Goal: Task Accomplishment & Management: Use online tool/utility

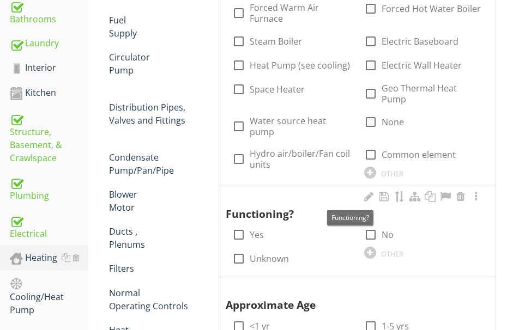
scroll to position [582, 0]
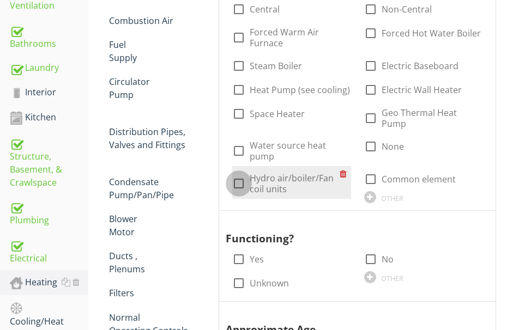
click at [236, 174] on div at bounding box center [239, 183] width 19 height 19
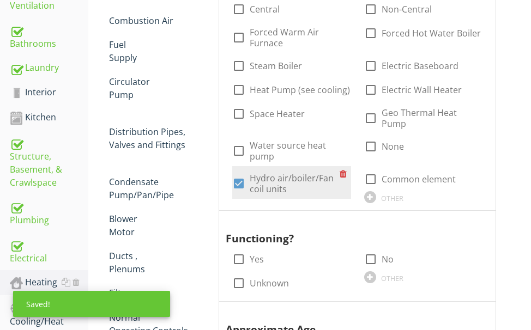
click at [239, 174] on div at bounding box center [239, 183] width 19 height 19
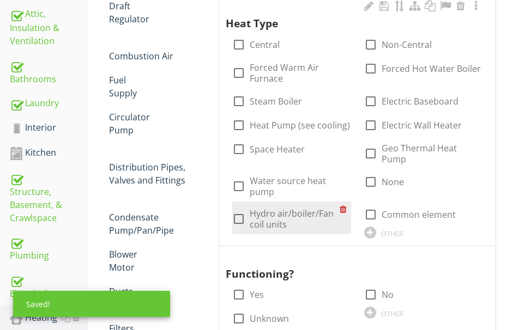
scroll to position [527, 0]
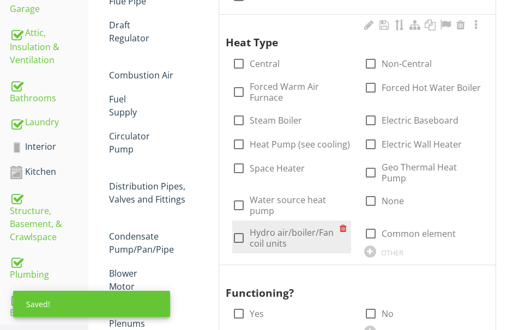
click at [238, 229] on div at bounding box center [239, 238] width 19 height 19
checkbox input "true"
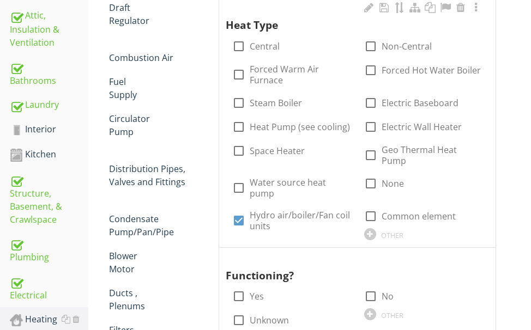
scroll to position [582, 0]
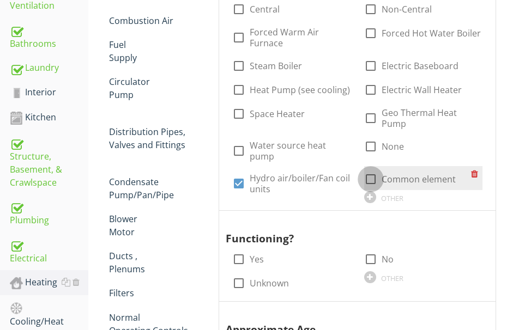
click at [369, 170] on div at bounding box center [371, 179] width 19 height 19
checkbox input "false"
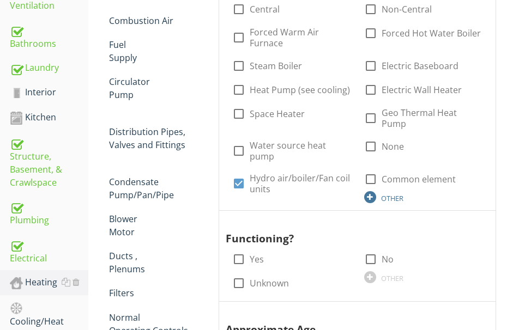
click at [369, 191] on div at bounding box center [370, 197] width 12 height 12
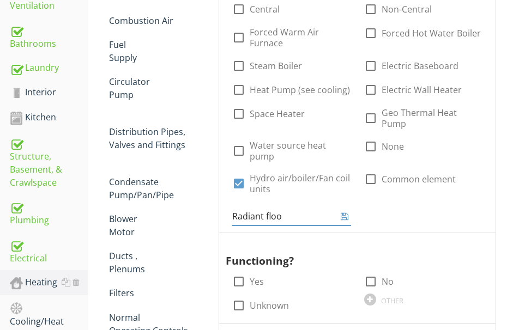
type input "Radiant floor"
click at [506, 93] on span "Number of systems check_box_outline_blank 1 check_box_outline_blank 2 check_box…" at bounding box center [360, 304] width 308 height 1110
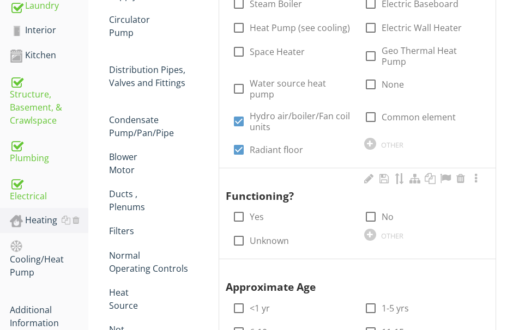
scroll to position [691, 0]
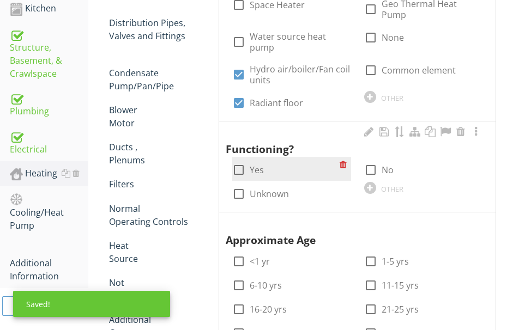
click at [240, 161] on div at bounding box center [239, 170] width 19 height 19
checkbox input "true"
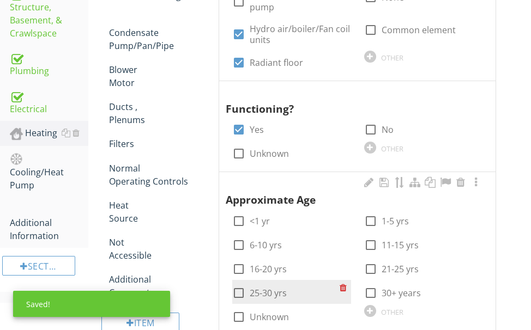
scroll to position [854, 0]
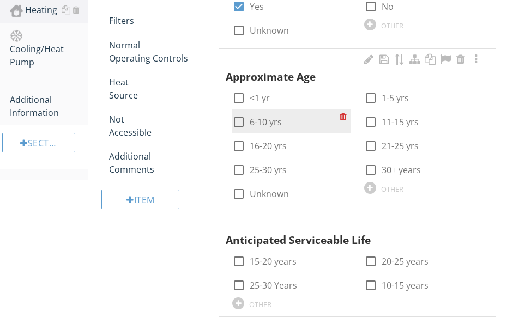
click at [238, 113] on div at bounding box center [239, 122] width 19 height 19
checkbox input "true"
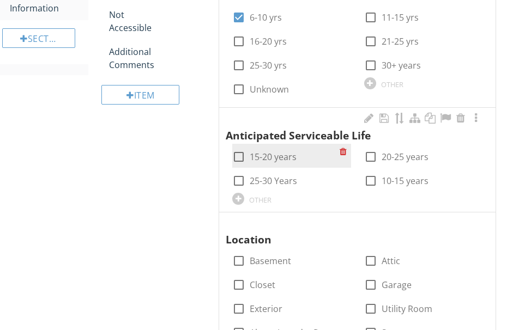
scroll to position [964, 0]
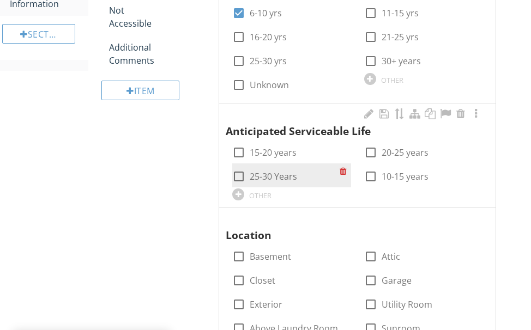
click at [244, 167] on div at bounding box center [239, 176] width 19 height 19
checkbox input "true"
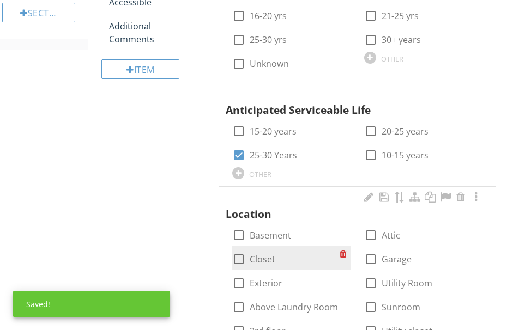
scroll to position [1073, 0]
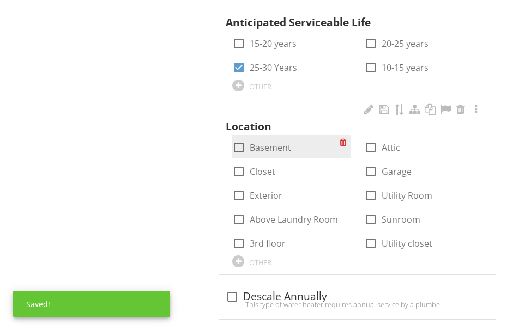
click at [233, 139] on div at bounding box center [239, 148] width 19 height 19
checkbox input "true"
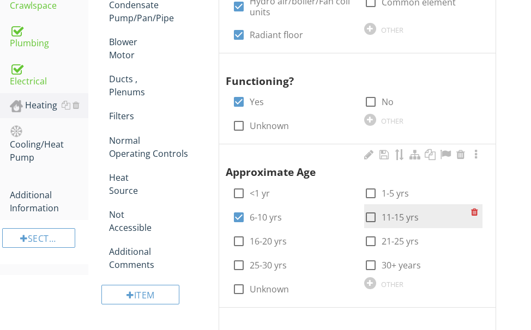
scroll to position [800, 0]
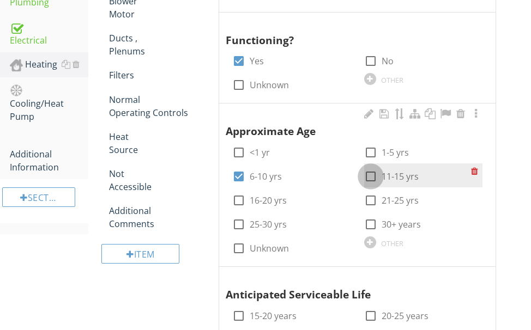
click at [371, 167] on div at bounding box center [371, 176] width 19 height 19
checkbox input "true"
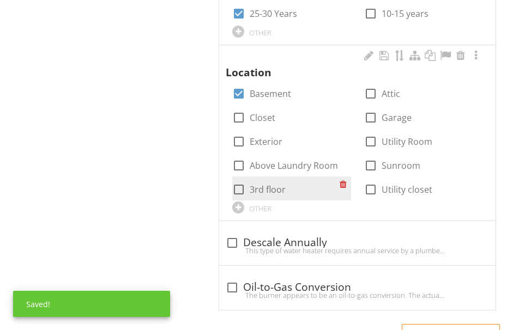
scroll to position [1127, 0]
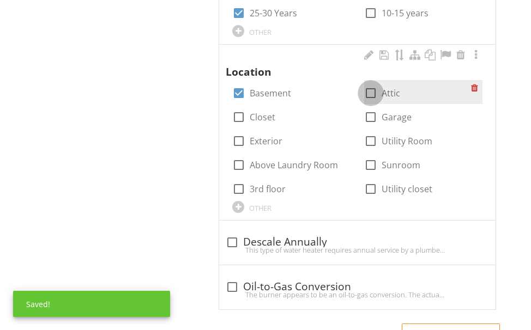
click at [369, 84] on div at bounding box center [371, 93] width 19 height 19
checkbox input "true"
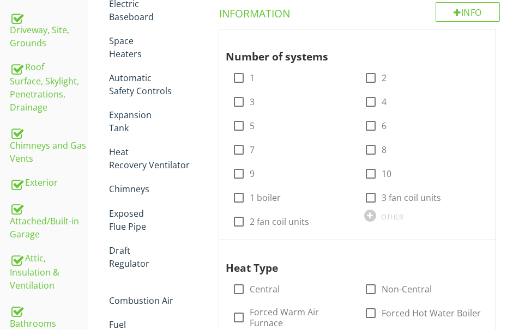
scroll to position [283, 0]
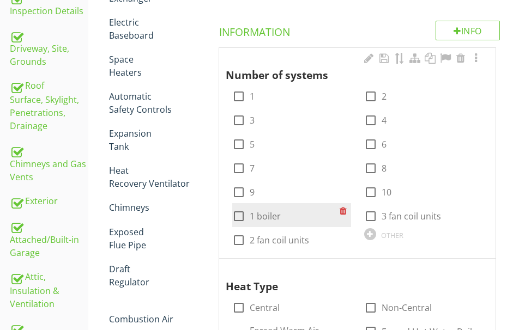
click at [240, 214] on div at bounding box center [239, 216] width 19 height 19
checkbox input "true"
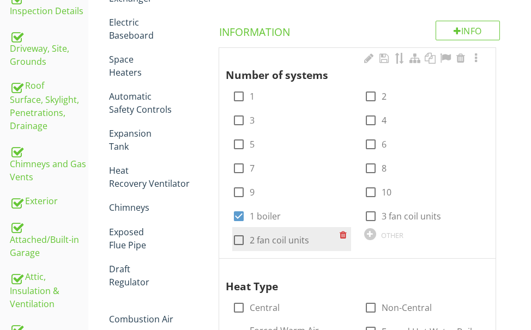
click at [240, 237] on div at bounding box center [239, 240] width 19 height 19
checkbox input "true"
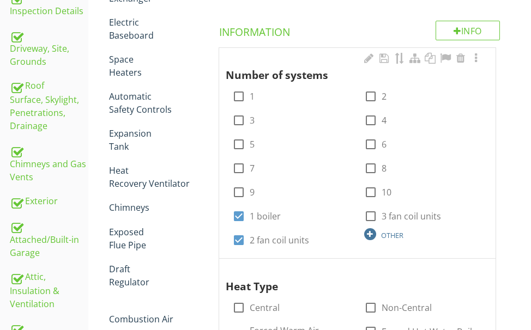
click at [370, 233] on div at bounding box center [370, 234] width 12 height 12
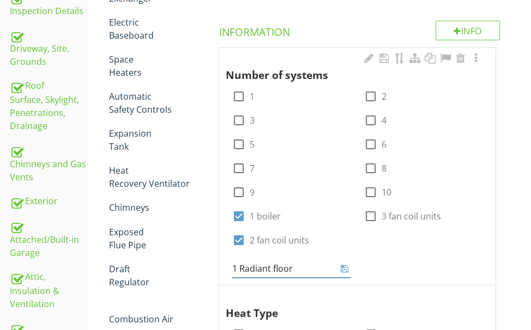
type input "1 Radiant floor."
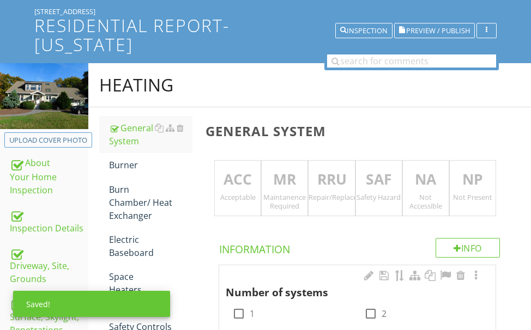
scroll to position [65, 0]
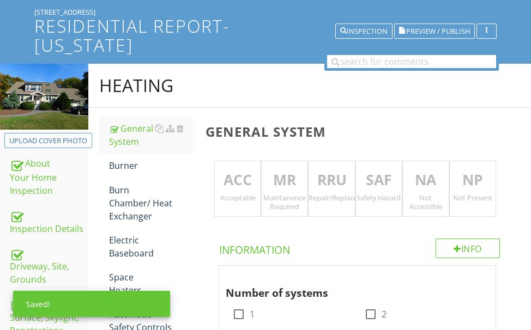
click at [228, 182] on p "ACC" at bounding box center [238, 181] width 46 height 22
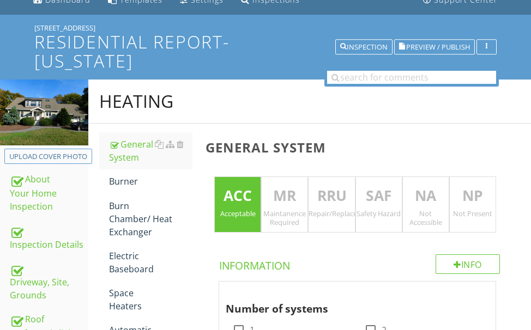
scroll to position [23, 0]
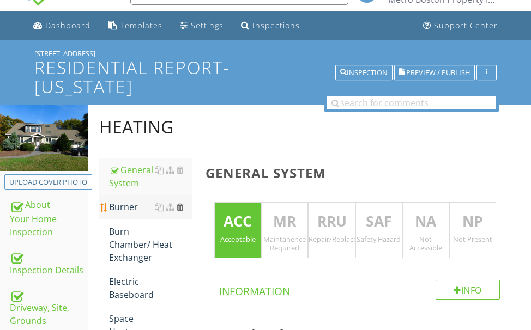
click at [182, 206] on div at bounding box center [180, 207] width 7 height 9
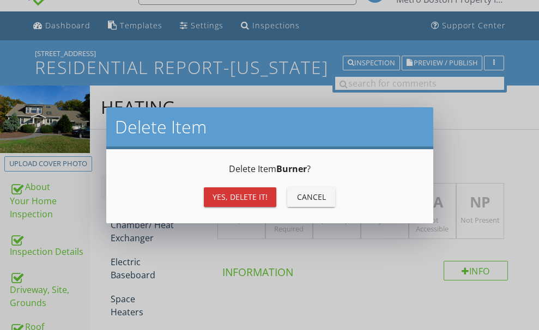
click at [214, 192] on div "Yes, Delete it!" at bounding box center [240, 196] width 55 height 11
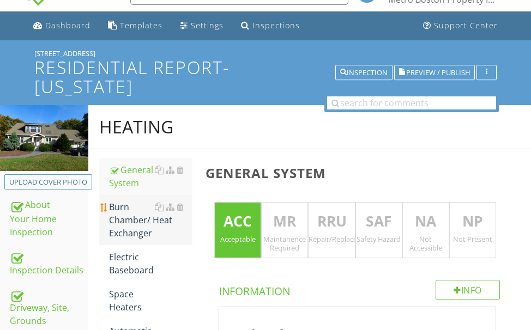
click at [134, 220] on div "Burn Chamber/ Heat Exchanger" at bounding box center [150, 220] width 83 height 39
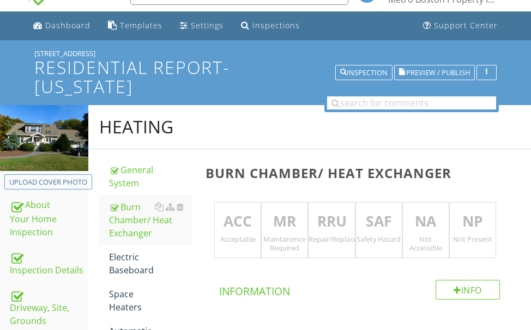
click at [230, 218] on p "ACC" at bounding box center [238, 222] width 46 height 22
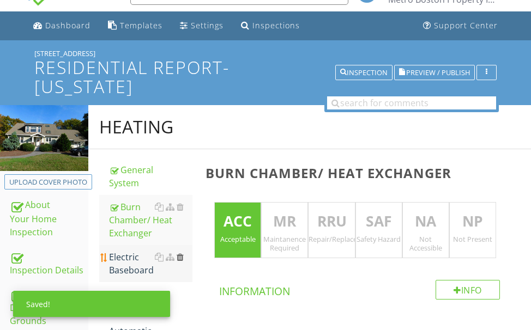
click at [179, 256] on div at bounding box center [180, 257] width 7 height 9
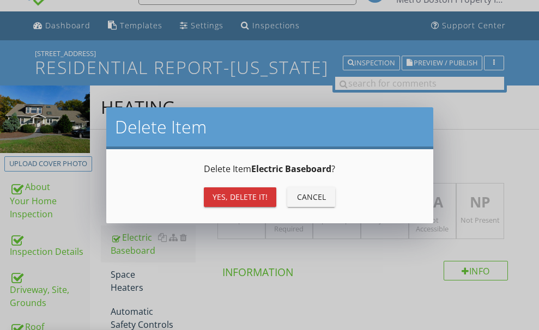
click at [219, 192] on div "Yes, Delete it!" at bounding box center [240, 196] width 55 height 11
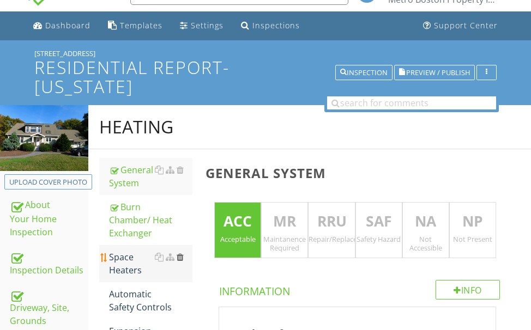
click at [179, 256] on div at bounding box center [180, 257] width 7 height 9
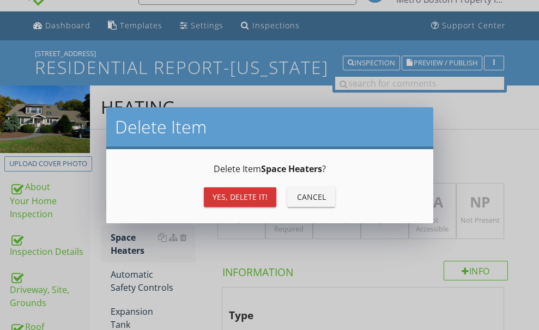
click at [226, 194] on div "Yes, Delete it!" at bounding box center [240, 196] width 55 height 11
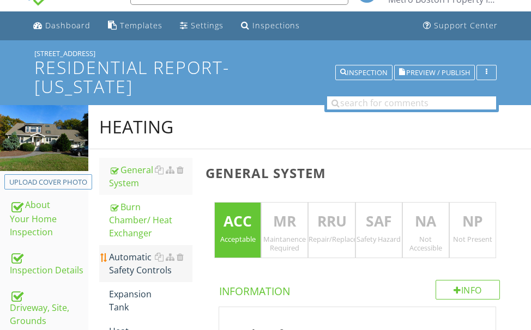
click at [137, 263] on div "Automatic Safety Controls" at bounding box center [150, 264] width 83 height 26
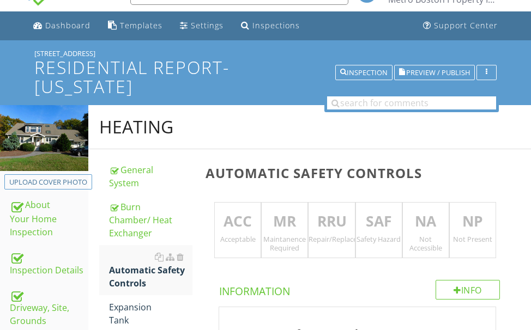
click at [244, 227] on p "ACC" at bounding box center [238, 222] width 46 height 22
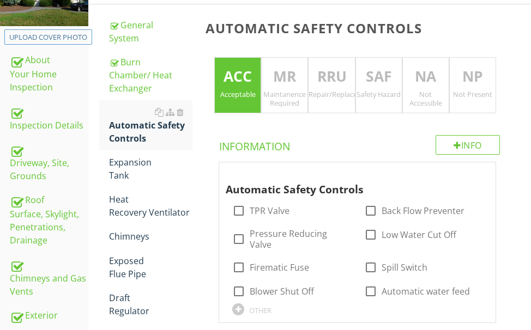
scroll to position [242, 0]
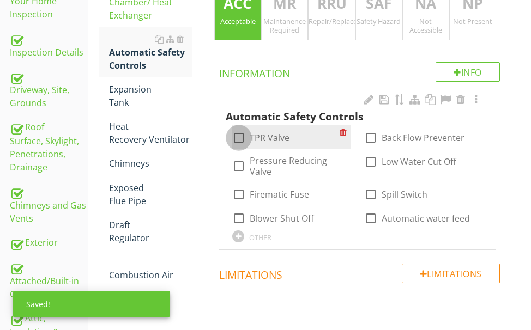
click at [242, 133] on div at bounding box center [239, 138] width 19 height 19
checkbox input "true"
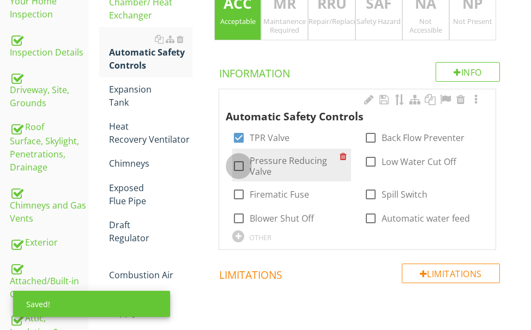
click at [238, 161] on div at bounding box center [239, 166] width 19 height 19
checkbox input "true"
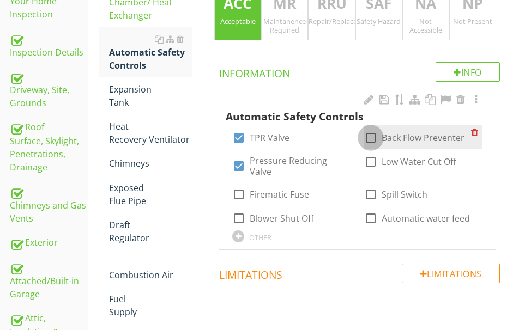
click at [375, 135] on div at bounding box center [371, 138] width 19 height 19
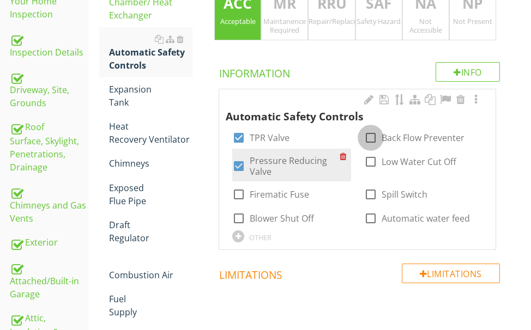
checkbox input "true"
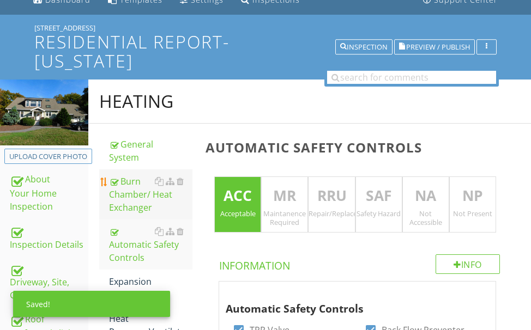
scroll to position [23, 0]
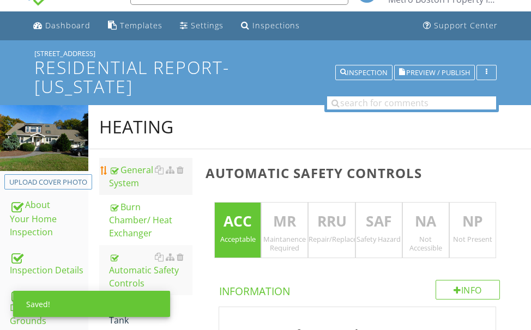
click at [135, 171] on div "General System" at bounding box center [150, 177] width 83 height 26
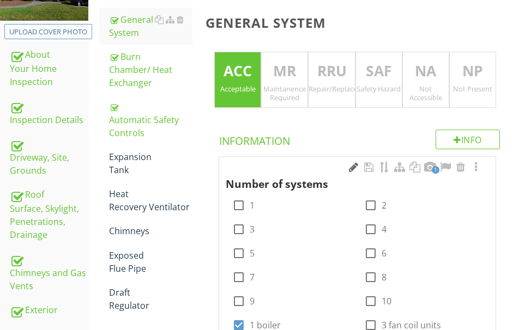
scroll to position [133, 0]
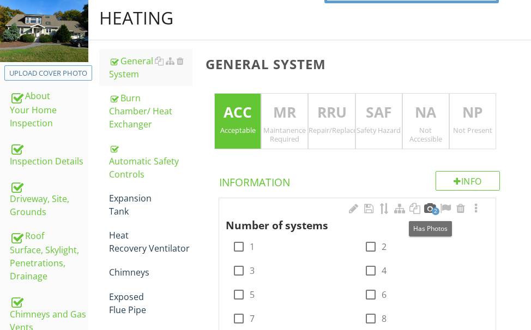
click at [426, 207] on div at bounding box center [430, 208] width 13 height 11
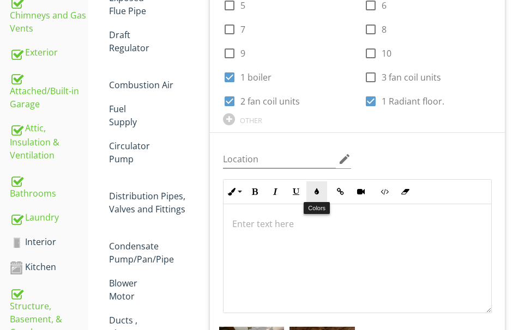
scroll to position [514, 0]
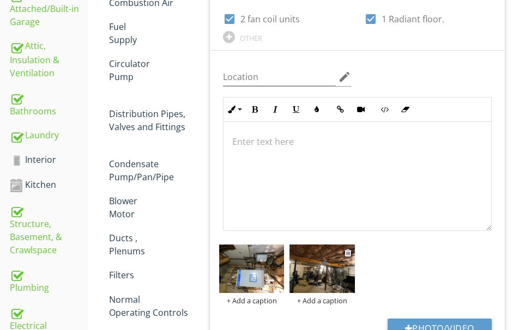
click at [317, 268] on img at bounding box center [322, 269] width 65 height 49
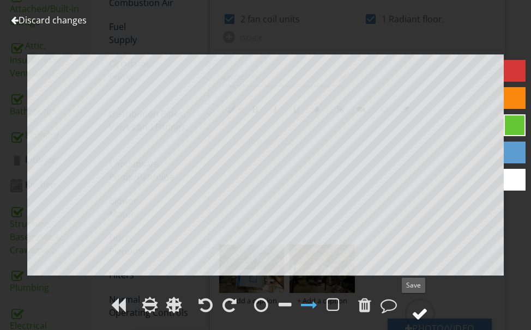
click at [424, 308] on div at bounding box center [420, 314] width 16 height 16
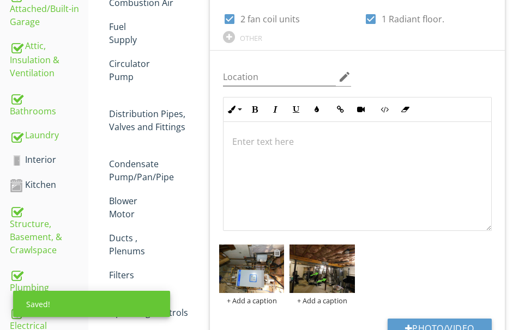
click at [277, 252] on div at bounding box center [277, 253] width 7 height 9
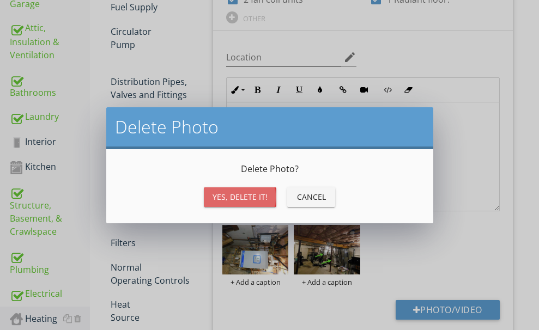
click at [226, 196] on div "Yes, Delete it!" at bounding box center [240, 196] width 55 height 11
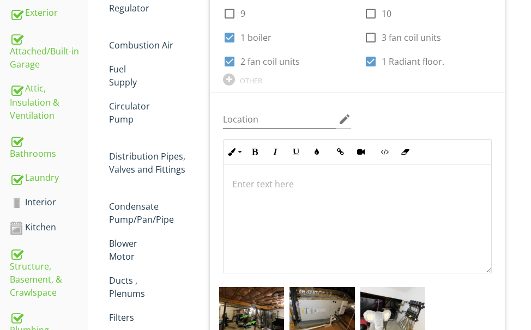
scroll to position [460, 0]
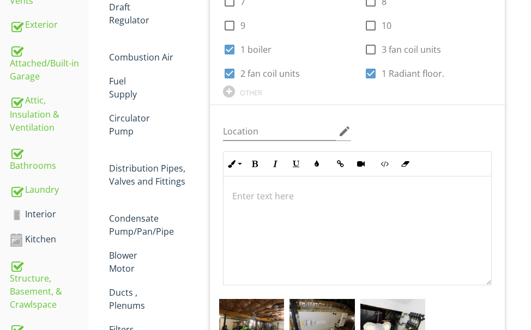
click at [250, 196] on p at bounding box center [357, 196] width 250 height 13
click at [312, 197] on p "Boiler, heat pumps,radiant floor" at bounding box center [357, 196] width 250 height 13
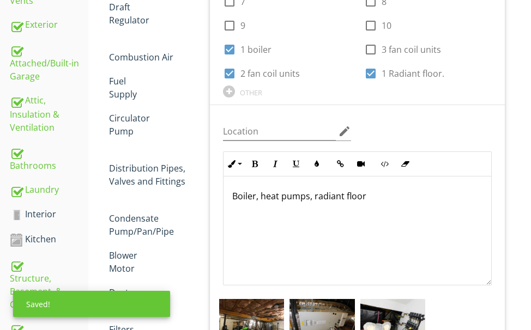
click at [365, 202] on p "Boiler, heat pumps, radiant floor" at bounding box center [357, 196] width 250 height 13
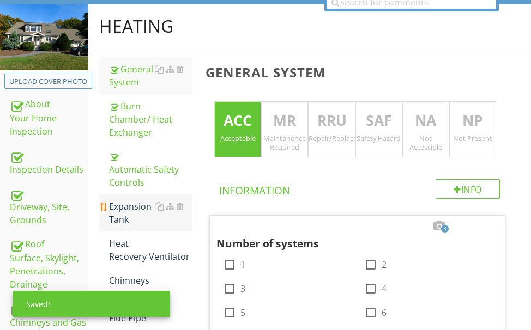
scroll to position [187, 0]
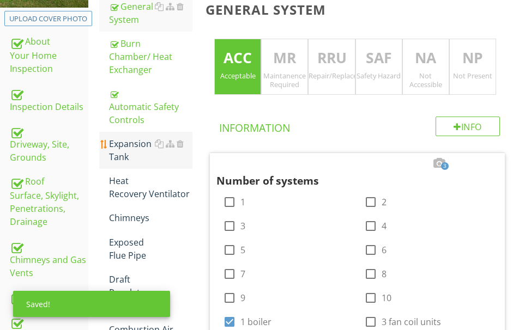
click at [130, 153] on div "Expansion Tank" at bounding box center [150, 150] width 83 height 26
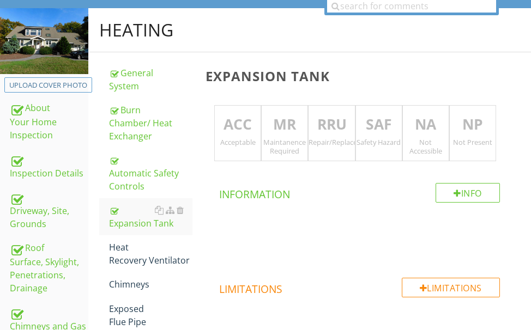
scroll to position [187, 0]
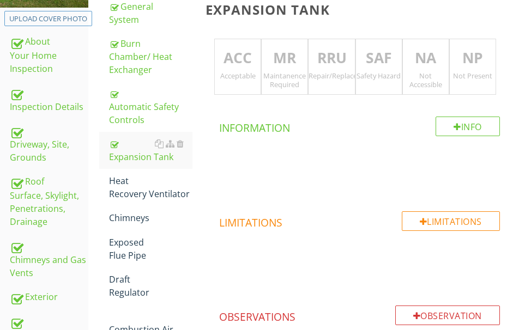
click at [237, 60] on p "ACC" at bounding box center [238, 58] width 46 height 22
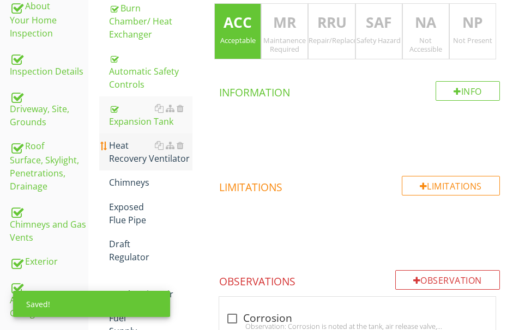
scroll to position [242, 0]
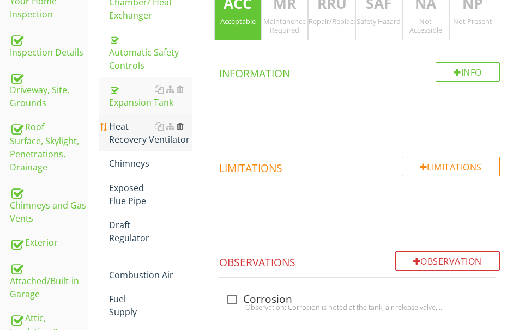
click at [177, 125] on div at bounding box center [180, 126] width 7 height 9
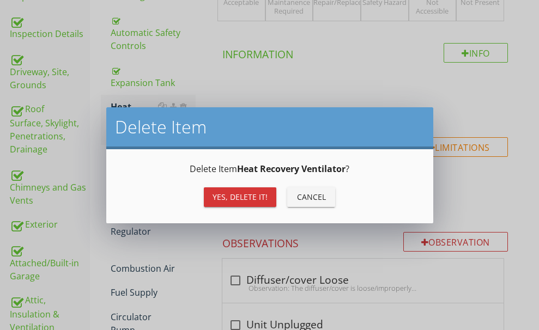
click at [214, 194] on div "Yes, Delete it!" at bounding box center [240, 196] width 55 height 11
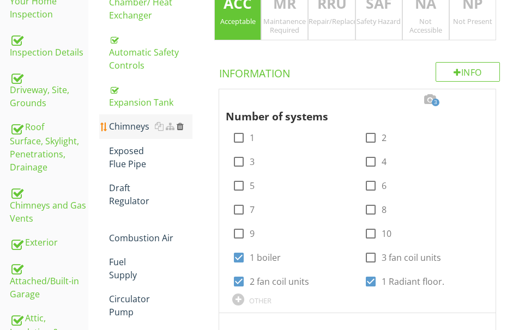
click at [180, 125] on div at bounding box center [180, 126] width 7 height 9
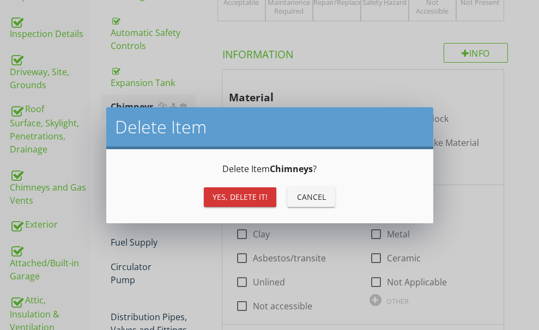
click at [224, 197] on div "Yes, Delete it!" at bounding box center [240, 196] width 55 height 11
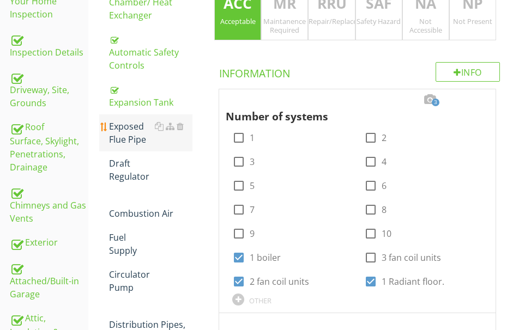
click at [130, 128] on div "Exposed Flue Pipe" at bounding box center [150, 133] width 83 height 26
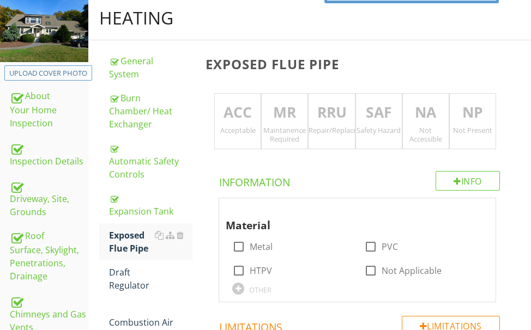
click at [246, 115] on p "ACC" at bounding box center [238, 113] width 46 height 22
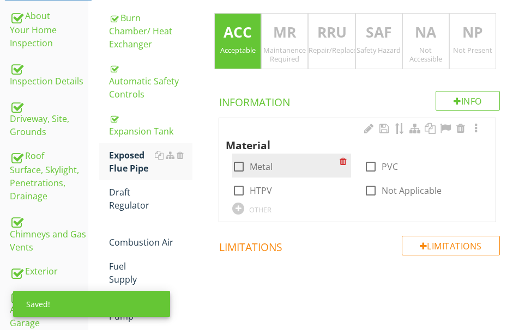
scroll to position [242, 0]
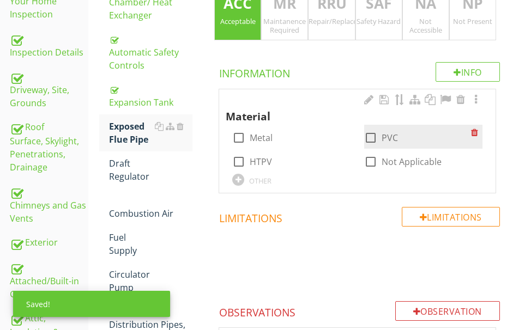
click at [371, 133] on div at bounding box center [371, 138] width 19 height 19
checkbox input "true"
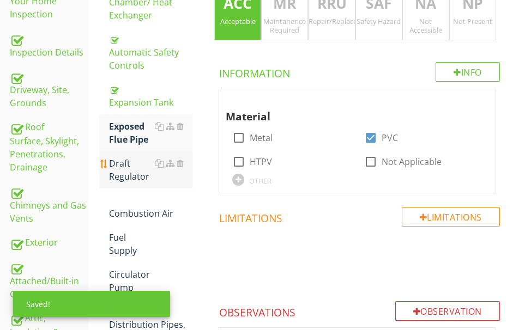
click at [125, 166] on div "Draft Regulator" at bounding box center [150, 170] width 83 height 26
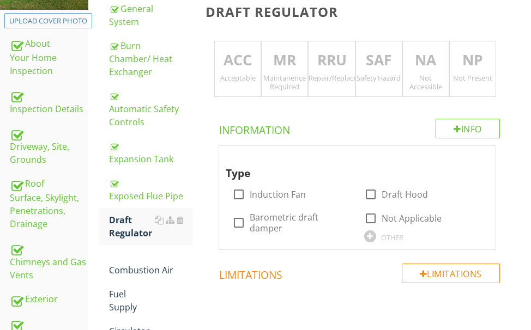
scroll to position [78, 0]
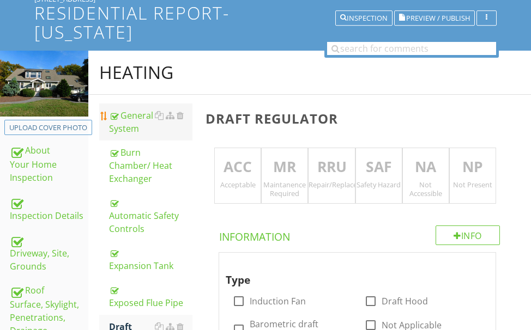
click at [135, 119] on div "General System" at bounding box center [150, 122] width 83 height 26
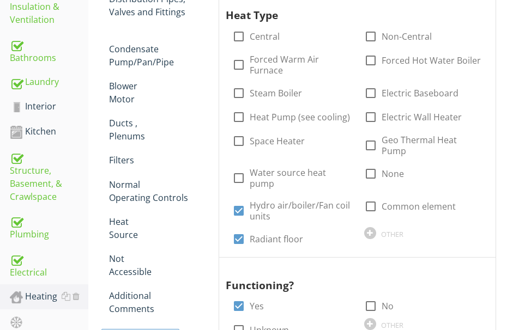
scroll to position [569, 0]
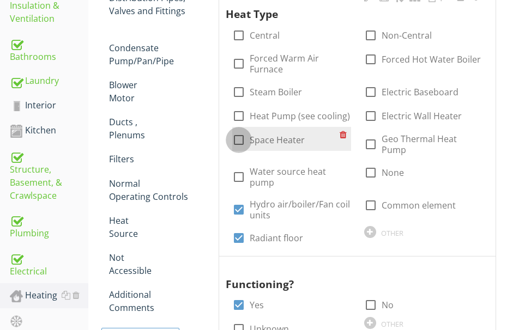
click at [236, 138] on div at bounding box center [239, 140] width 19 height 19
checkbox input "true"
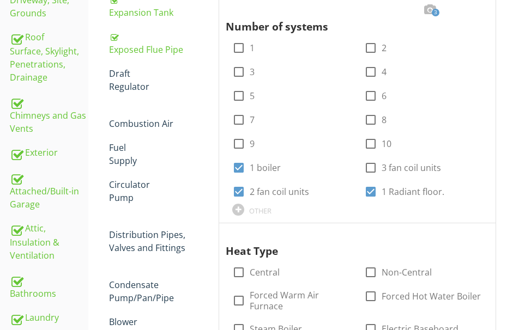
scroll to position [351, 0]
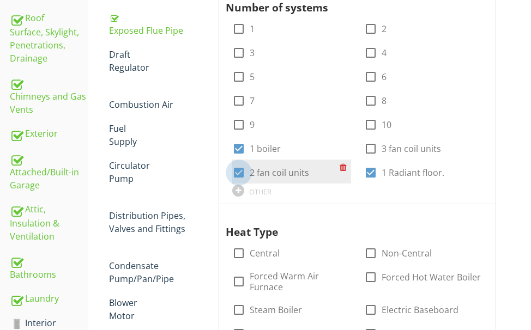
click at [238, 170] on div at bounding box center [239, 173] width 19 height 19
checkbox input "false"
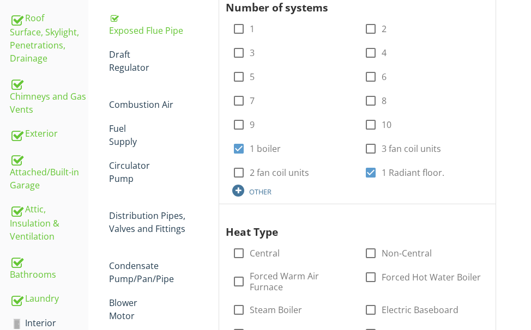
click at [238, 189] on div at bounding box center [238, 191] width 12 height 12
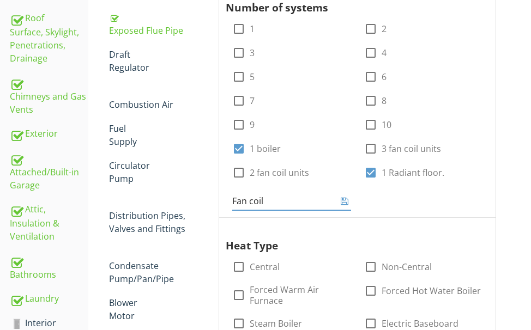
type input "Fan coil"
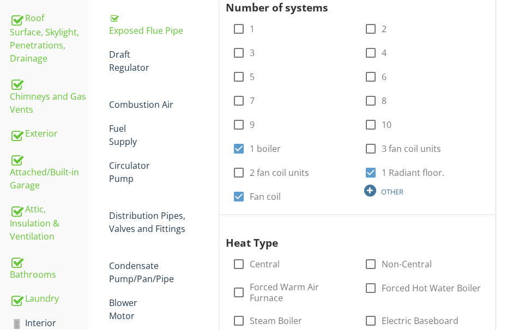
click at [367, 190] on div at bounding box center [370, 191] width 12 height 12
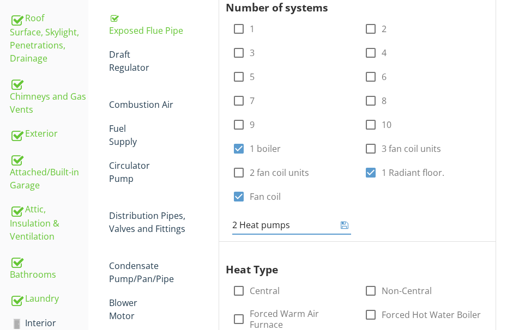
type input "2 Heat pumps."
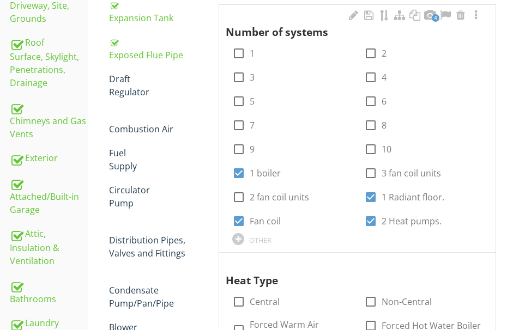
scroll to position [242, 0]
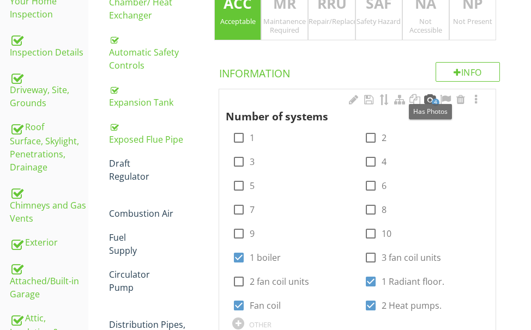
click at [424, 95] on div at bounding box center [430, 99] width 13 height 11
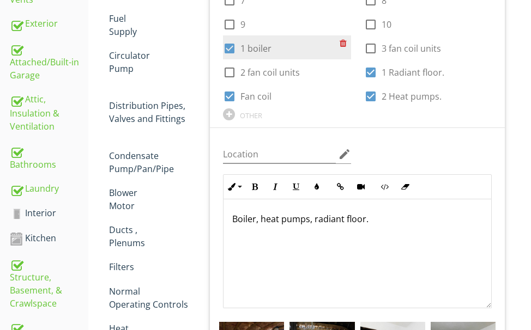
scroll to position [514, 0]
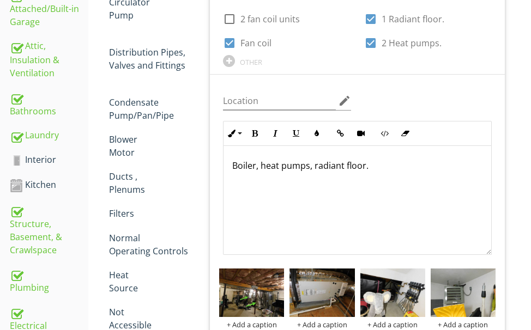
click at [366, 170] on p "Boiler, heat pumps, radiant floor." at bounding box center [357, 165] width 250 height 13
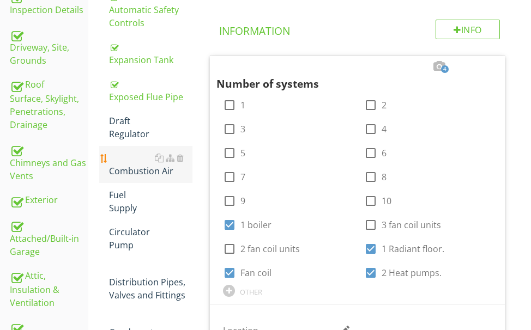
scroll to position [296, 0]
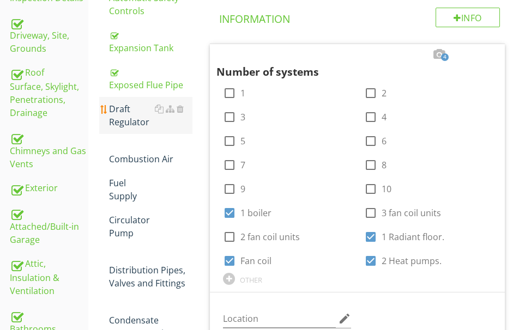
click at [129, 118] on div "Draft Regulator" at bounding box center [150, 116] width 83 height 26
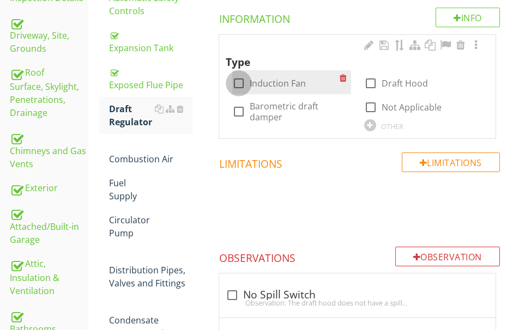
click at [237, 83] on div at bounding box center [239, 83] width 19 height 19
checkbox input "true"
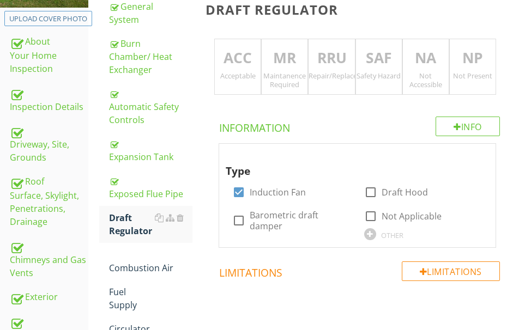
click at [237, 77] on div "Acceptable" at bounding box center [238, 75] width 46 height 9
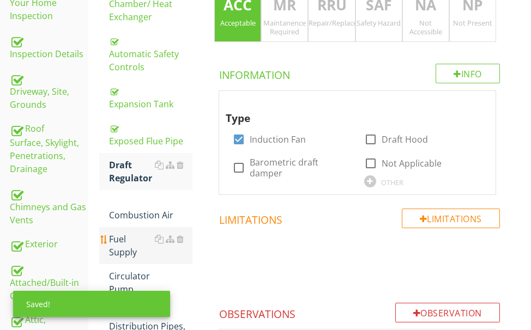
scroll to position [296, 0]
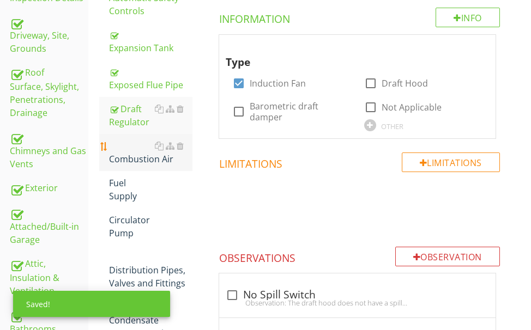
click at [136, 158] on div "Combustion Air" at bounding box center [150, 153] width 83 height 26
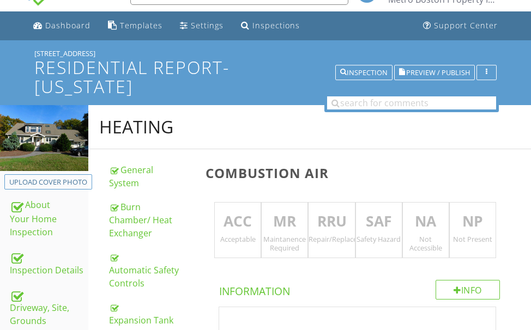
click at [246, 217] on p "ACC" at bounding box center [238, 222] width 46 height 22
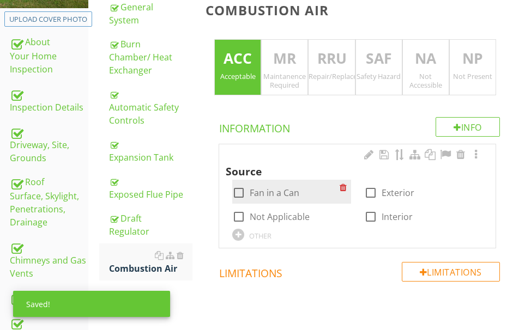
scroll to position [187, 0]
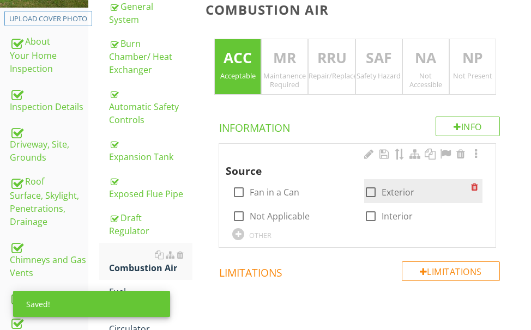
click at [371, 191] on div at bounding box center [371, 192] width 19 height 19
checkbox input "true"
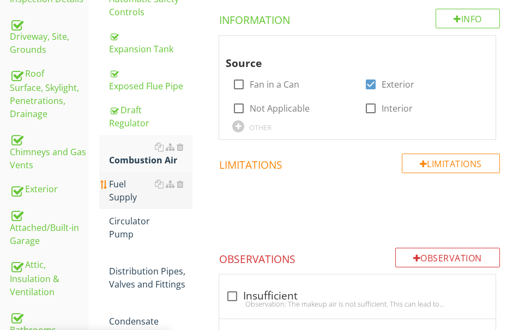
scroll to position [296, 0]
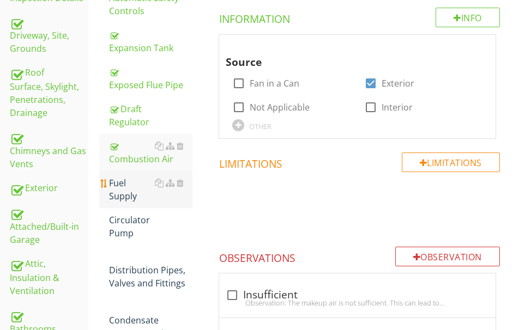
click at [128, 192] on div "Fuel Supply" at bounding box center [150, 190] width 83 height 26
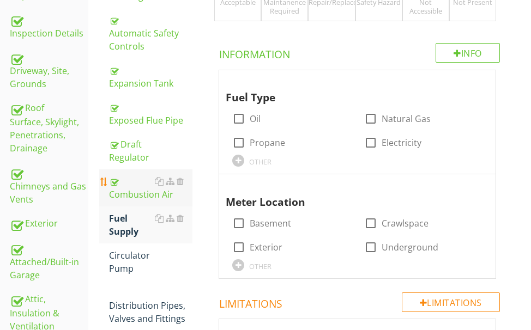
scroll to position [242, 0]
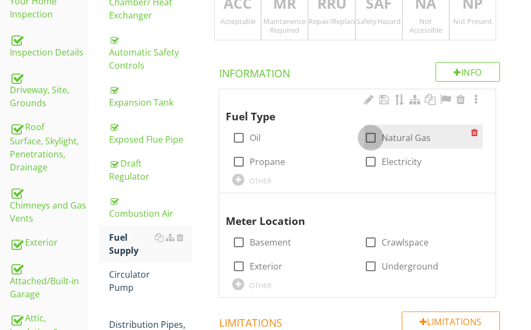
click at [373, 136] on div at bounding box center [371, 138] width 19 height 19
checkbox input "true"
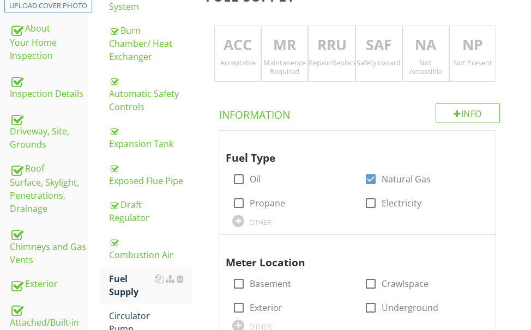
scroll to position [133, 0]
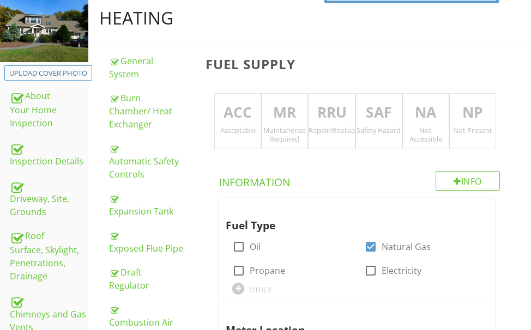
click at [228, 111] on p "ACC" at bounding box center [238, 113] width 46 height 22
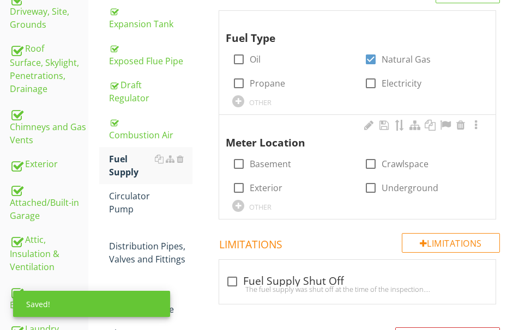
scroll to position [351, 0]
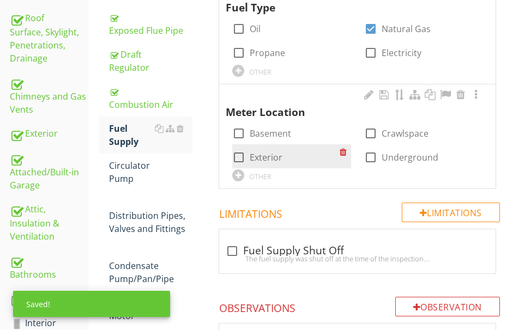
click at [236, 153] on div at bounding box center [239, 157] width 19 height 19
checkbox input "true"
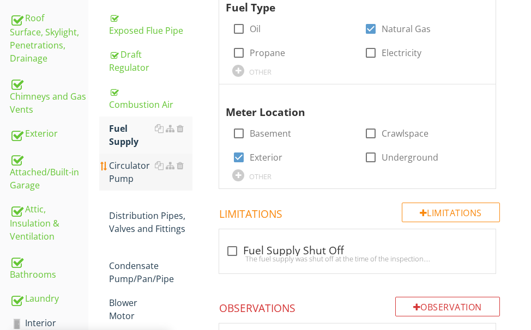
click at [136, 166] on div "Circulator Pump" at bounding box center [150, 172] width 83 height 26
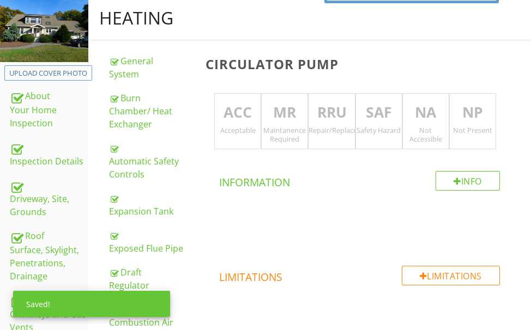
click at [246, 120] on p "ACC" at bounding box center [238, 113] width 46 height 22
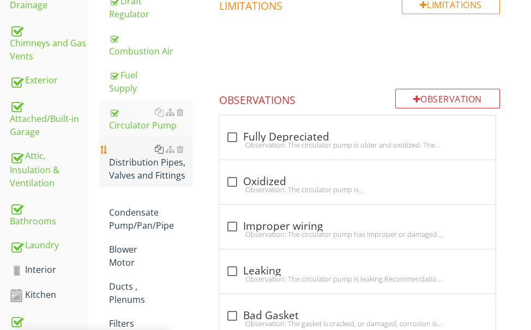
scroll to position [405, 0]
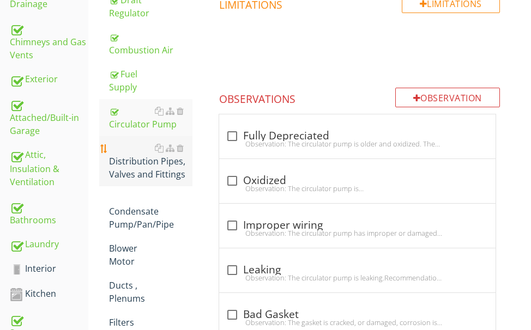
click at [140, 164] on div "Distribution Pipes, Valves and Fittings" at bounding box center [150, 161] width 83 height 39
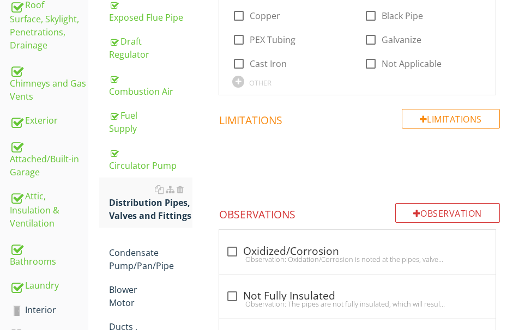
scroll to position [187, 0]
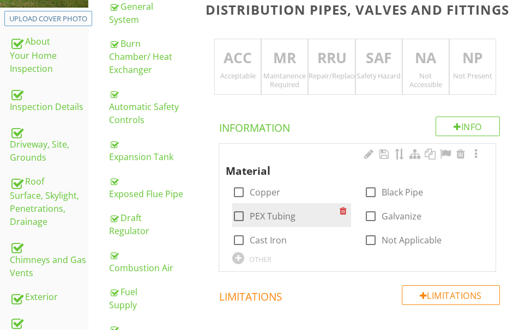
click at [240, 209] on div at bounding box center [239, 216] width 19 height 19
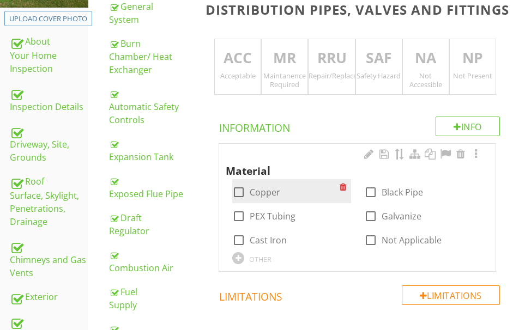
checkbox input "true"
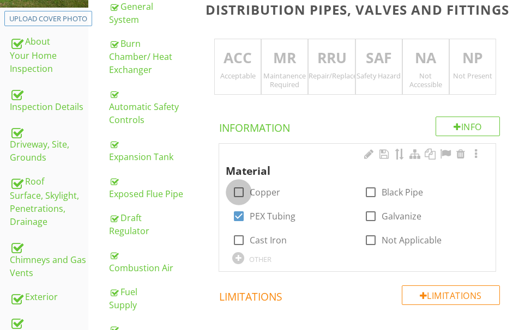
drag, startPoint x: 236, startPoint y: 191, endPoint x: 227, endPoint y: 168, distance: 24.5
click at [235, 187] on div at bounding box center [239, 192] width 19 height 19
checkbox input "true"
click at [236, 69] on p "ACC" at bounding box center [238, 58] width 46 height 22
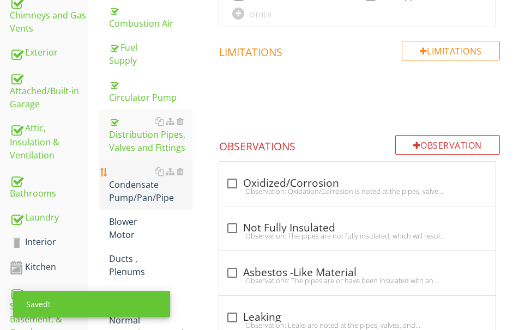
scroll to position [460, 0]
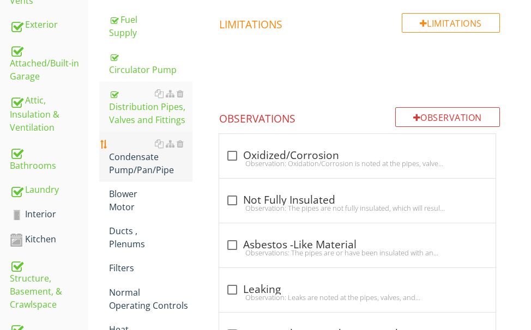
click at [135, 165] on div "Condensate Pump/Pan/Pipe" at bounding box center [150, 156] width 83 height 39
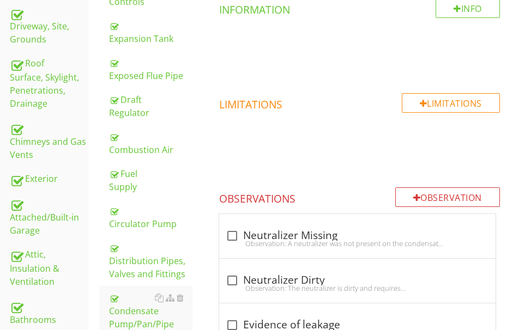
scroll to position [296, 0]
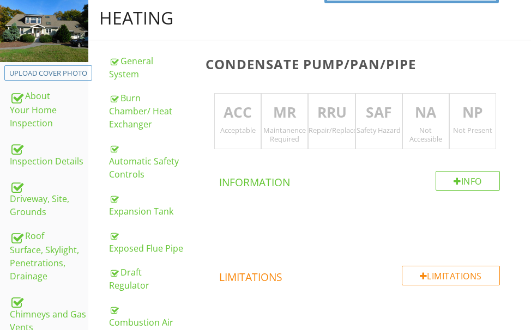
click at [238, 101] on div "ACC Acceptable" at bounding box center [237, 121] width 47 height 57
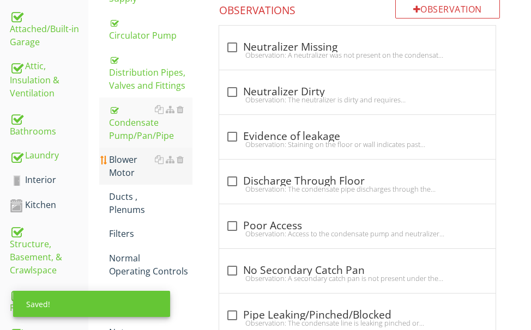
scroll to position [514, 0]
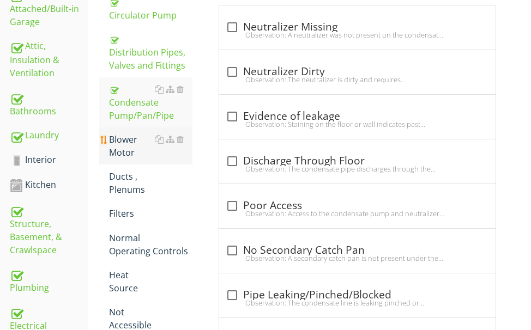
click at [127, 143] on div "Blower Motor" at bounding box center [150, 146] width 83 height 26
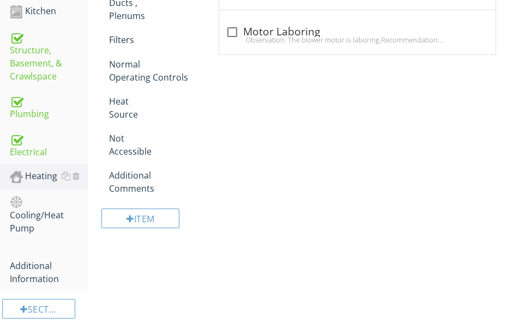
scroll to position [691, 0]
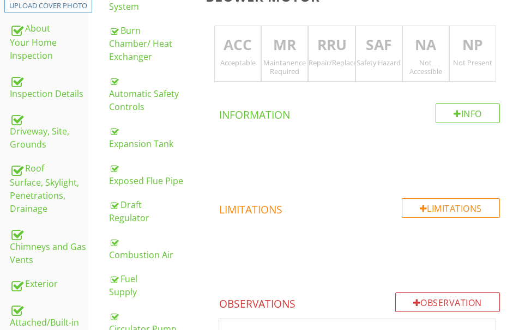
click at [238, 62] on div "Acceptable" at bounding box center [238, 62] width 46 height 9
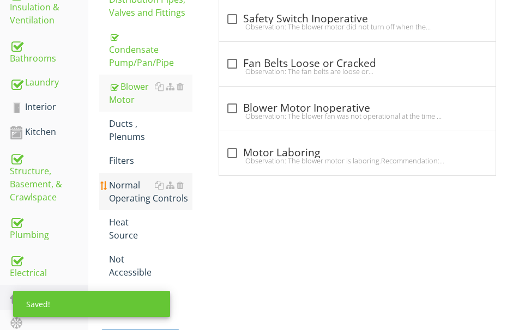
scroll to position [582, 0]
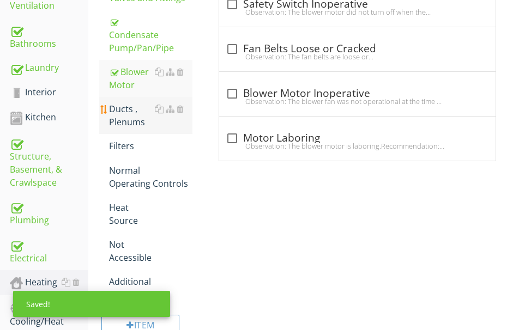
click at [122, 112] on div "Ducts , Plenums" at bounding box center [150, 116] width 83 height 26
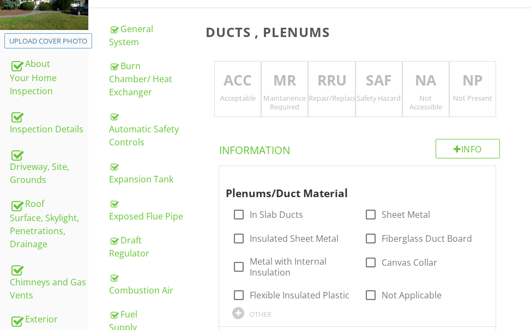
scroll to position [91, 0]
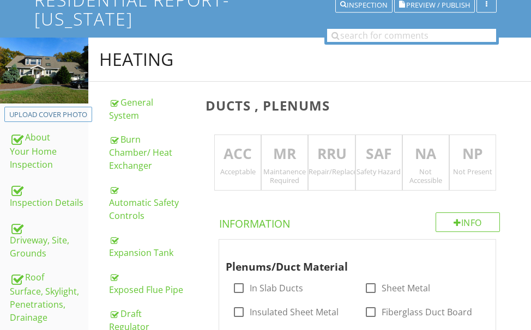
click at [236, 160] on p "ACC" at bounding box center [238, 154] width 46 height 22
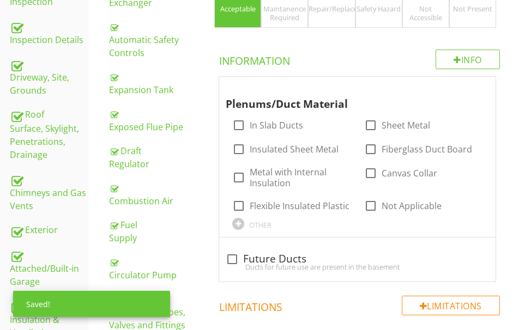
scroll to position [255, 0]
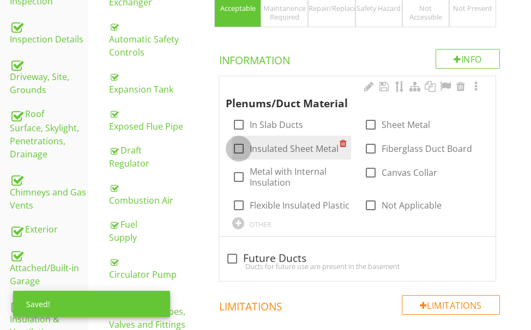
click at [239, 146] on div at bounding box center [239, 149] width 19 height 19
checkbox input "true"
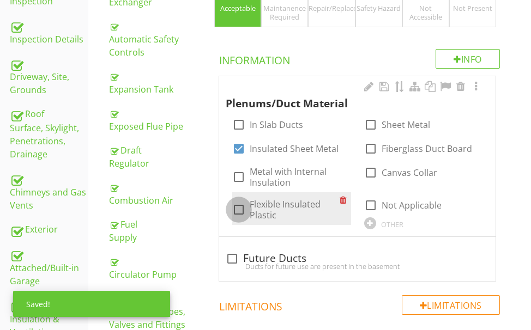
click at [237, 203] on div at bounding box center [239, 210] width 19 height 19
checkbox input "true"
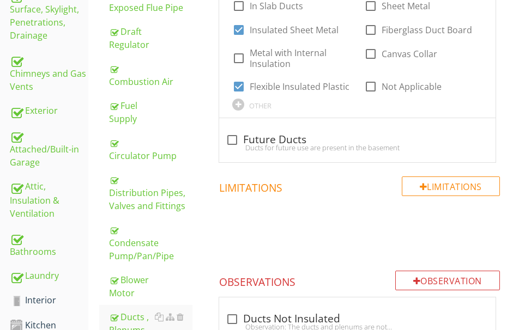
scroll to position [418, 0]
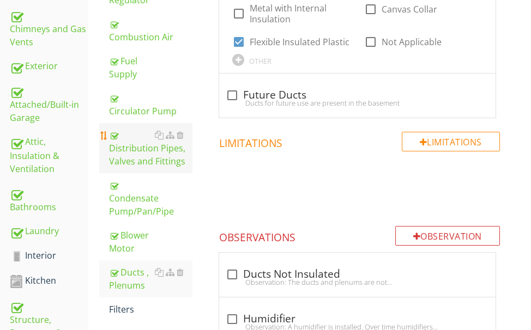
click at [165, 154] on div "Distribution Pipes, Valves and Fittings" at bounding box center [150, 148] width 83 height 39
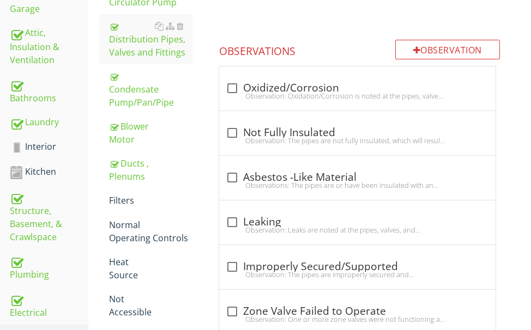
scroll to position [582, 0]
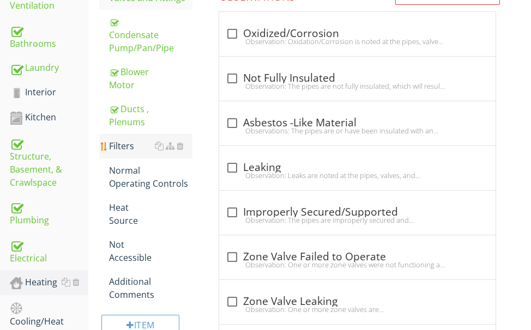
click at [131, 146] on div "Filters" at bounding box center [150, 146] width 83 height 13
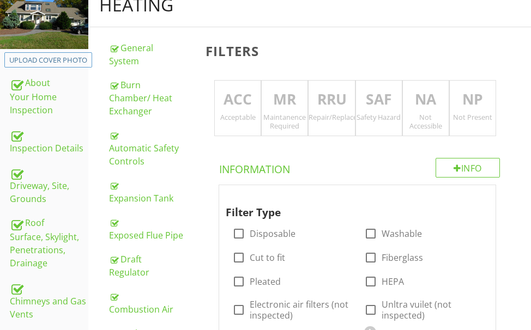
click at [238, 116] on div "Acceptable" at bounding box center [238, 117] width 46 height 9
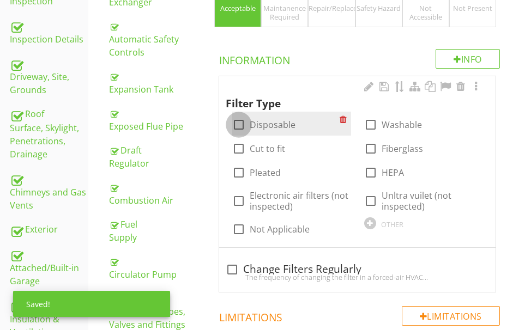
click at [238, 124] on div at bounding box center [239, 125] width 19 height 19
checkbox input "true"
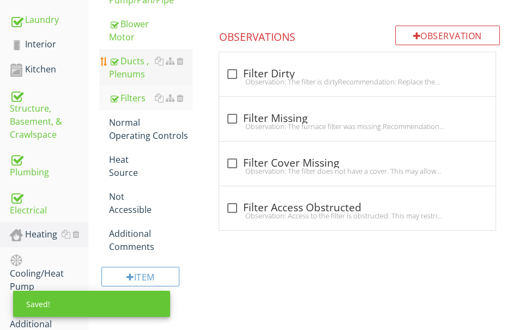
scroll to position [527, 0]
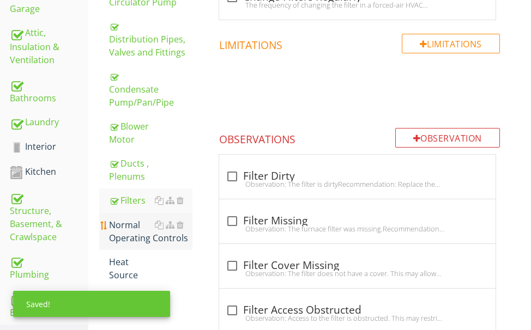
click at [133, 225] on div "Normal Operating Controls" at bounding box center [150, 232] width 83 height 26
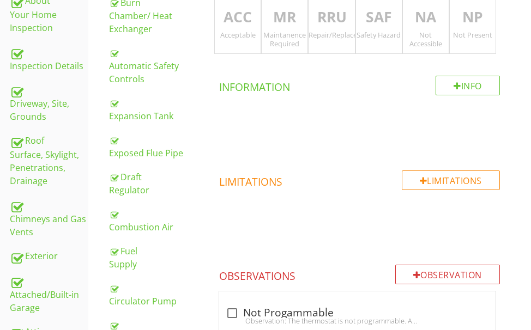
scroll to position [200, 0]
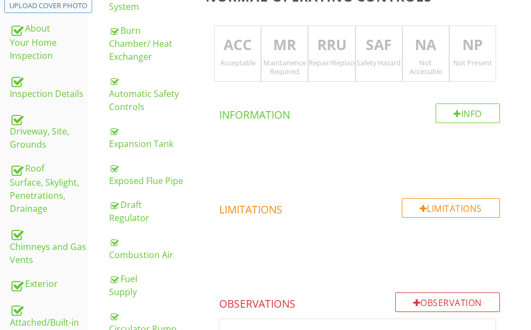
click at [237, 52] on p "ACC" at bounding box center [238, 45] width 46 height 22
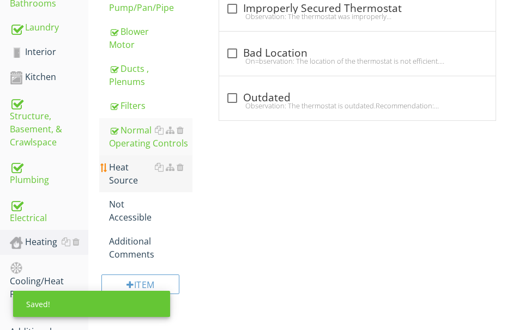
scroll to position [636, 0]
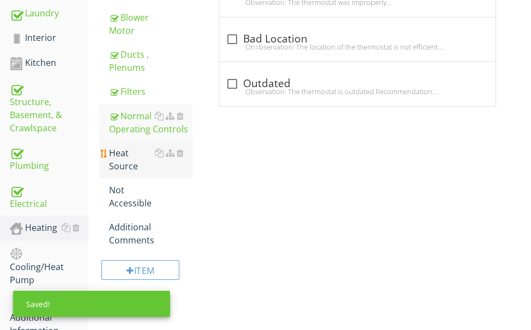
click at [123, 160] on div "Heat Source" at bounding box center [150, 160] width 83 height 26
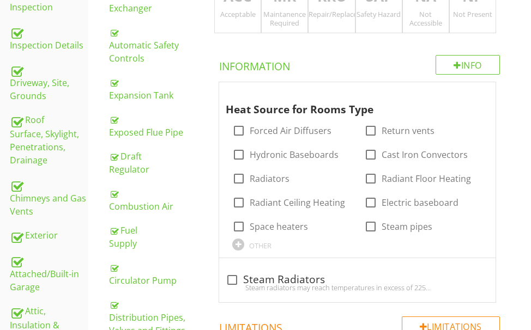
scroll to position [200, 0]
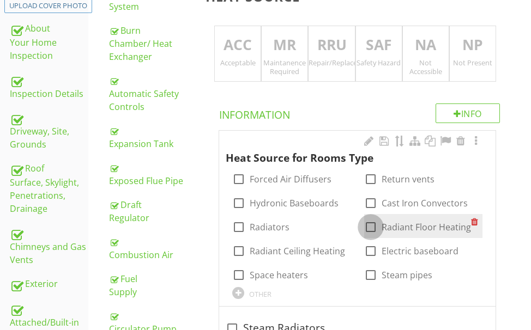
click at [368, 227] on div at bounding box center [371, 227] width 19 height 19
checkbox input "true"
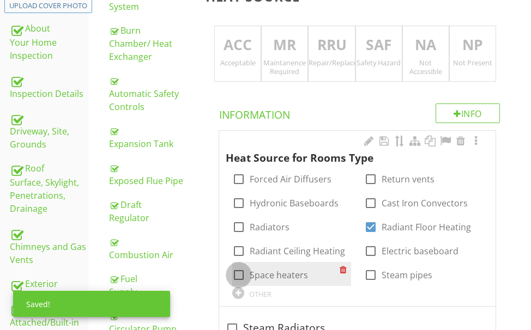
click at [238, 274] on div at bounding box center [239, 275] width 19 height 19
checkbox input "true"
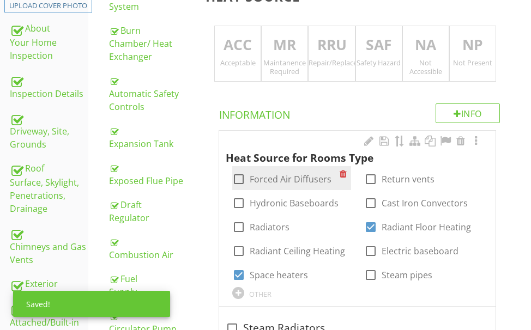
click at [239, 179] on div at bounding box center [239, 179] width 19 height 19
checkbox input "true"
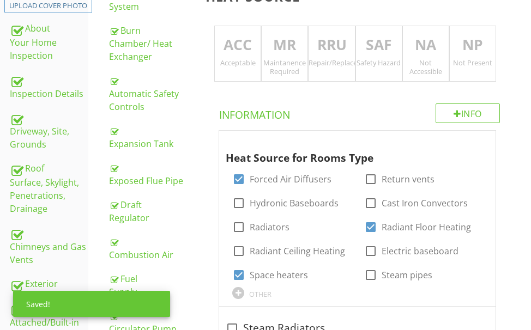
click at [238, 49] on p "ACC" at bounding box center [238, 45] width 46 height 22
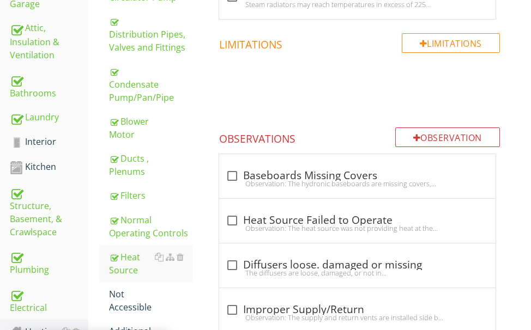
scroll to position [691, 0]
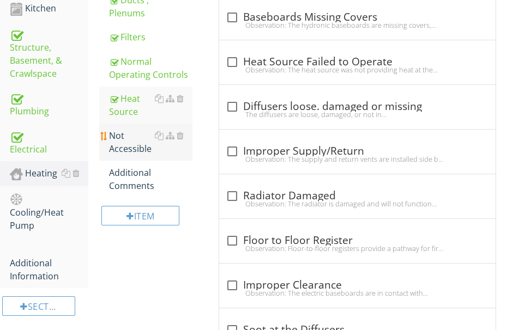
click at [123, 144] on div "Not Accessible" at bounding box center [150, 142] width 83 height 26
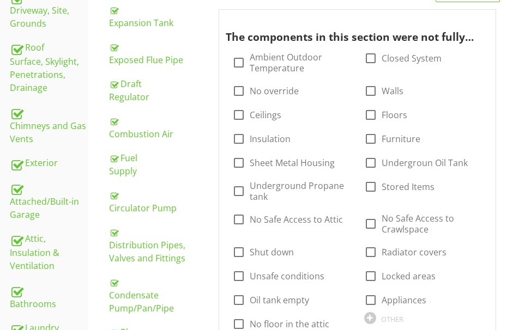
scroll to position [255, 0]
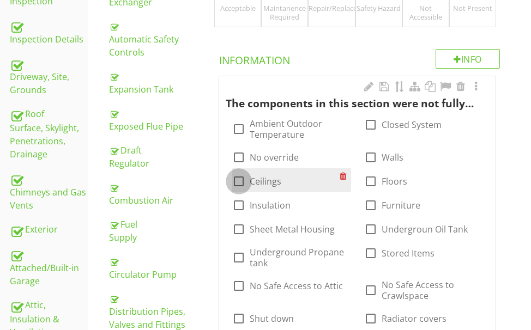
drag, startPoint x: 243, startPoint y: 183, endPoint x: 270, endPoint y: 173, distance: 29.2
click at [243, 183] on div at bounding box center [239, 181] width 19 height 19
checkbox input "true"
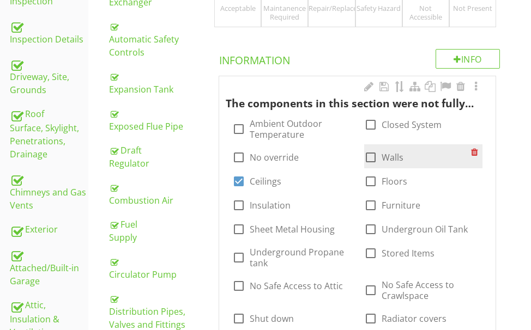
click at [370, 160] on div at bounding box center [371, 157] width 19 height 19
checkbox input "true"
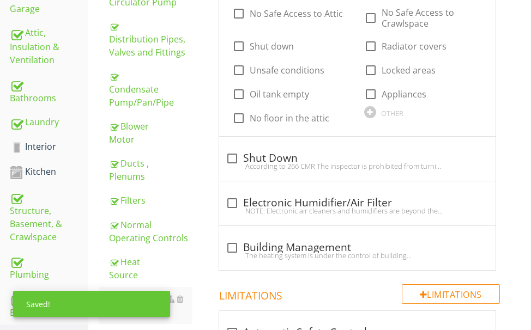
scroll to position [636, 0]
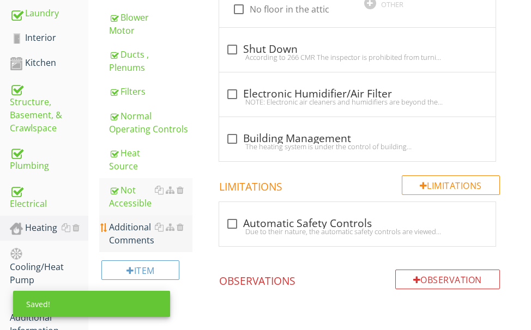
click at [133, 230] on div "Additional Comments" at bounding box center [150, 234] width 83 height 26
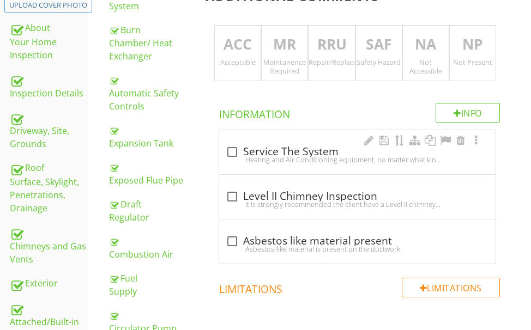
scroll to position [200, 0]
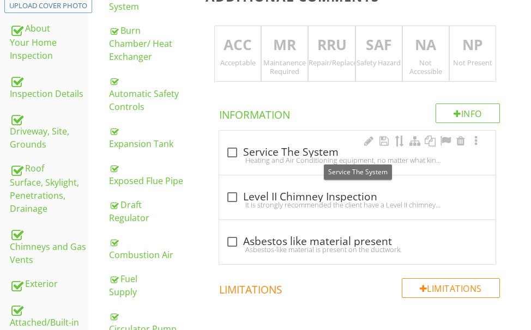
click at [262, 151] on div "check_box_outline_blank Service The System" at bounding box center [357, 152] width 263 height 13
checkbox input "true"
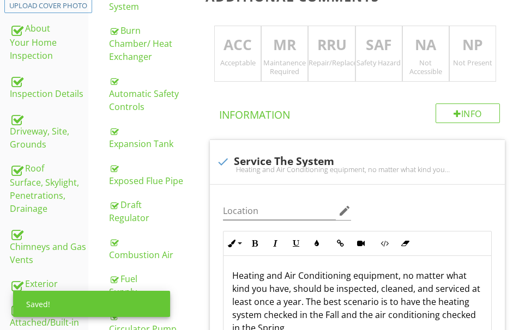
click at [291, 47] on p "MR" at bounding box center [285, 45] width 46 height 22
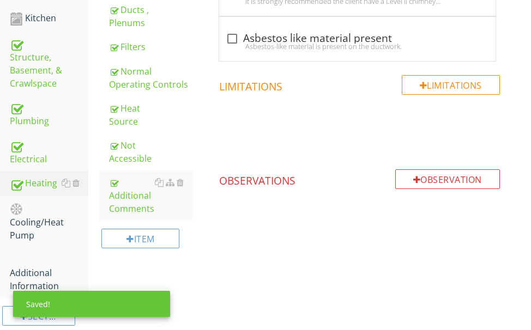
scroll to position [691, 0]
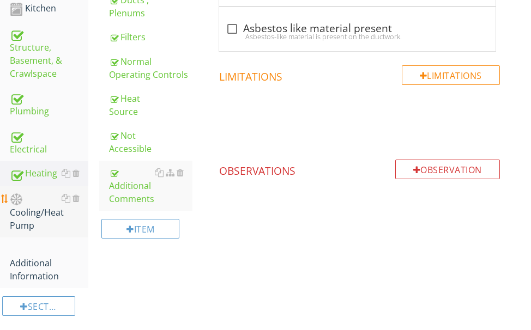
click at [22, 201] on div "Cooling/Heat Pump" at bounding box center [49, 212] width 79 height 40
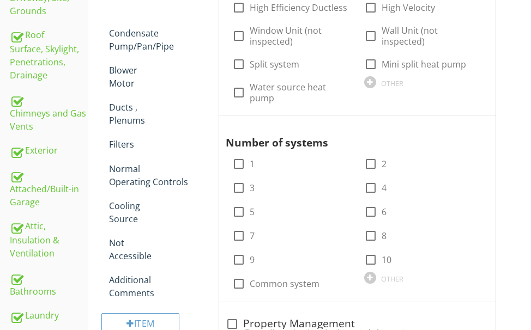
scroll to position [309, 0]
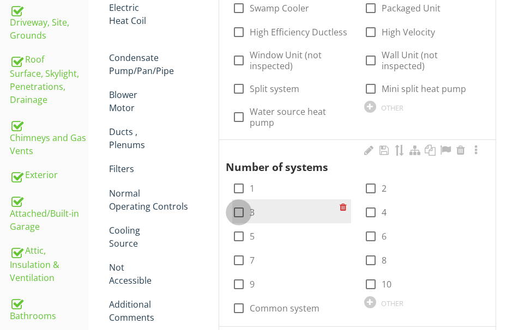
click at [237, 203] on div at bounding box center [239, 212] width 19 height 19
checkbox input "true"
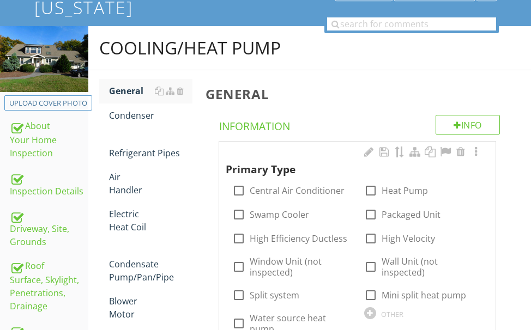
scroll to position [91, 0]
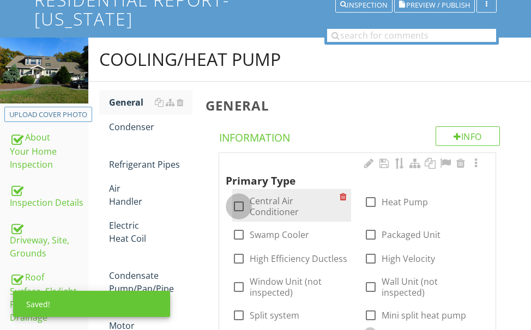
click at [242, 200] on div at bounding box center [239, 206] width 19 height 19
checkbox input "true"
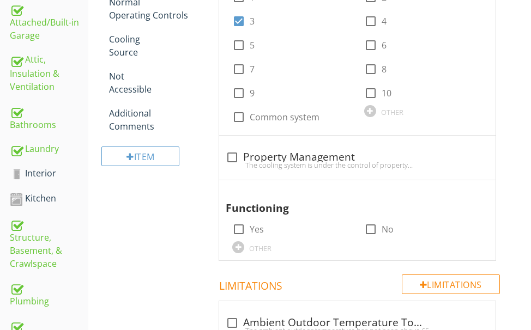
scroll to position [527, 0]
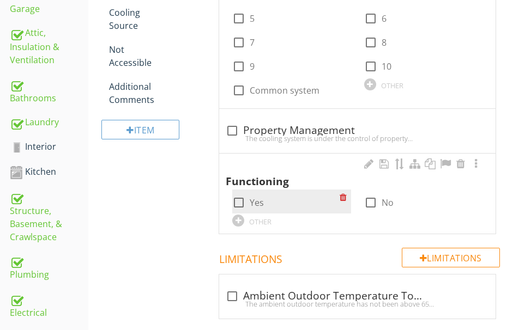
click at [242, 194] on div at bounding box center [239, 203] width 19 height 19
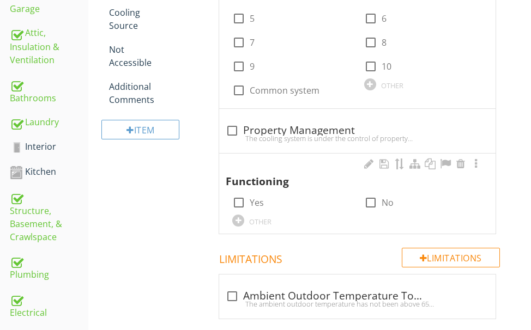
checkbox input "true"
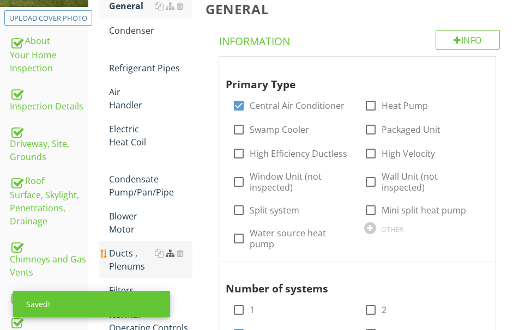
scroll to position [91, 0]
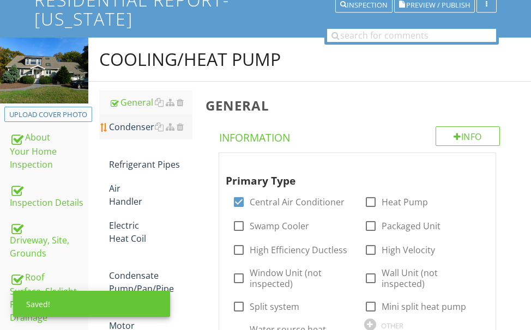
click at [141, 127] on div "Condenser" at bounding box center [150, 127] width 83 height 13
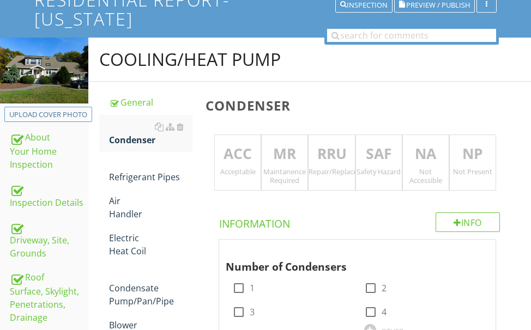
click at [267, 157] on p "MR" at bounding box center [285, 154] width 46 height 22
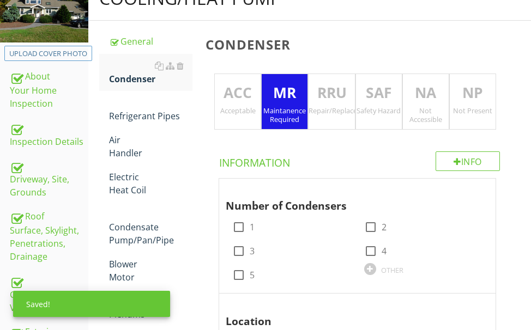
scroll to position [200, 0]
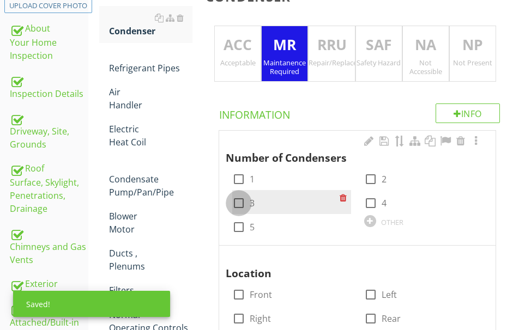
click at [242, 201] on div at bounding box center [239, 203] width 19 height 19
checkbox input "true"
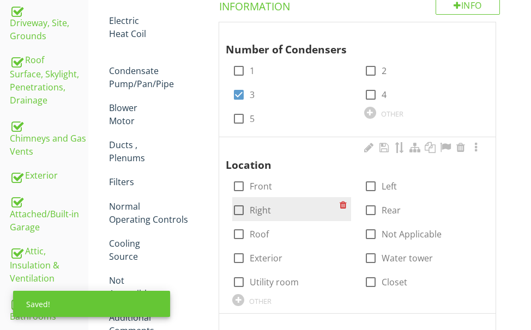
scroll to position [309, 0]
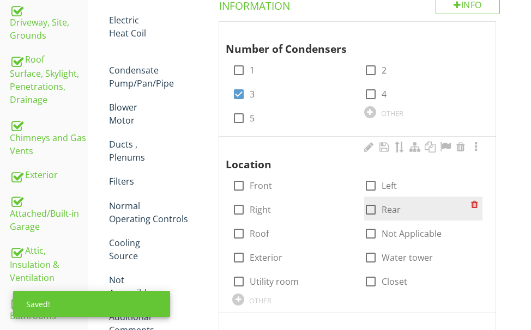
click at [369, 207] on div at bounding box center [371, 210] width 19 height 19
checkbox input "true"
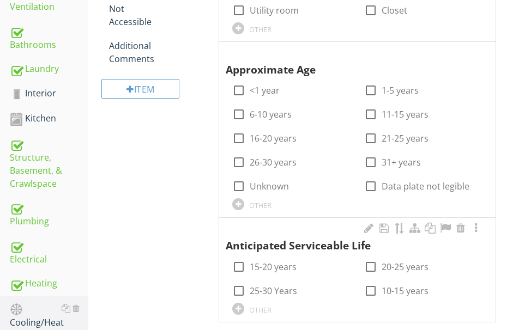
scroll to position [582, 0]
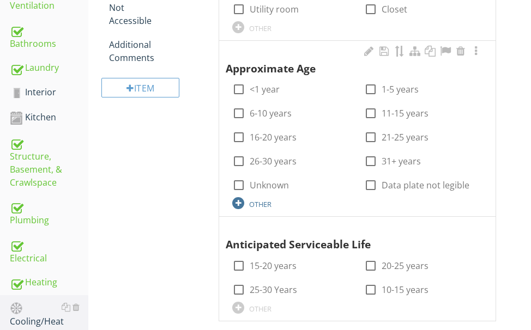
click at [239, 204] on div at bounding box center [238, 203] width 12 height 12
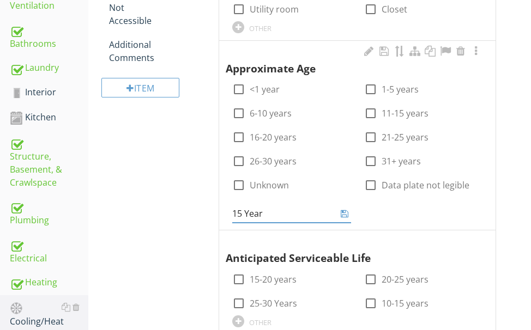
type input "15 Years"
click at [508, 70] on span "Number of Condensers check_box_outline_blank 1 check_box_outline_blank 2 check_…" at bounding box center [360, 42] width 308 height 587
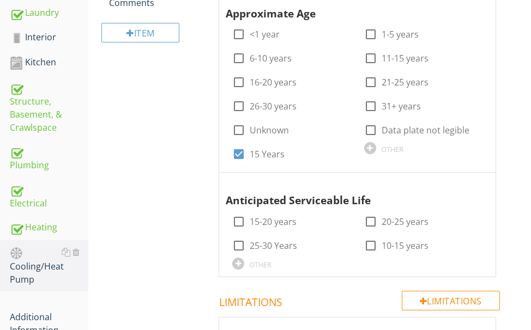
scroll to position [636, 0]
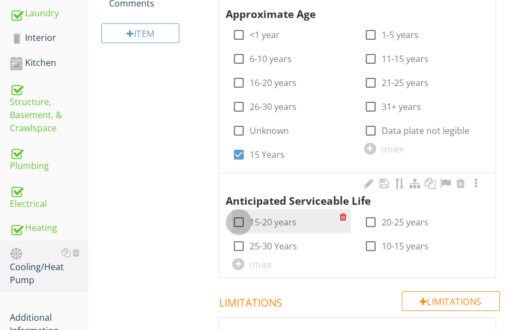
click at [236, 220] on div at bounding box center [239, 222] width 19 height 19
checkbox input "true"
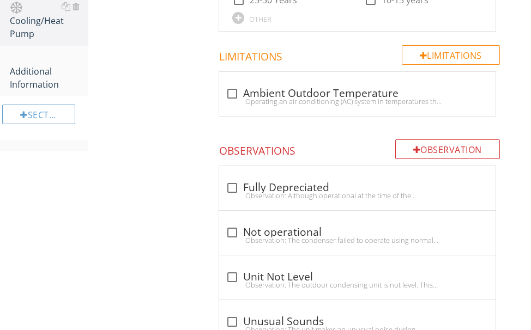
scroll to position [854, 0]
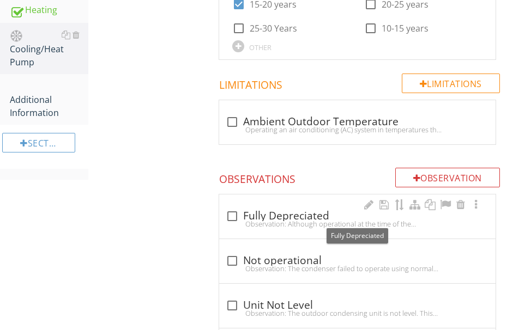
click at [285, 217] on div "check_box_outline_blank Fully Depreciated" at bounding box center [357, 216] width 263 height 13
checkbox input "true"
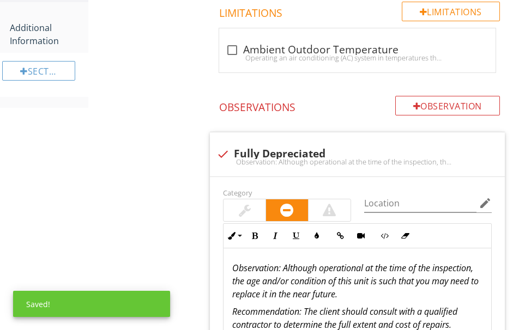
scroll to position [964, 0]
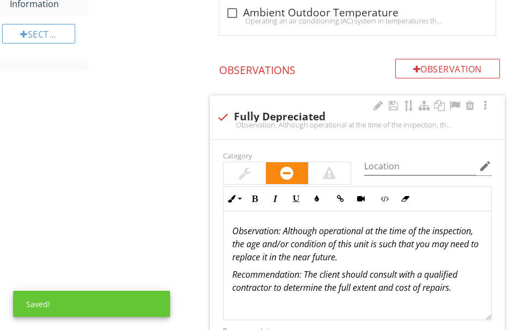
click at [239, 172] on div at bounding box center [245, 173] width 12 height 13
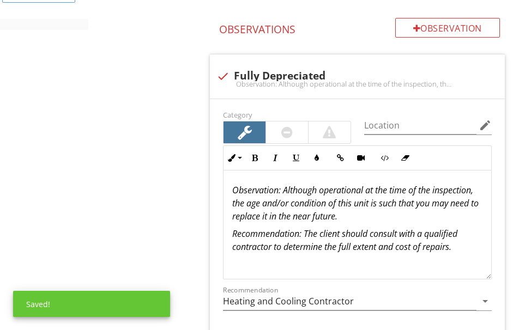
scroll to position [1073, 0]
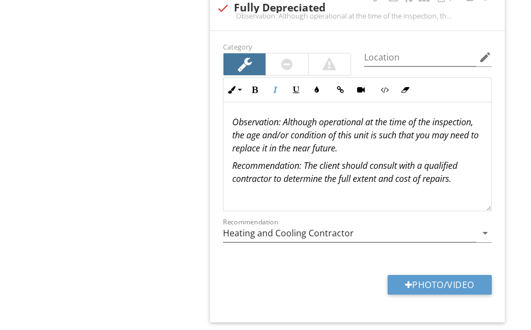
click at [378, 149] on em "Observation: Although operational at the time of the inspection, the age and/or…" at bounding box center [355, 135] width 246 height 38
click at [335, 149] on em "Observation: Although operational at the time of the inspection, the age and/or…" at bounding box center [355, 135] width 246 height 38
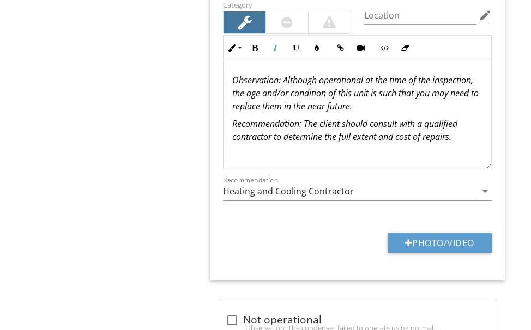
scroll to position [1127, 0]
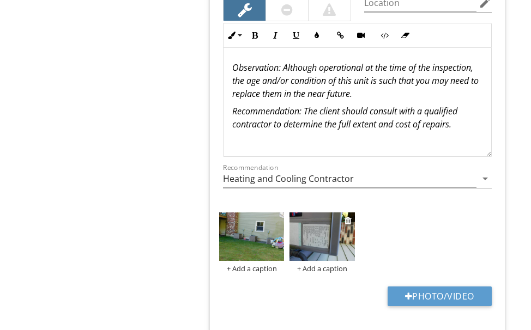
click at [310, 231] on img at bounding box center [322, 237] width 65 height 49
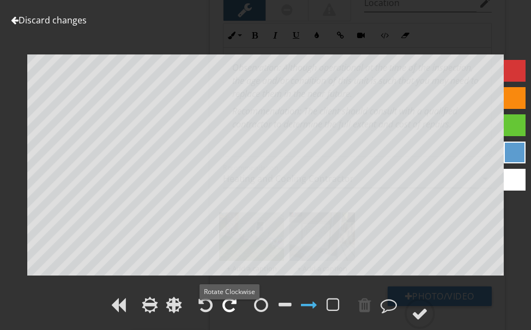
click at [232, 299] on div at bounding box center [229, 305] width 14 height 16
click at [232, 297] on div at bounding box center [229, 305] width 14 height 16
click at [232, 297] on div at bounding box center [218, 306] width 46 height 25
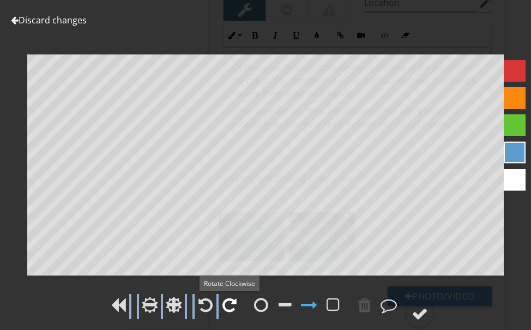
click at [234, 299] on div at bounding box center [229, 305] width 14 height 16
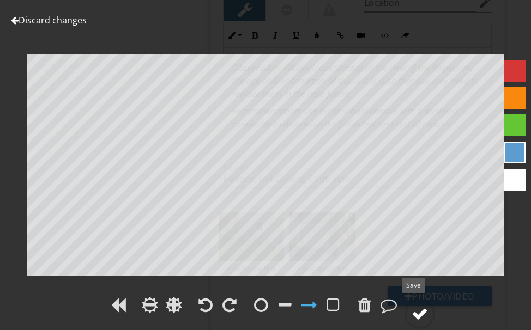
click at [413, 308] on div at bounding box center [420, 314] width 16 height 16
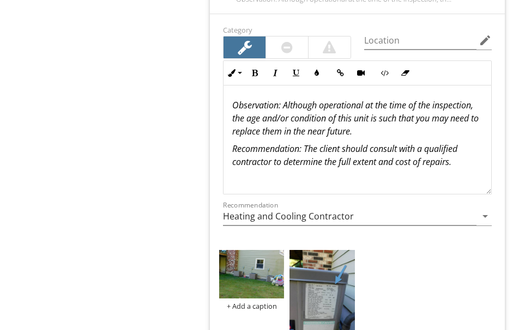
scroll to position [1073, 0]
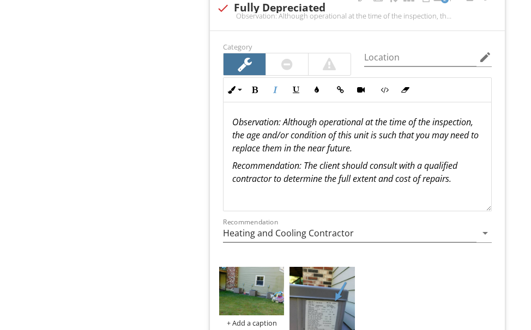
click at [442, 143] on p "Observation: Although operational at the time of the inspection, the age and/or…" at bounding box center [357, 135] width 250 height 39
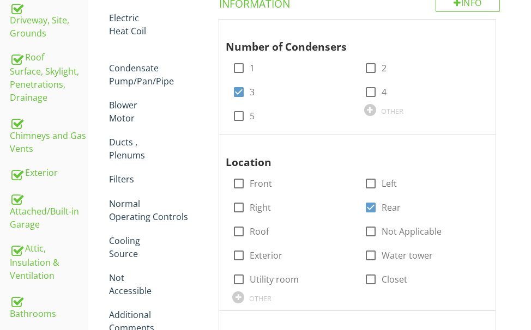
scroll to position [93, 0]
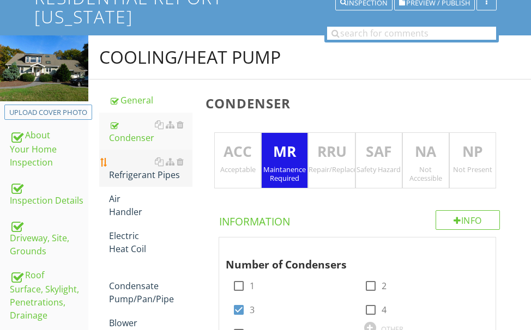
click at [126, 166] on div "Refrigerant Pipes" at bounding box center [150, 168] width 83 height 26
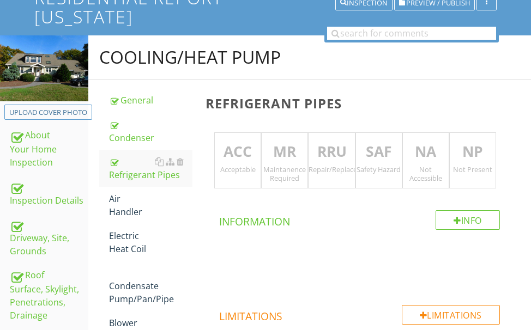
click at [274, 150] on p "MR" at bounding box center [285, 152] width 46 height 22
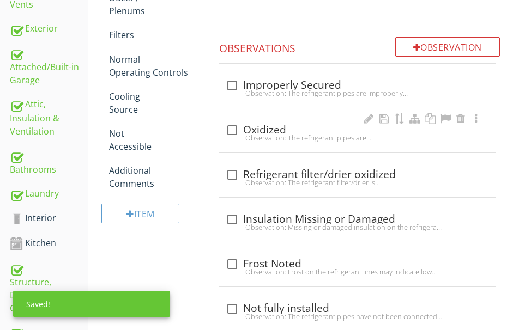
scroll to position [475, 0]
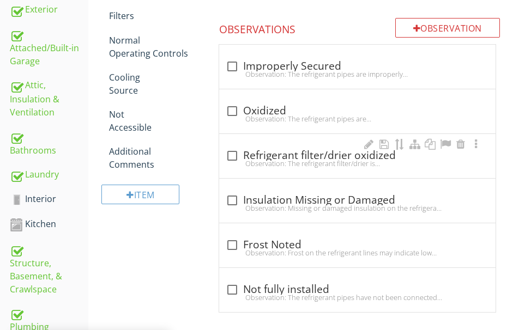
click at [278, 160] on div "Observation: The refrigerant filter/drier is oxidized.Recommendation: The clien…" at bounding box center [357, 163] width 263 height 9
checkbox input "true"
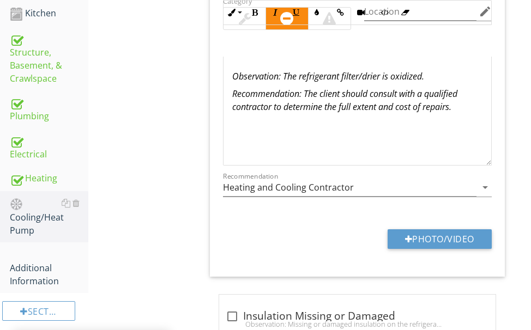
scroll to position [748, 0]
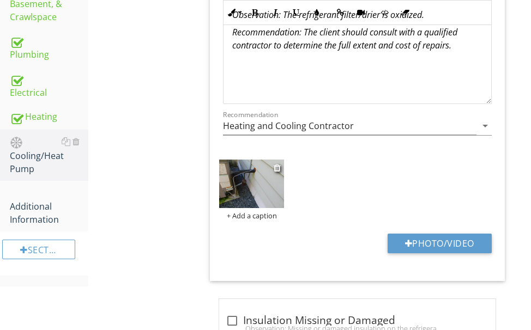
click at [258, 189] on img at bounding box center [251, 184] width 65 height 49
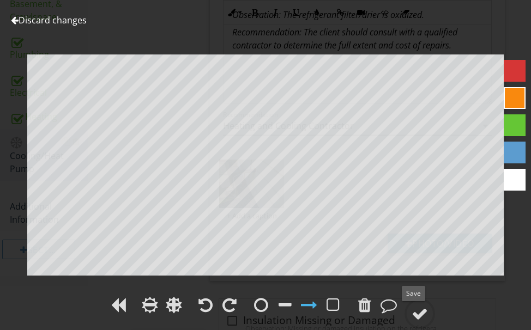
drag, startPoint x: 422, startPoint y: 309, endPoint x: 450, endPoint y: 280, distance: 40.5
click at [425, 306] on div at bounding box center [420, 314] width 16 height 16
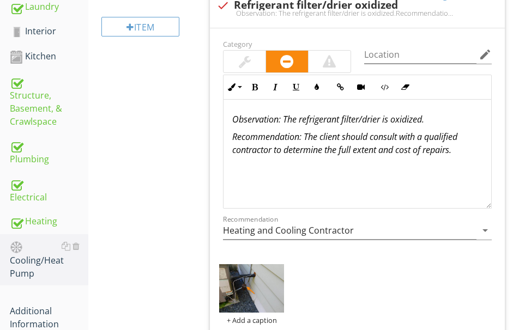
scroll to position [639, 0]
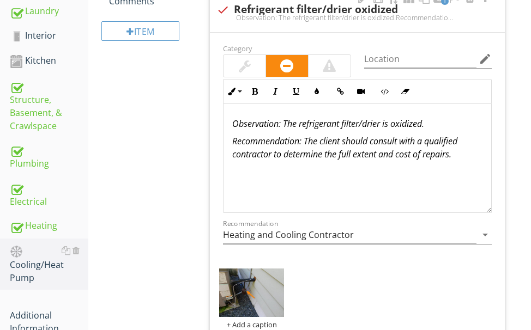
click at [391, 129] on em "Observation: The refrigerant filter/drier is oxidized." at bounding box center [328, 124] width 192 height 12
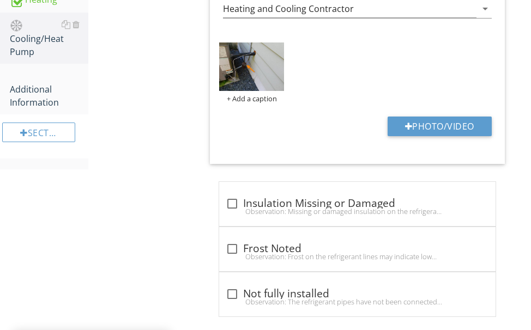
scroll to position [879, 0]
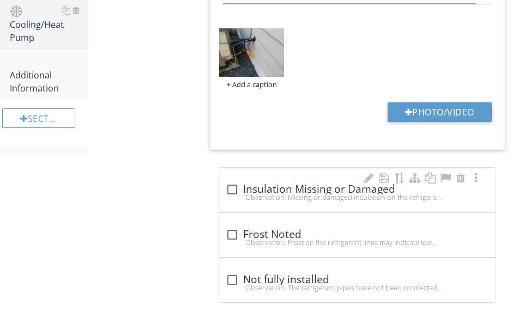
click at [266, 189] on div "check_box_outline_blank Insulation Missing or Damaged" at bounding box center [357, 189] width 263 height 13
checkbox input "true"
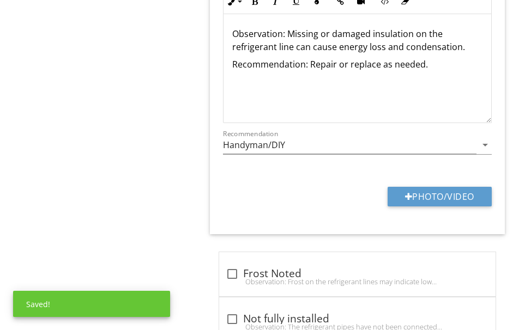
scroll to position [1152, 0]
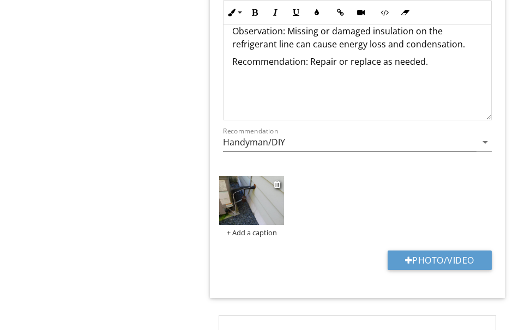
click at [254, 199] on img at bounding box center [251, 200] width 65 height 49
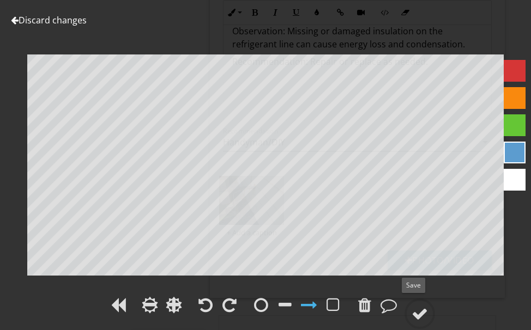
drag, startPoint x: 412, startPoint y: 307, endPoint x: 424, endPoint y: 292, distance: 19.0
click at [412, 307] on div at bounding box center [420, 314] width 31 height 31
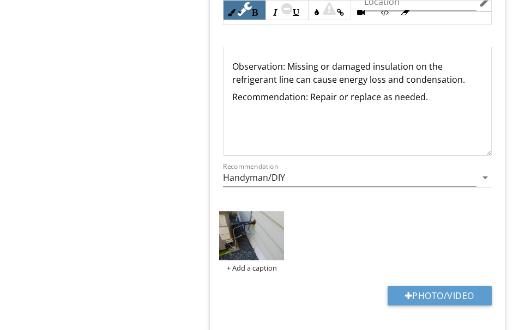
scroll to position [1097, 0]
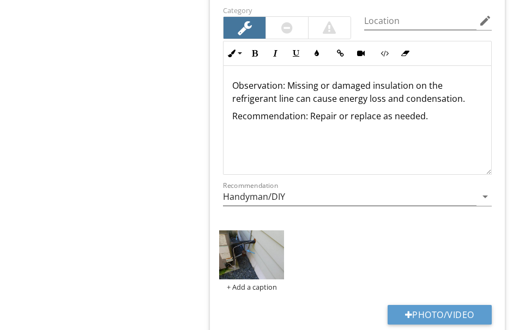
click at [292, 100] on p "Observation: Missing or damaged insulation on the refrigerant line can cause en…" at bounding box center [357, 92] width 250 height 26
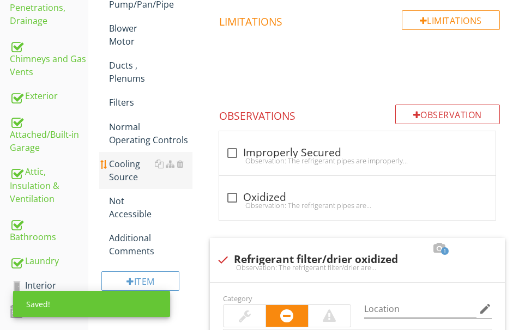
scroll to position [61, 0]
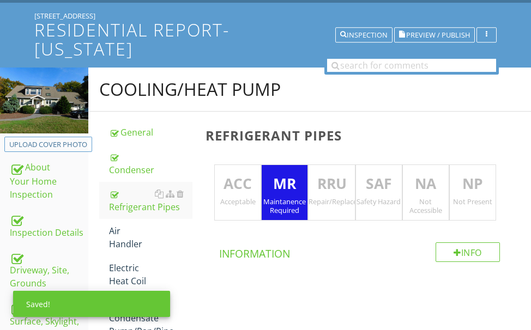
click at [334, 183] on p "RRU" at bounding box center [332, 184] width 46 height 22
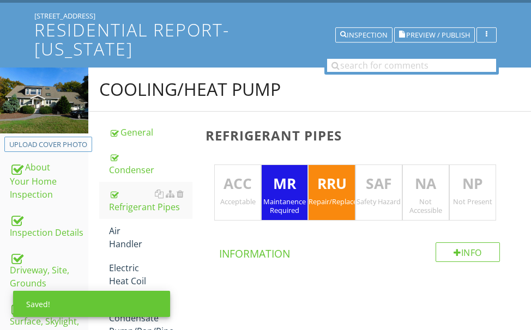
click at [283, 189] on p "MR" at bounding box center [285, 184] width 46 height 22
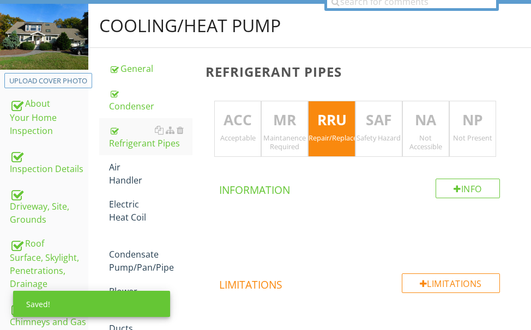
scroll to position [170, 0]
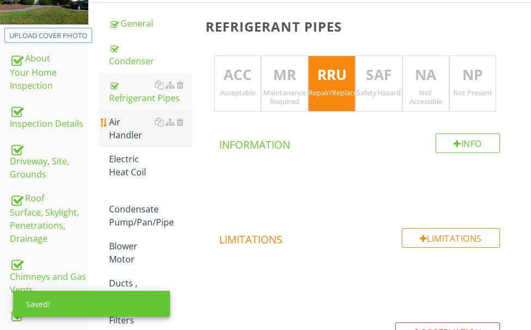
click at [119, 131] on div "Air Handler" at bounding box center [150, 129] width 83 height 26
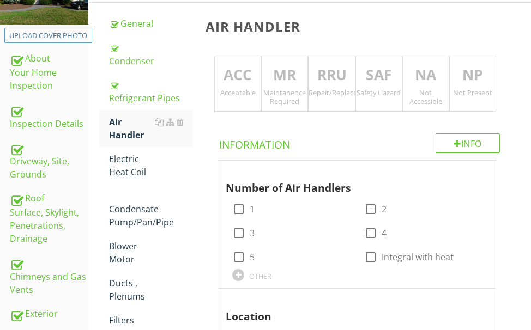
click at [229, 87] on div "ACC Acceptable" at bounding box center [237, 84] width 47 height 57
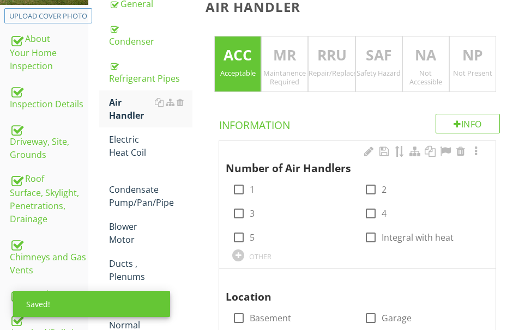
scroll to position [225, 0]
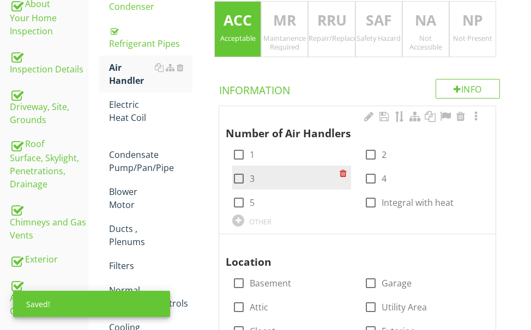
click at [242, 176] on div at bounding box center [239, 179] width 19 height 19
checkbox input "true"
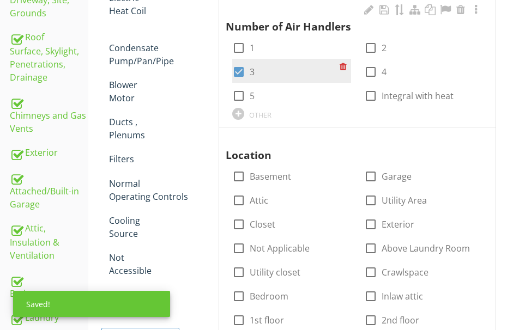
scroll to position [334, 0]
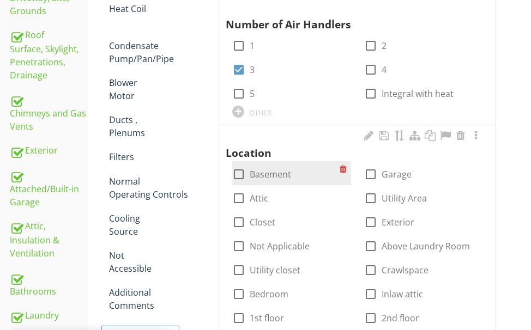
click at [242, 175] on div at bounding box center [239, 174] width 19 height 19
checkbox input "true"
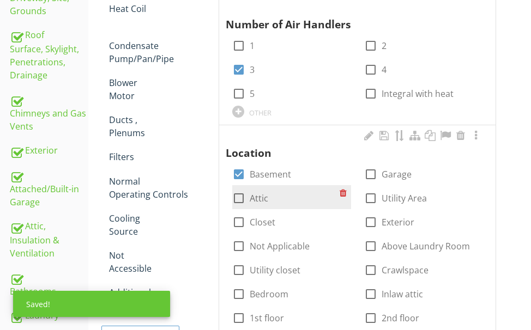
click at [239, 195] on div at bounding box center [239, 198] width 19 height 19
checkbox input "true"
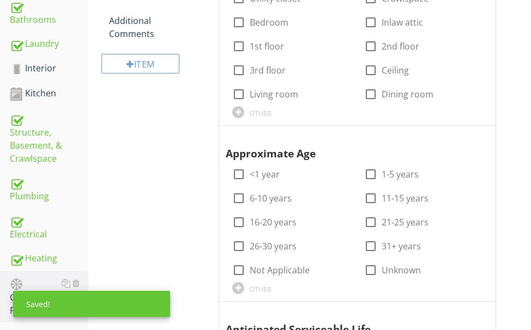
scroll to position [606, 0]
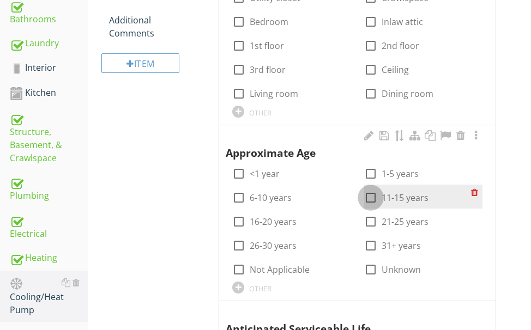
click at [372, 197] on div at bounding box center [371, 198] width 19 height 19
checkbox input "true"
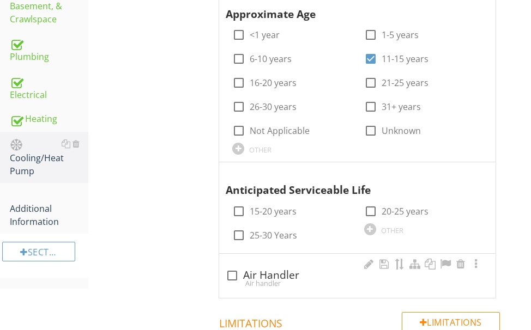
scroll to position [824, 0]
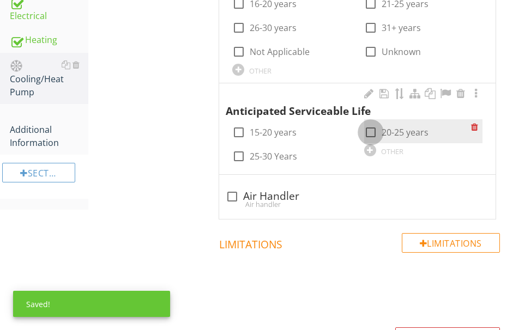
click at [372, 131] on div at bounding box center [371, 132] width 19 height 19
checkbox input "true"
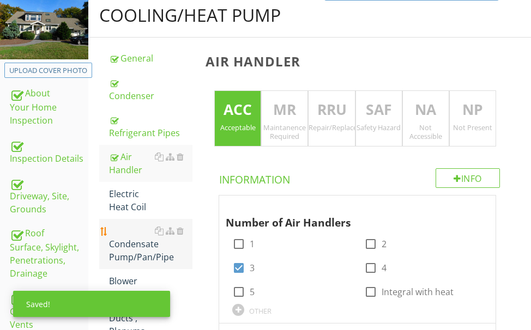
scroll to position [116, 0]
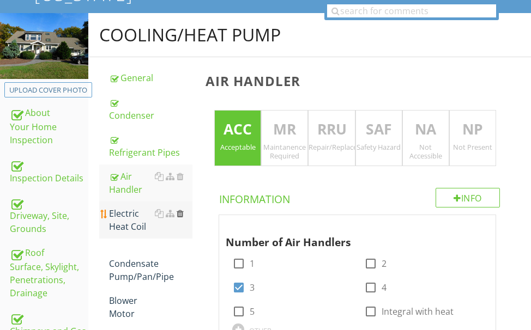
click at [179, 211] on div at bounding box center [180, 213] width 7 height 9
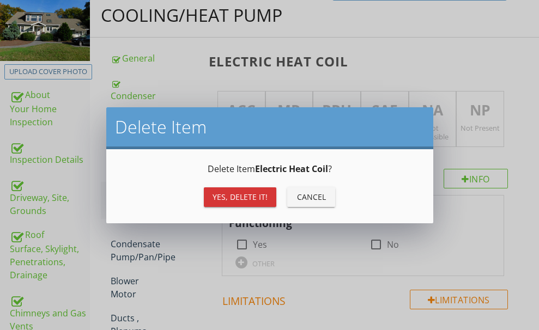
click at [215, 191] on div "Yes, Delete it!" at bounding box center [240, 196] width 55 height 11
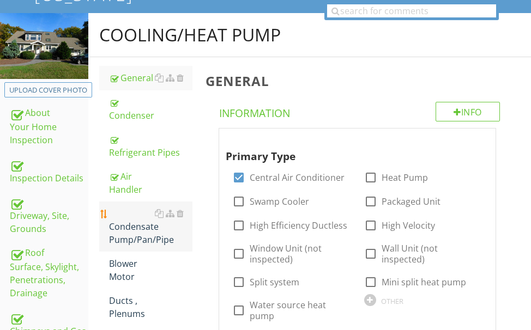
click at [129, 232] on div "Condensate Pump/Pan/Pipe" at bounding box center [150, 226] width 83 height 39
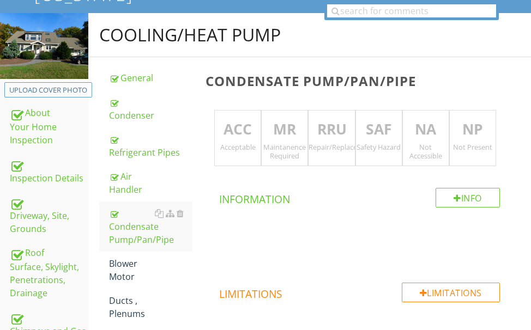
click at [227, 128] on p "ACC" at bounding box center [238, 130] width 46 height 22
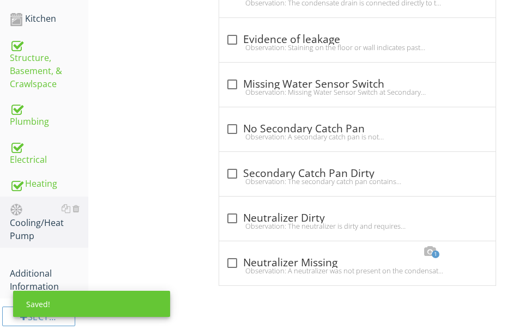
scroll to position [691, 0]
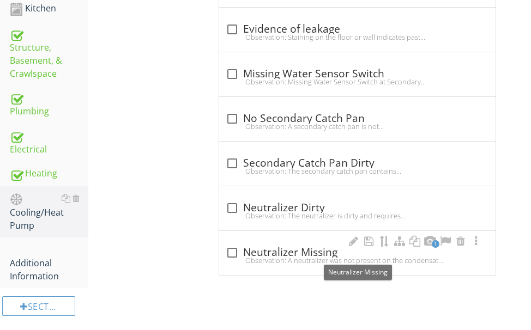
click at [274, 252] on div "check_box_outline_blank Neutralizer Missing" at bounding box center [357, 252] width 263 height 13
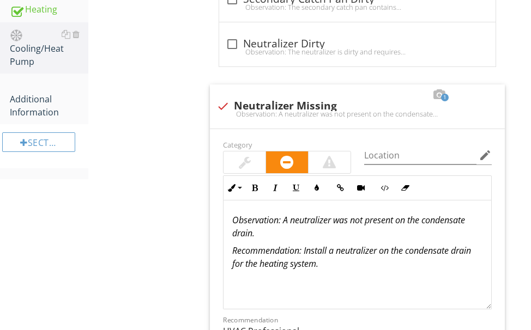
scroll to position [854, 0]
click at [218, 102] on div at bounding box center [223, 107] width 19 height 19
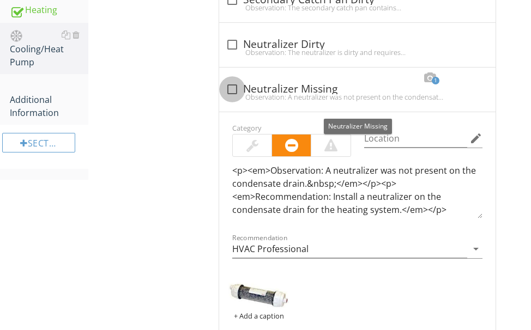
checkbox input "true"
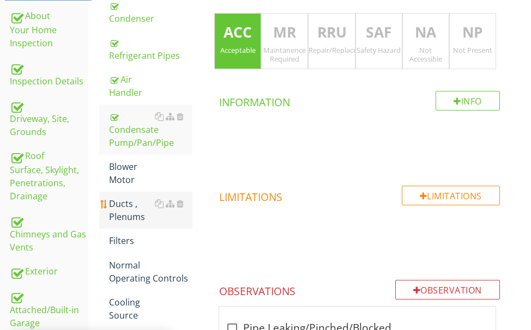
scroll to position [255, 0]
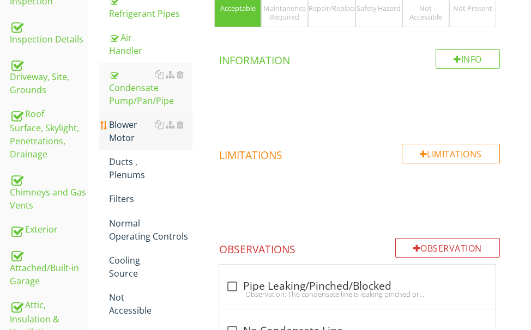
click at [122, 128] on div "Blower Motor" at bounding box center [150, 131] width 83 height 26
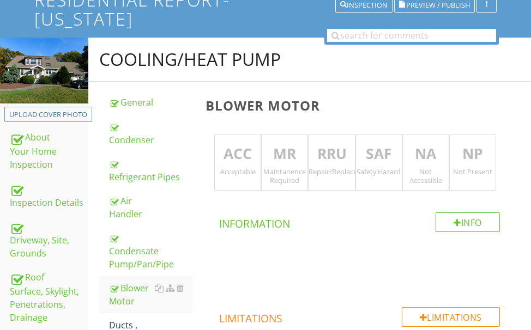
click at [240, 156] on p "ACC" at bounding box center [238, 154] width 46 height 22
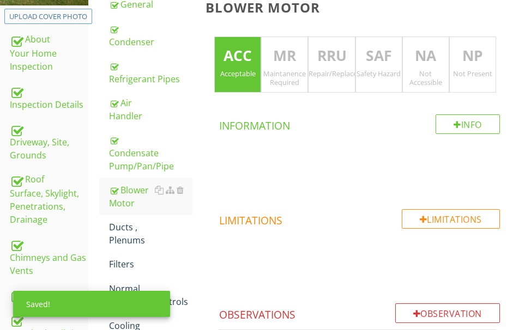
scroll to position [255, 0]
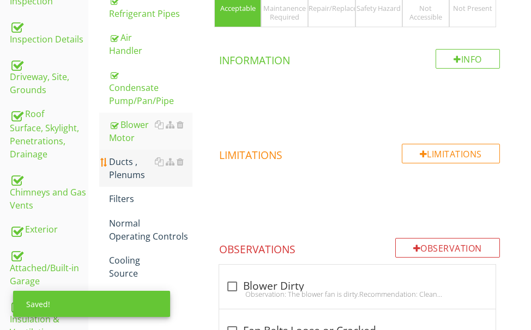
click at [129, 166] on div "Ducts , Plenums" at bounding box center [150, 168] width 83 height 26
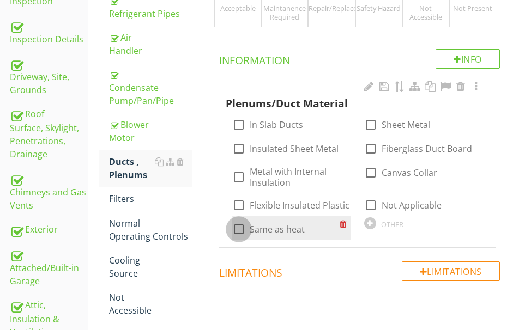
click at [237, 230] on div at bounding box center [239, 229] width 19 height 19
checkbox input "true"
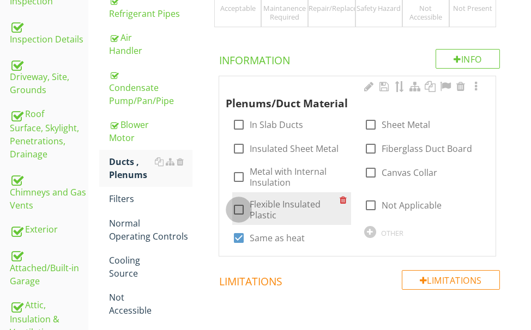
click at [241, 205] on div at bounding box center [239, 210] width 19 height 19
checkbox input "true"
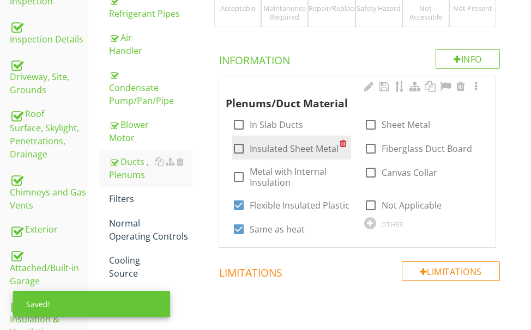
click at [236, 145] on div at bounding box center [239, 149] width 19 height 19
checkbox input "true"
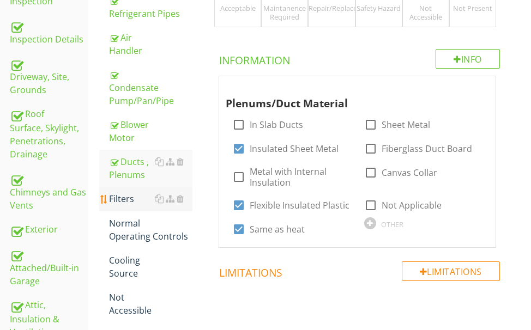
click at [129, 197] on div "Filters" at bounding box center [150, 198] width 83 height 13
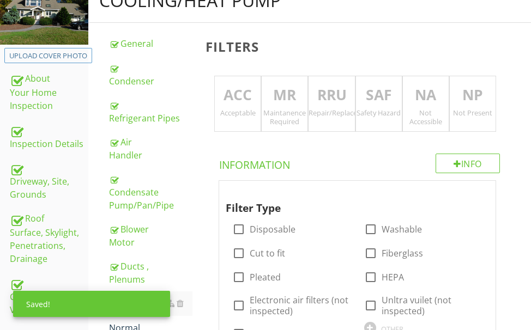
scroll to position [146, 0]
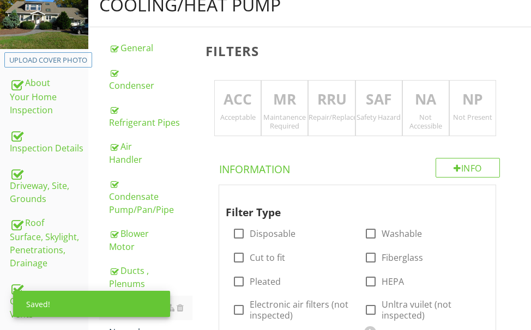
click at [236, 122] on div "ACC Acceptable" at bounding box center [237, 108] width 47 height 57
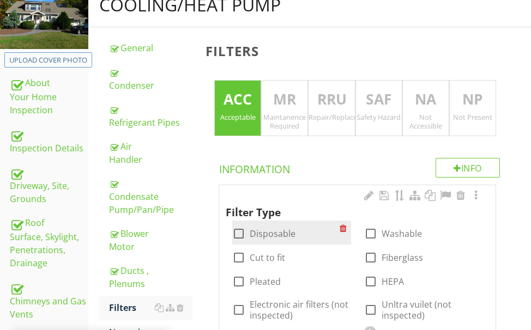
click at [240, 233] on div at bounding box center [239, 234] width 19 height 19
checkbox input "true"
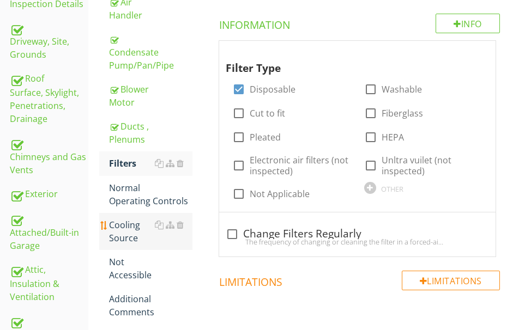
scroll to position [309, 0]
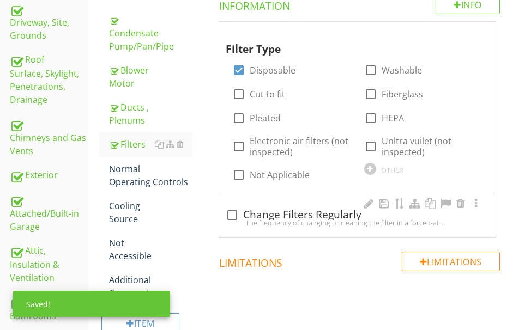
click at [234, 214] on div at bounding box center [232, 215] width 19 height 19
checkbox input "true"
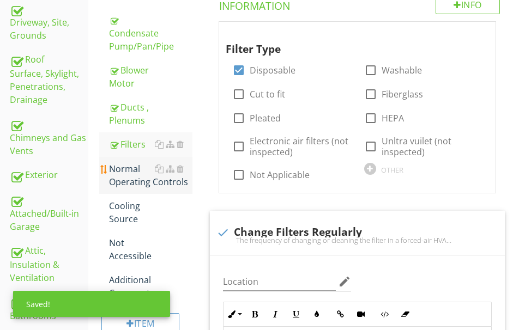
click at [133, 177] on div "Normal Operating Controls" at bounding box center [150, 175] width 83 height 26
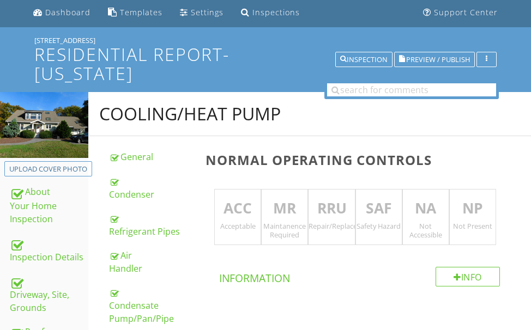
click at [242, 209] on p "ACC" at bounding box center [238, 209] width 46 height 22
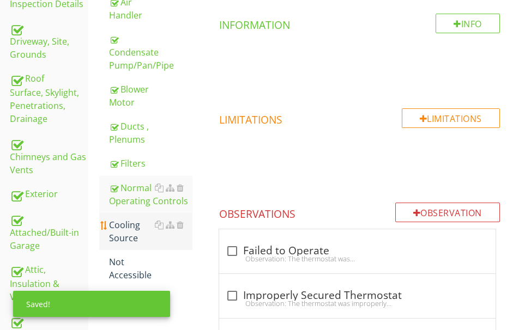
scroll to position [309, 0]
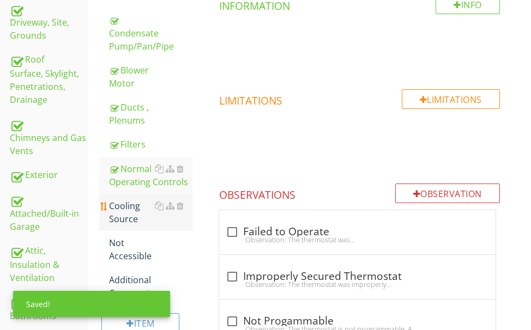
click at [130, 209] on div "Cooling Source" at bounding box center [150, 213] width 83 height 26
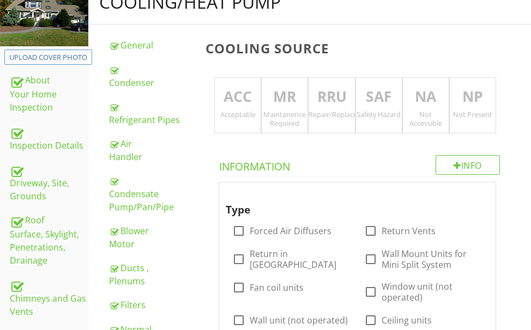
scroll to position [91, 0]
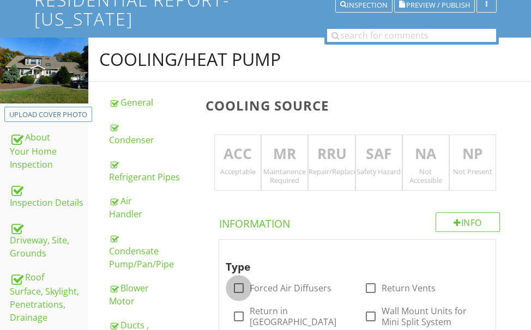
drag, startPoint x: 236, startPoint y: 286, endPoint x: 237, endPoint y: 213, distance: 73.1
click at [236, 285] on div at bounding box center [239, 288] width 19 height 19
checkbox input "true"
click at [238, 158] on p "ACC" at bounding box center [238, 154] width 46 height 22
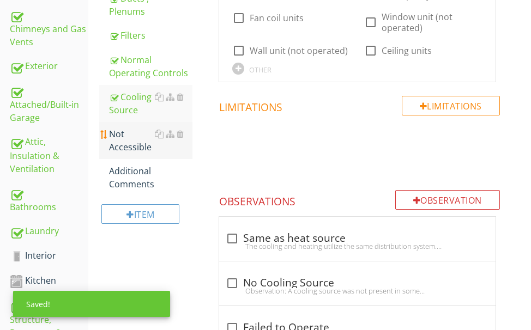
scroll to position [364, 0]
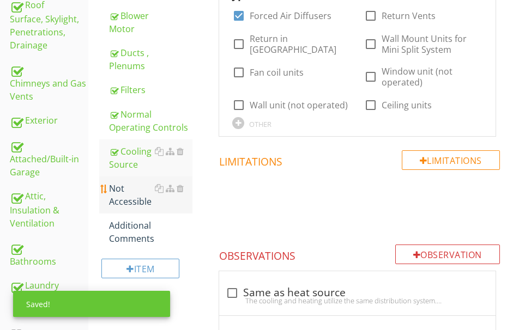
click at [135, 195] on div "Not Accessible" at bounding box center [150, 195] width 83 height 26
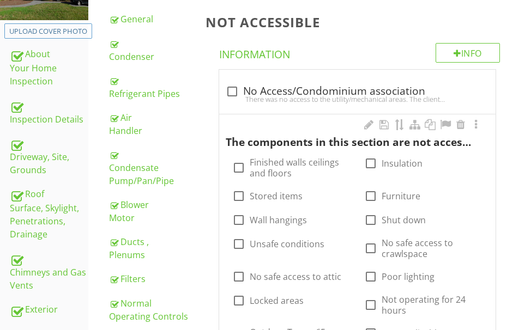
scroll to position [146, 0]
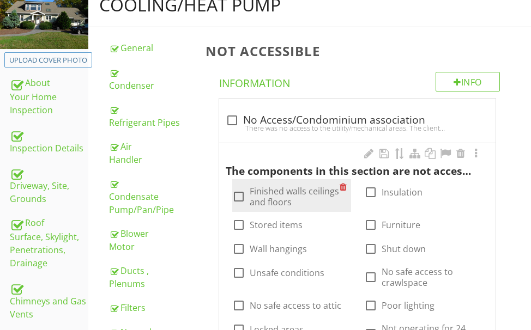
click at [236, 194] on div at bounding box center [239, 197] width 19 height 19
checkbox input "true"
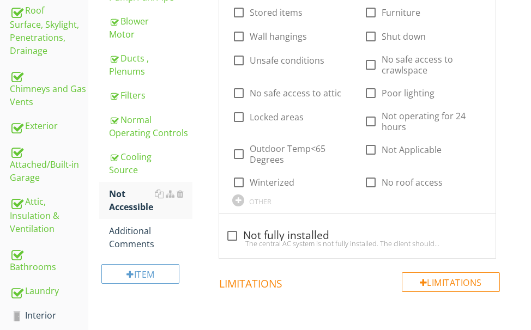
scroll to position [364, 0]
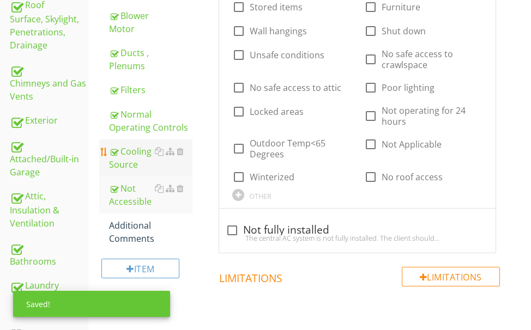
click at [135, 154] on div "Cooling Source" at bounding box center [150, 158] width 83 height 26
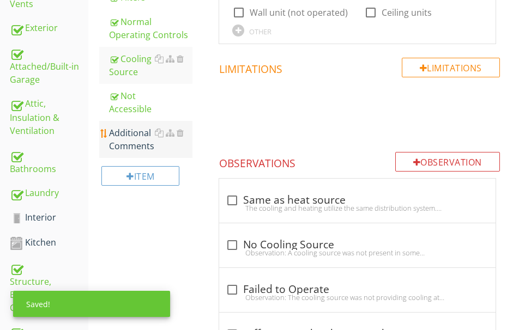
scroll to position [473, 0]
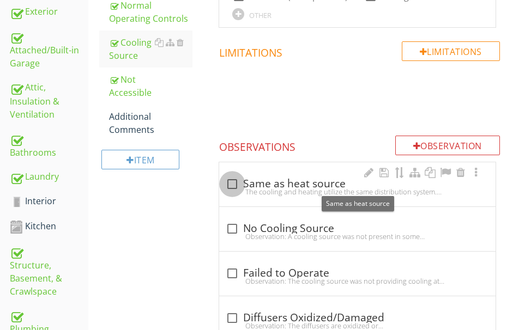
click at [238, 184] on div at bounding box center [232, 184] width 19 height 19
checkbox input "true"
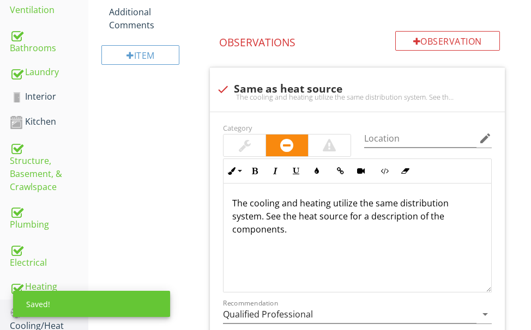
scroll to position [582, 0]
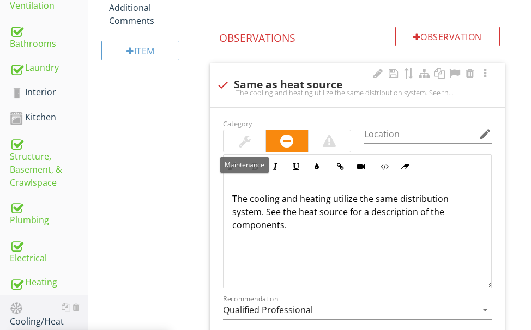
click at [227, 142] on div at bounding box center [245, 141] width 42 height 22
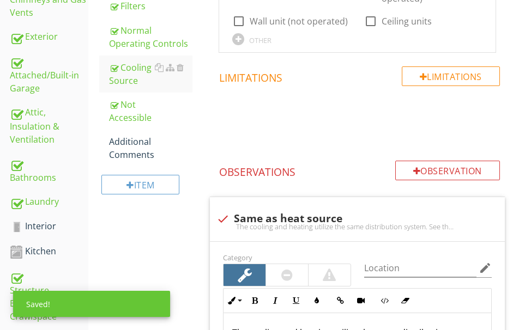
scroll to position [418, 0]
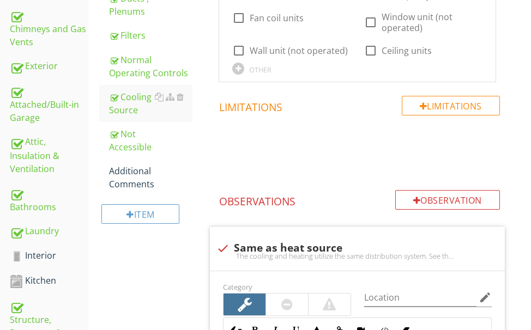
click at [139, 174] on div "Additional Comments" at bounding box center [150, 178] width 83 height 26
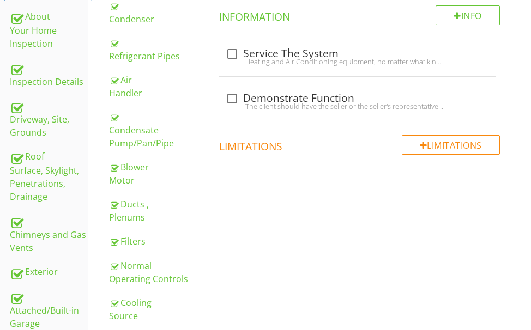
scroll to position [146, 0]
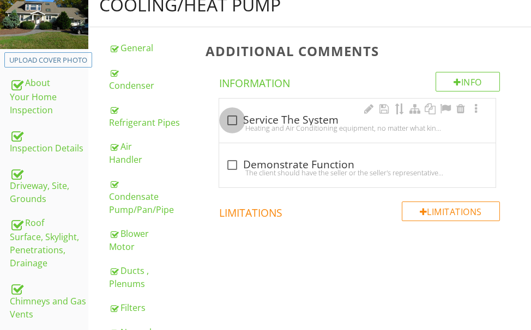
click at [232, 121] on div at bounding box center [232, 120] width 19 height 19
checkbox input "true"
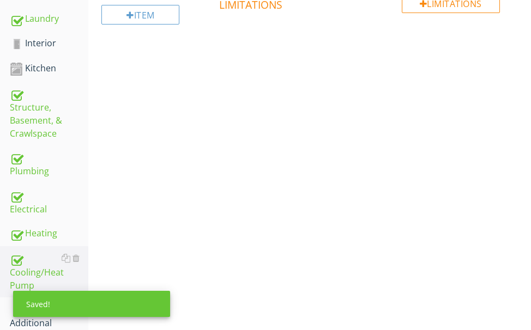
scroll to position [691, 0]
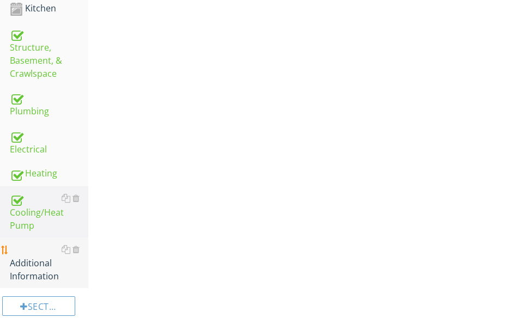
click at [30, 251] on div "Additional Information" at bounding box center [49, 263] width 79 height 40
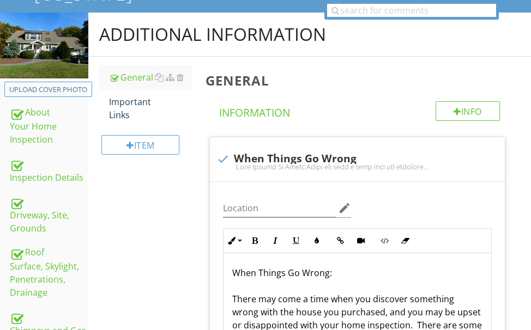
scroll to position [91, 0]
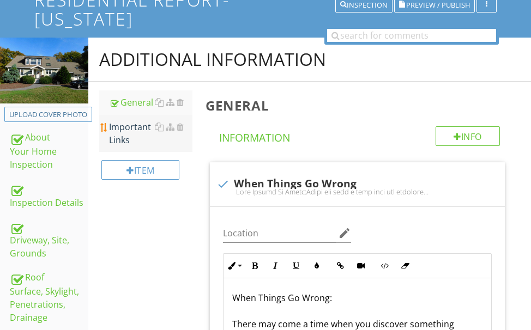
click at [129, 132] on div "Important Links" at bounding box center [150, 134] width 83 height 26
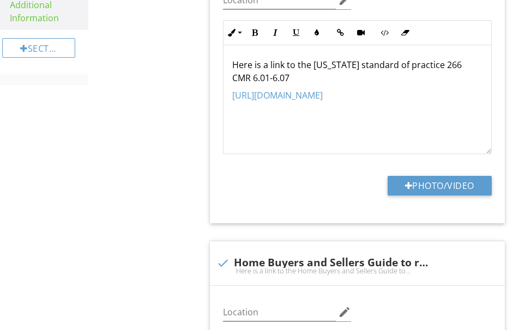
scroll to position [964, 0]
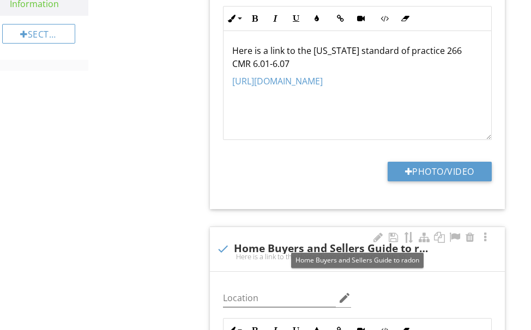
click at [219, 245] on div at bounding box center [223, 249] width 19 height 19
checkbox input "true"
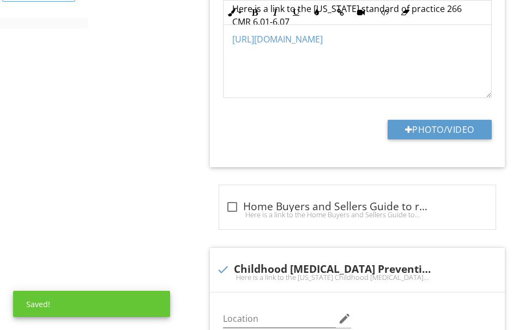
scroll to position [1018, 0]
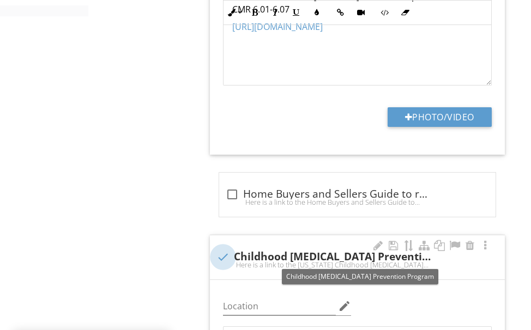
click at [222, 253] on div at bounding box center [223, 257] width 19 height 19
checkbox input "true"
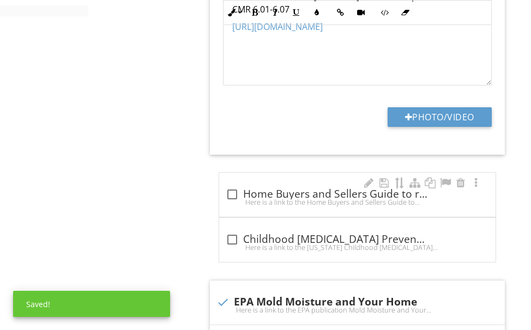
click at [232, 196] on div at bounding box center [232, 194] width 19 height 19
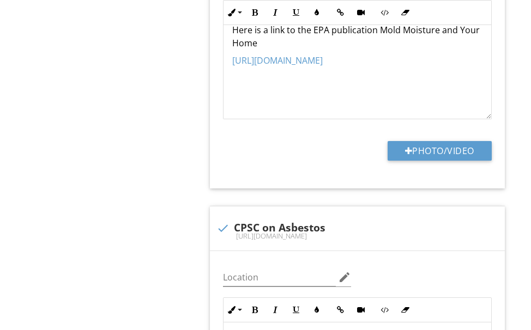
scroll to position [1672, 0]
click at [216, 224] on div at bounding box center [223, 228] width 19 height 19
checkbox input "true"
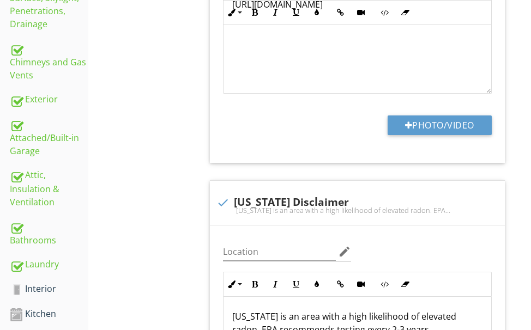
scroll to position [451, 0]
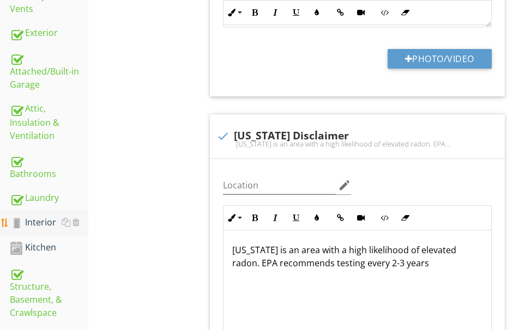
click at [50, 224] on div "Interior" at bounding box center [49, 223] width 79 height 14
type textarea "<p>Here is a link to the Massachusetts standard of practice 266 CMR 6.01-6.07</…"
type textarea "<p>Here is a link to the Home Buyers and Sellers Guide to Radon</p><p><a fr-ori…"
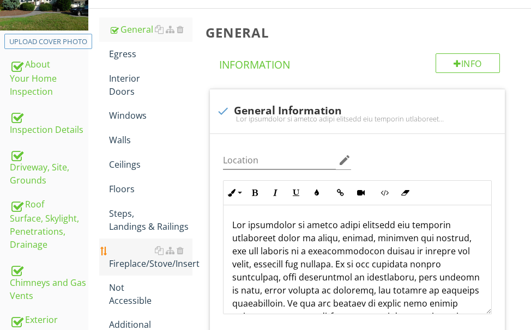
scroll to position [15, 0]
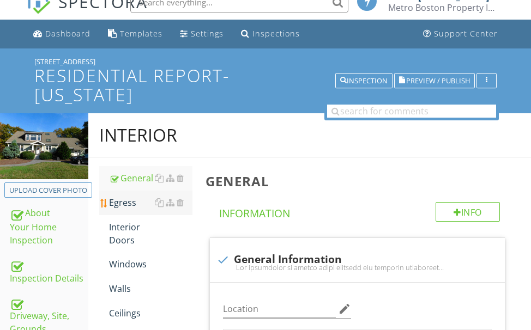
click at [126, 202] on div "Egress" at bounding box center [150, 202] width 83 height 13
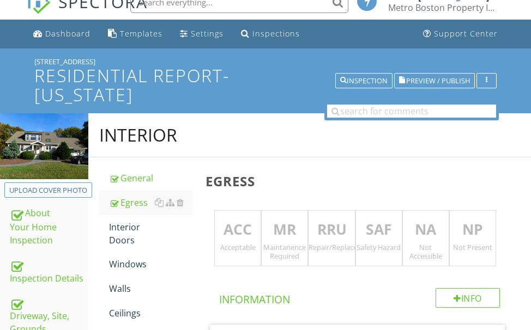
click at [248, 232] on p "ACC" at bounding box center [238, 230] width 46 height 22
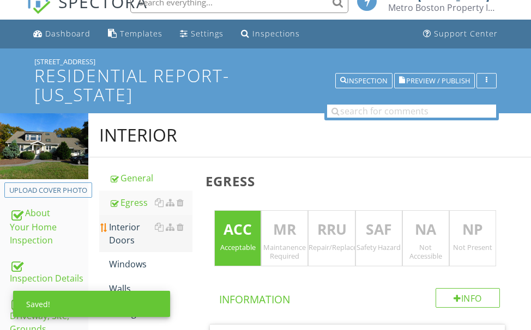
click at [126, 229] on div "Interior Doors" at bounding box center [150, 234] width 83 height 26
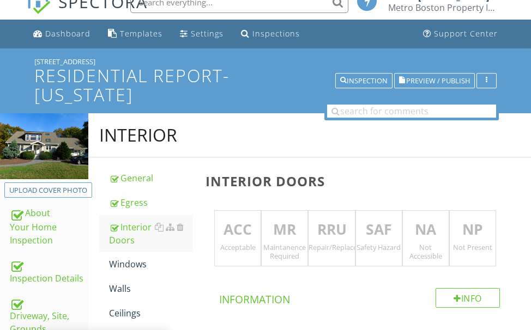
click at [251, 231] on p "ACC" at bounding box center [238, 230] width 46 height 22
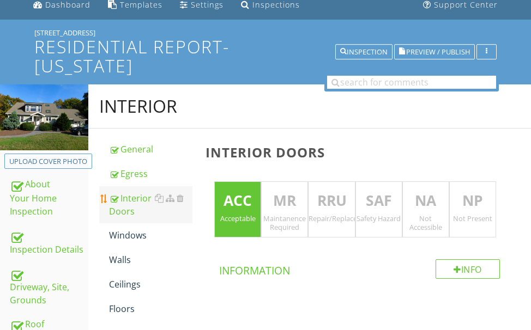
scroll to position [70, 0]
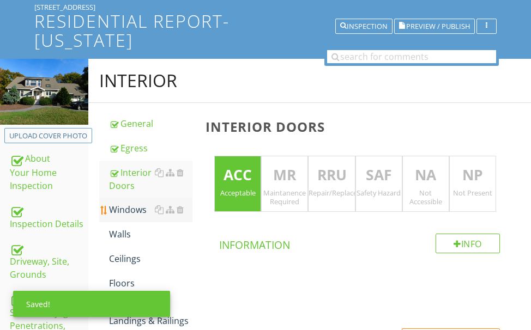
click at [122, 207] on div "Windows" at bounding box center [150, 209] width 83 height 13
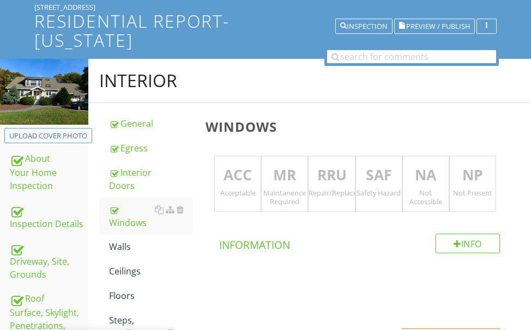
click at [232, 174] on p "ACC" at bounding box center [238, 176] width 46 height 22
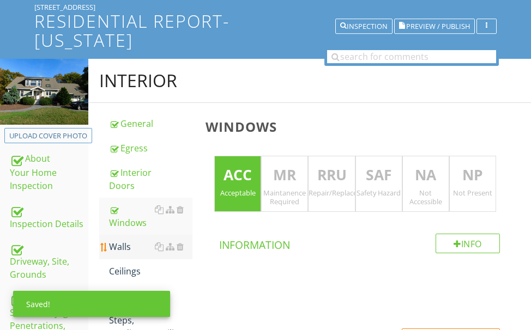
click at [123, 243] on div "Walls" at bounding box center [150, 246] width 83 height 13
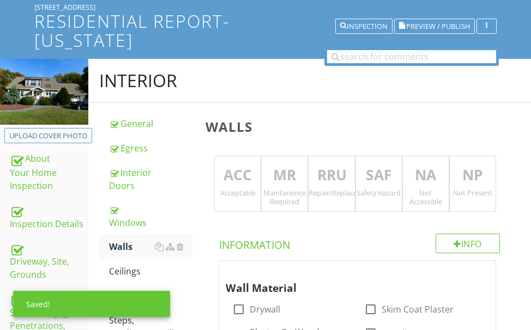
click at [232, 172] on p "ACC" at bounding box center [238, 176] width 46 height 22
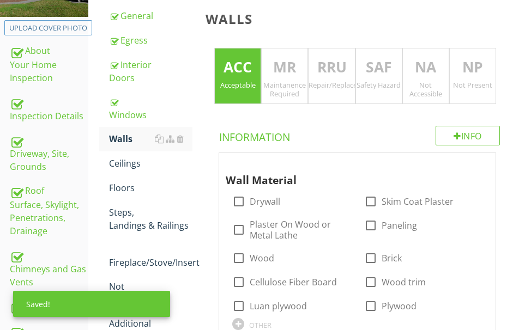
scroll to position [179, 0]
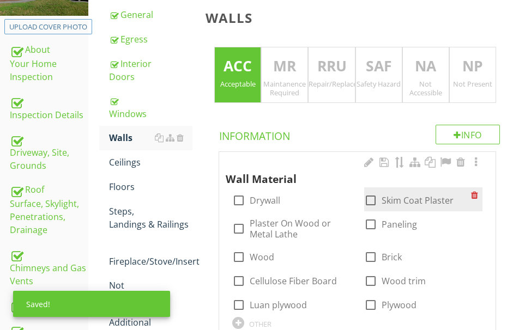
click at [367, 200] on div at bounding box center [371, 200] width 19 height 19
checkbox input "true"
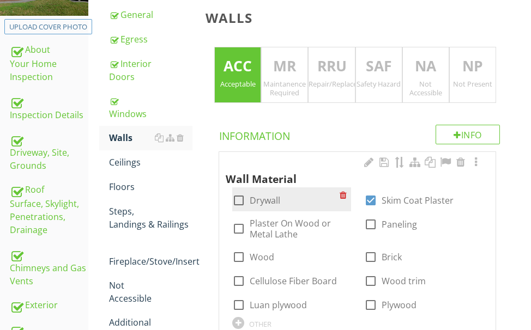
click at [236, 198] on div at bounding box center [239, 200] width 19 height 19
checkbox input "true"
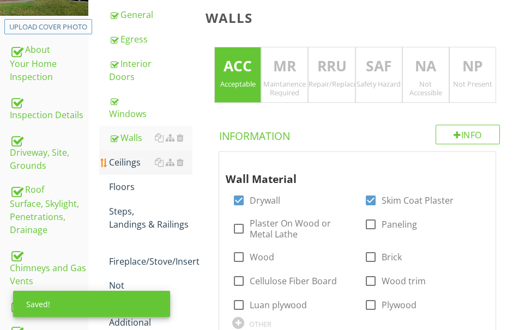
click at [117, 158] on div "Ceilings" at bounding box center [150, 162] width 83 height 13
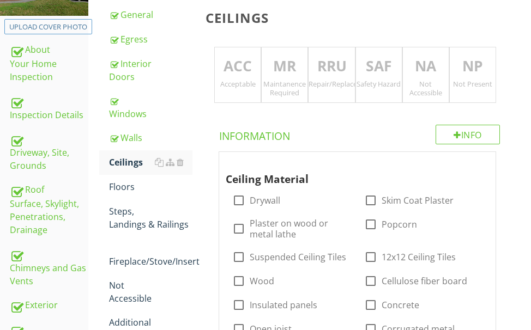
click at [238, 76] on p "ACC" at bounding box center [238, 67] width 46 height 22
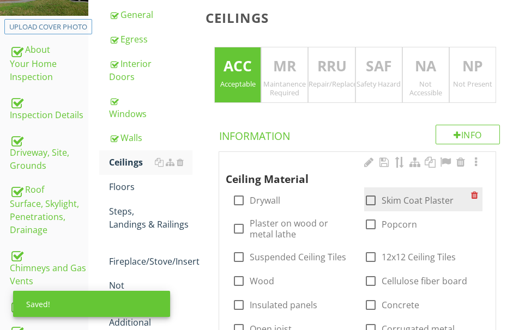
click at [365, 195] on div at bounding box center [371, 200] width 19 height 19
checkbox input "true"
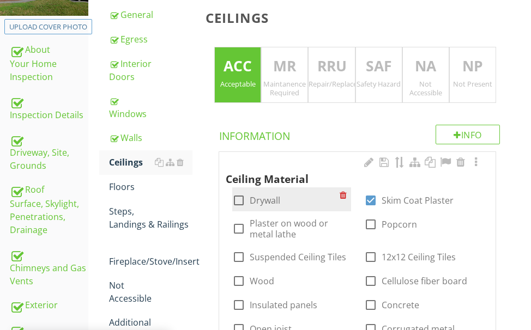
click at [240, 196] on div at bounding box center [239, 200] width 19 height 19
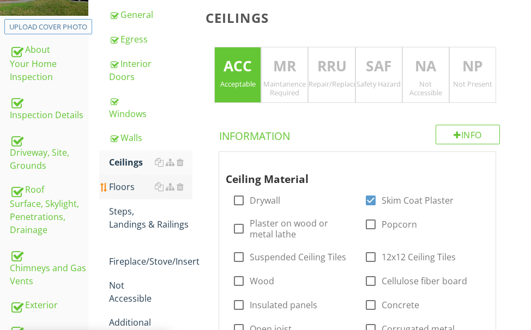
checkbox input "true"
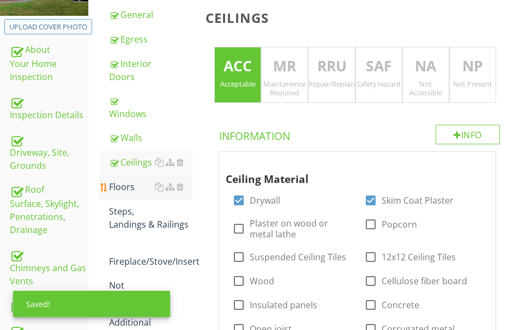
click at [115, 186] on div "Floors" at bounding box center [150, 186] width 83 height 13
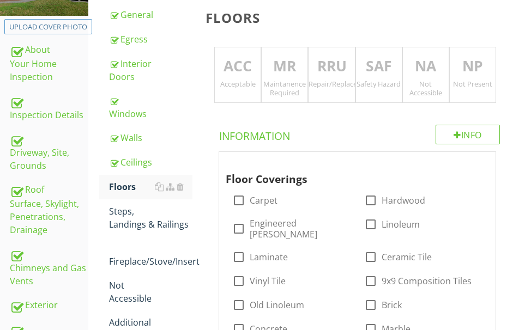
click at [270, 63] on p "MR" at bounding box center [285, 67] width 46 height 22
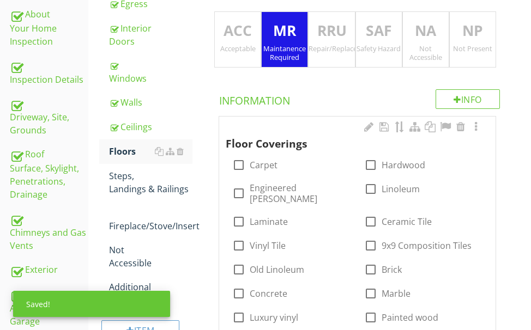
scroll to position [233, 0]
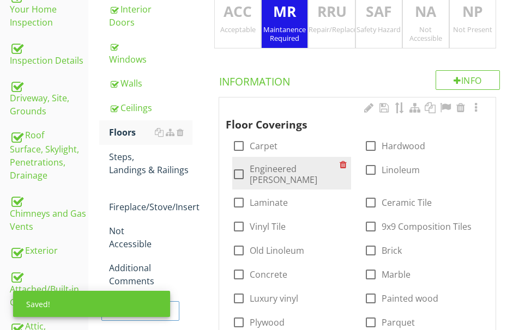
click at [238, 169] on div at bounding box center [239, 174] width 19 height 19
checkbox input "true"
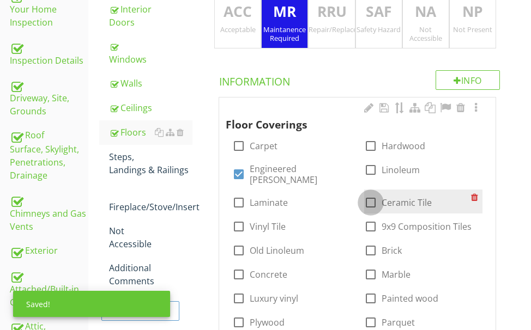
click at [366, 197] on div at bounding box center [371, 203] width 19 height 19
checkbox input "true"
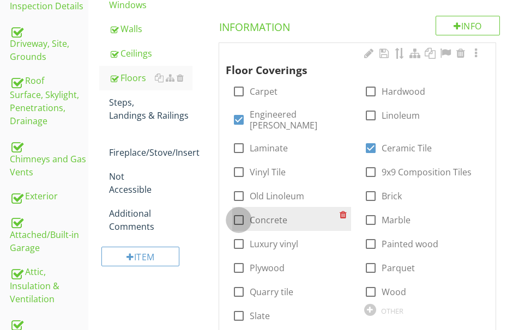
click at [235, 213] on div at bounding box center [239, 220] width 19 height 19
checkbox input "true"
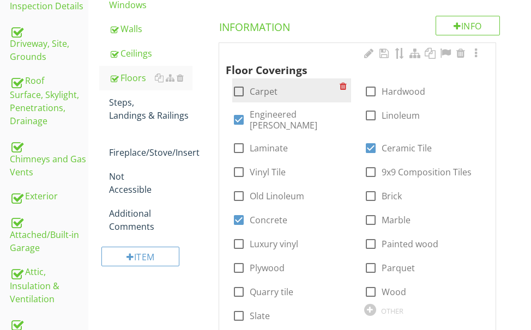
click at [239, 92] on div at bounding box center [239, 91] width 19 height 19
checkbox input "true"
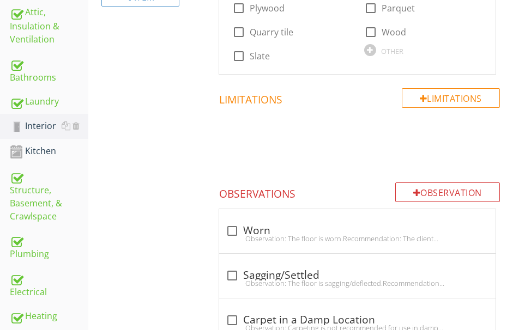
scroll to position [561, 0]
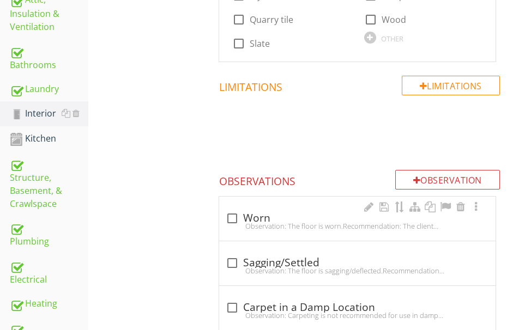
click at [285, 222] on div "Observation: The floor is worn.Recommendation: The client should consult with a…" at bounding box center [357, 226] width 263 height 9
checkbox input "true"
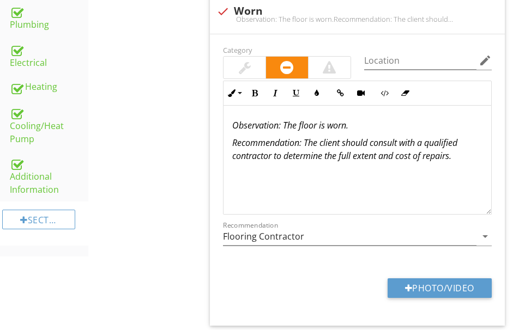
scroll to position [779, 0]
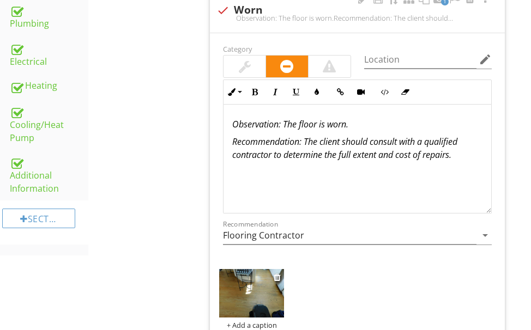
click at [260, 276] on img at bounding box center [251, 293] width 65 height 49
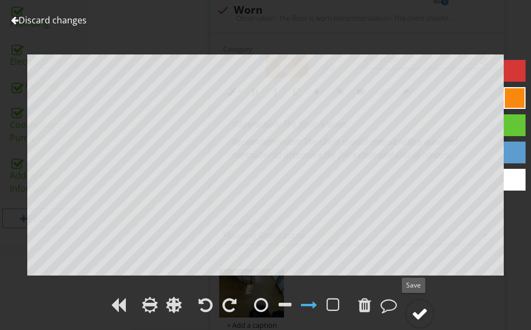
click at [422, 309] on div at bounding box center [420, 314] width 16 height 16
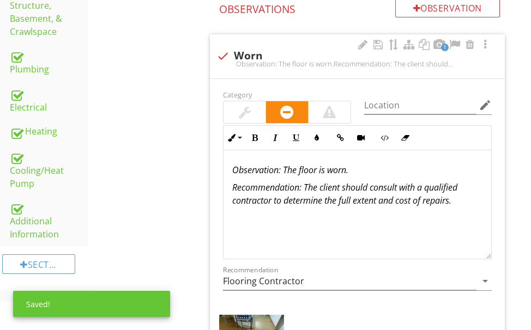
scroll to position [670, 0]
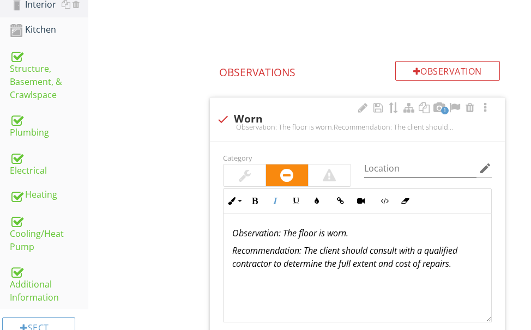
click at [347, 227] on em "Observation: The floor is worn." at bounding box center [290, 233] width 116 height 12
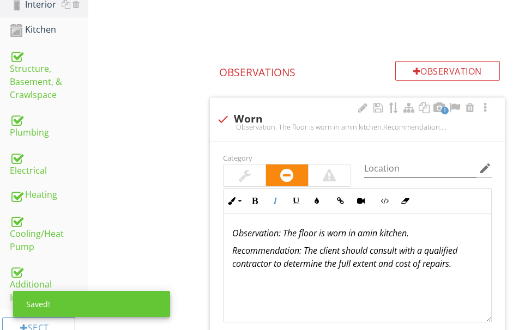
click at [378, 228] on em "Observation: The floor is worn in amin kitchen." at bounding box center [320, 233] width 177 height 12
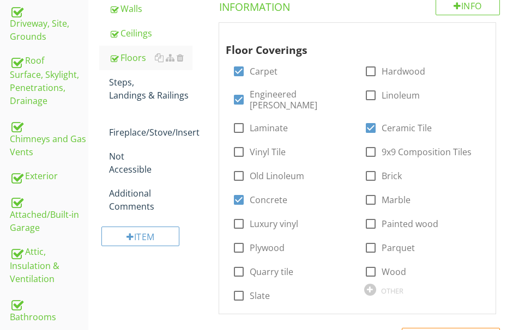
scroll to position [179, 0]
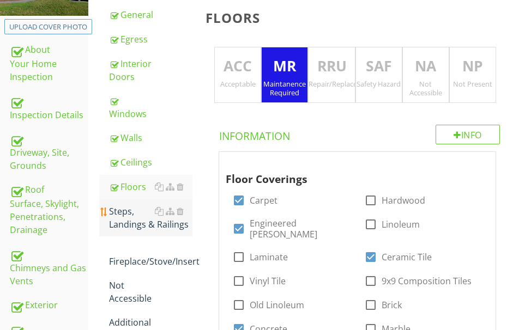
click at [157, 224] on div "Steps, Landings & Railings" at bounding box center [150, 218] width 83 height 26
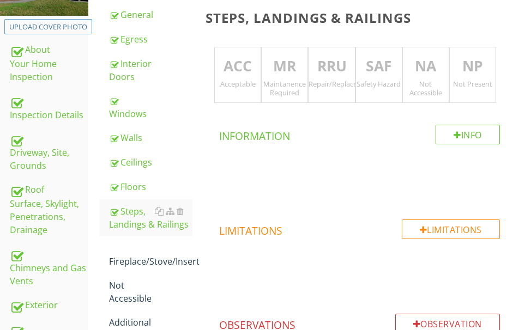
click at [334, 71] on p "RRU" at bounding box center [332, 67] width 46 height 22
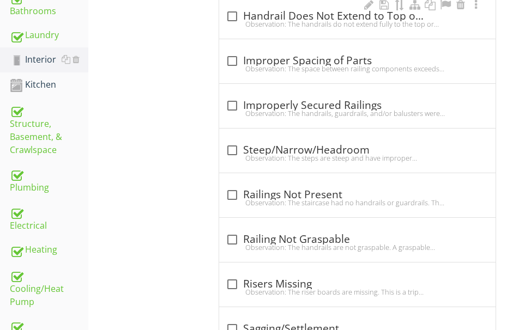
scroll to position [615, 0]
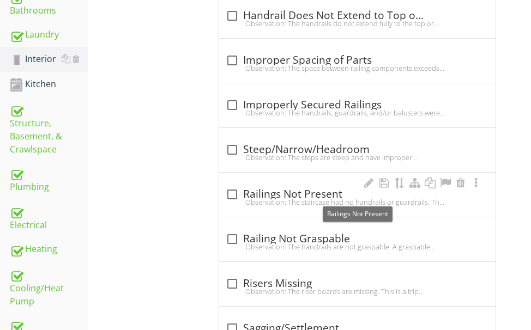
click at [292, 194] on div "check_box_outline_blank Railings Not Present" at bounding box center [357, 194] width 263 height 13
checkbox input "true"
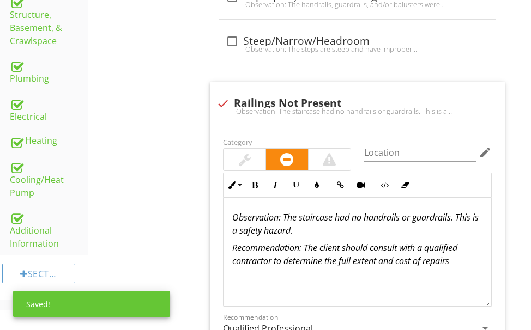
scroll to position [724, 0]
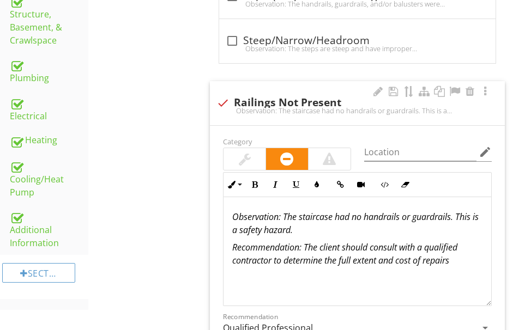
click at [457, 218] on p "Observation: The staircase had no handrails or guardrails. This is a safety haz…" at bounding box center [357, 223] width 250 height 26
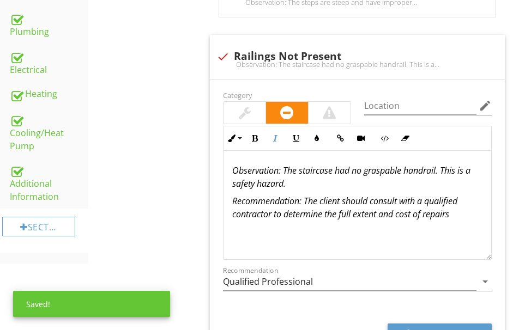
scroll to position [833, 0]
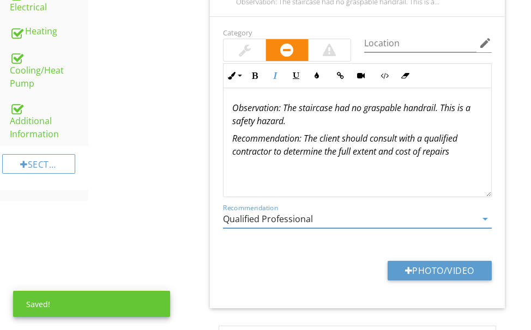
click at [326, 223] on input "Qualified Professional" at bounding box center [350, 219] width 254 height 18
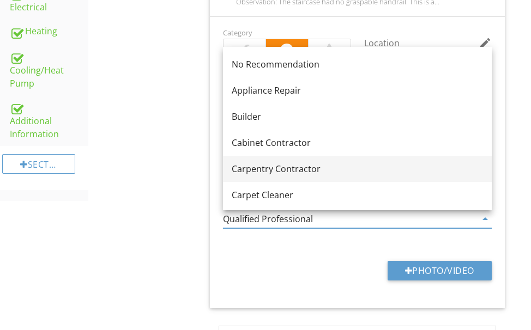
click at [297, 171] on div "Carpentry Contractor" at bounding box center [357, 168] width 251 height 13
type input "Carpentry Contractor"
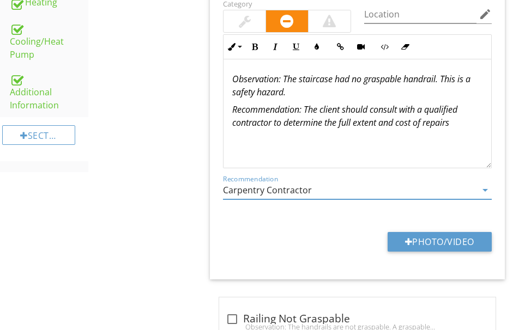
scroll to position [888, 0]
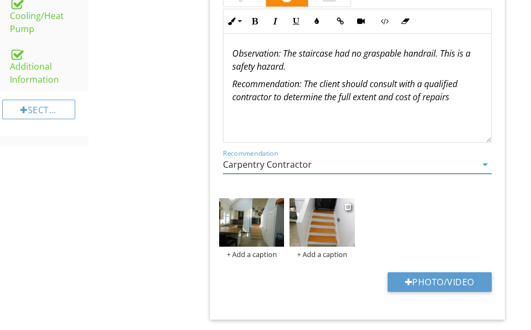
click at [317, 225] on img at bounding box center [322, 222] width 65 height 49
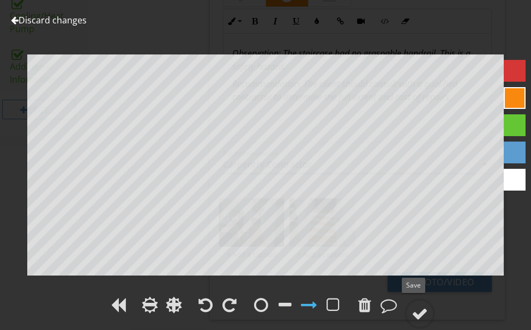
drag, startPoint x: 424, startPoint y: 309, endPoint x: 404, endPoint y: 290, distance: 27.8
click at [423, 309] on div at bounding box center [420, 314] width 16 height 16
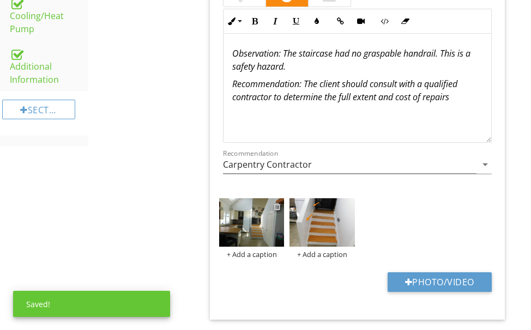
click at [278, 208] on div at bounding box center [277, 206] width 7 height 9
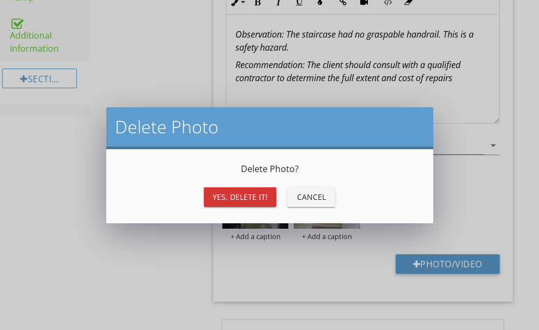
click at [222, 194] on div "Yes, Delete it!" at bounding box center [240, 196] width 55 height 11
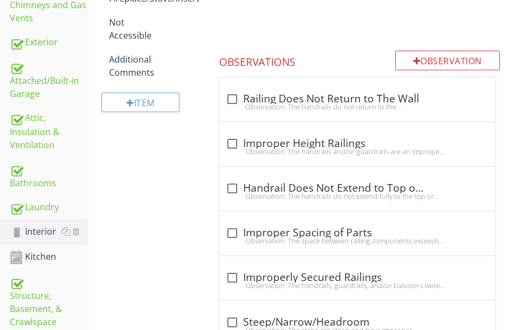
scroll to position [288, 0]
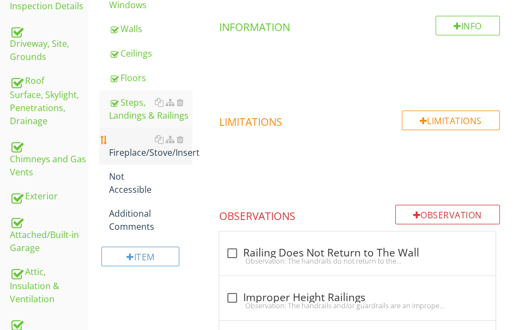
click at [145, 147] on div "Fireplace/Stove/Insert" at bounding box center [150, 146] width 83 height 26
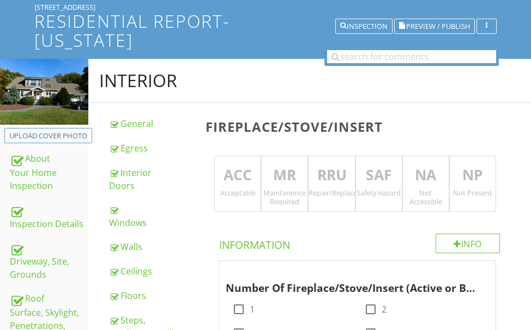
click at [236, 174] on p "ACC" at bounding box center [238, 176] width 46 height 22
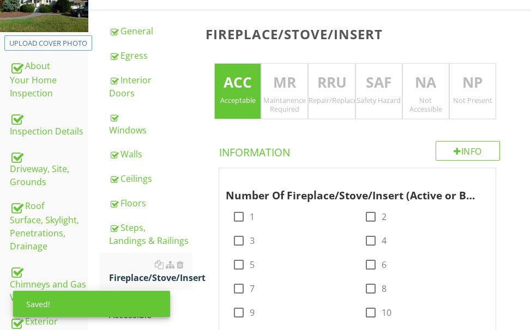
scroll to position [179, 0]
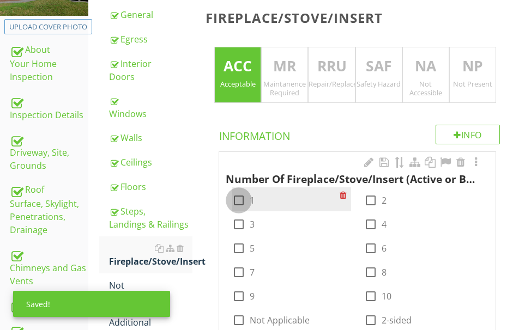
click at [238, 196] on div at bounding box center [239, 200] width 19 height 19
checkbox input "true"
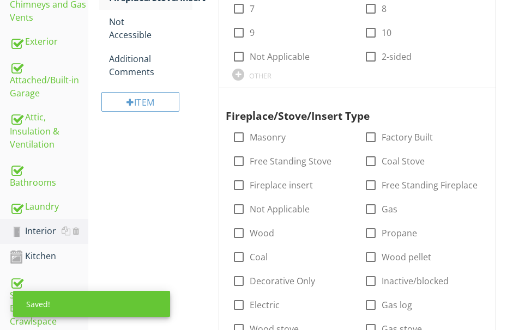
scroll to position [451, 0]
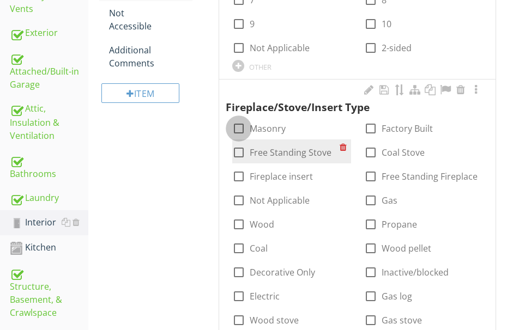
drag, startPoint x: 236, startPoint y: 131, endPoint x: 232, endPoint y: 143, distance: 12.4
click at [236, 130] on div at bounding box center [239, 128] width 19 height 19
checkbox input "true"
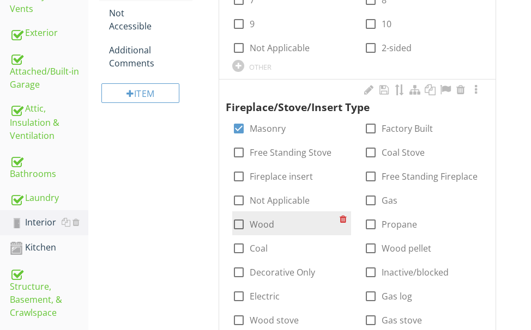
click at [236, 227] on div at bounding box center [239, 224] width 19 height 19
checkbox input "true"
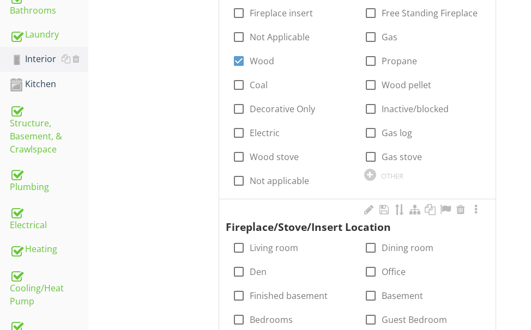
scroll to position [670, 0]
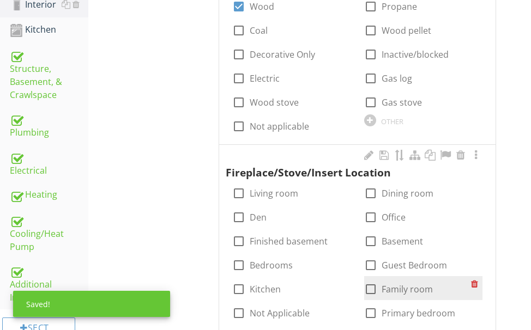
click at [371, 287] on div at bounding box center [371, 289] width 19 height 19
checkbox input "true"
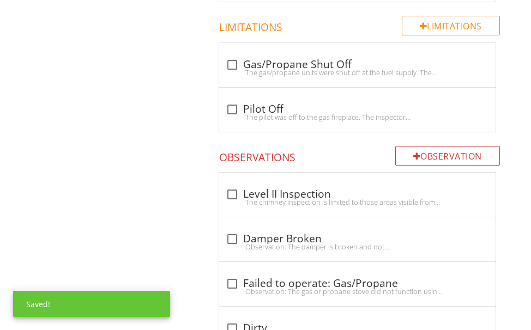
scroll to position [1051, 0]
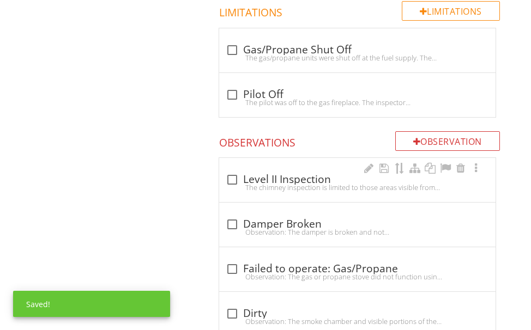
click at [268, 185] on div "The chimney inspection is limited to those areas visible from the exterior and …" at bounding box center [357, 187] width 263 height 9
checkbox input "true"
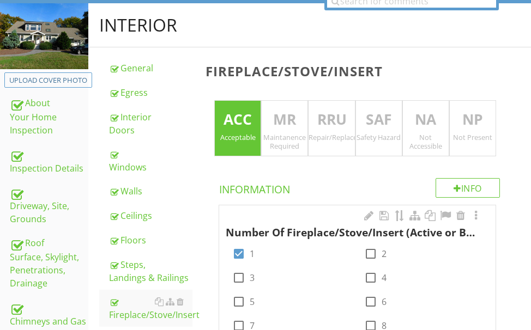
scroll to position [124, 0]
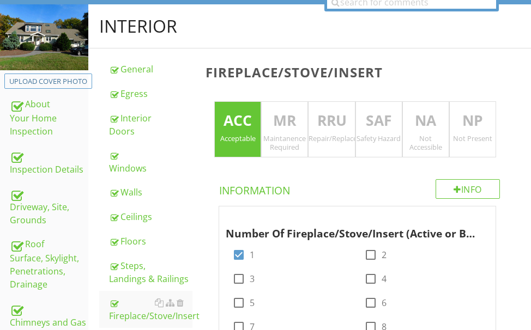
click at [281, 131] on p "MR" at bounding box center [285, 121] width 46 height 22
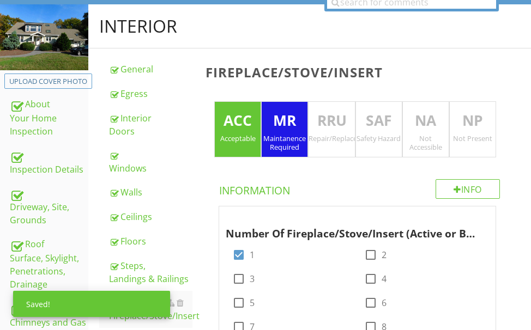
click at [239, 124] on p "ACC" at bounding box center [238, 121] width 46 height 22
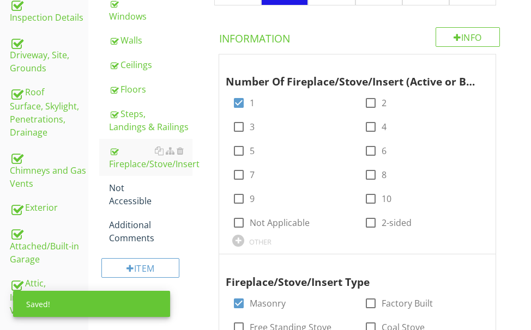
scroll to position [397, 0]
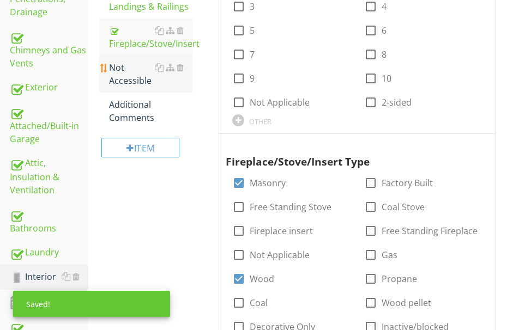
click at [131, 75] on div "Not Accessible" at bounding box center [150, 74] width 83 height 26
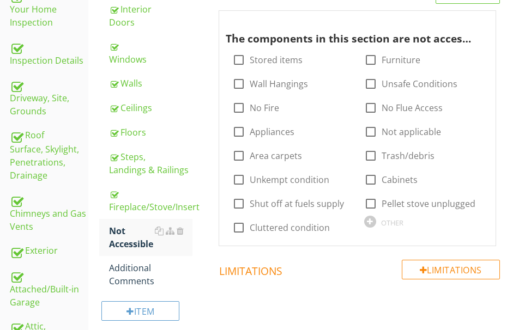
scroll to position [179, 0]
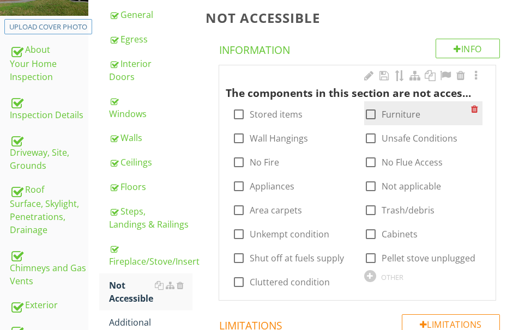
click at [368, 117] on div at bounding box center [371, 114] width 19 height 19
checkbox input "true"
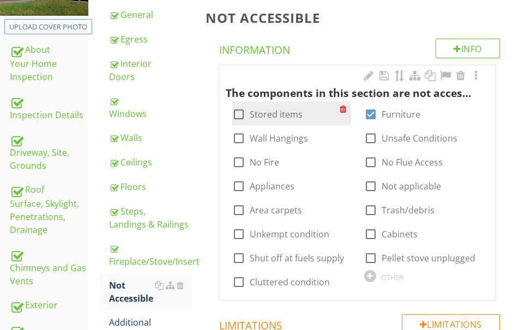
click at [238, 114] on div at bounding box center [239, 114] width 19 height 19
checkbox input "true"
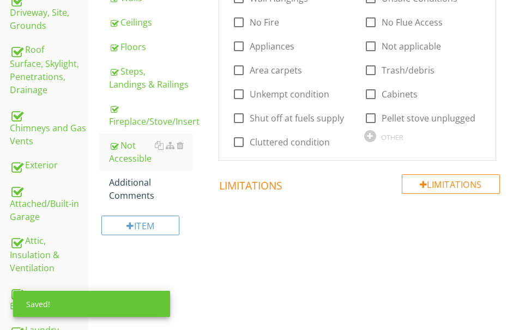
scroll to position [342, 0]
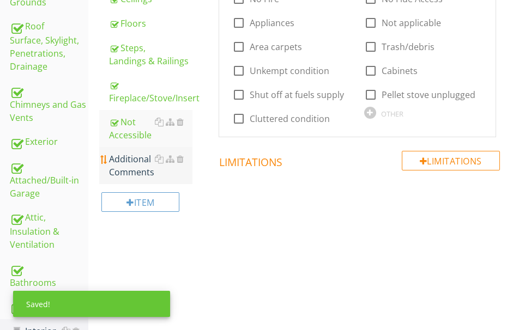
click at [127, 157] on div "Additional Comments" at bounding box center [150, 166] width 83 height 26
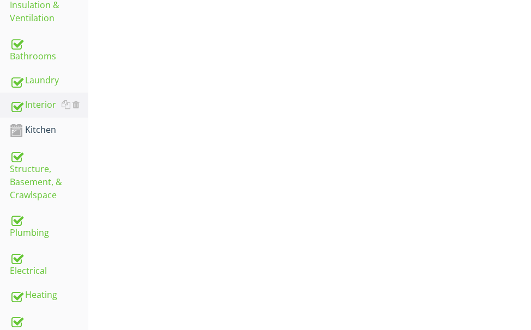
scroll to position [561, 0]
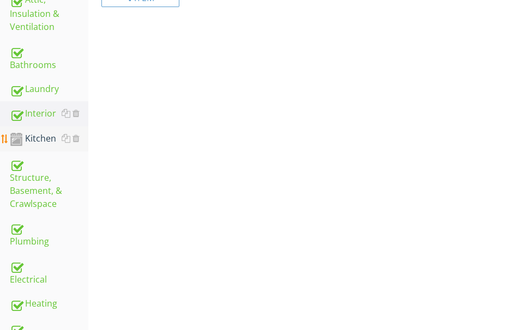
click at [47, 135] on div "Kitchen" at bounding box center [49, 139] width 79 height 14
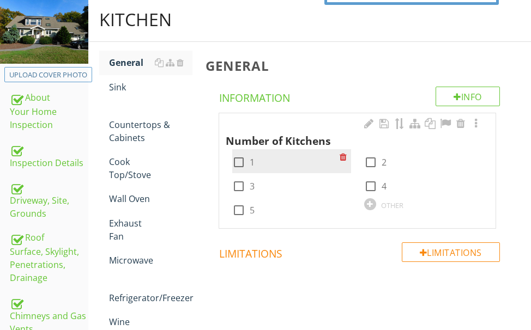
scroll to position [124, 0]
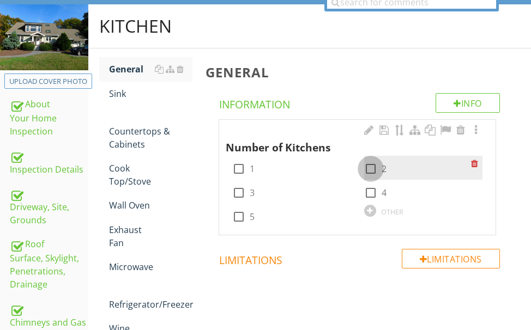
click at [374, 167] on div at bounding box center [371, 169] width 19 height 19
checkbox input "true"
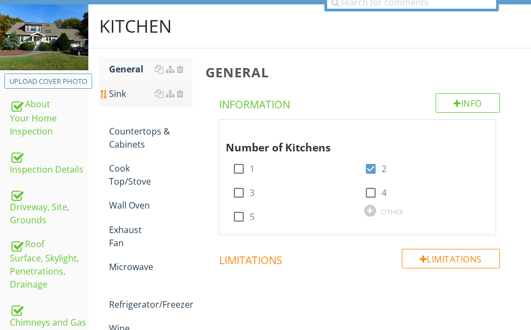
click at [123, 90] on div "Sink" at bounding box center [150, 93] width 83 height 13
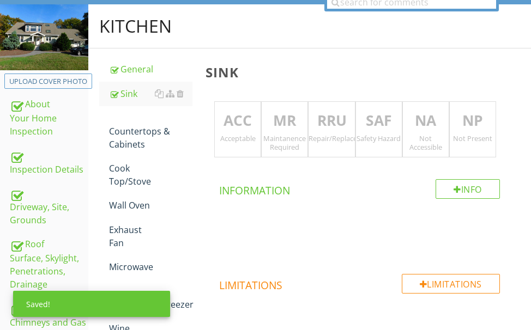
click at [238, 117] on p "ACC" at bounding box center [238, 121] width 46 height 22
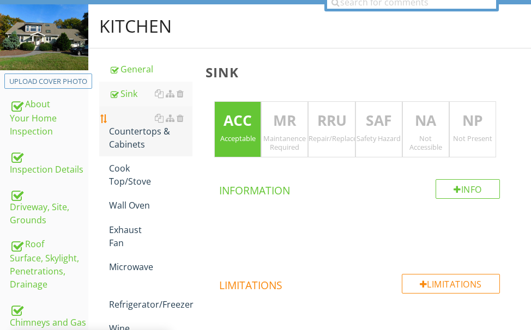
click at [125, 137] on div "Countertops & Cabinets" at bounding box center [150, 131] width 83 height 39
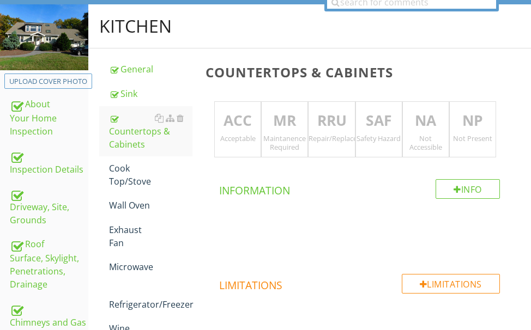
click at [282, 124] on p "MR" at bounding box center [285, 121] width 46 height 22
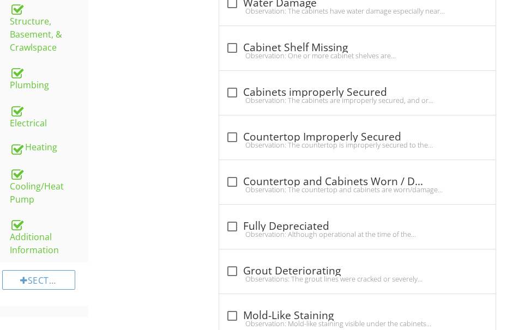
scroll to position [724, 0]
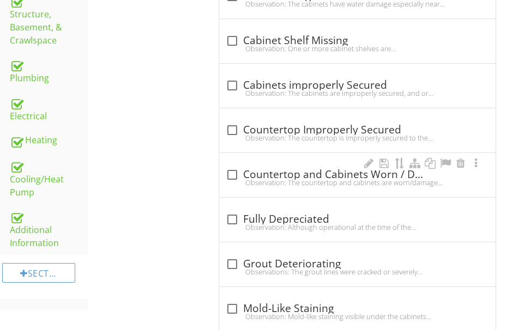
click at [256, 180] on div "Observation: The countertop and cabinets are worn/damaged consistent with their…" at bounding box center [357, 182] width 263 height 9
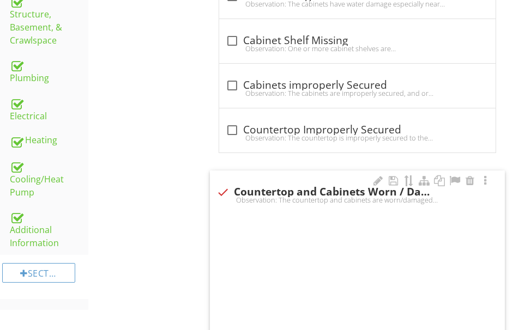
checkbox input "true"
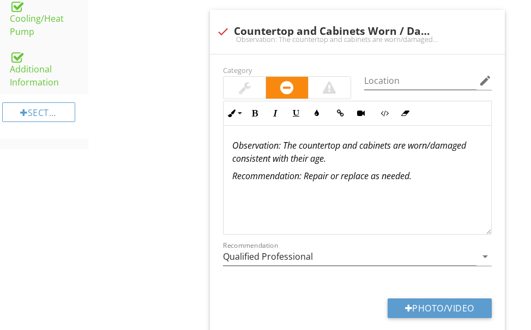
scroll to position [888, 0]
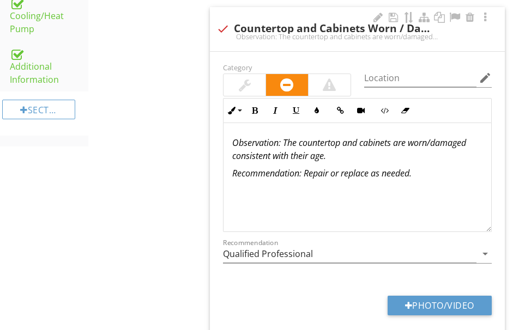
click at [325, 158] on em "Observation: The countertop and cabinets are worn/damaged consistent with their…" at bounding box center [349, 149] width 234 height 25
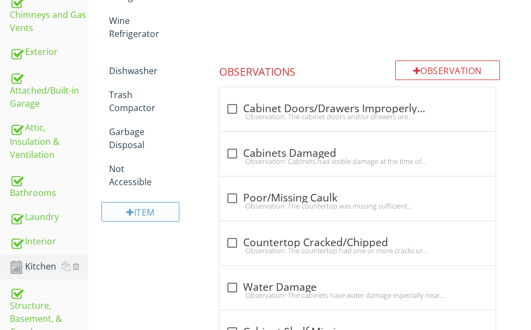
scroll to position [451, 0]
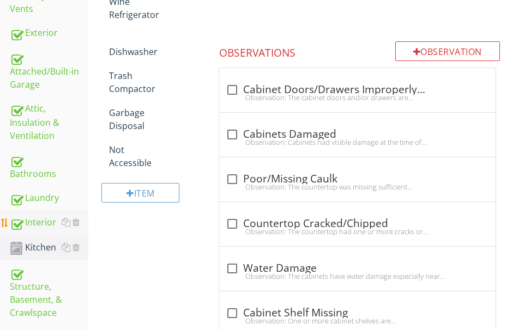
click at [32, 219] on div "Interior" at bounding box center [49, 223] width 79 height 14
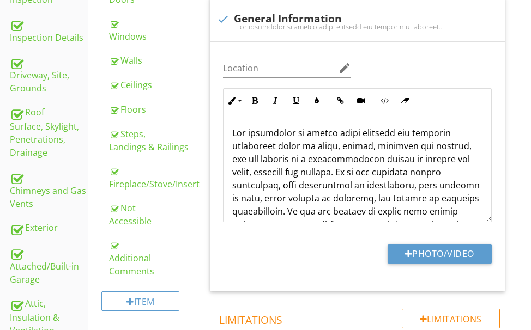
scroll to position [233, 0]
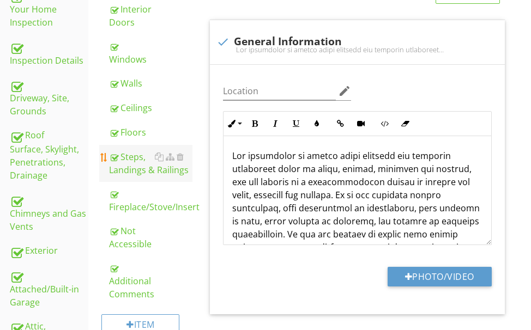
click at [156, 167] on div "Steps, Landings & Railings" at bounding box center [150, 163] width 83 height 26
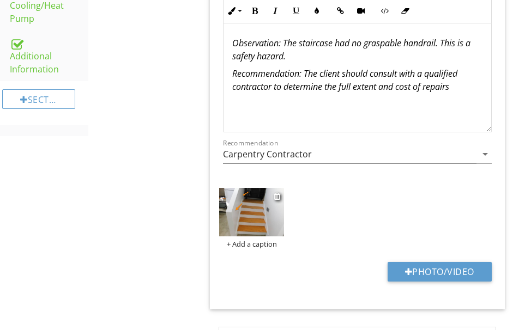
scroll to position [942, 0]
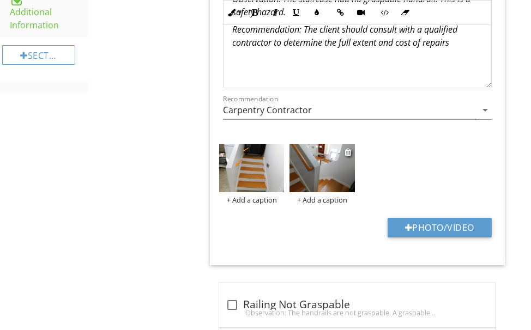
click at [336, 176] on img at bounding box center [322, 168] width 65 height 49
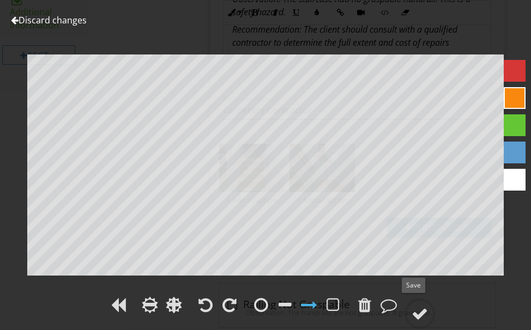
drag, startPoint x: 418, startPoint y: 310, endPoint x: 380, endPoint y: 277, distance: 50.7
click at [416, 304] on div at bounding box center [420, 314] width 31 height 31
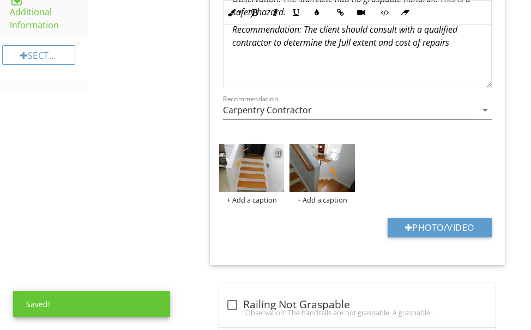
click at [276, 152] on div at bounding box center [277, 152] width 7 height 9
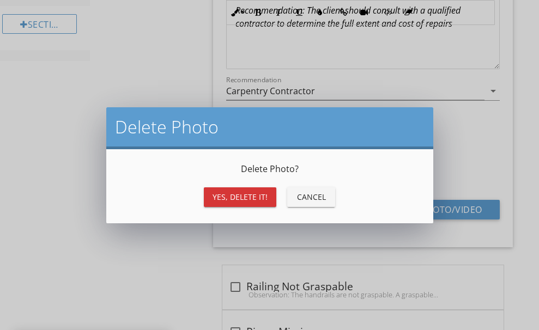
click at [222, 191] on div "Yes, Delete it!" at bounding box center [240, 196] width 55 height 11
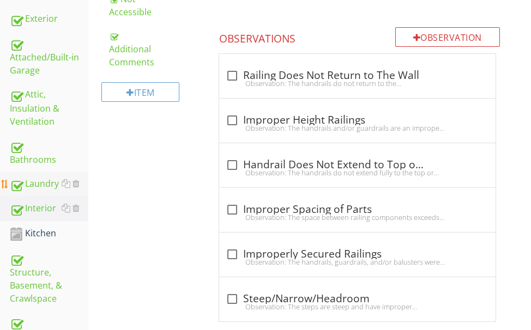
scroll to position [451, 0]
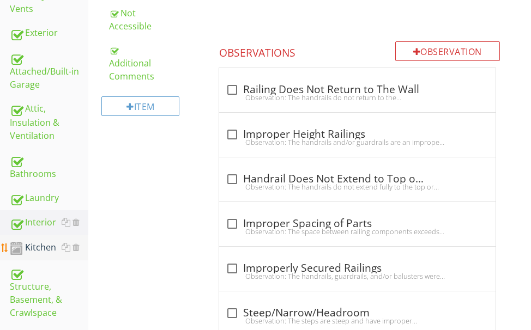
click at [34, 243] on div "Kitchen" at bounding box center [49, 248] width 79 height 14
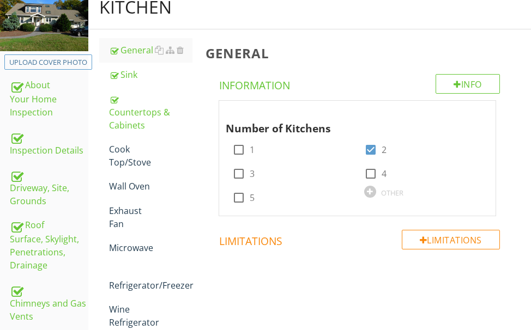
scroll to position [124, 0]
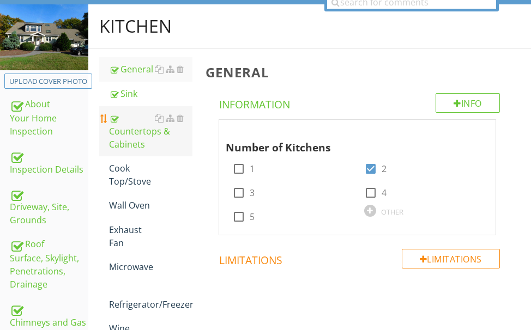
click at [124, 131] on div "Countertops & Cabinets" at bounding box center [150, 131] width 83 height 39
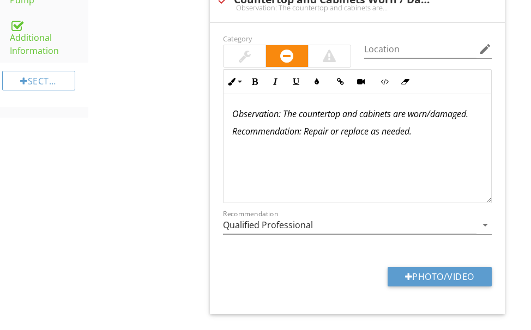
scroll to position [942, 0]
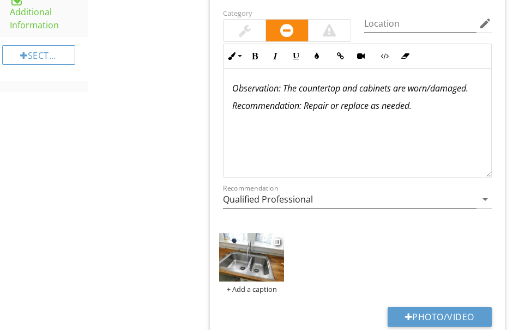
click at [264, 264] on img at bounding box center [251, 257] width 65 height 49
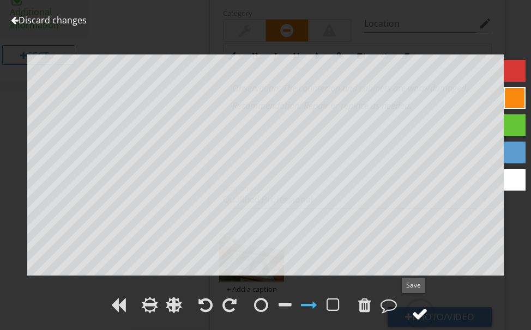
click at [411, 306] on circle at bounding box center [420, 314] width 28 height 28
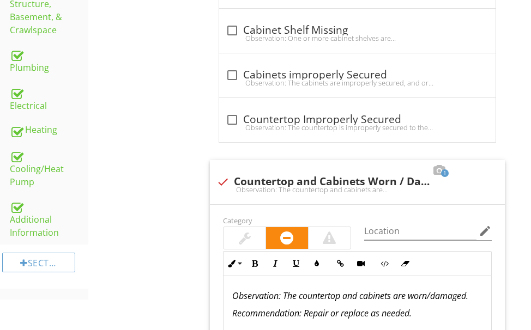
scroll to position [833, 0]
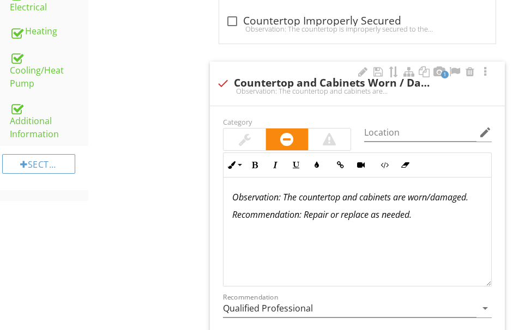
click at [243, 136] on div at bounding box center [245, 139] width 12 height 13
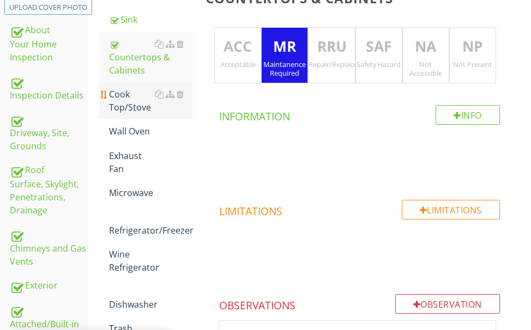
scroll to position [179, 0]
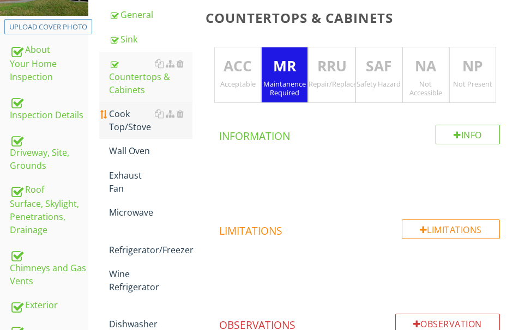
click at [124, 120] on div "Cook Top/Stove" at bounding box center [150, 120] width 83 height 26
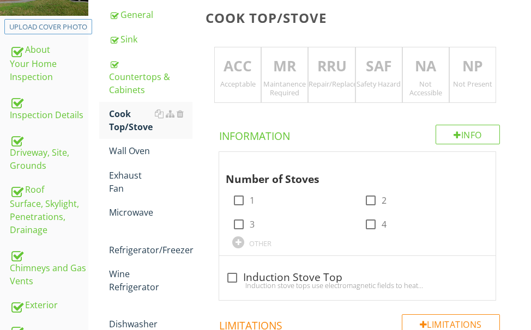
click at [326, 67] on p "RRU" at bounding box center [332, 67] width 46 height 22
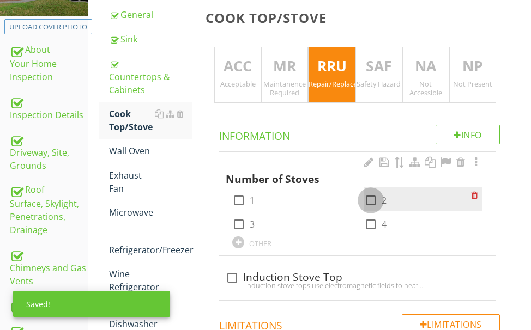
click at [367, 198] on div at bounding box center [371, 200] width 19 height 19
checkbox input "true"
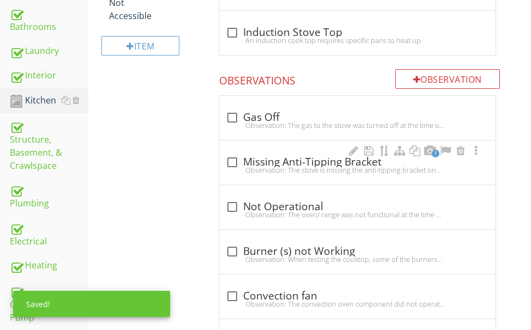
scroll to position [615, 0]
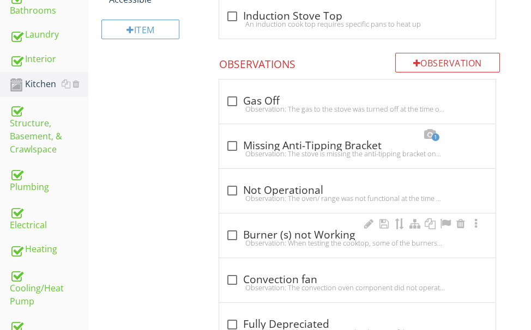
click at [311, 237] on div "check_box_outline_blank Burner (s) not Working" at bounding box center [357, 235] width 263 height 13
checkbox input "true"
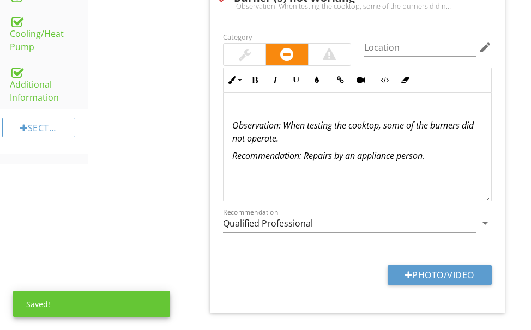
scroll to position [888, 0]
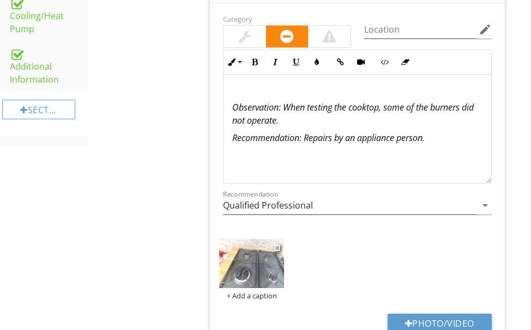
click at [262, 263] on img at bounding box center [251, 263] width 65 height 49
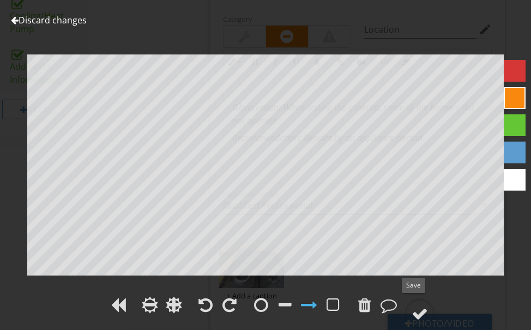
drag, startPoint x: 418, startPoint y: 306, endPoint x: 438, endPoint y: 282, distance: 32.1
click at [418, 306] on div at bounding box center [420, 314] width 16 height 16
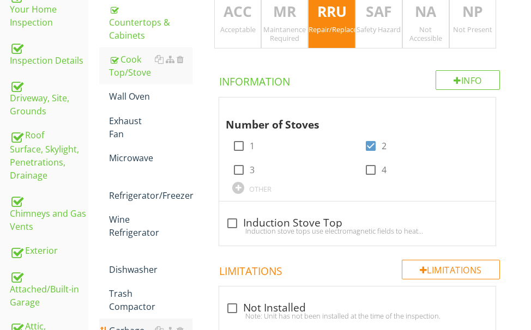
scroll to position [124, 0]
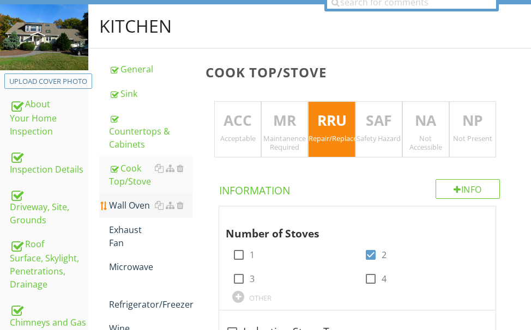
click at [128, 201] on div "Wall Oven" at bounding box center [150, 205] width 83 height 13
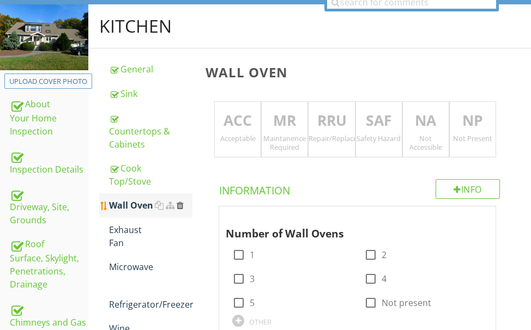
click at [180, 203] on div at bounding box center [180, 205] width 7 height 9
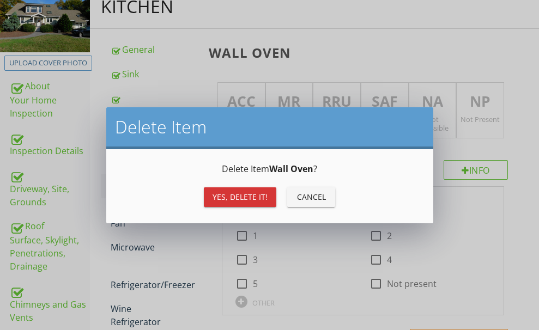
click at [209, 195] on button "Yes, Delete it!" at bounding box center [240, 198] width 73 height 20
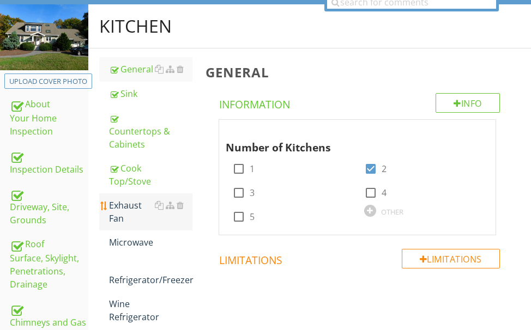
click at [120, 209] on div "Exhaust Fan" at bounding box center [150, 212] width 83 height 26
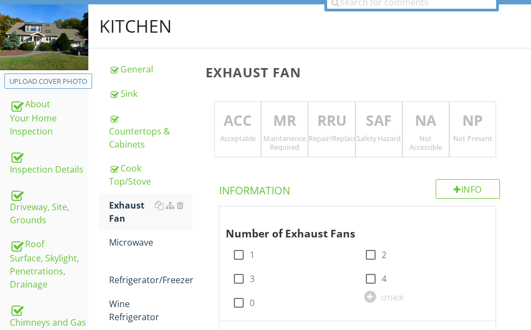
click at [223, 131] on p "ACC" at bounding box center [238, 121] width 46 height 22
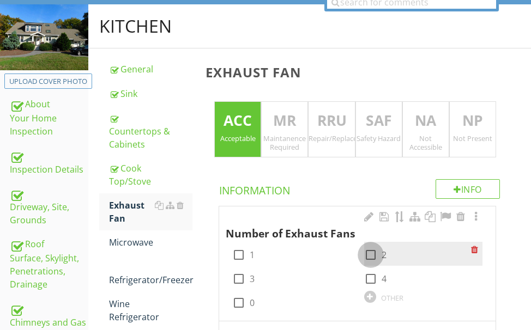
click at [369, 252] on div at bounding box center [371, 255] width 19 height 19
checkbox input "true"
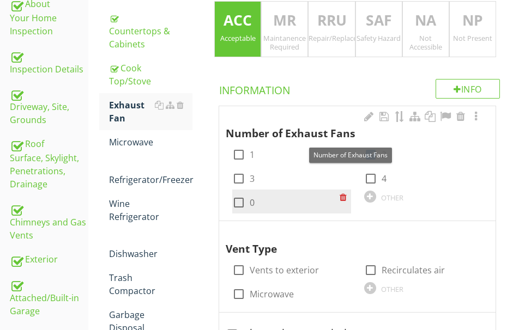
scroll to position [233, 0]
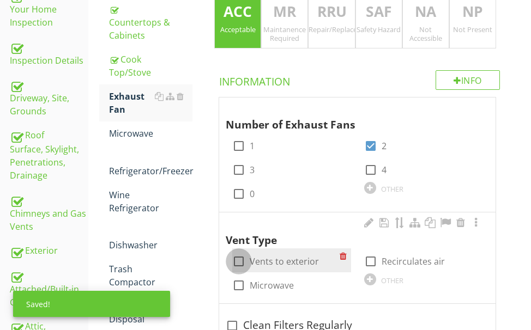
click at [240, 260] on div at bounding box center [239, 261] width 19 height 19
checkbox input "true"
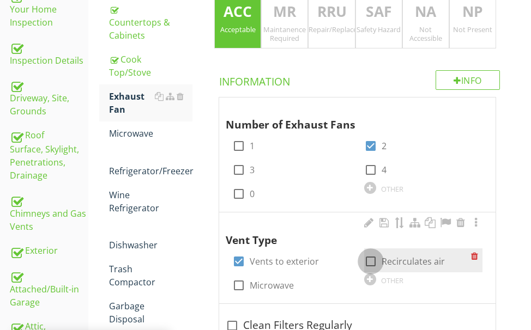
click at [369, 258] on div at bounding box center [371, 261] width 19 height 19
checkbox input "true"
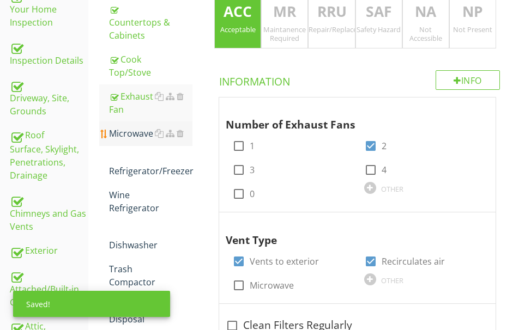
click at [135, 136] on div "Microwave" at bounding box center [150, 133] width 83 height 13
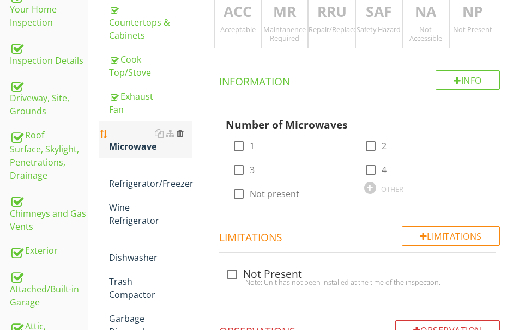
click at [180, 132] on div at bounding box center [180, 133] width 7 height 9
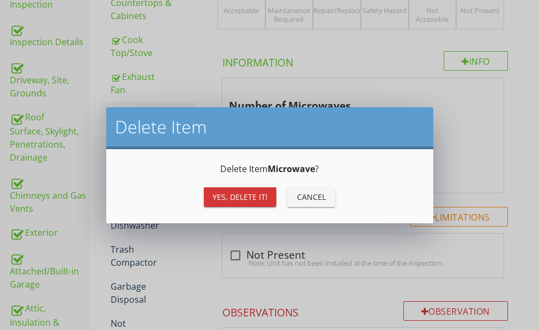
click at [228, 193] on div "Yes, Delete it!" at bounding box center [240, 196] width 55 height 11
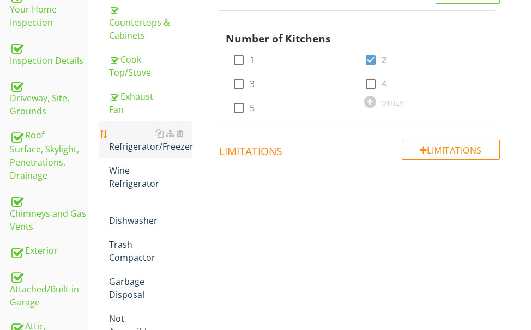
click at [155, 142] on div "Refrigerator/Freezer" at bounding box center [150, 140] width 83 height 26
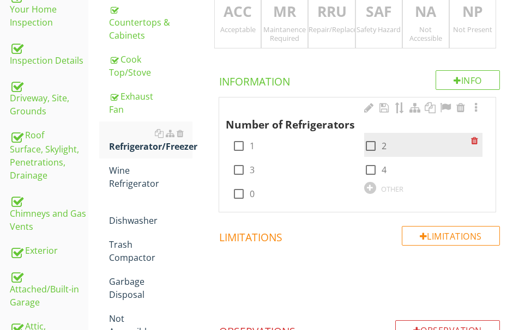
click at [368, 144] on div at bounding box center [371, 146] width 19 height 19
checkbox input "true"
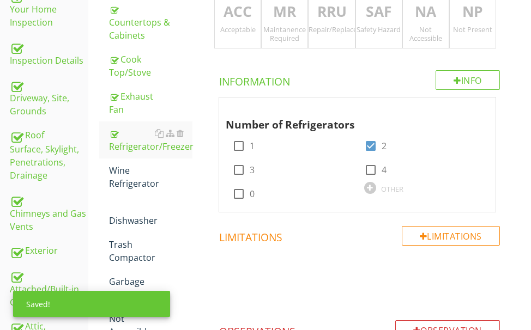
click at [235, 29] on div "Acceptable" at bounding box center [238, 29] width 46 height 9
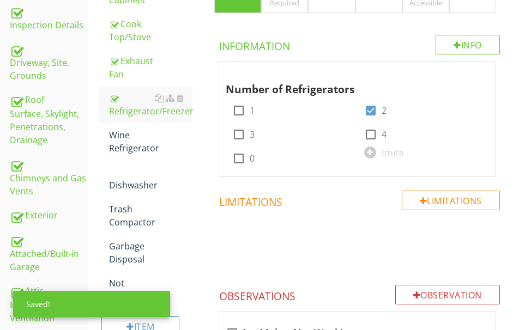
scroll to position [288, 0]
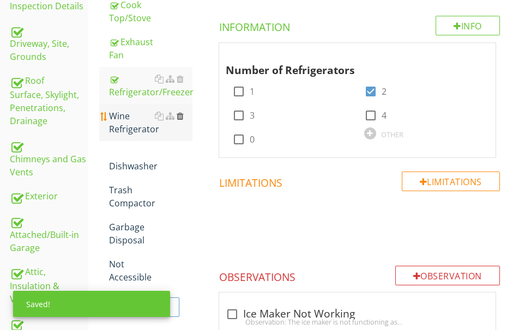
click at [180, 116] on div at bounding box center [180, 116] width 7 height 9
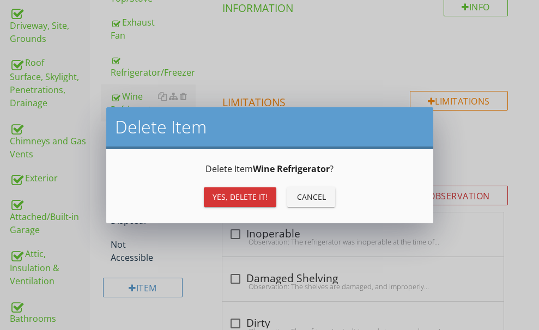
click at [221, 193] on div "Yes, Delete it!" at bounding box center [240, 196] width 55 height 11
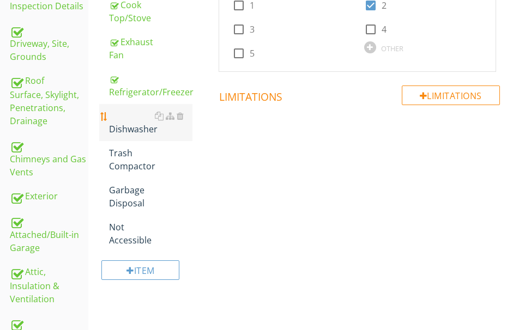
click at [125, 125] on div "Dishwasher" at bounding box center [150, 123] width 83 height 26
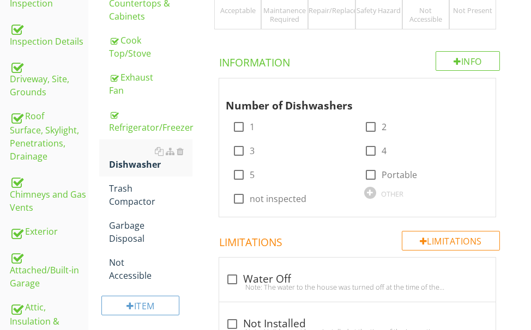
scroll to position [233, 0]
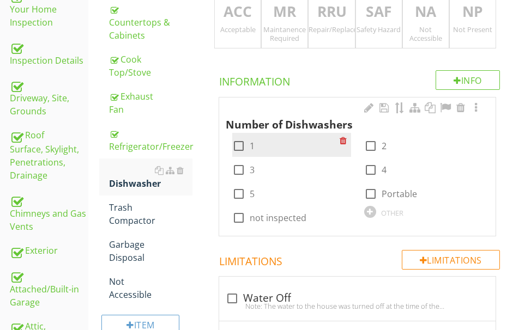
drag, startPoint x: 234, startPoint y: 147, endPoint x: 234, endPoint y: 139, distance: 8.2
click at [234, 146] on div at bounding box center [239, 146] width 19 height 19
checkbox input "true"
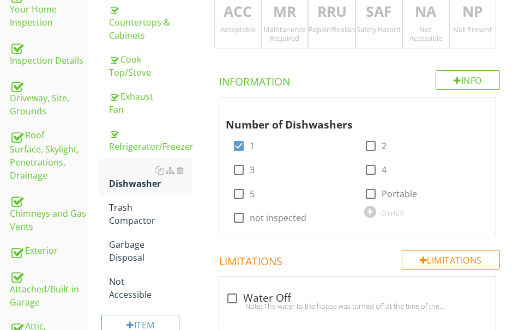
click at [232, 22] on p "ACC" at bounding box center [238, 12] width 46 height 22
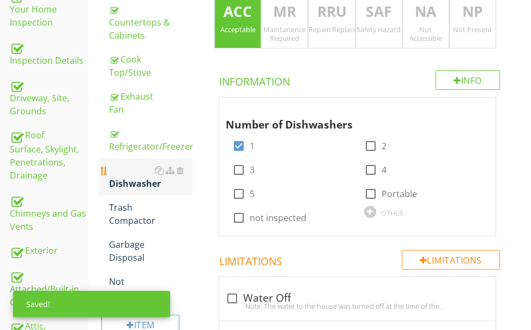
scroll to position [342, 0]
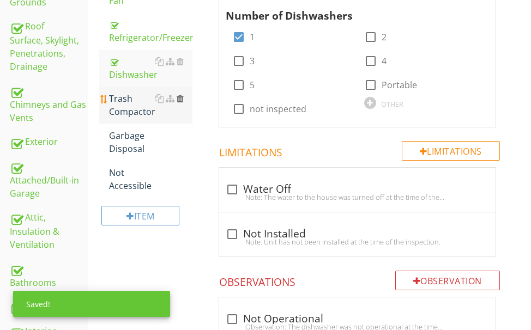
click at [179, 96] on div at bounding box center [180, 98] width 7 height 9
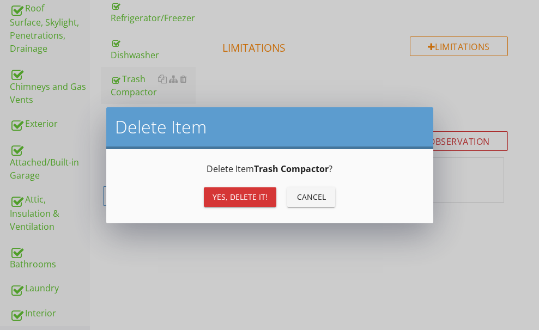
click at [230, 195] on div "Yes, Delete it!" at bounding box center [240, 196] width 55 height 11
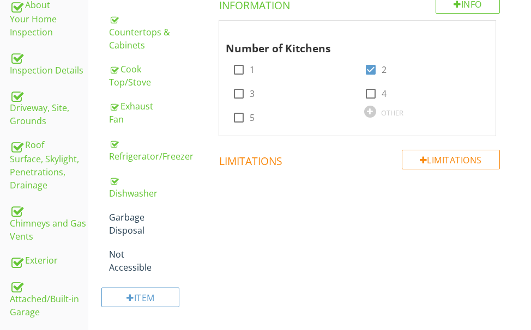
scroll to position [233, 0]
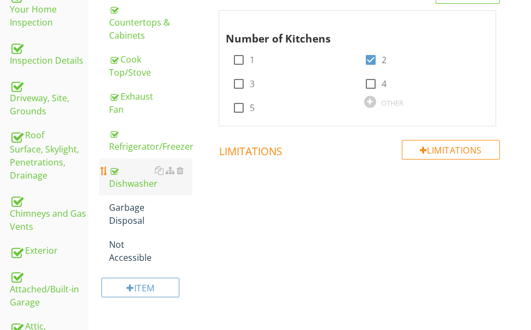
click at [122, 183] on div "Dishwasher" at bounding box center [150, 177] width 83 height 26
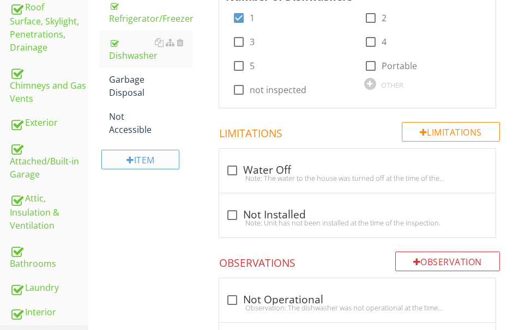
scroll to position [342, 0]
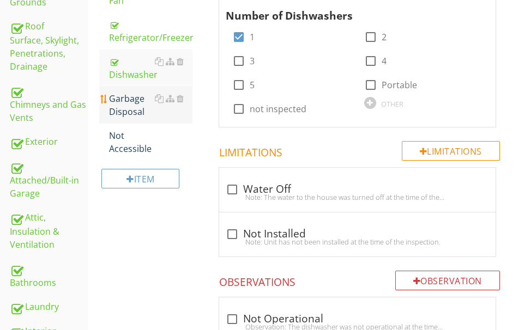
click at [129, 106] on div "Garbage Disposal" at bounding box center [150, 105] width 83 height 26
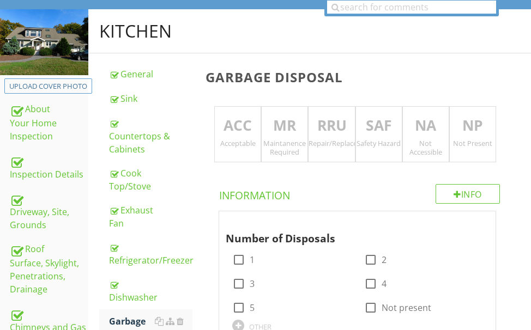
scroll to position [70, 0]
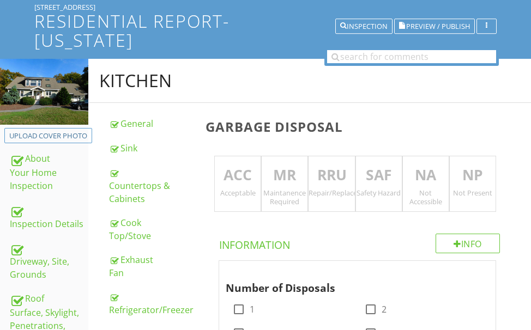
click at [471, 173] on p "NP" at bounding box center [473, 176] width 46 height 22
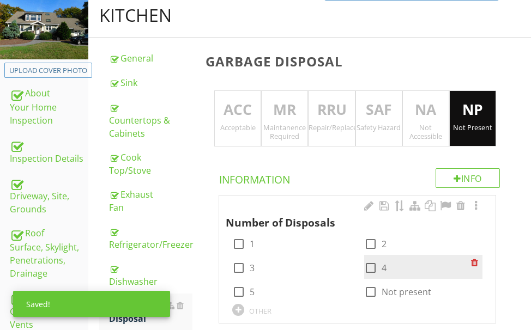
scroll to position [233, 0]
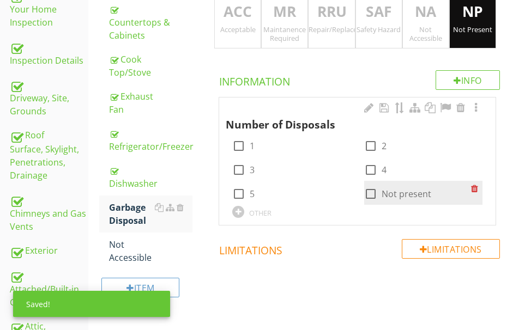
click at [371, 194] on div at bounding box center [371, 194] width 19 height 19
checkbox input "true"
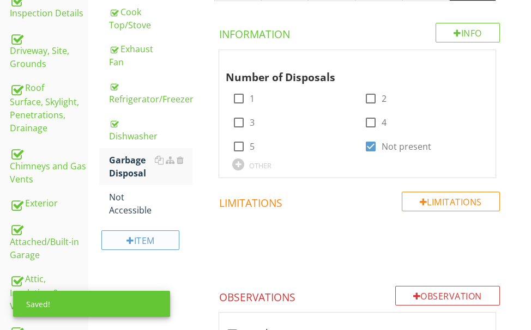
scroll to position [342, 0]
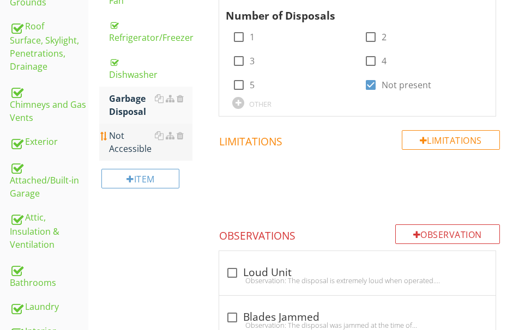
click at [130, 149] on div "Not Accessible" at bounding box center [150, 142] width 83 height 26
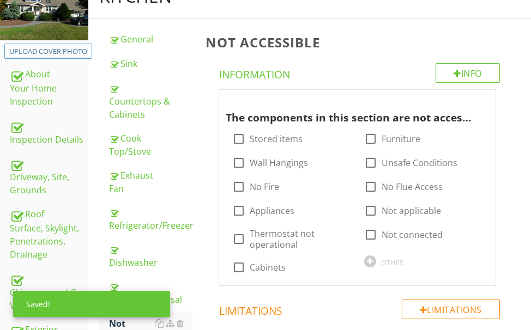
scroll to position [124, 0]
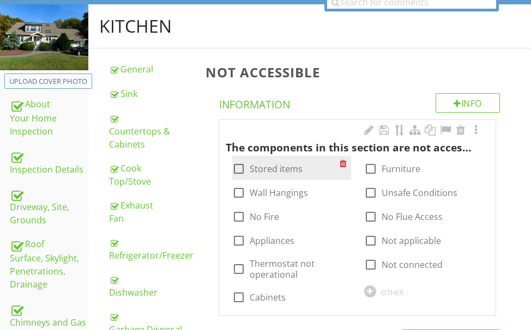
click at [233, 170] on div at bounding box center [239, 169] width 19 height 19
checkbox input "true"
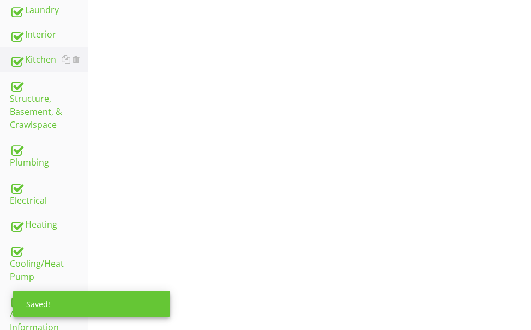
scroll to position [691, 0]
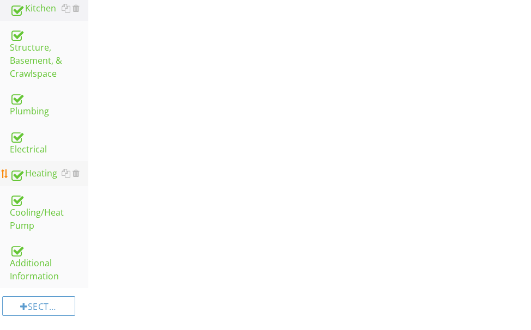
click at [42, 167] on div "Heating" at bounding box center [49, 174] width 79 height 14
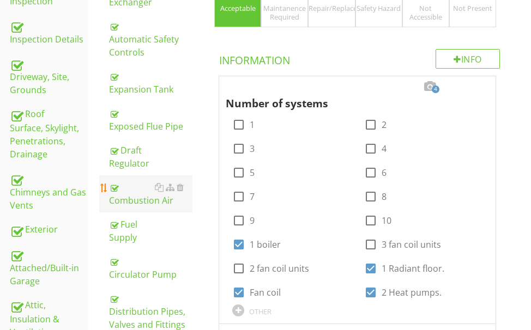
scroll to position [200, 0]
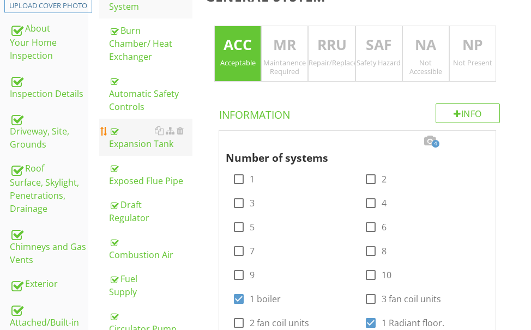
click at [131, 141] on div "Expansion Tank" at bounding box center [150, 137] width 83 height 26
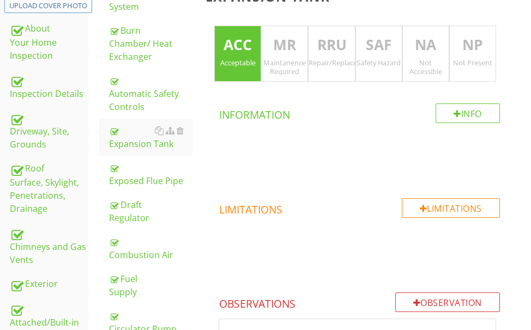
click at [275, 51] on p "MR" at bounding box center [285, 45] width 46 height 22
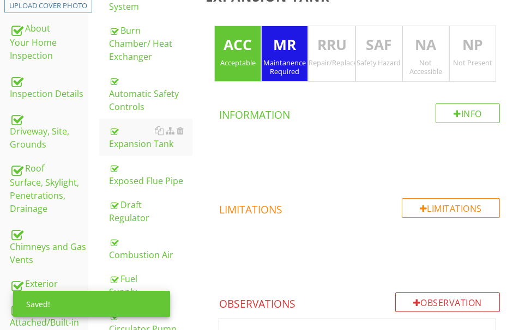
click at [250, 50] on p "ACC" at bounding box center [238, 45] width 46 height 22
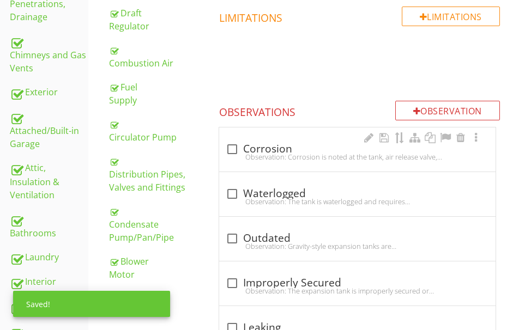
scroll to position [418, 0]
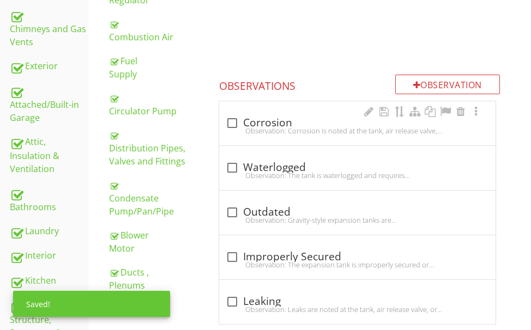
click at [274, 130] on div "Observation: Corrosion is noted at the tank, air release valve, or air scoop.Re…" at bounding box center [357, 131] width 263 height 9
checkbox input "true"
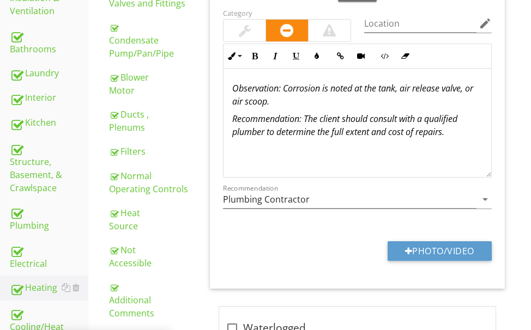
scroll to position [582, 0]
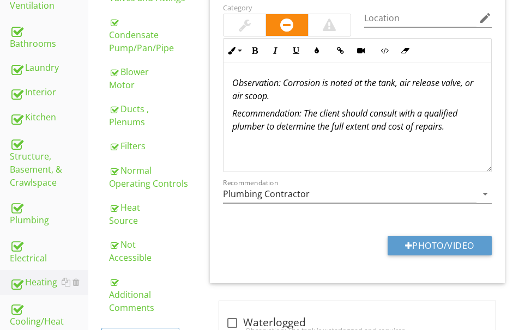
click at [245, 27] on div at bounding box center [245, 25] width 12 height 13
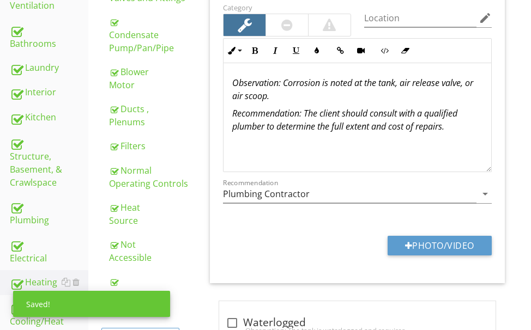
scroll to position [1, 0]
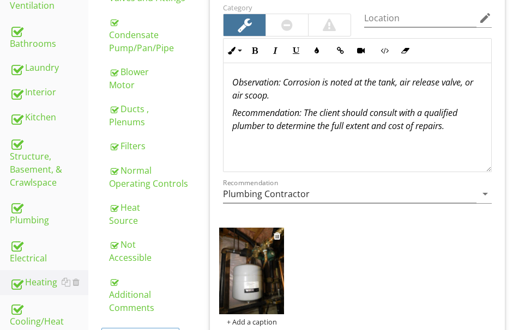
click at [245, 260] on img at bounding box center [251, 271] width 65 height 87
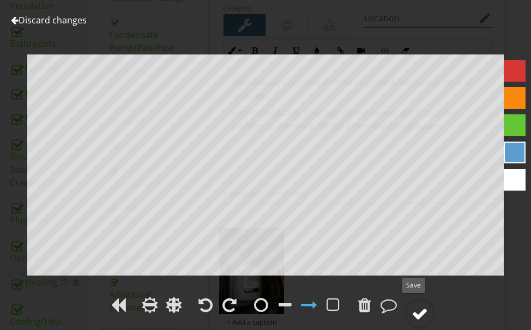
click at [416, 308] on div at bounding box center [420, 314] width 16 height 16
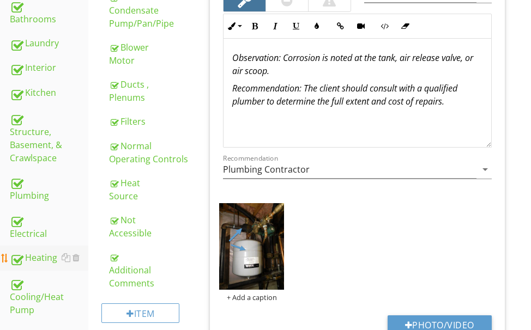
scroll to position [582, 0]
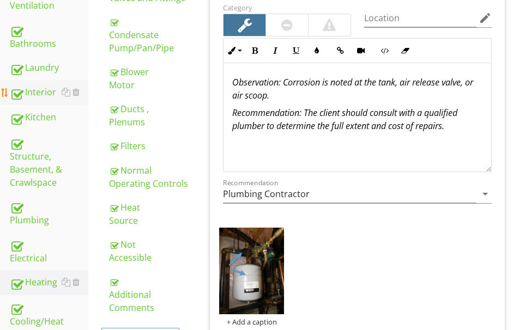
click at [38, 95] on div "Interior" at bounding box center [49, 93] width 79 height 14
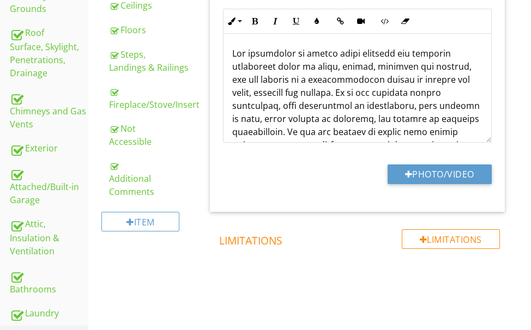
scroll to position [309, 0]
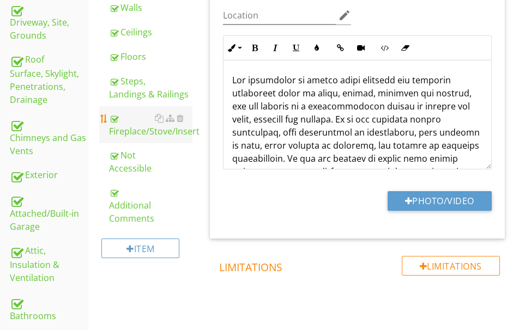
click at [140, 126] on div "Fireplace/Stove/Insert" at bounding box center [150, 125] width 83 height 26
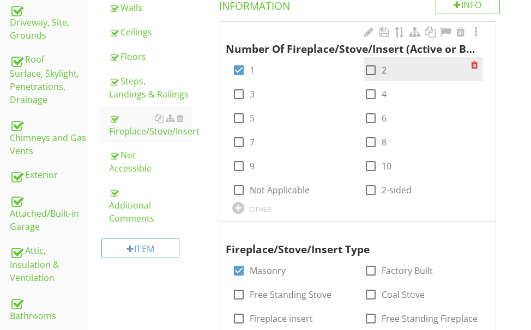
click at [365, 69] on div at bounding box center [371, 70] width 19 height 19
checkbox input "true"
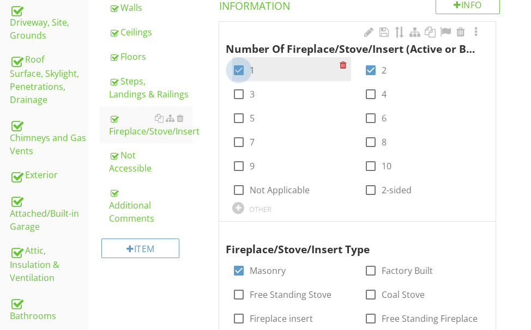
click at [237, 71] on div at bounding box center [239, 70] width 19 height 19
checkbox input "false"
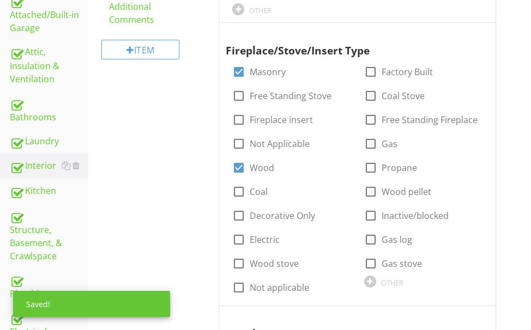
scroll to position [527, 0]
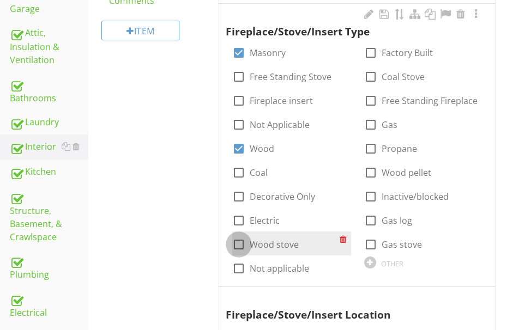
click at [234, 241] on div at bounding box center [239, 245] width 19 height 19
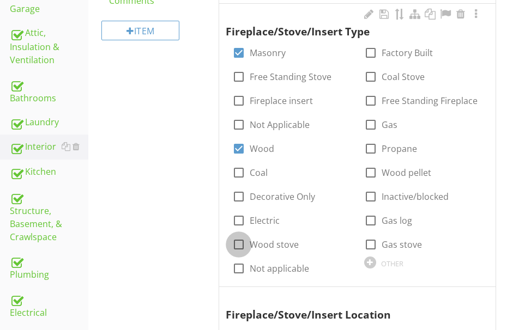
checkbox input "true"
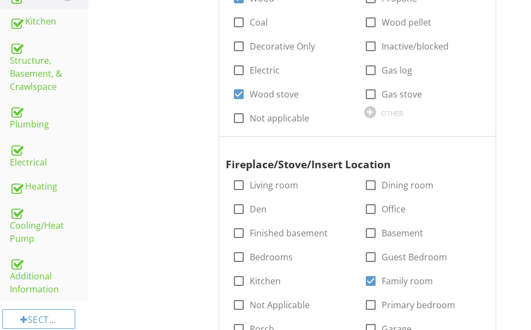
scroll to position [691, 0]
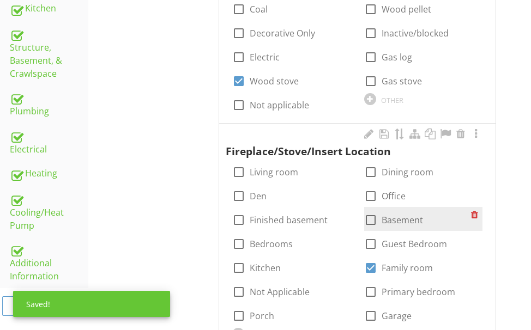
click at [375, 219] on div at bounding box center [371, 220] width 19 height 19
checkbox input "true"
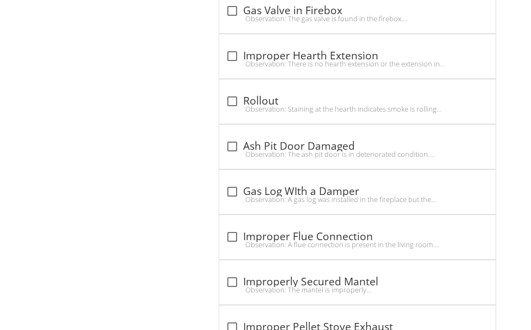
scroll to position [2272, 0]
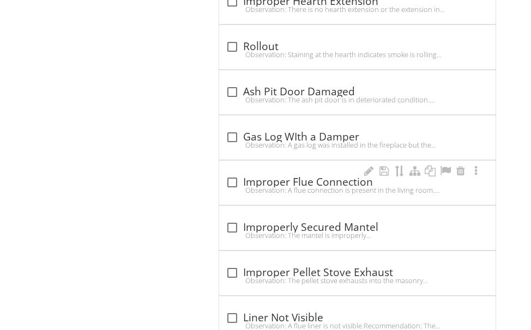
click at [282, 188] on div "Observation: A flue connection is present in the living room. The chimney flue …" at bounding box center [357, 190] width 263 height 9
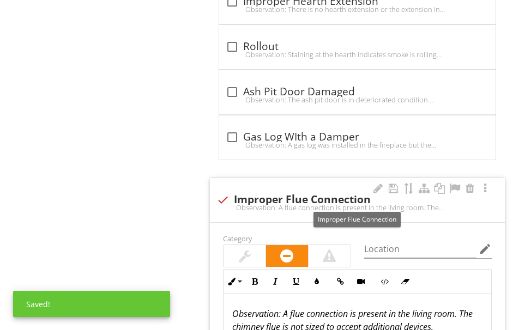
click at [228, 196] on div at bounding box center [223, 200] width 19 height 19
checkbox input "true"
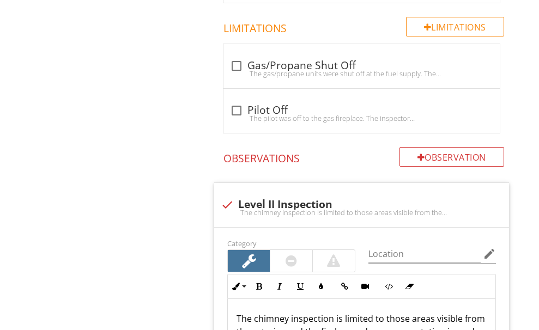
scroll to position [1019, 0]
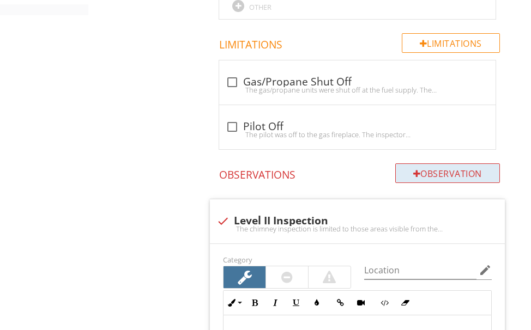
click at [440, 170] on div "Observation" at bounding box center [447, 174] width 105 height 20
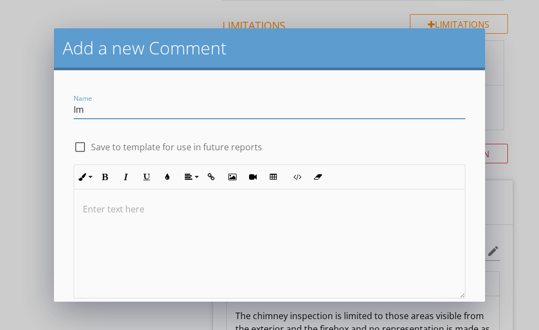
type input "Improperly secured."
click at [141, 209] on p at bounding box center [270, 209] width 374 height 13
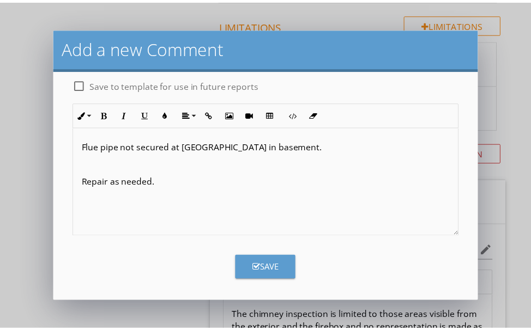
scroll to position [64, 0]
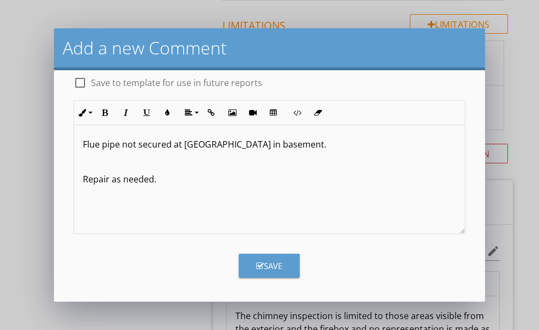
click at [275, 262] on div "Save" at bounding box center [269, 266] width 26 height 13
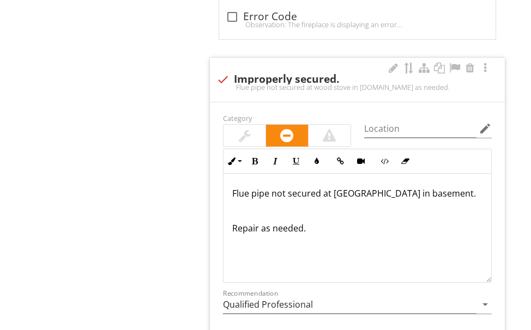
scroll to position [2764, 0]
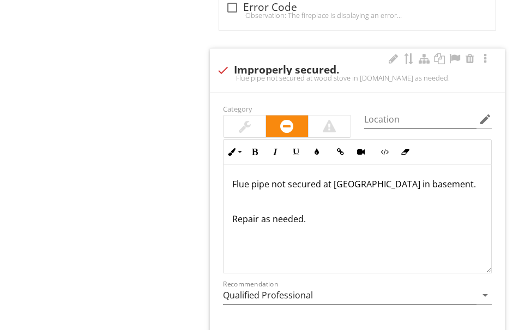
click at [332, 125] on div at bounding box center [329, 126] width 13 height 13
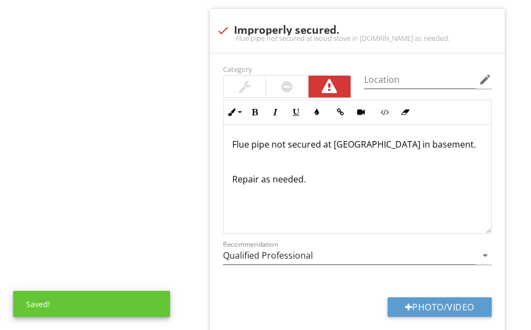
scroll to position [2863, 0]
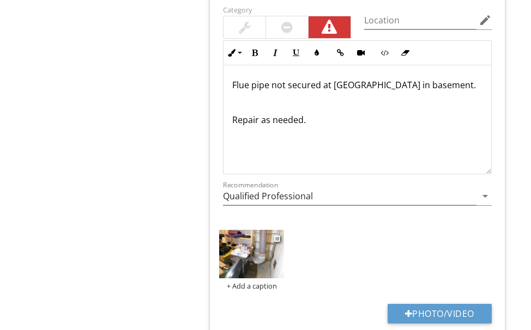
click at [266, 253] on img at bounding box center [251, 254] width 65 height 49
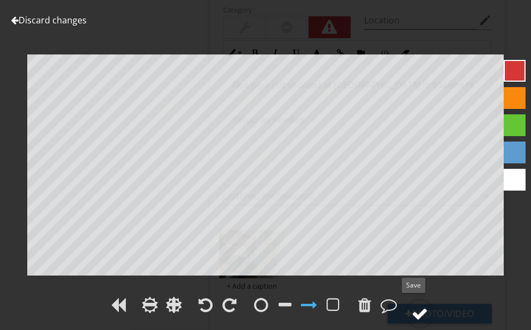
click at [420, 306] on div at bounding box center [420, 314] width 16 height 16
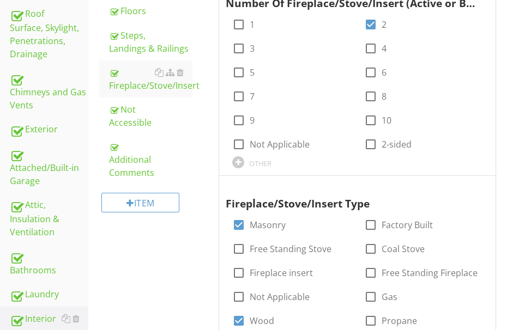
scroll to position [137, 0]
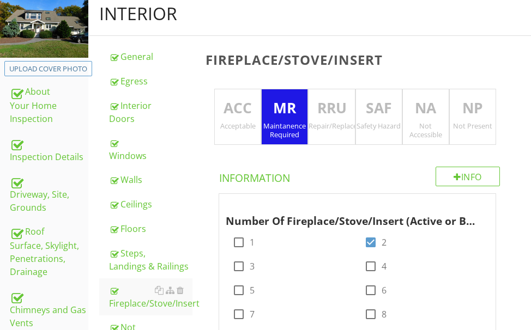
click at [324, 105] on p "RRU" at bounding box center [332, 109] width 46 height 22
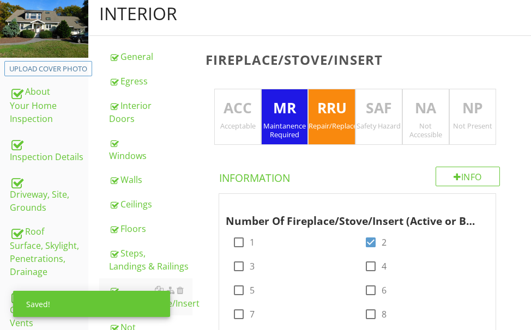
click at [274, 111] on p "MR" at bounding box center [285, 109] width 46 height 22
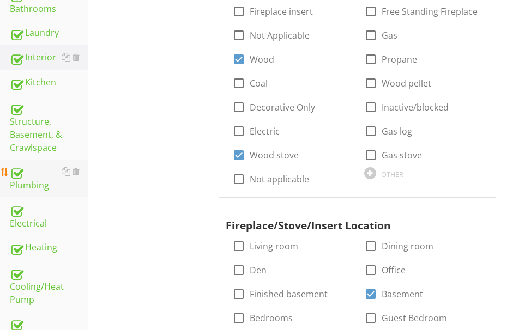
scroll to position [628, 0]
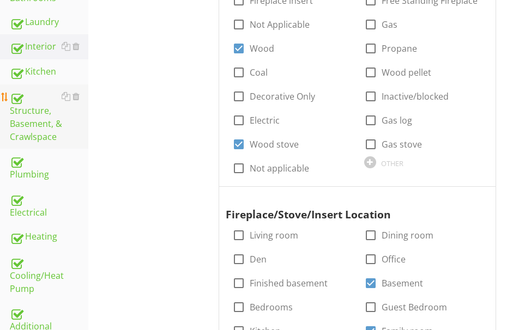
click at [37, 123] on div "Structure, Basement, & Crawlspace" at bounding box center [49, 116] width 79 height 53
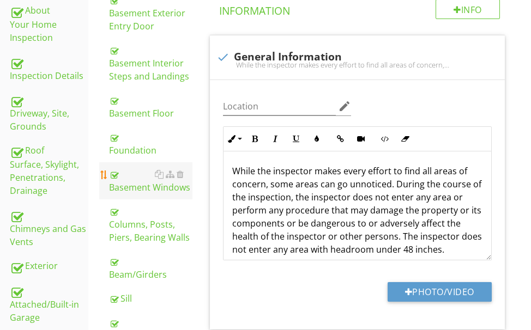
scroll to position [191, 0]
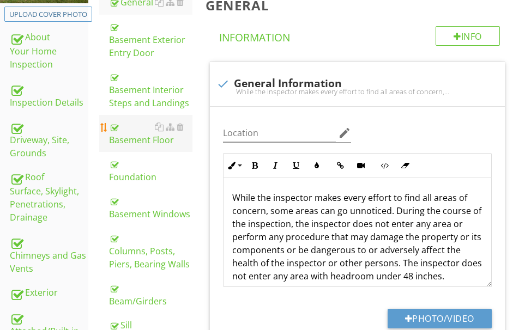
click at [137, 139] on div "Basement Floor" at bounding box center [150, 134] width 83 height 26
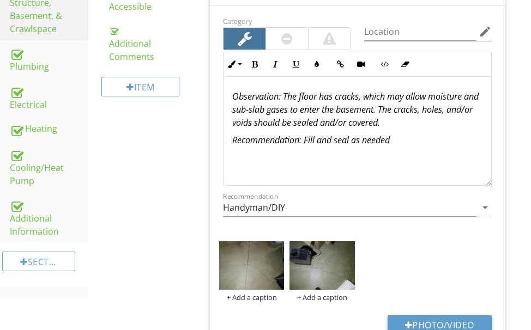
scroll to position [737, 0]
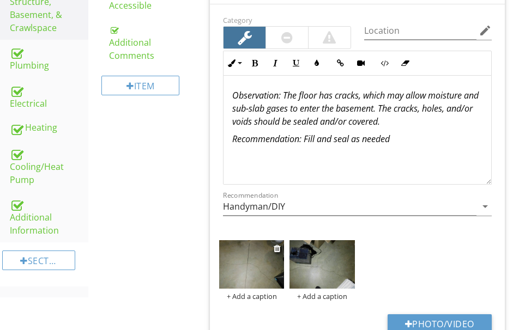
click at [234, 261] on img at bounding box center [251, 264] width 65 height 49
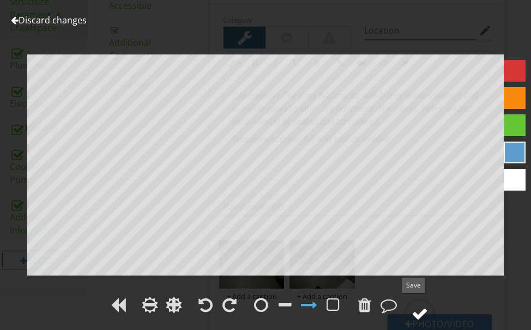
drag, startPoint x: 419, startPoint y: 310, endPoint x: 418, endPoint y: 304, distance: 6.2
click at [419, 308] on div at bounding box center [420, 314] width 16 height 16
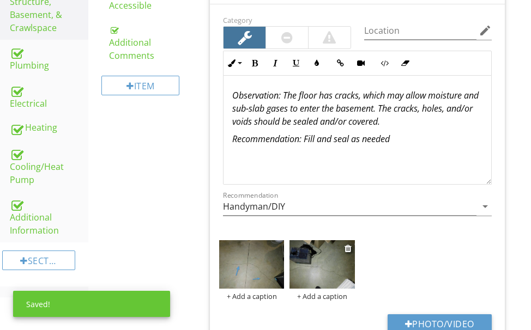
click at [329, 262] on img at bounding box center [322, 264] width 65 height 49
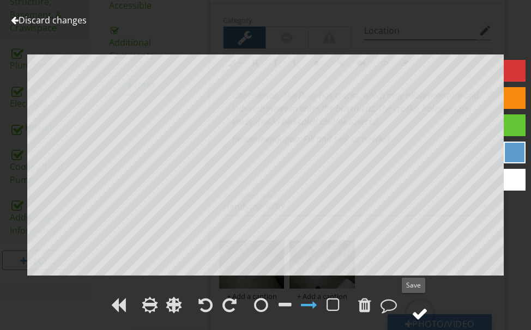
click at [423, 308] on div at bounding box center [420, 314] width 16 height 16
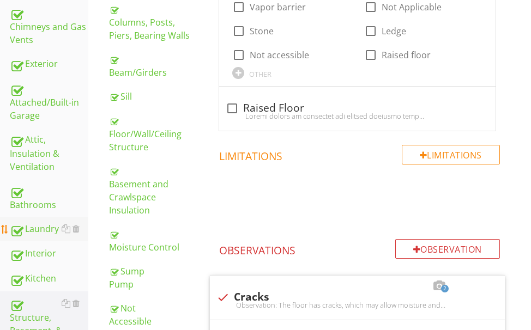
scroll to position [410, 0]
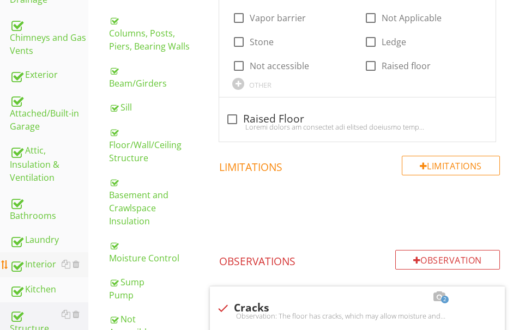
click at [39, 264] on div "Interior" at bounding box center [49, 265] width 79 height 14
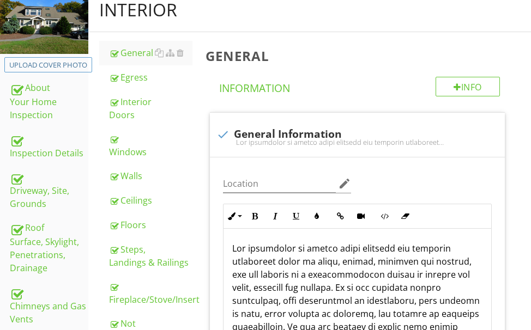
scroll to position [137, 0]
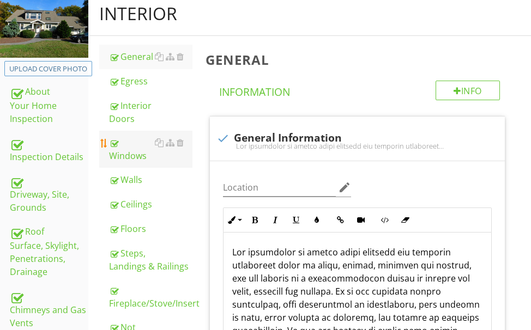
click at [130, 155] on div "Windows" at bounding box center [150, 149] width 83 height 26
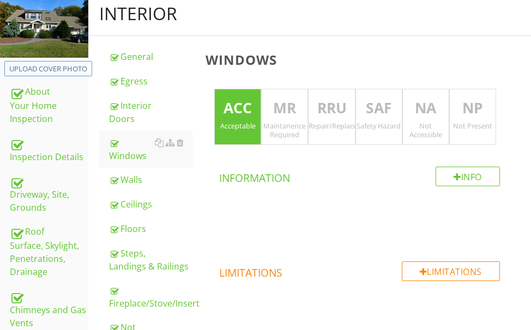
click at [326, 116] on p "RRU" at bounding box center [332, 109] width 46 height 22
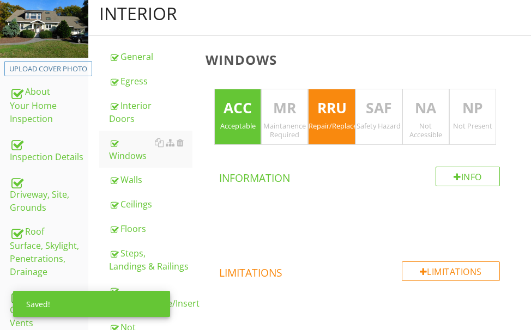
click at [244, 122] on div "Acceptable" at bounding box center [238, 126] width 46 height 9
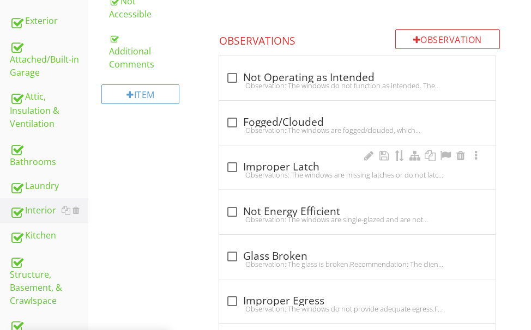
scroll to position [464, 0]
click at [292, 127] on div "Observation: The windows are fogged/clouded, which indicates a failed seal.Reco…" at bounding box center [357, 129] width 263 height 9
checkbox input "true"
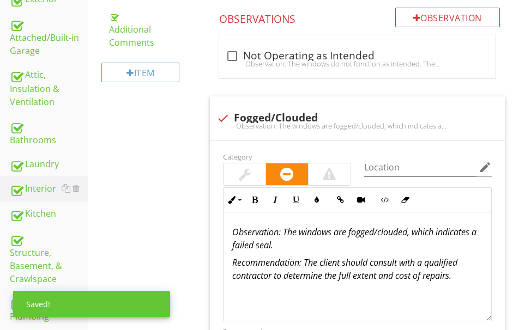
scroll to position [519, 0]
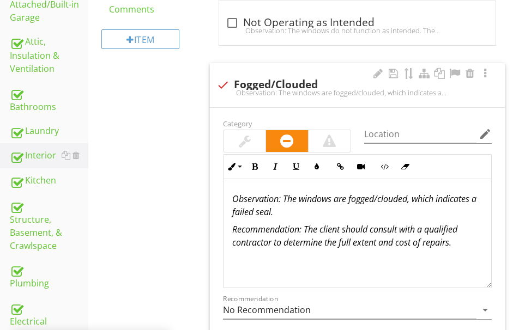
click at [347, 201] on em "Observation: The windows are fogged/clouded, which indicates a failed seal." at bounding box center [354, 205] width 244 height 25
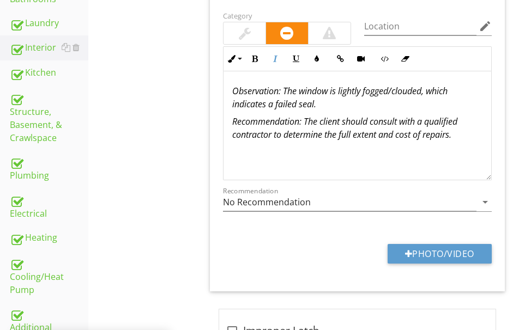
scroll to position [628, 0]
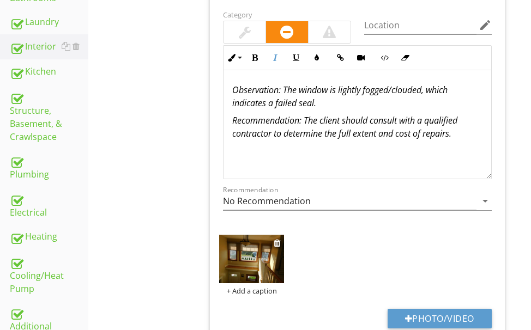
click at [254, 261] on img at bounding box center [251, 259] width 65 height 49
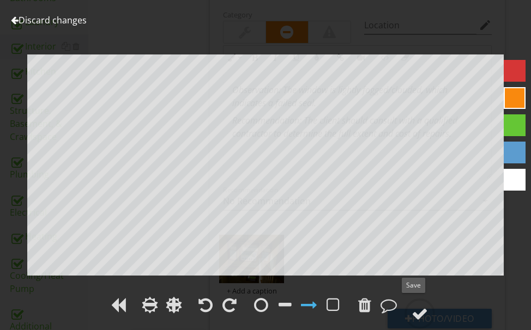
drag, startPoint x: 419, startPoint y: 308, endPoint x: 455, endPoint y: 278, distance: 47.6
click at [420, 304] on div at bounding box center [420, 314] width 31 height 31
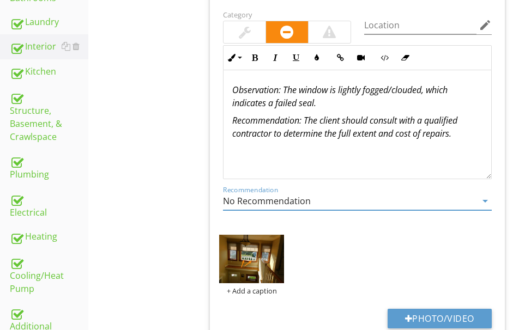
click at [317, 202] on input "No Recommendation" at bounding box center [350, 201] width 254 height 18
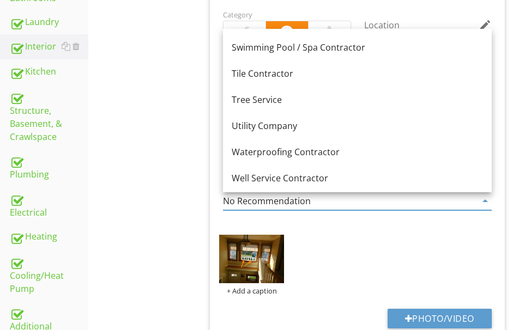
scroll to position [1520, 0]
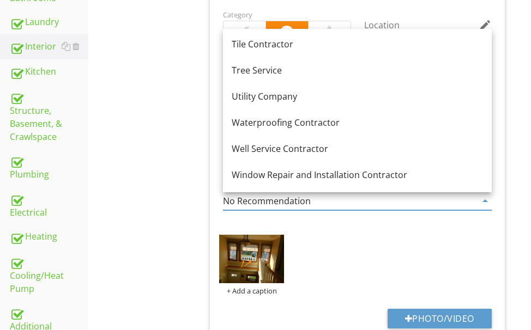
click at [324, 169] on div "Window Repair and Installation Contractor" at bounding box center [357, 174] width 251 height 13
type input "Window Repair and Installation Contractor"
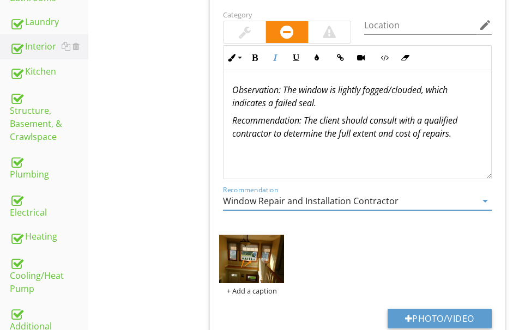
click at [297, 105] on em "Observation: The window is lightly fogged/clouded, which indicates a failed sea…" at bounding box center [339, 96] width 215 height 25
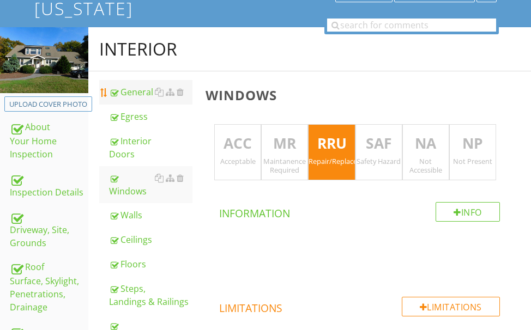
scroll to position [0, 0]
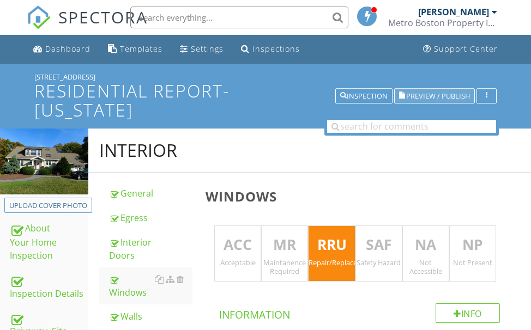
click at [448, 95] on span "Preview / Publish" at bounding box center [438, 96] width 64 height 7
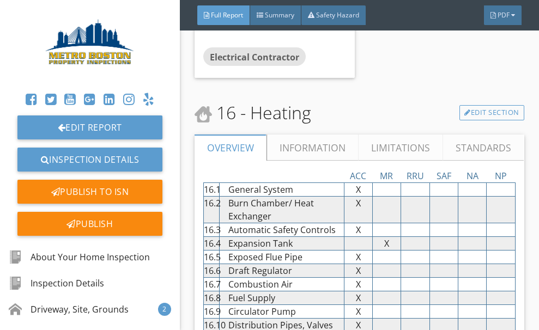
scroll to position [11506, 0]
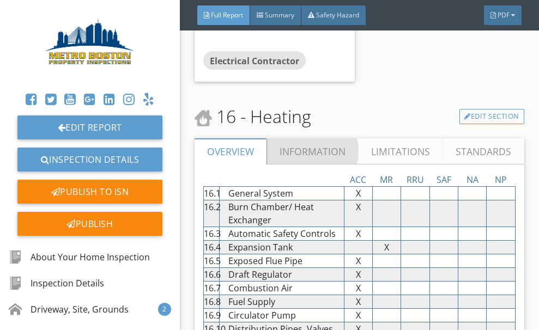
click at [326, 165] on link "Information" at bounding box center [313, 152] width 92 height 26
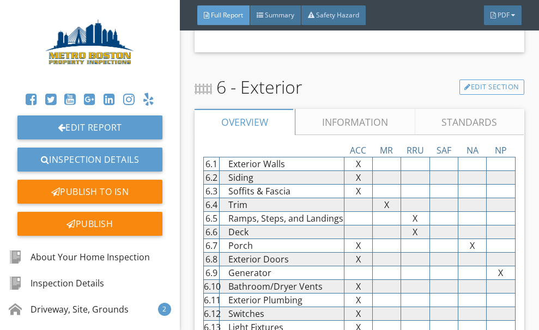
scroll to position [4253, 0]
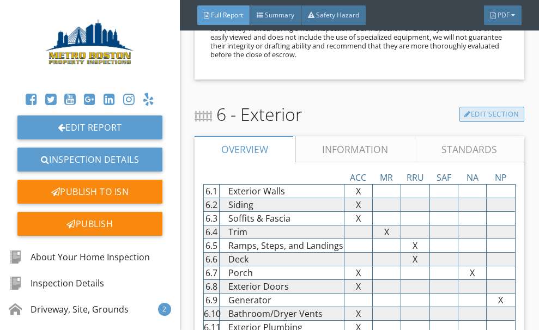
click at [483, 122] on link "Edit Section" at bounding box center [492, 114] width 65 height 15
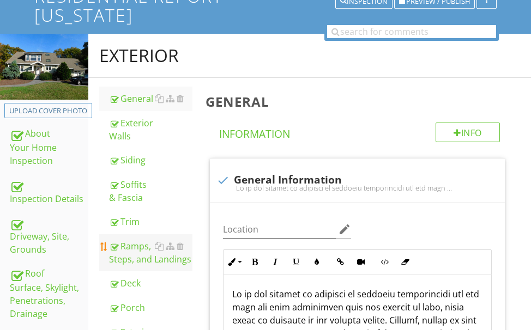
scroll to position [91, 0]
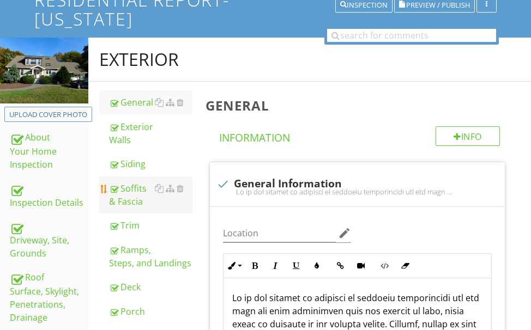
click at [133, 186] on div "Soffits & Fascia" at bounding box center [150, 195] width 83 height 26
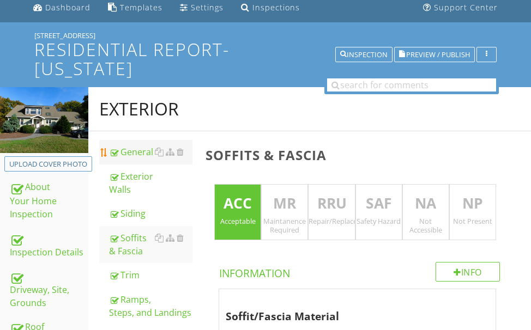
scroll to position [37, 0]
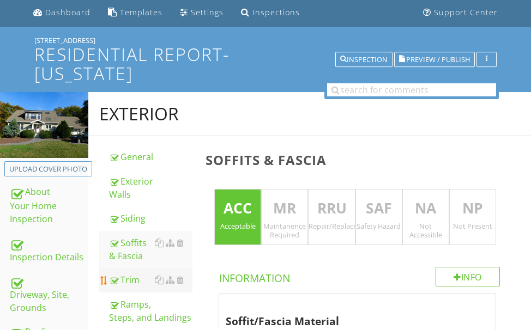
click at [134, 276] on div "Trim" at bounding box center [150, 280] width 83 height 13
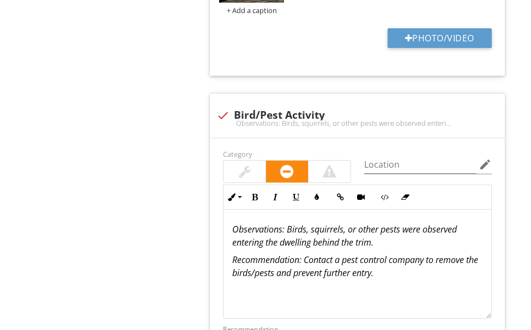
scroll to position [1563, 0]
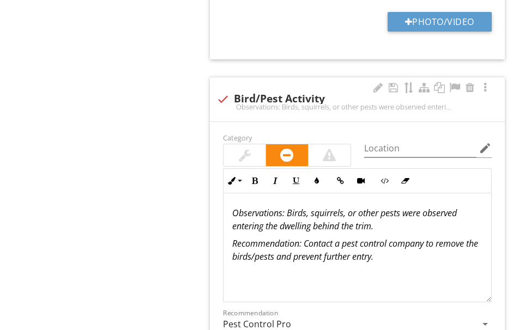
click at [220, 100] on div at bounding box center [223, 99] width 19 height 19
checkbox input "true"
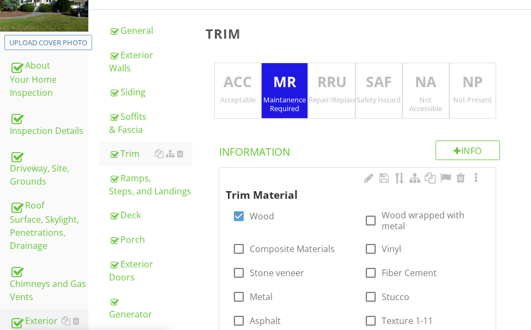
scroll to position [0, 0]
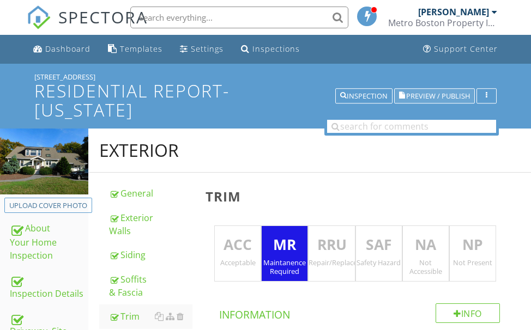
click at [421, 93] on span "Preview / Publish" at bounding box center [438, 96] width 64 height 7
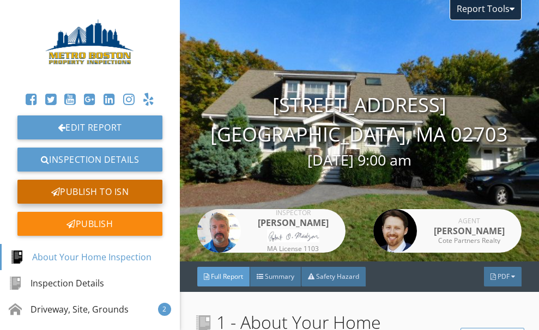
click at [90, 189] on div "Publish to ISN" at bounding box center [89, 192] width 145 height 24
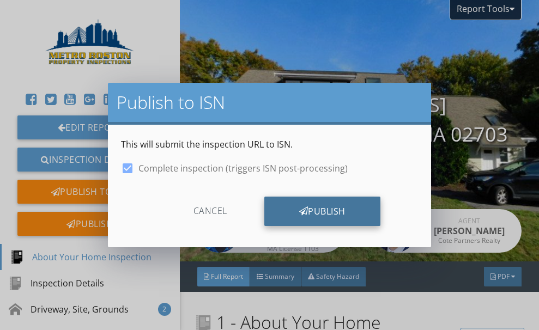
click at [300, 207] on icon at bounding box center [303, 212] width 9 height 12
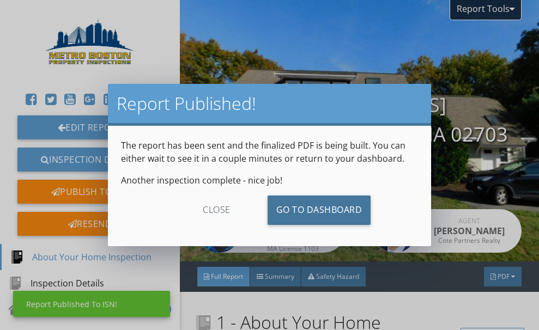
click at [299, 206] on link "Go To Dashboard" at bounding box center [320, 210] width 104 height 29
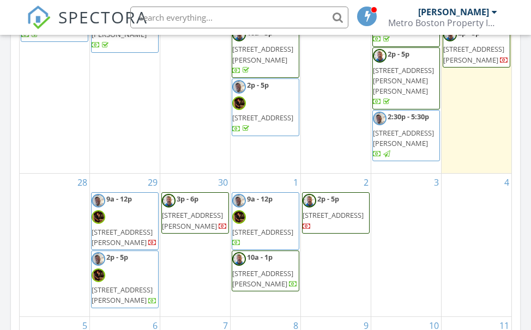
scroll to position [1200, 0]
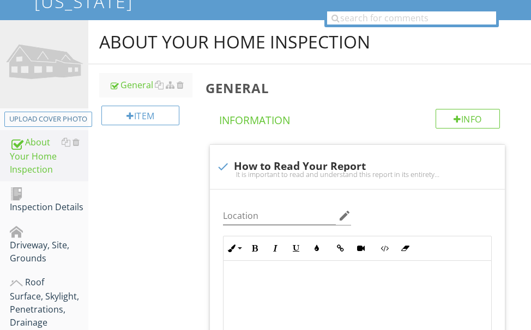
scroll to position [109, 0]
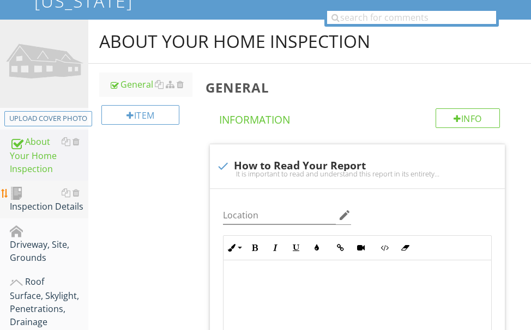
click at [26, 206] on div "Inspection Details" at bounding box center [49, 199] width 79 height 27
type textarea "<p><span class="fr-video fr-draggable" contenteditable="false" style="display: …"
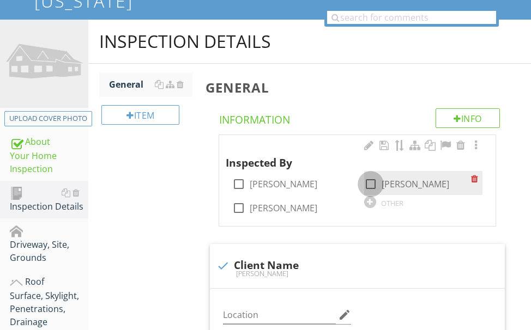
click at [370, 184] on div at bounding box center [371, 184] width 19 height 19
checkbox input "true"
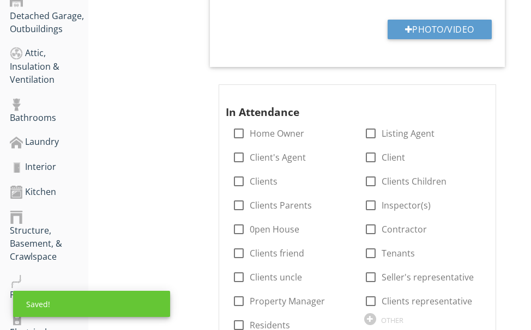
scroll to position [600, 0]
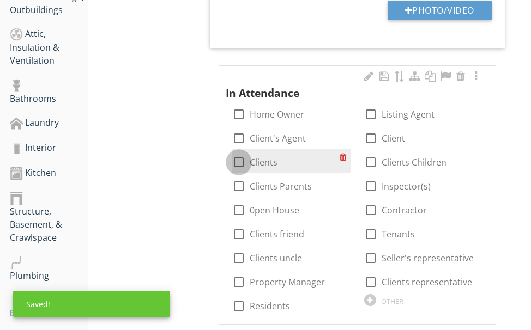
click at [234, 160] on div at bounding box center [239, 162] width 19 height 19
checkbox input "true"
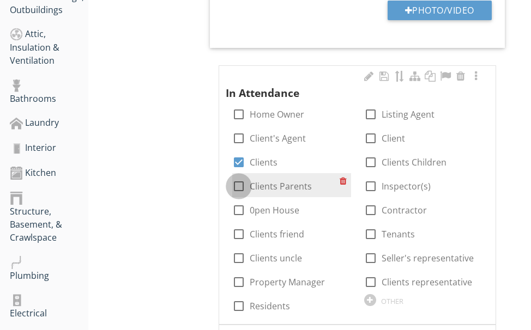
click at [238, 184] on div at bounding box center [239, 186] width 19 height 19
checkbox input "true"
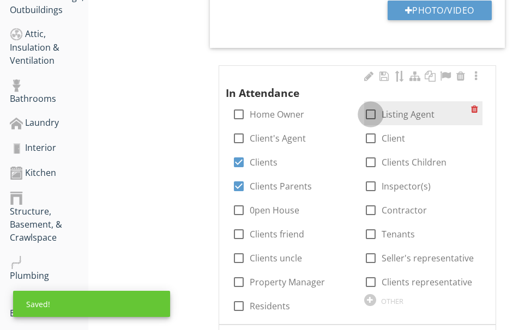
click at [368, 110] on div at bounding box center [371, 114] width 19 height 19
checkbox input "true"
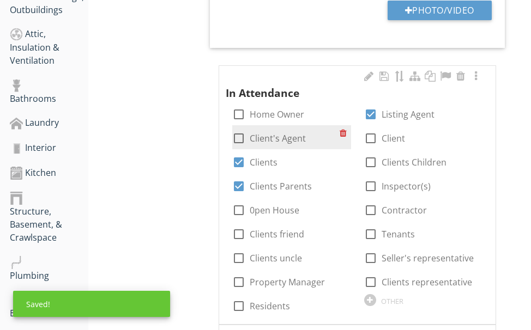
click at [236, 135] on div at bounding box center [239, 138] width 19 height 19
checkbox input "true"
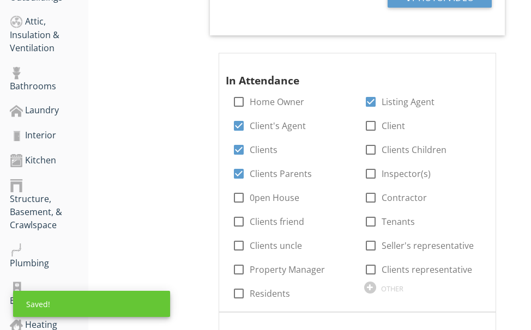
scroll to position [654, 0]
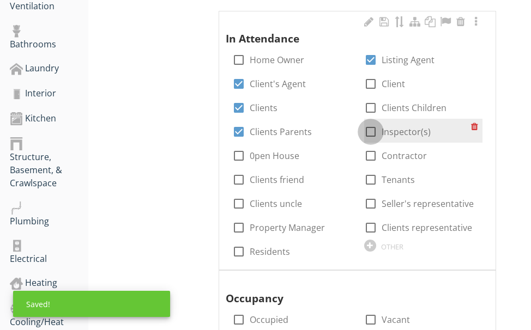
click at [372, 133] on div at bounding box center [371, 132] width 19 height 19
checkbox input "true"
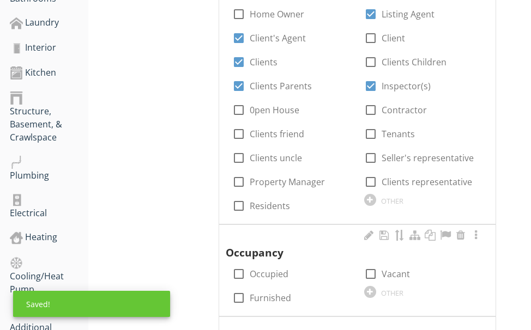
scroll to position [818, 0]
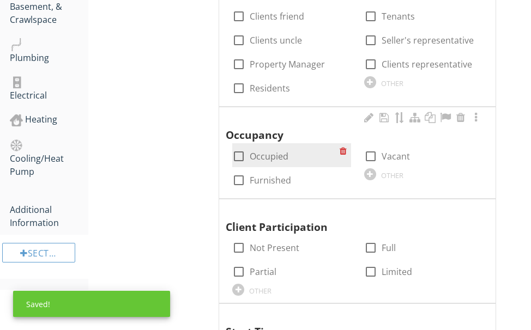
click at [239, 156] on div at bounding box center [239, 156] width 19 height 19
checkbox input "true"
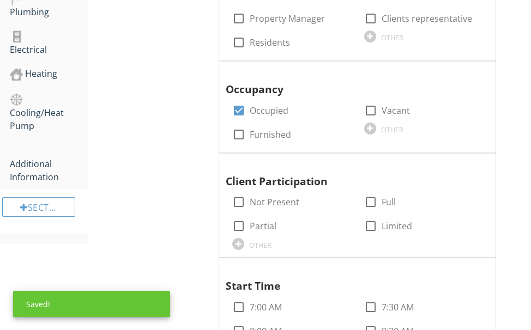
scroll to position [927, 0]
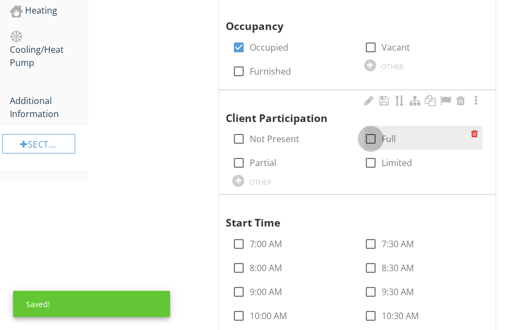
click at [371, 134] on div at bounding box center [371, 139] width 19 height 19
checkbox input "true"
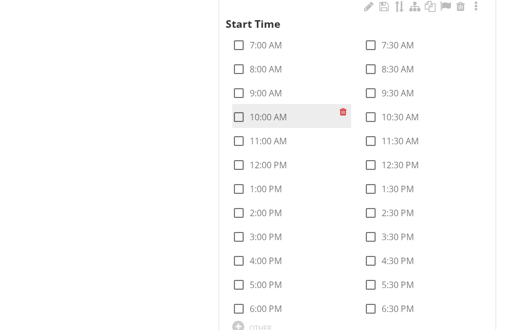
scroll to position [1145, 0]
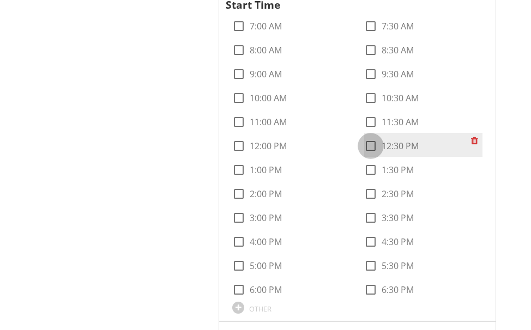
click at [370, 144] on div at bounding box center [371, 146] width 19 height 19
checkbox input "true"
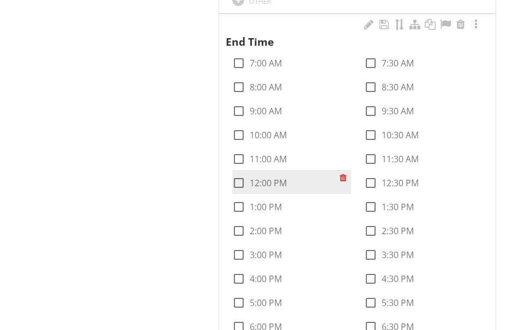
scroll to position [1472, 0]
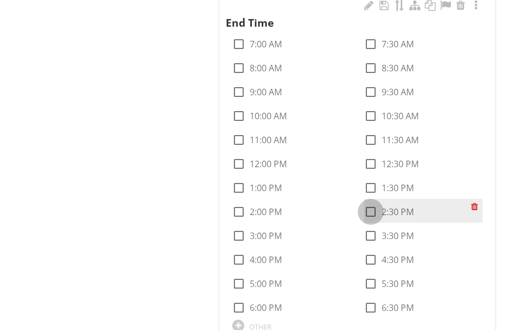
click at [369, 206] on div at bounding box center [371, 212] width 19 height 19
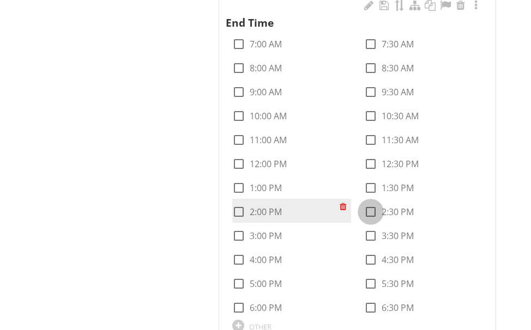
checkbox input "true"
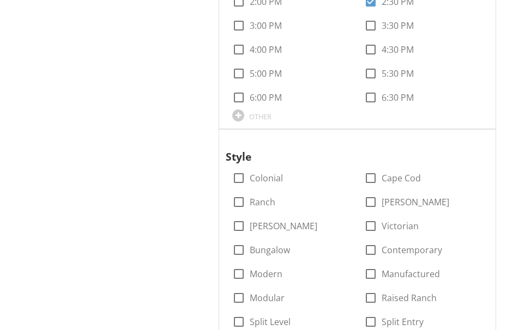
scroll to position [1690, 0]
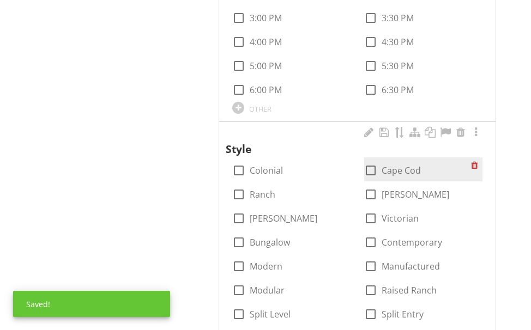
drag, startPoint x: 371, startPoint y: 165, endPoint x: 364, endPoint y: 165, distance: 7.1
click at [371, 165] on div at bounding box center [371, 170] width 19 height 19
checkbox input "true"
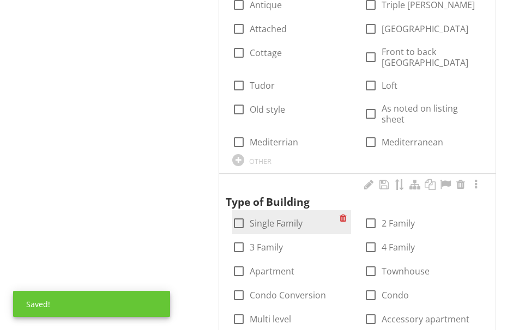
click at [238, 214] on div at bounding box center [239, 223] width 19 height 19
checkbox input "true"
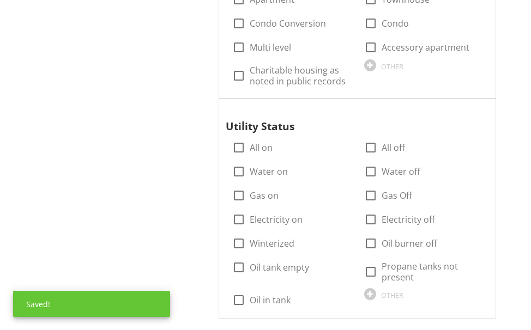
scroll to position [2345, 0]
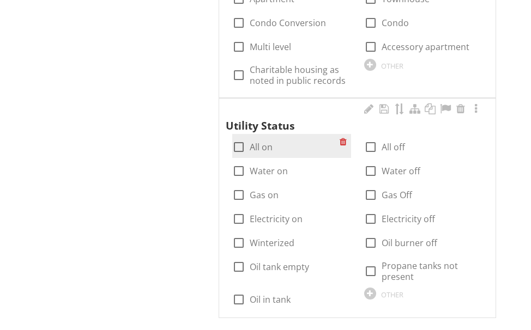
click at [238, 138] on div at bounding box center [239, 147] width 19 height 19
checkbox input "true"
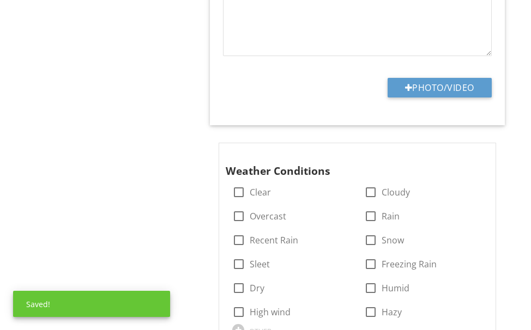
scroll to position [3217, 0]
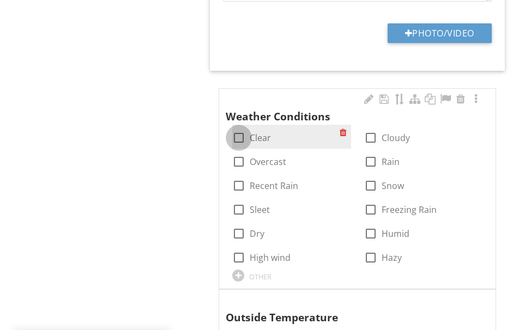
click at [235, 129] on div at bounding box center [239, 138] width 19 height 19
checkbox input "true"
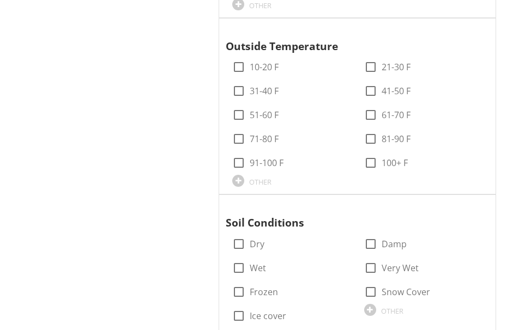
scroll to position [3490, 0]
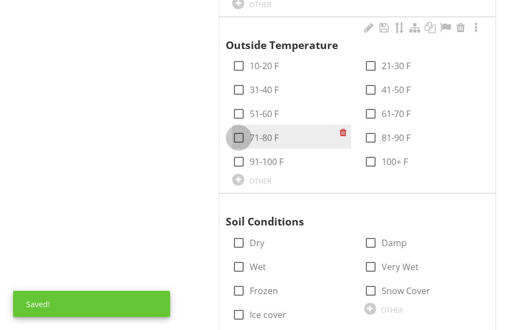
click at [243, 129] on div at bounding box center [239, 138] width 19 height 19
checkbox input "true"
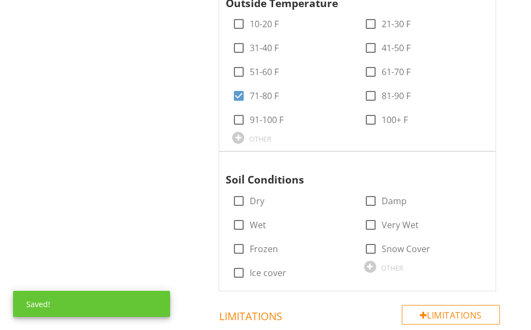
scroll to position [3597, 0]
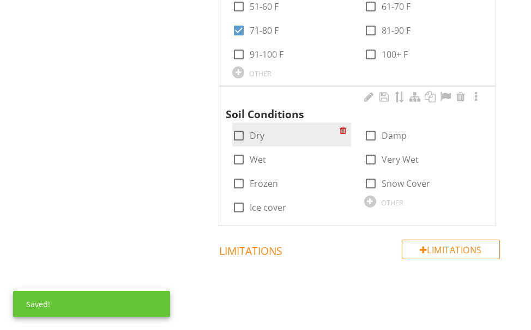
click at [237, 127] on div at bounding box center [239, 136] width 19 height 19
checkbox input "true"
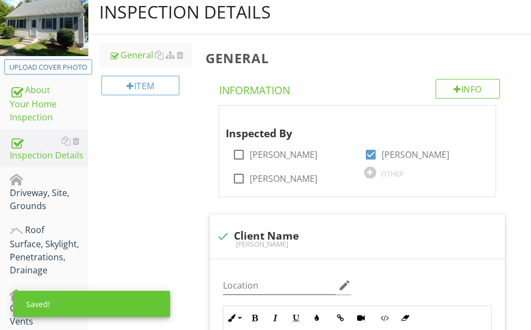
scroll to position [164, 0]
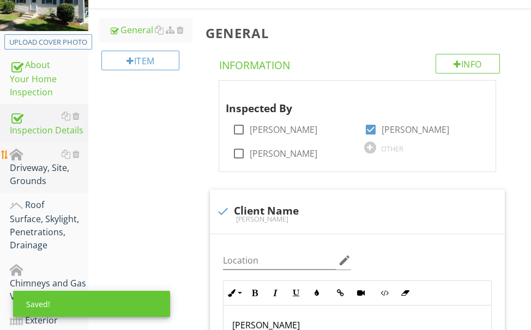
click at [33, 168] on div "Driveway, Site, Grounds" at bounding box center [49, 168] width 79 height 40
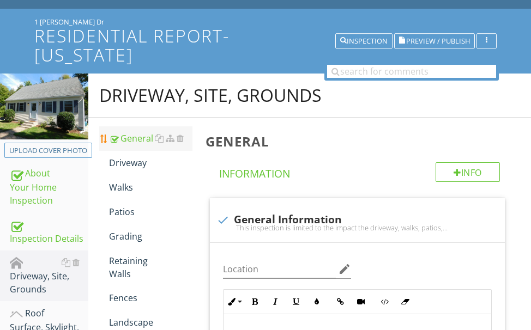
scroll to position [55, 0]
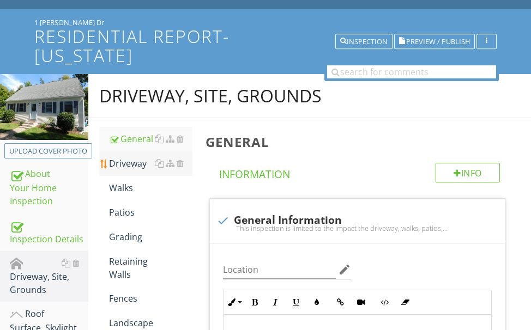
click at [130, 161] on div "Driveway" at bounding box center [150, 163] width 83 height 13
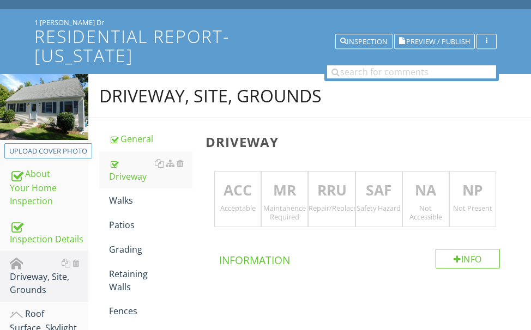
click at [232, 184] on p "ACC" at bounding box center [238, 191] width 46 height 22
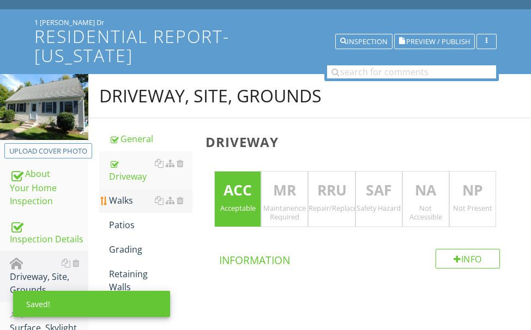
click at [128, 195] on div "Walks" at bounding box center [150, 200] width 83 height 13
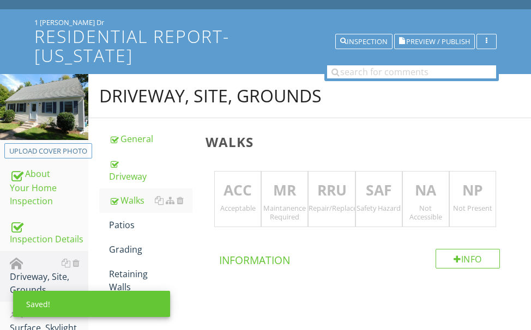
click at [237, 189] on p "ACC" at bounding box center [238, 191] width 46 height 22
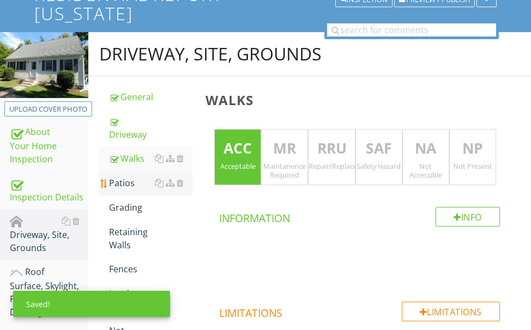
scroll to position [109, 0]
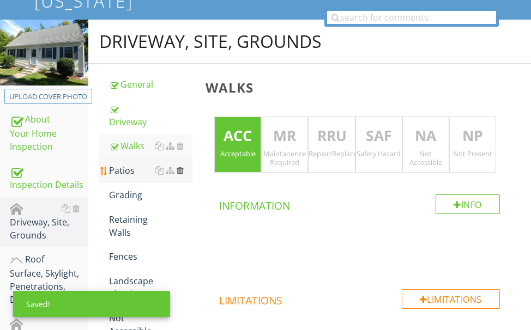
click at [180, 169] on div at bounding box center [180, 170] width 7 height 9
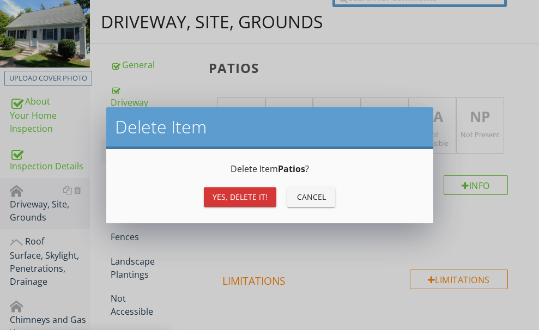
click at [220, 193] on div "Yes, Delete it!" at bounding box center [240, 196] width 55 height 11
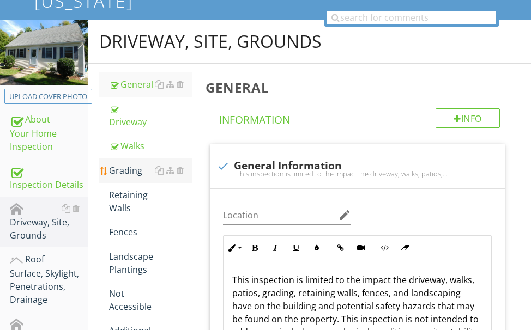
click at [123, 169] on div "Grading" at bounding box center [150, 170] width 83 height 13
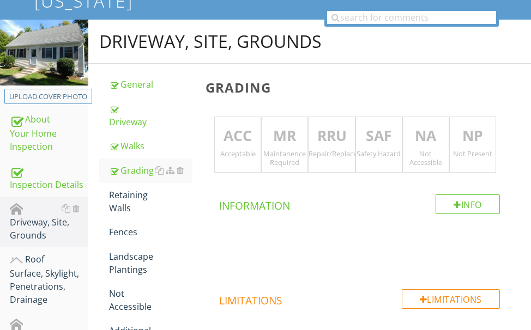
click at [240, 142] on p "ACC" at bounding box center [238, 136] width 46 height 22
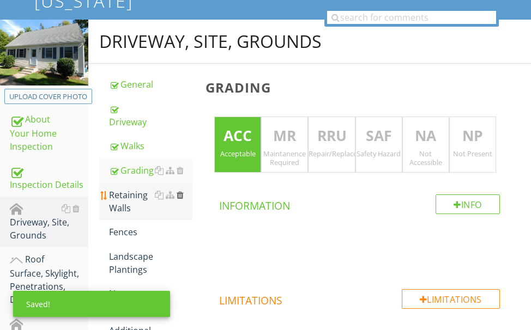
click at [182, 193] on div at bounding box center [180, 195] width 7 height 9
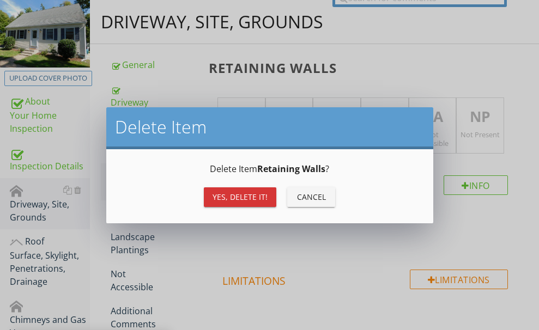
click at [212, 192] on button "Yes, Delete it!" at bounding box center [240, 198] width 73 height 20
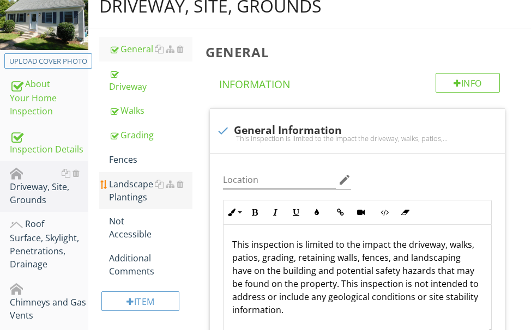
scroll to position [164, 0]
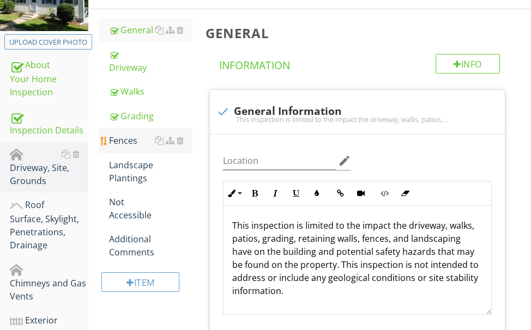
click at [123, 137] on div "Fences" at bounding box center [150, 140] width 83 height 13
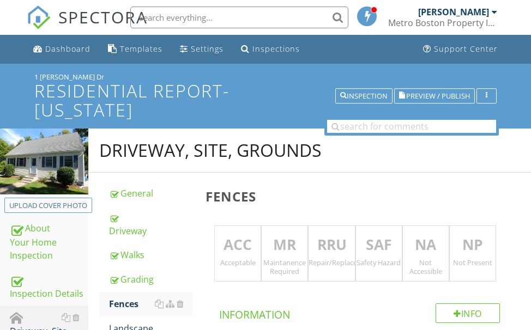
click at [233, 234] on p "ACC" at bounding box center [238, 245] width 46 height 22
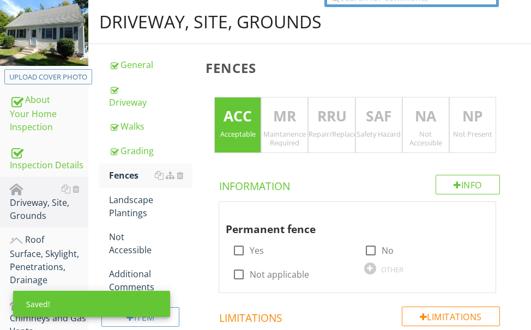
scroll to position [164, 0]
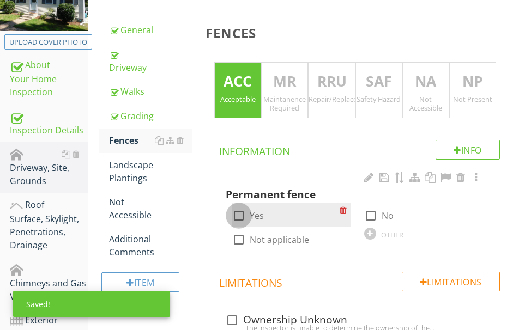
click at [238, 210] on div at bounding box center [239, 216] width 19 height 19
checkbox input "true"
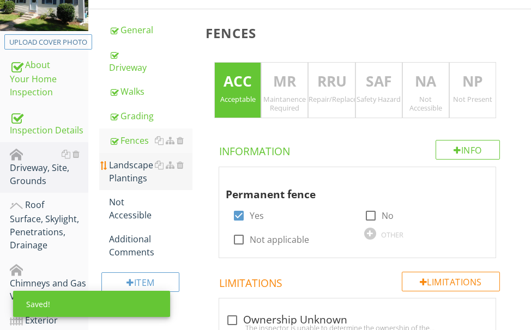
click at [135, 172] on div "Landscape Plantings" at bounding box center [150, 172] width 83 height 26
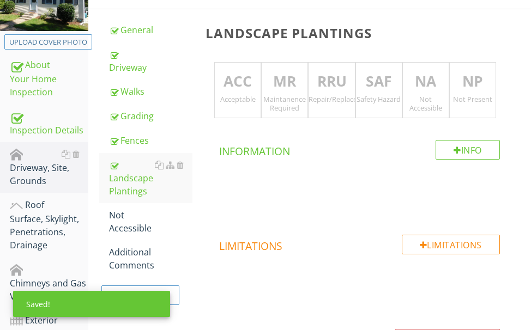
click at [240, 95] on div "Acceptable" at bounding box center [238, 99] width 46 height 9
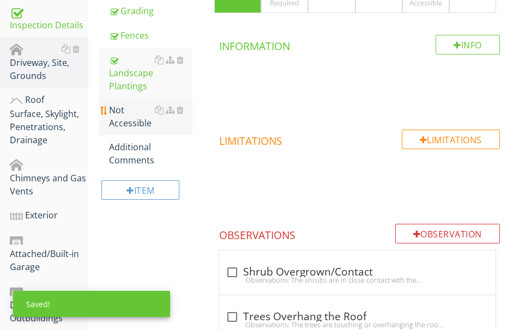
scroll to position [273, 0]
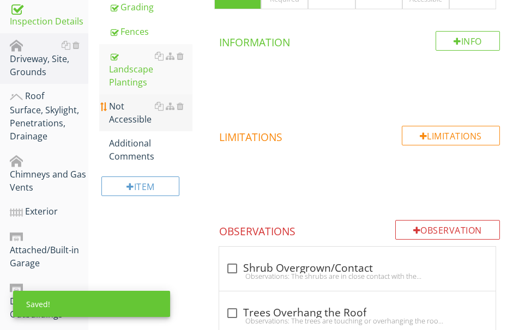
click at [124, 103] on div "Not Accessible" at bounding box center [150, 113] width 83 height 26
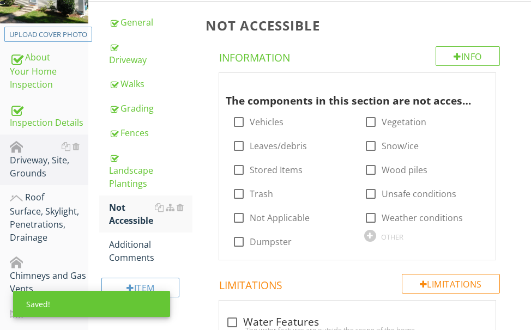
scroll to position [164, 0]
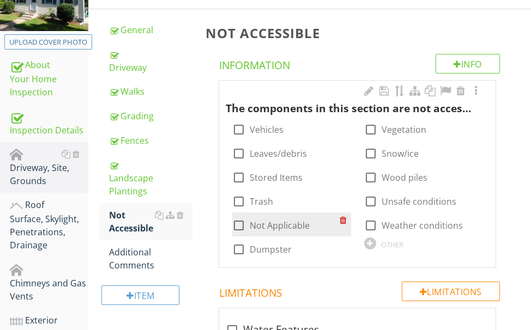
click at [237, 220] on div at bounding box center [239, 225] width 19 height 19
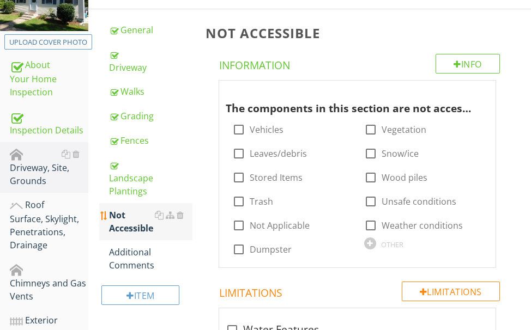
checkbox input "true"
click at [137, 246] on div "Additional Comments" at bounding box center [150, 259] width 83 height 26
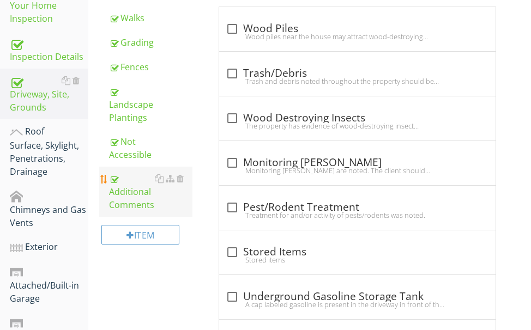
scroll to position [218, 0]
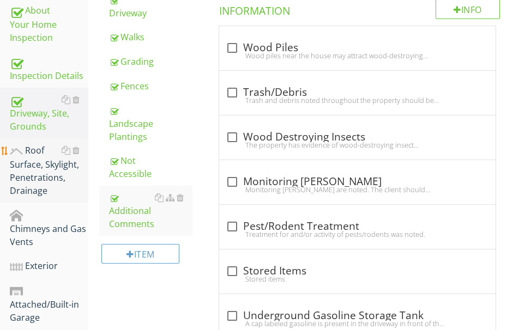
click at [41, 174] on div "Roof Surface, Skylight, Penetrations, Drainage" at bounding box center [49, 170] width 79 height 53
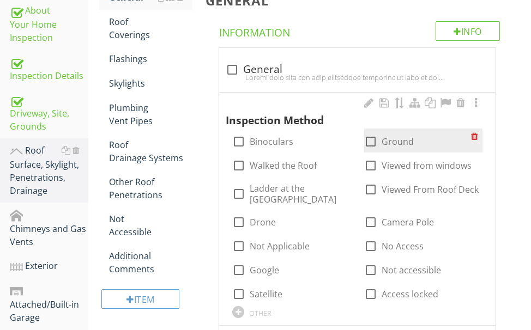
click at [371, 140] on div at bounding box center [371, 142] width 19 height 19
checkbox input "true"
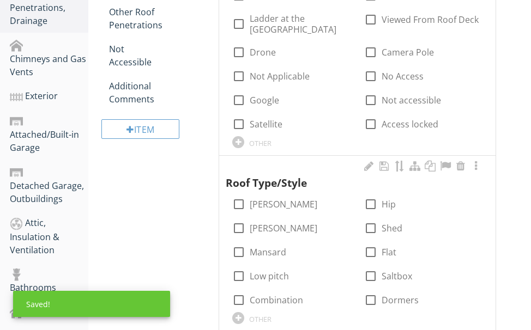
scroll to position [436, 0]
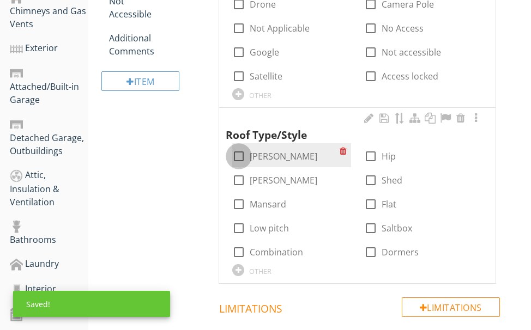
click at [236, 150] on div at bounding box center [239, 156] width 19 height 19
checkbox input "true"
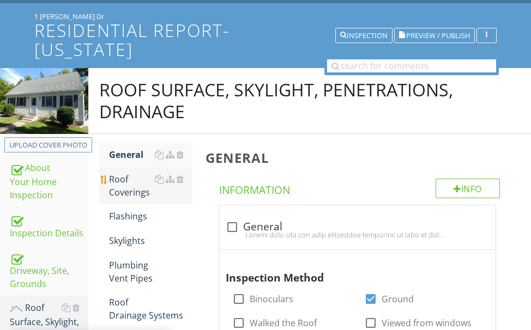
scroll to position [55, 0]
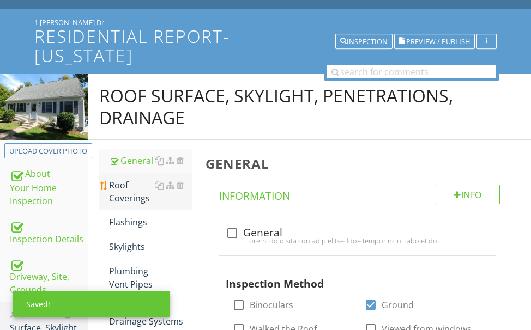
click at [127, 190] on div "Roof Coverings" at bounding box center [150, 192] width 83 height 26
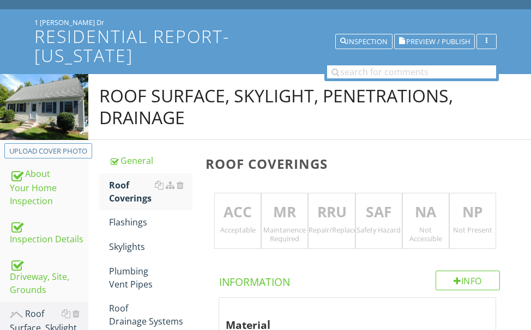
click at [238, 211] on p "ACC" at bounding box center [238, 213] width 46 height 22
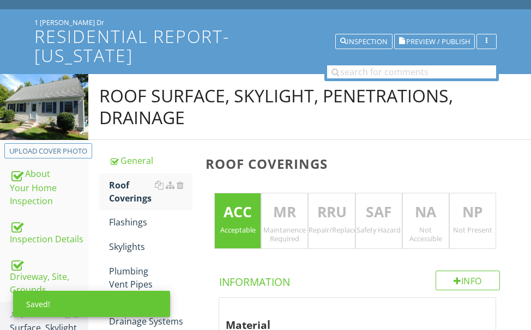
click at [414, 205] on p "NA" at bounding box center [426, 213] width 46 height 22
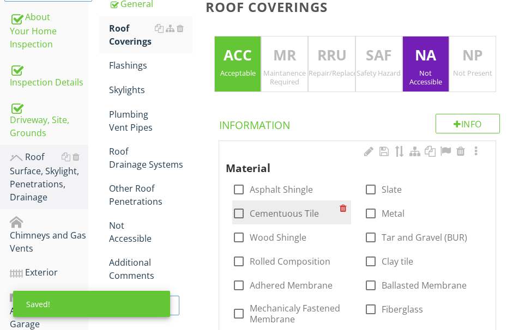
scroll to position [218, 0]
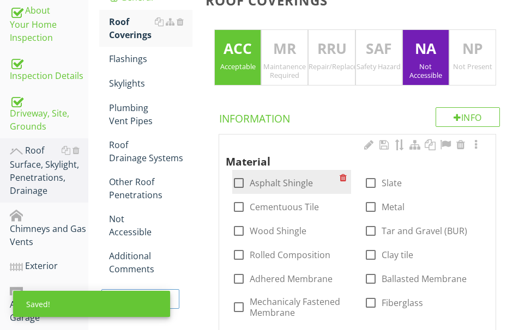
click at [238, 183] on div at bounding box center [239, 183] width 19 height 19
checkbox input "true"
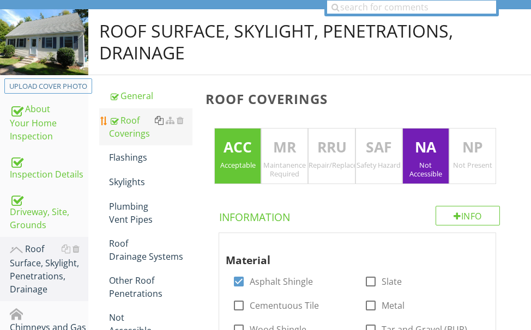
scroll to position [65, 0]
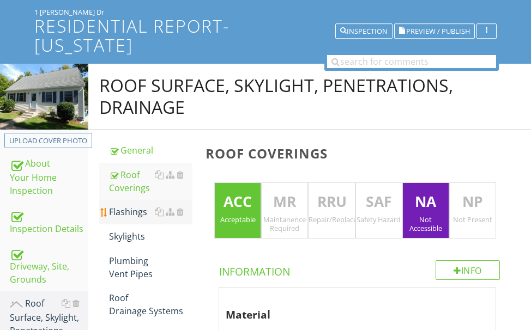
click at [126, 209] on div "Flashings" at bounding box center [150, 212] width 83 height 13
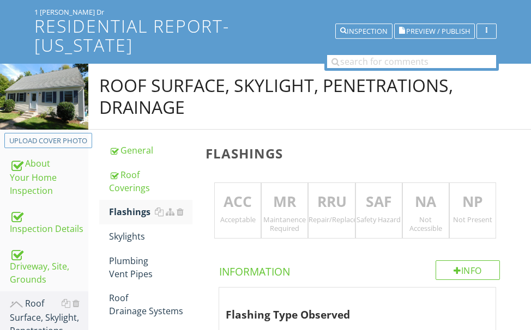
click at [237, 207] on p "ACC" at bounding box center [238, 202] width 46 height 22
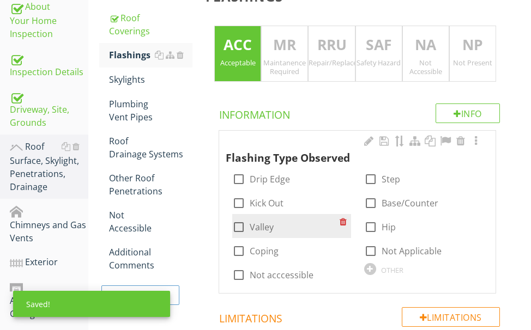
scroll to position [228, 0]
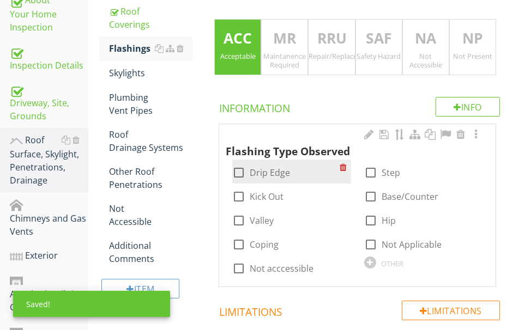
click at [243, 174] on div at bounding box center [239, 173] width 19 height 19
checkbox input "true"
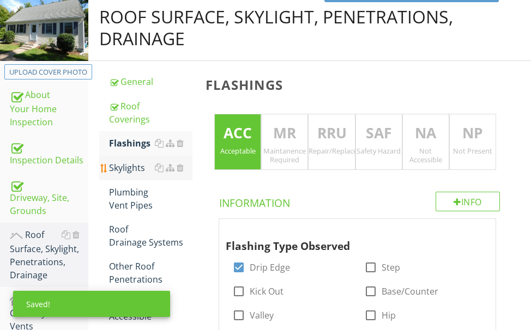
scroll to position [119, 0]
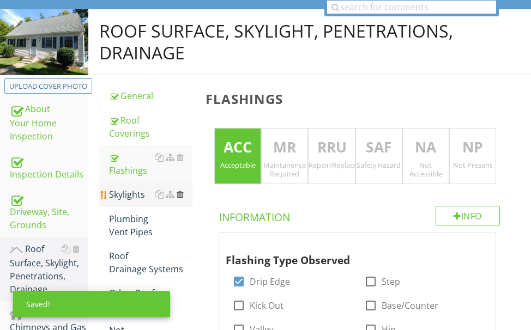
click at [180, 194] on div at bounding box center [180, 194] width 7 height 9
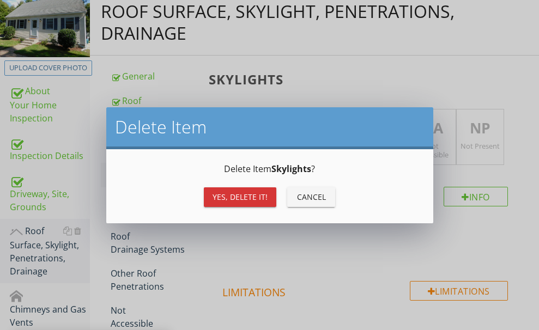
click at [224, 197] on div "Yes, Delete it!" at bounding box center [240, 196] width 55 height 11
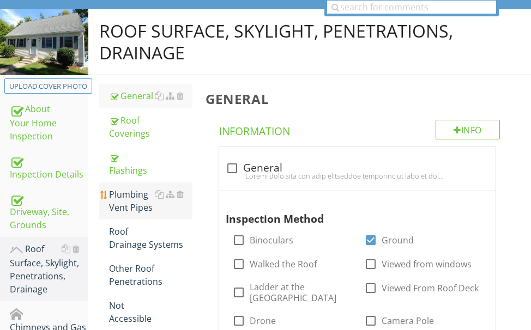
click at [128, 200] on div "Plumbing Vent Pipes" at bounding box center [150, 201] width 83 height 26
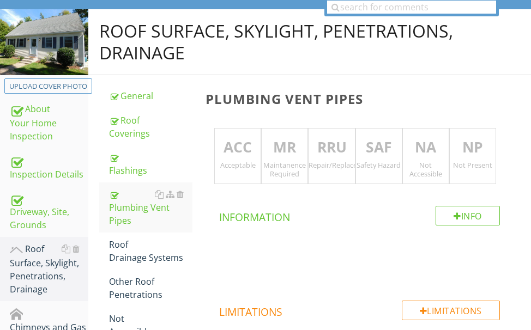
click at [232, 159] on div "ACC Acceptable" at bounding box center [237, 156] width 47 height 57
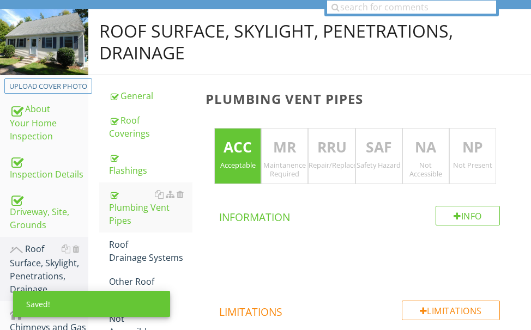
click at [418, 147] on p "NA" at bounding box center [426, 148] width 46 height 22
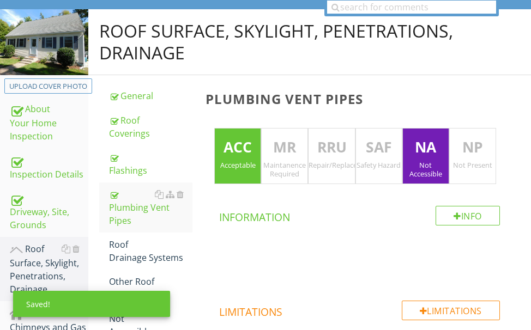
scroll to position [174, 0]
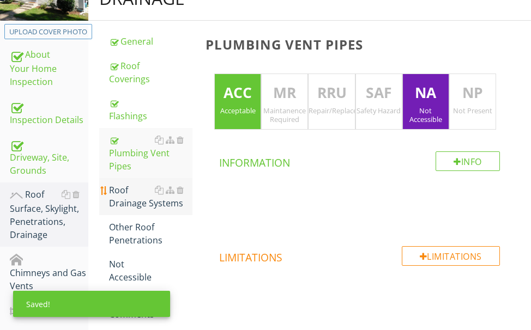
click at [131, 192] on div "Roof Drainage Systems" at bounding box center [150, 197] width 83 height 26
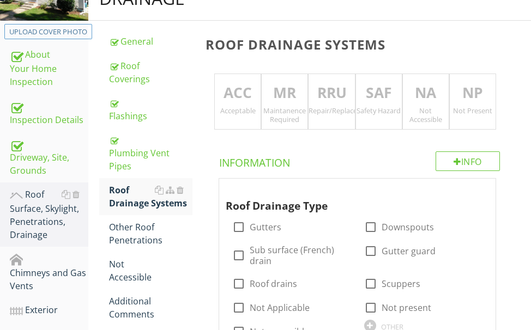
click at [283, 104] on p "MR" at bounding box center [285, 93] width 46 height 22
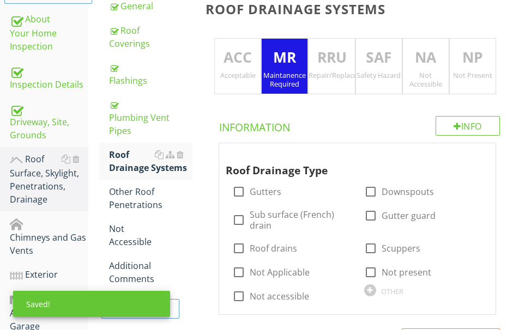
scroll to position [228, 0]
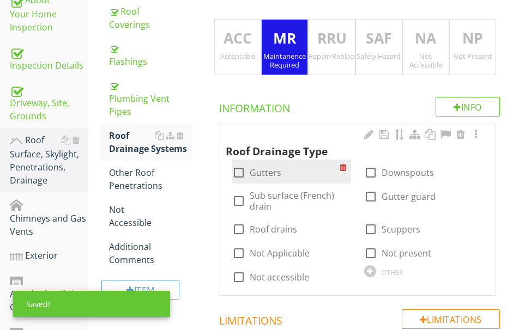
click at [238, 169] on div at bounding box center [239, 173] width 19 height 19
checkbox input "true"
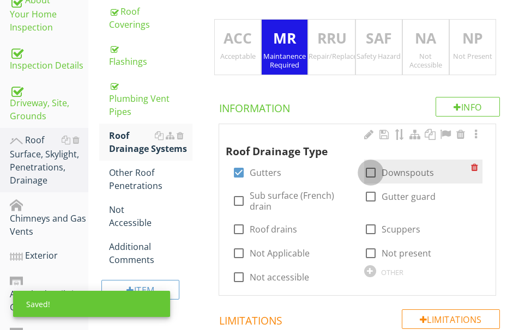
click at [366, 170] on div at bounding box center [371, 173] width 19 height 19
checkbox input "true"
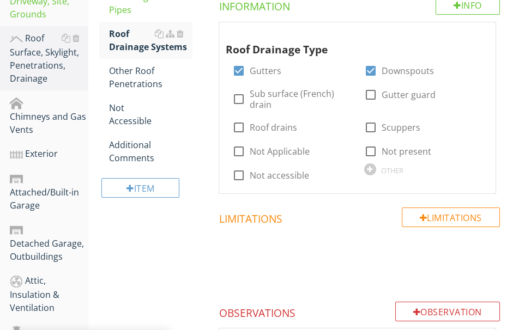
scroll to position [447, 0]
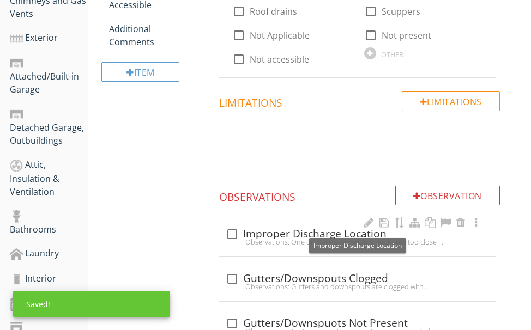
click at [293, 236] on div "check_box_outline_blank Improper Discharge Location" at bounding box center [357, 234] width 263 height 13
checkbox input "true"
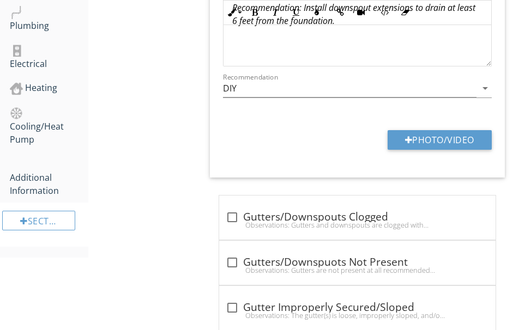
scroll to position [828, 0]
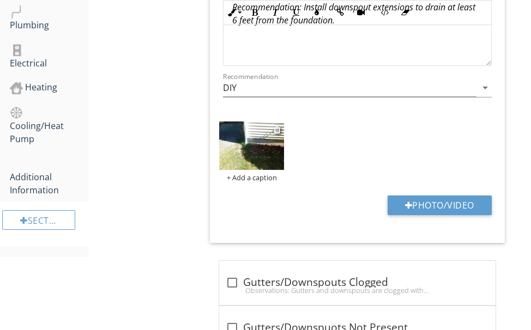
click at [273, 142] on img at bounding box center [251, 146] width 65 height 49
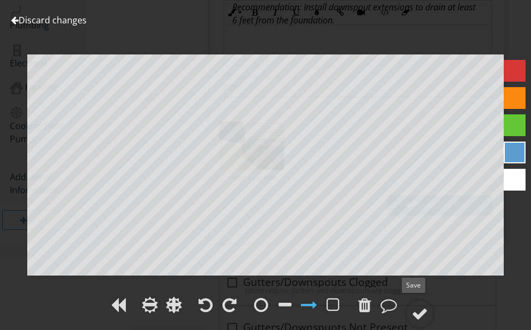
drag, startPoint x: 417, startPoint y: 310, endPoint x: 532, endPoint y: 240, distance: 134.3
click at [422, 304] on div at bounding box center [420, 314] width 31 height 31
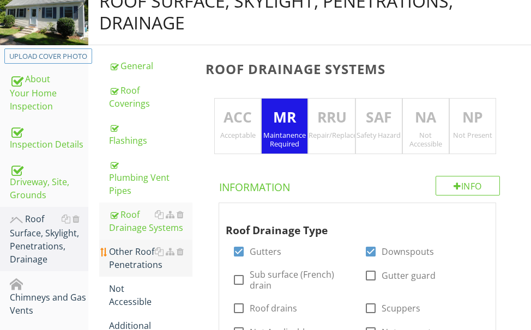
scroll to position [174, 0]
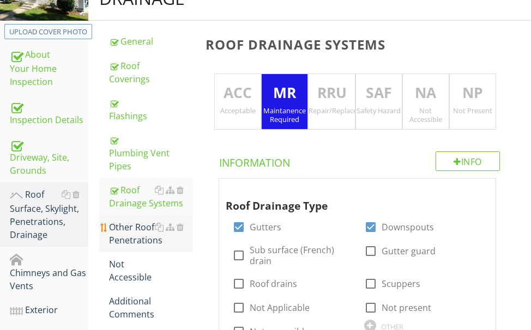
click at [135, 231] on div "Other Roof Penetrations" at bounding box center [150, 234] width 83 height 26
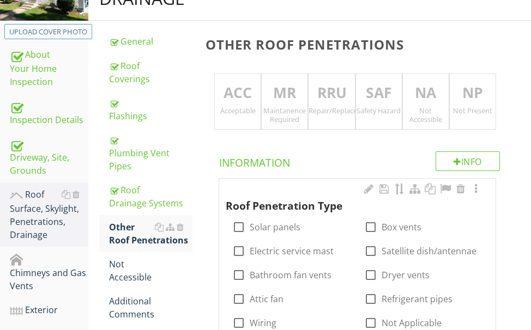
scroll to position [228, 0]
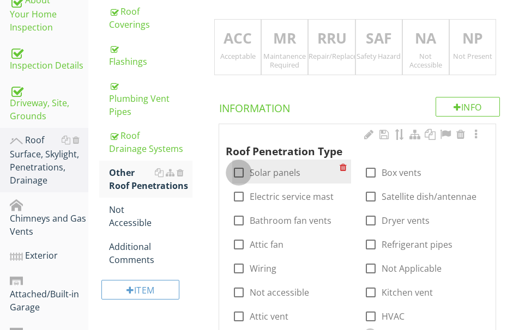
click at [242, 171] on div at bounding box center [239, 173] width 19 height 19
checkbox input "true"
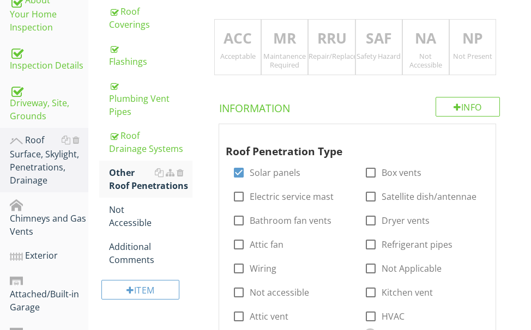
click at [412, 48] on p "NA" at bounding box center [426, 39] width 46 height 22
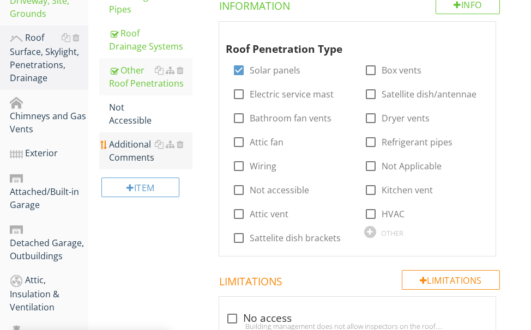
scroll to position [283, 0]
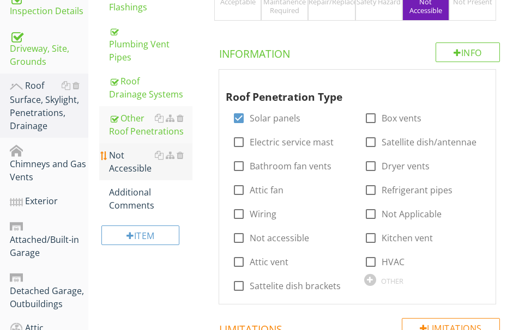
click at [119, 161] on div "Not Accessible" at bounding box center [150, 162] width 83 height 26
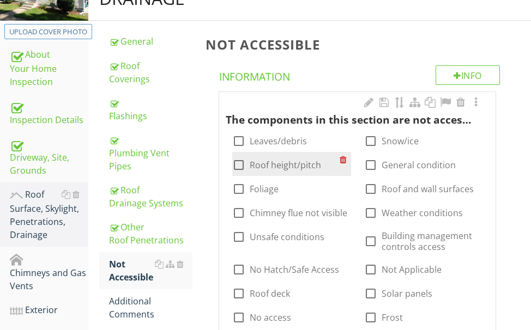
click at [239, 160] on div at bounding box center [239, 165] width 19 height 19
checkbox input "true"
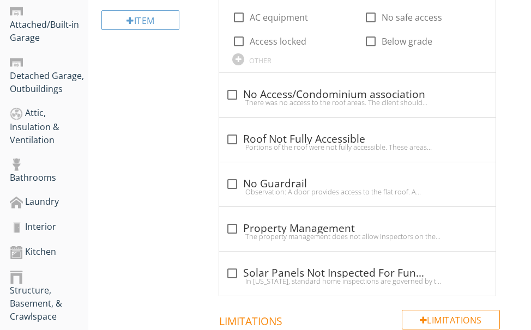
scroll to position [501, 0]
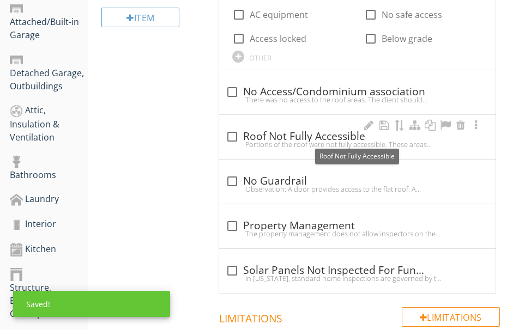
click at [282, 136] on div "check_box_outline_blank Roof Not Fully Accessible" at bounding box center [357, 136] width 263 height 13
checkbox input "true"
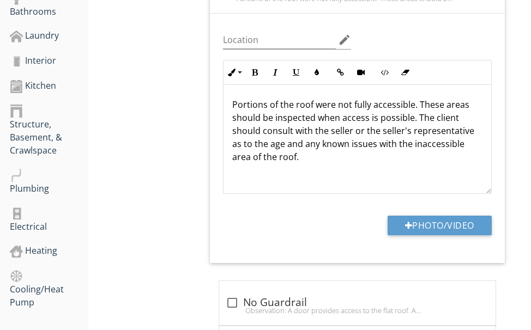
scroll to position [719, 0]
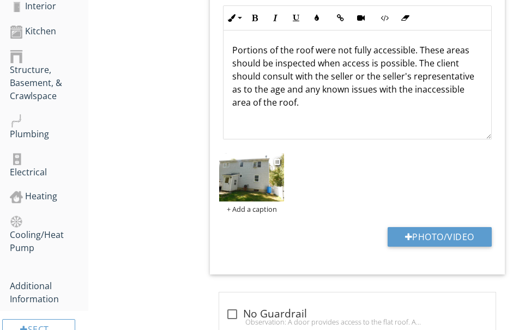
click at [258, 173] on img at bounding box center [251, 177] width 65 height 49
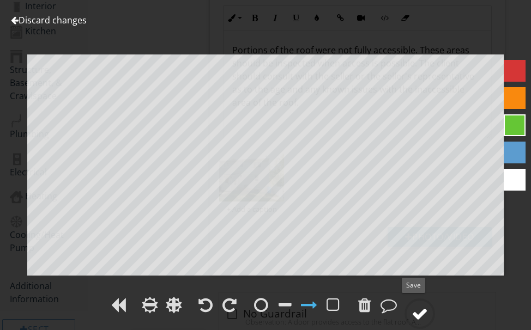
click at [419, 309] on div at bounding box center [420, 314] width 16 height 16
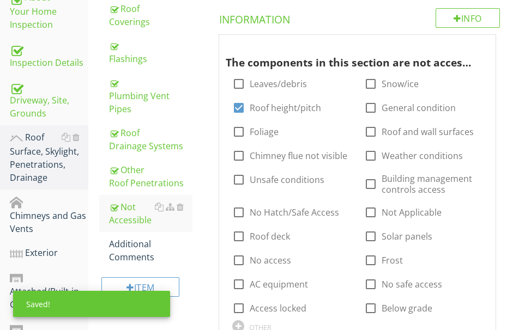
scroll to position [228, 0]
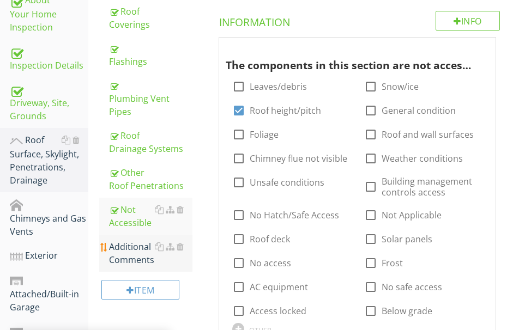
click at [142, 249] on div "Additional Comments" at bounding box center [150, 253] width 83 height 26
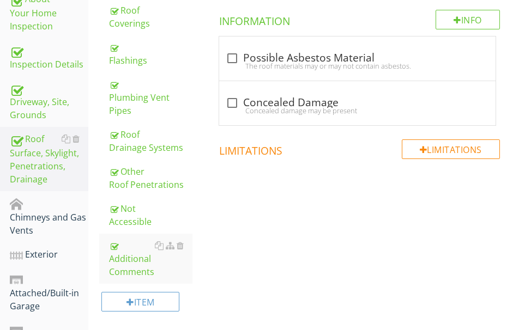
scroll to position [228, 0]
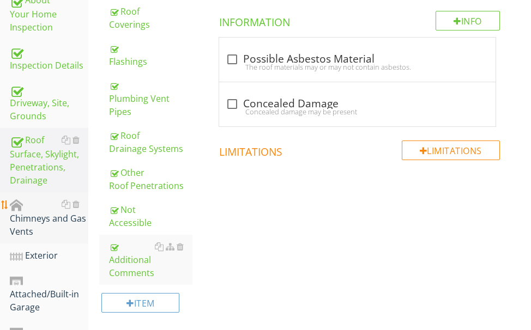
click at [35, 218] on div "Chimneys and Gas Vents" at bounding box center [49, 218] width 79 height 40
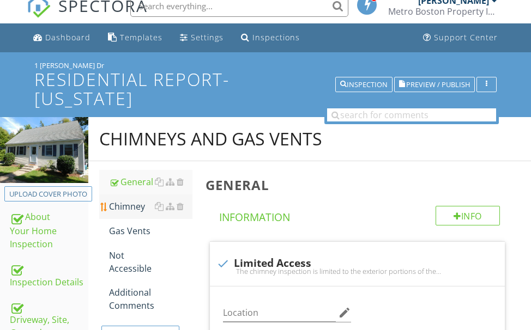
scroll to position [10, 0]
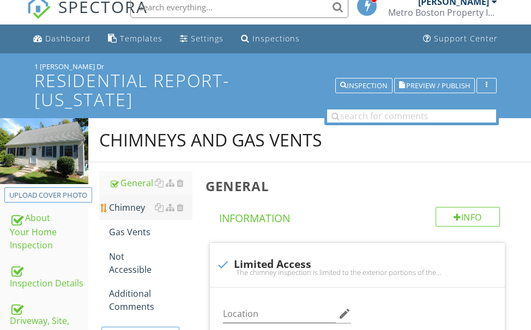
click at [122, 208] on div "Chimney" at bounding box center [150, 207] width 83 height 13
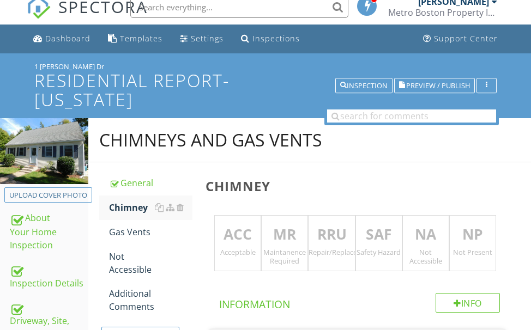
click at [241, 225] on p "ACC" at bounding box center [238, 235] width 46 height 22
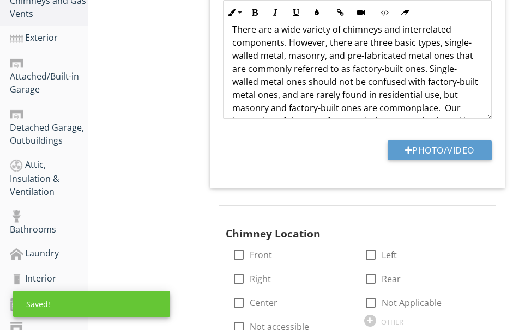
scroll to position [556, 0]
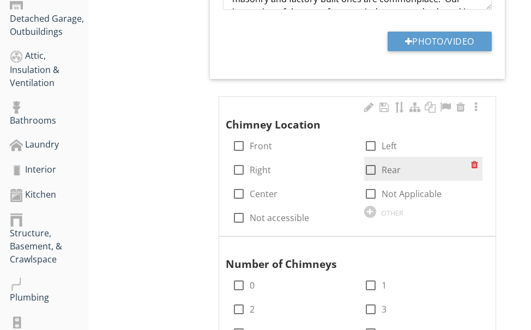
click at [370, 167] on div at bounding box center [371, 170] width 19 height 19
checkbox input "true"
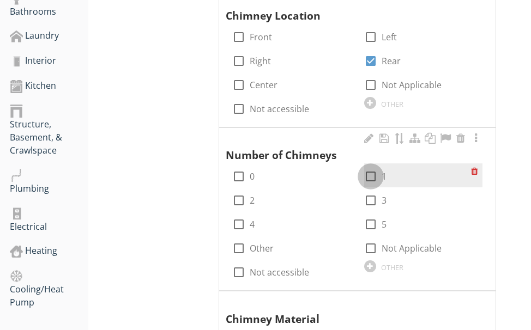
click at [375, 177] on div at bounding box center [371, 176] width 19 height 19
checkbox input "true"
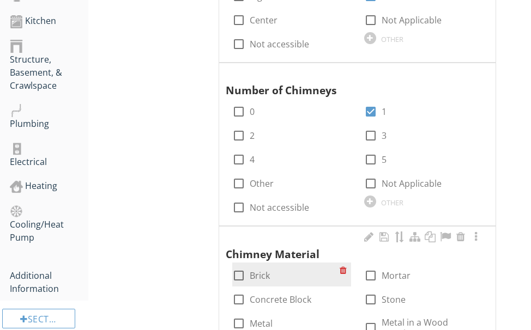
scroll to position [828, 0]
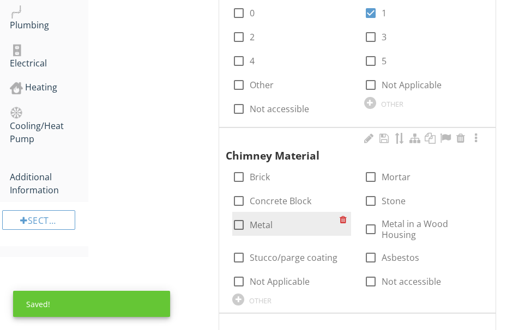
click at [238, 224] on div at bounding box center [239, 225] width 19 height 19
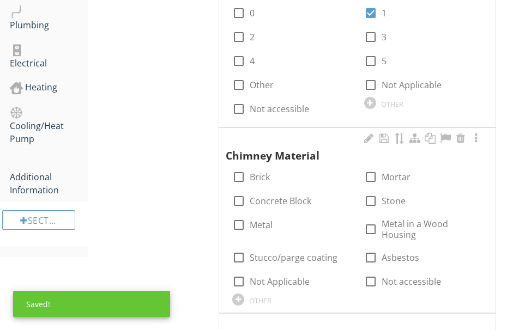
checkbox input "true"
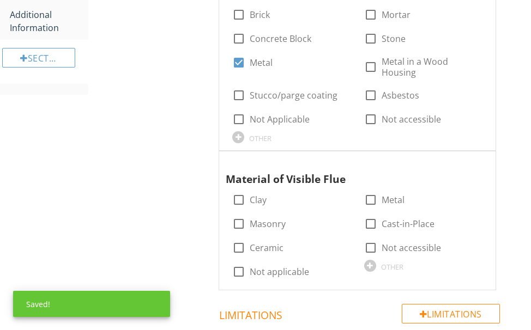
scroll to position [992, 0]
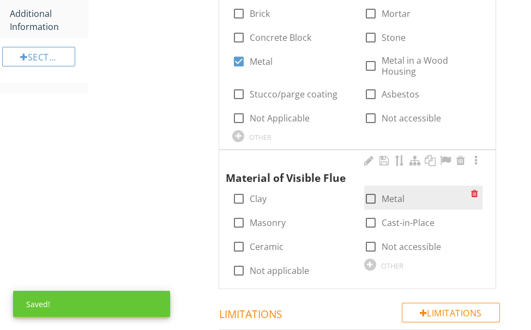
click at [370, 196] on div at bounding box center [371, 199] width 19 height 19
checkbox input "true"
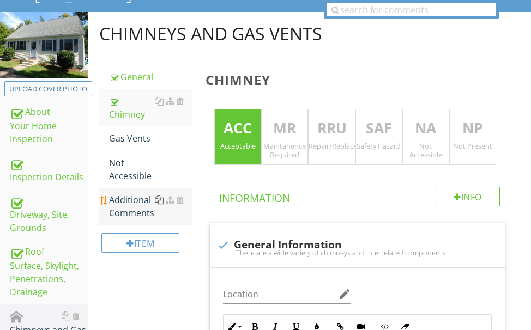
scroll to position [109, 0]
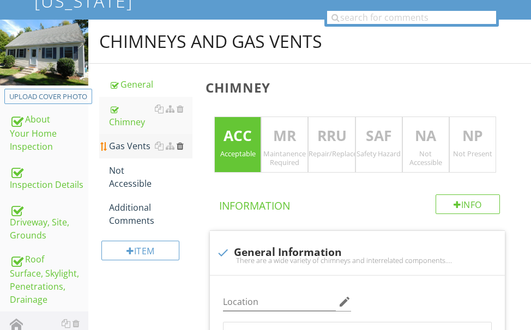
click at [182, 146] on div at bounding box center [180, 146] width 7 height 9
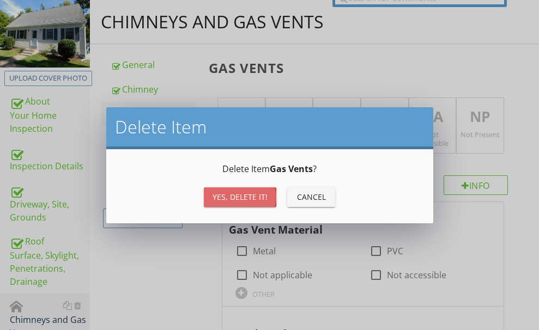
click at [221, 197] on div "Yes, Delete it!" at bounding box center [240, 196] width 55 height 11
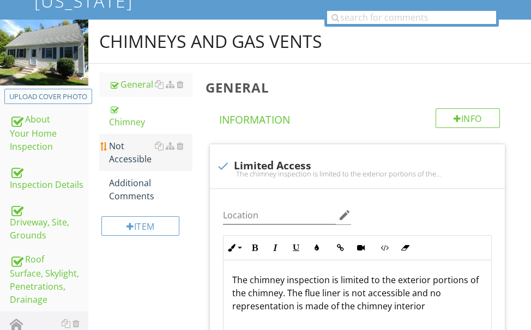
click at [124, 151] on div "Not Accessible" at bounding box center [150, 153] width 83 height 26
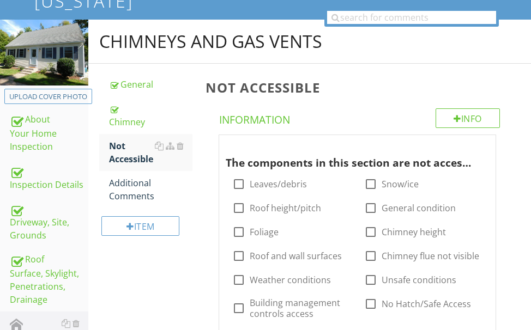
scroll to position [164, 0]
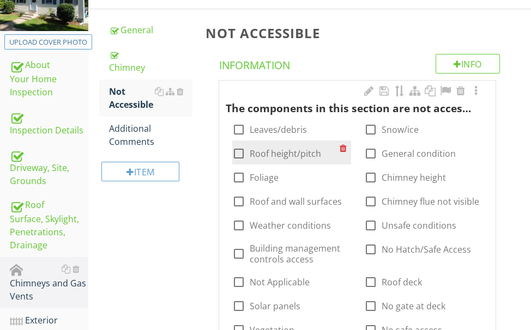
click at [237, 152] on div at bounding box center [239, 154] width 19 height 19
checkbox input "true"
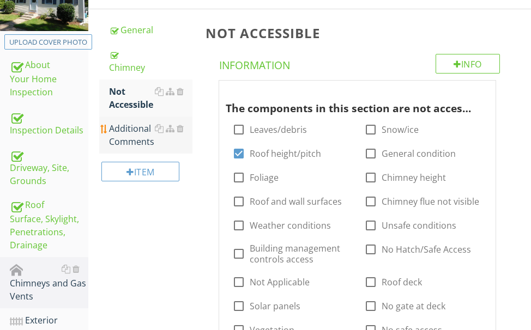
click at [138, 137] on div "Additional Comments" at bounding box center [150, 135] width 83 height 26
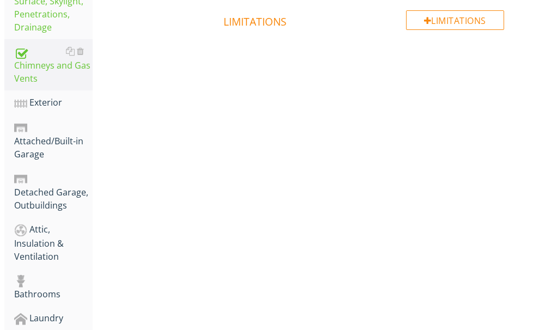
scroll to position [327, 0]
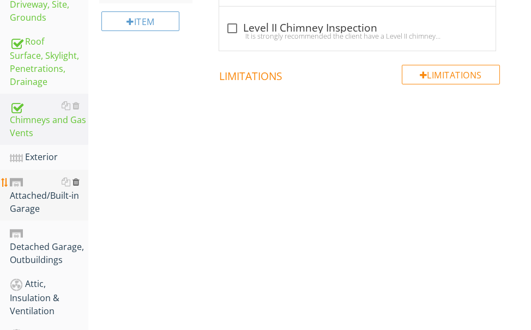
click at [78, 182] on div at bounding box center [76, 182] width 7 height 9
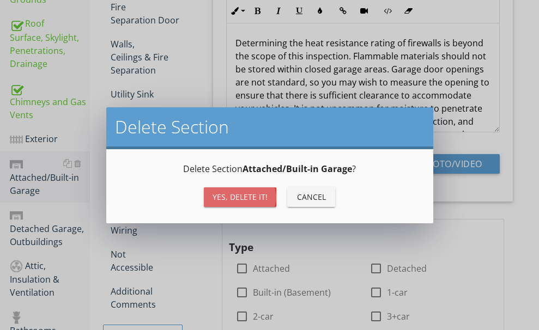
click at [210, 193] on button "Yes, Delete it!" at bounding box center [240, 198] width 73 height 20
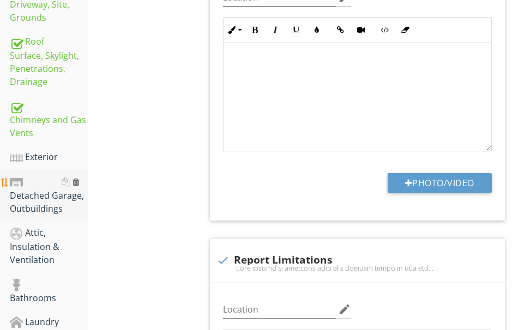
click at [76, 183] on div at bounding box center [76, 182] width 7 height 9
type textarea "<p><span class="fr-video fr-draggable" contenteditable="false" style="display: …"
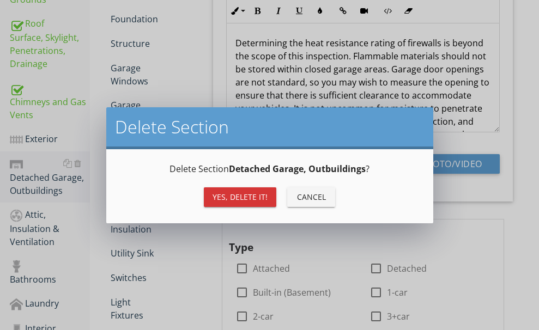
click at [223, 193] on div "Yes, Delete it!" at bounding box center [240, 196] width 55 height 11
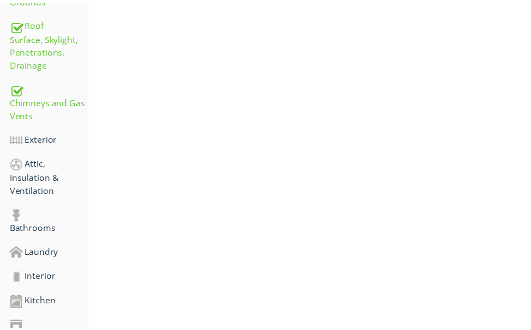
scroll to position [273, 0]
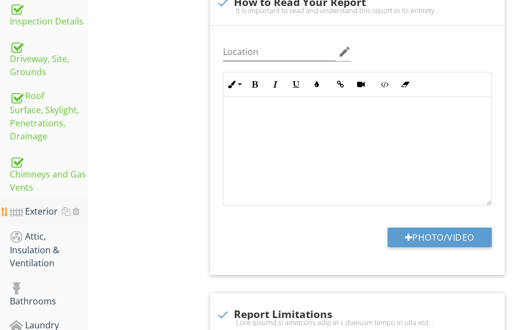
click at [46, 213] on div "Exterior" at bounding box center [49, 212] width 79 height 14
type textarea "<p><span class="fr-video fr-draggable" contenteditable="false" style="display: …"
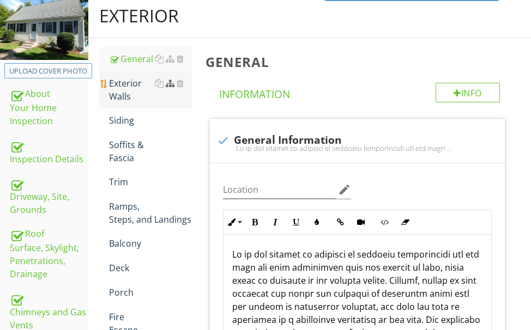
scroll to position [109, 0]
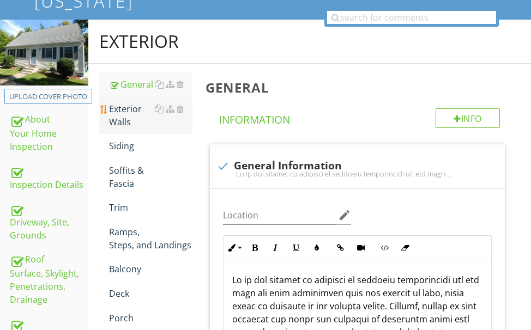
click at [121, 113] on div "Exterior Walls" at bounding box center [150, 116] width 83 height 26
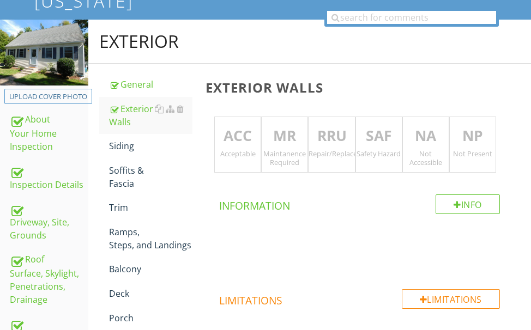
click at [246, 129] on p "ACC" at bounding box center [238, 136] width 46 height 22
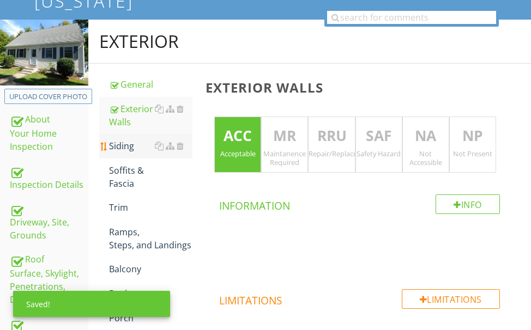
click at [124, 145] on div "Siding" at bounding box center [150, 146] width 83 height 13
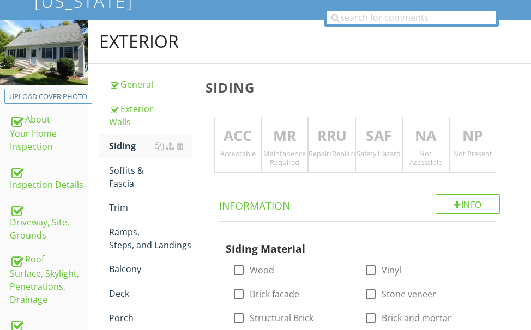
click at [286, 140] on p "MR" at bounding box center [285, 136] width 46 height 22
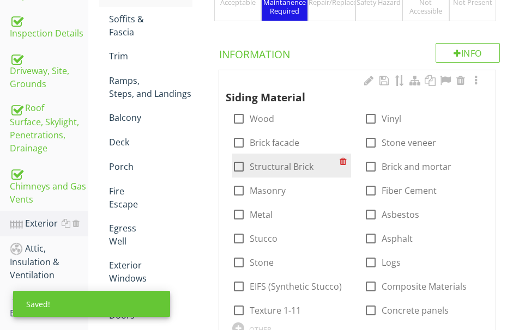
scroll to position [273, 0]
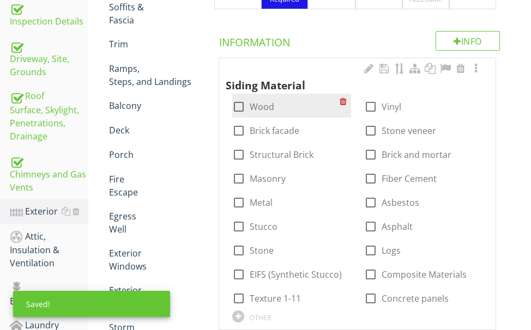
click at [241, 105] on div at bounding box center [239, 107] width 19 height 19
checkbox input "true"
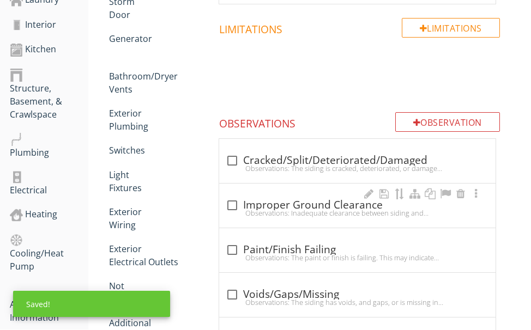
scroll to position [600, 0]
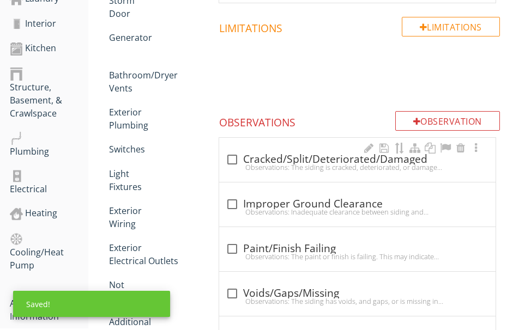
click at [305, 163] on div "Observations: The siding is cracked, deteriorated, or damaged. This may lead to…" at bounding box center [357, 167] width 263 height 9
checkbox input "true"
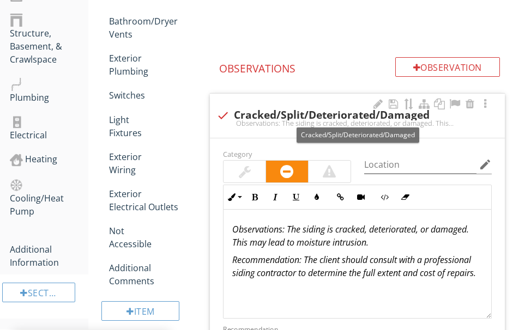
scroll to position [709, 0]
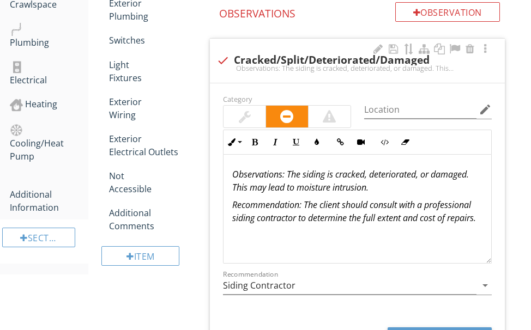
click at [250, 122] on div at bounding box center [245, 116] width 12 height 13
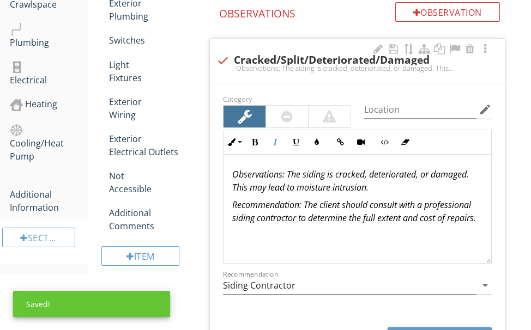
click at [291, 173] on em ": The siding is cracked, deteriorated, or damaged. This may lead to moisture in…" at bounding box center [350, 180] width 237 height 25
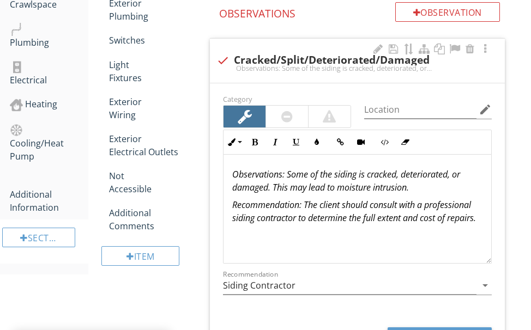
click at [291, 110] on div at bounding box center [286, 116] width 11 height 13
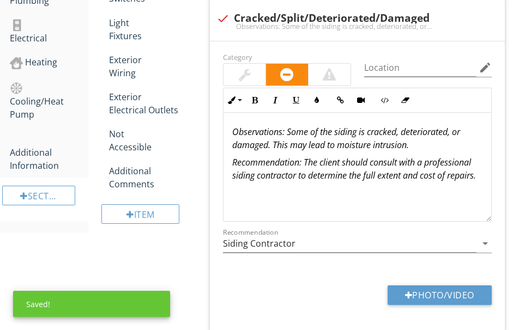
scroll to position [763, 0]
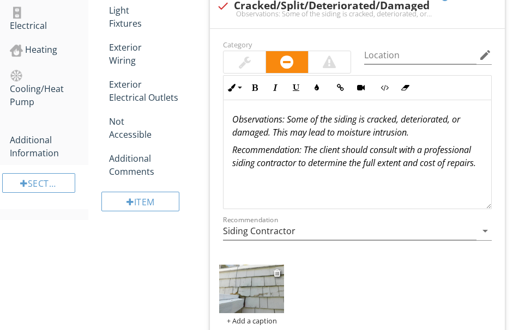
click at [243, 285] on img at bounding box center [251, 289] width 65 height 49
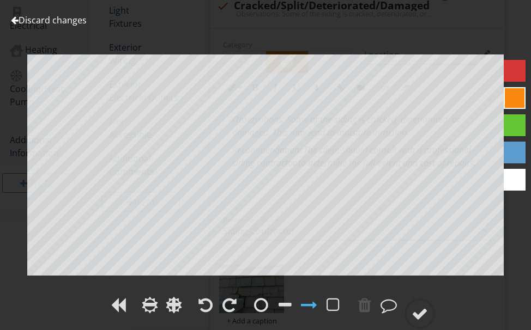
click at [245, 235] on div "Discard changes Add Location" at bounding box center [265, 165] width 531 height 330
drag, startPoint x: 422, startPoint y: 310, endPoint x: 539, endPoint y: 256, distance: 129.3
click at [423, 308] on div at bounding box center [420, 314] width 16 height 16
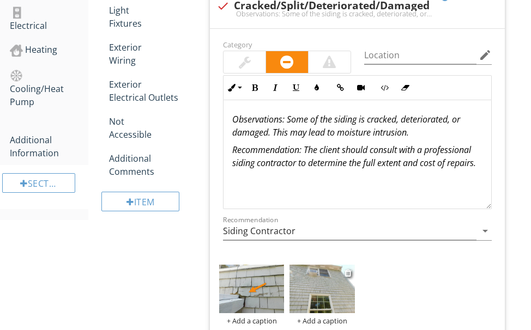
click at [323, 288] on img at bounding box center [322, 289] width 65 height 49
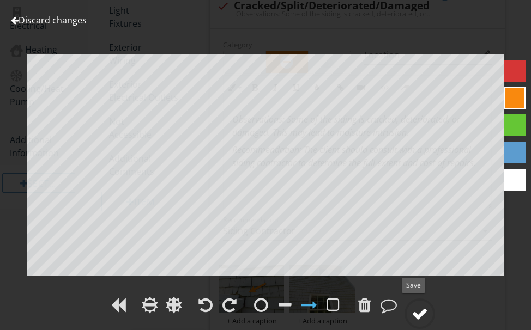
click at [417, 311] on div at bounding box center [420, 314] width 16 height 16
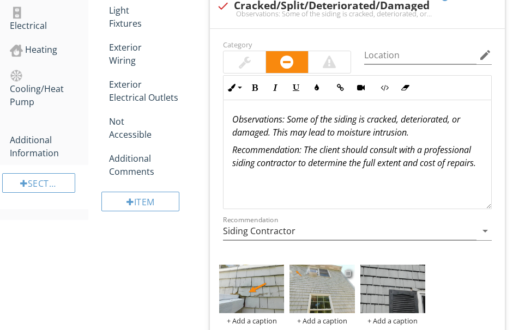
click at [348, 270] on div at bounding box center [348, 273] width 7 height 9
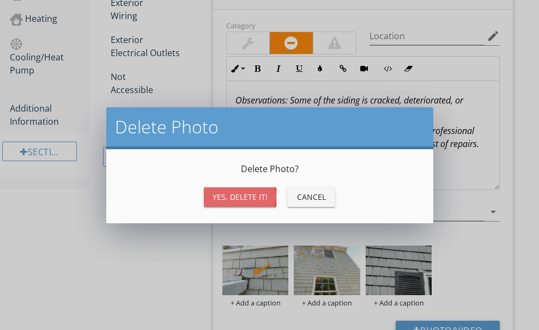
click at [254, 197] on div "Yes, Delete it!" at bounding box center [240, 196] width 55 height 11
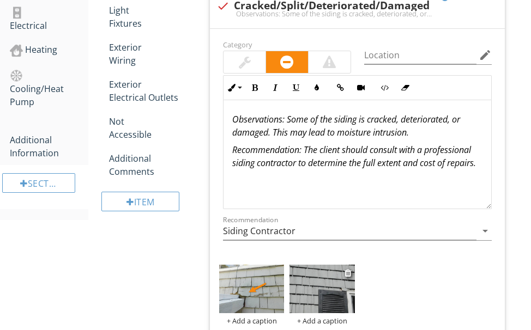
click at [313, 284] on img at bounding box center [322, 289] width 65 height 49
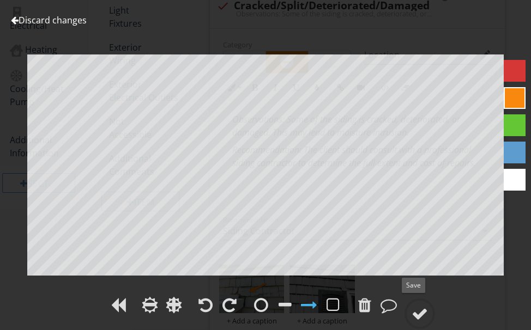
drag, startPoint x: 422, startPoint y: 309, endPoint x: 441, endPoint y: 278, distance: 36.5
click at [422, 308] on div at bounding box center [420, 314] width 16 height 16
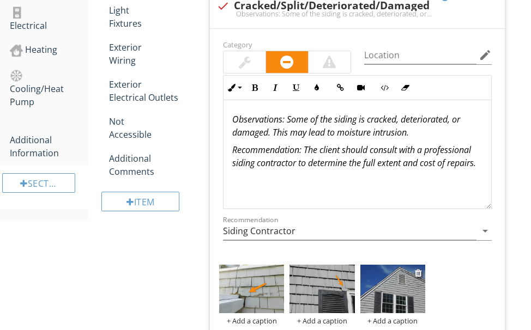
click at [390, 281] on img at bounding box center [392, 289] width 65 height 49
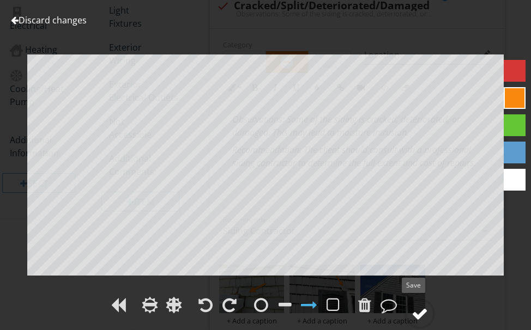
click at [417, 307] on div at bounding box center [420, 314] width 16 height 16
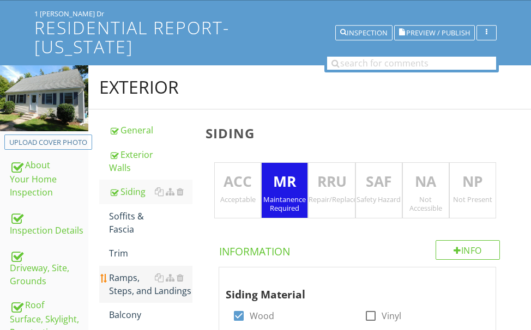
scroll to position [55, 0]
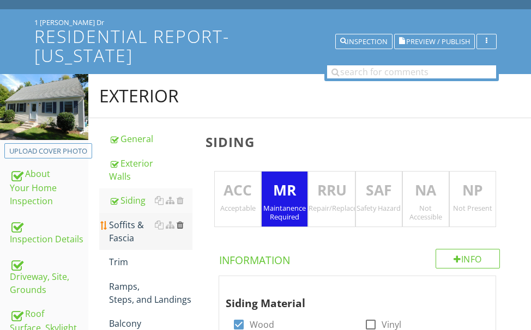
click at [180, 224] on div at bounding box center [180, 225] width 7 height 9
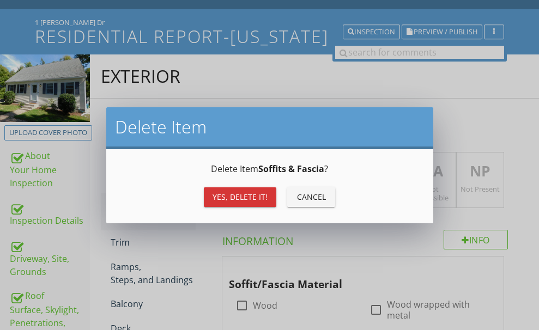
click at [218, 192] on div "Yes, Delete it!" at bounding box center [240, 196] width 55 height 11
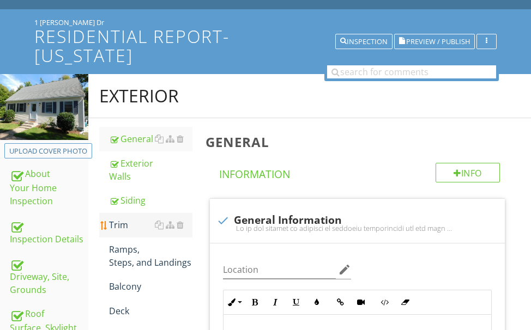
click at [122, 223] on div "Trim" at bounding box center [150, 225] width 83 height 13
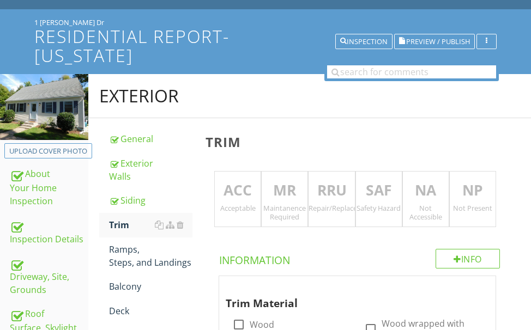
click at [285, 191] on p "MR" at bounding box center [285, 191] width 46 height 22
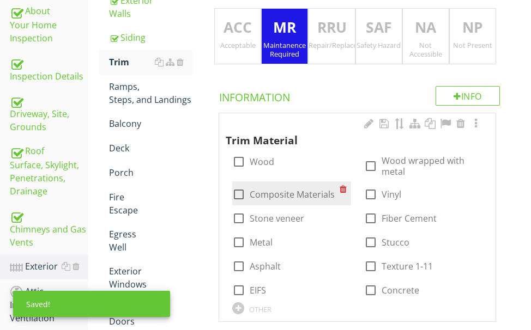
scroll to position [218, 0]
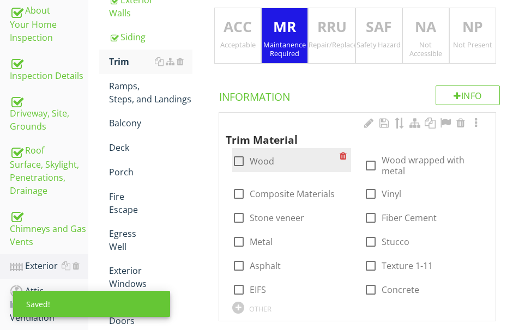
click at [240, 161] on div at bounding box center [239, 161] width 19 height 19
checkbox input "true"
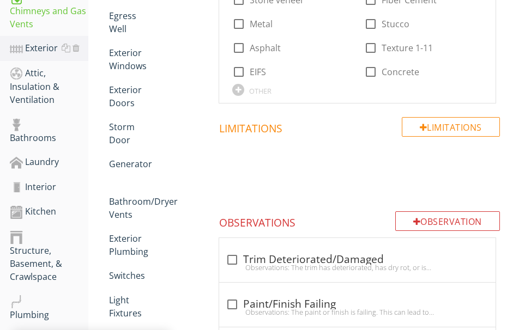
scroll to position [491, 0]
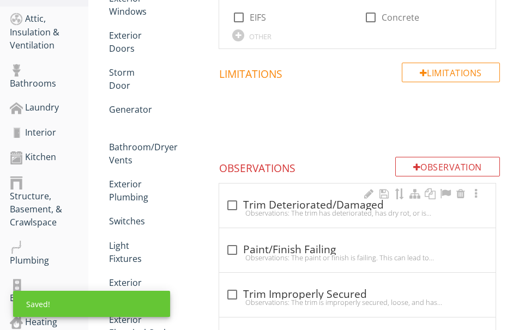
click at [266, 207] on div "check_box_outline_blank Trim Deteriorated/Damaged" at bounding box center [357, 205] width 263 height 13
checkbox input "true"
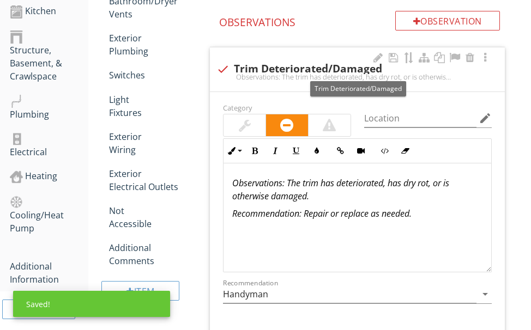
scroll to position [654, 0]
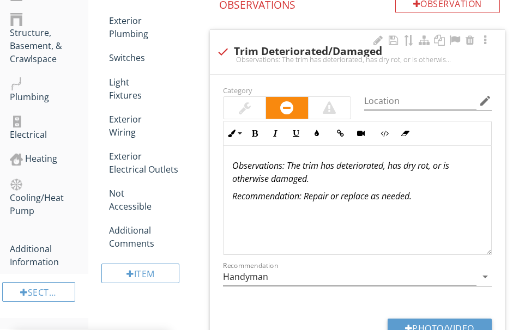
click at [291, 165] on em ": The trim has deteriorated, has dry rot, or is otherwise damaged." at bounding box center [340, 172] width 217 height 25
click at [251, 109] on div at bounding box center [245, 108] width 42 height 22
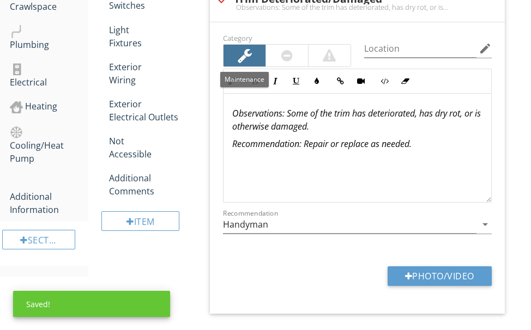
scroll to position [763, 0]
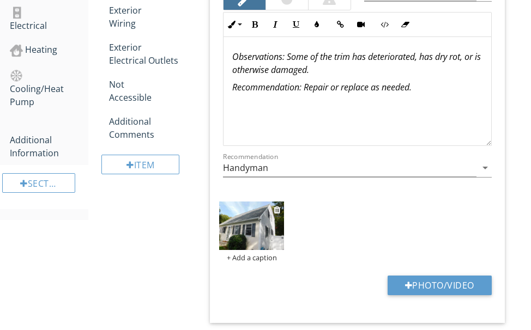
click at [257, 222] on img at bounding box center [251, 226] width 65 height 49
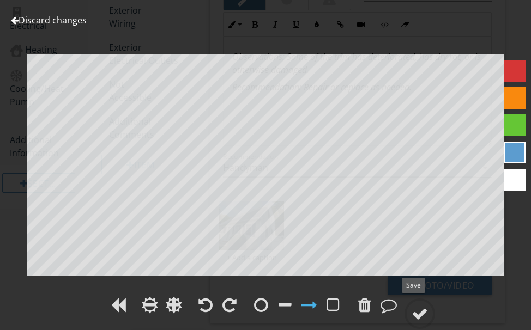
drag, startPoint x: 413, startPoint y: 310, endPoint x: 449, endPoint y: 278, distance: 48.3
click at [418, 305] on div at bounding box center [420, 314] width 31 height 31
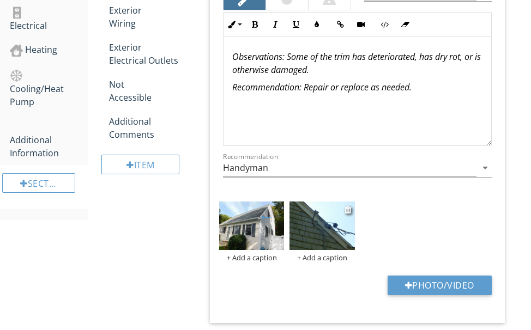
click at [321, 234] on img at bounding box center [322, 226] width 65 height 49
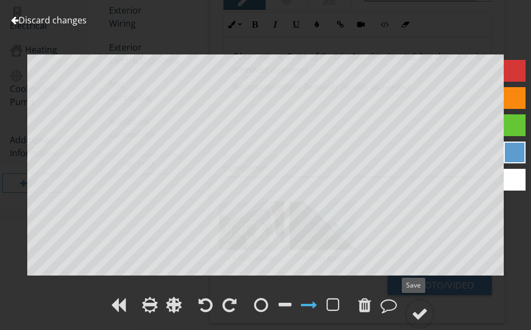
drag, startPoint x: 421, startPoint y: 309, endPoint x: 376, endPoint y: 276, distance: 56.2
click at [421, 308] on div at bounding box center [420, 314] width 16 height 16
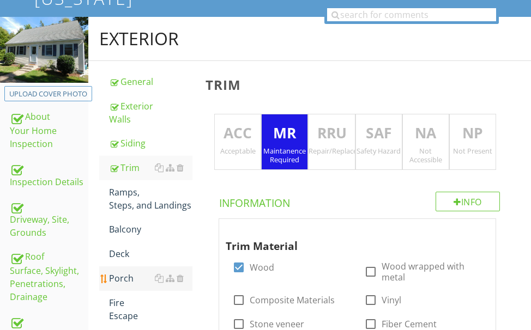
scroll to position [109, 0]
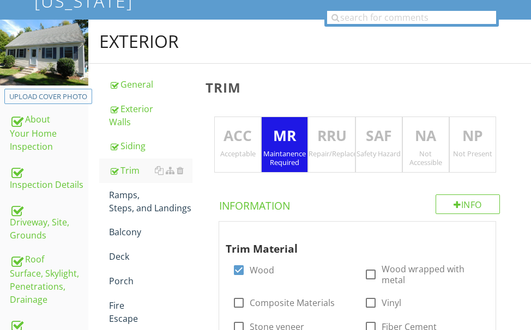
click at [327, 137] on p "RRU" at bounding box center [332, 136] width 46 height 22
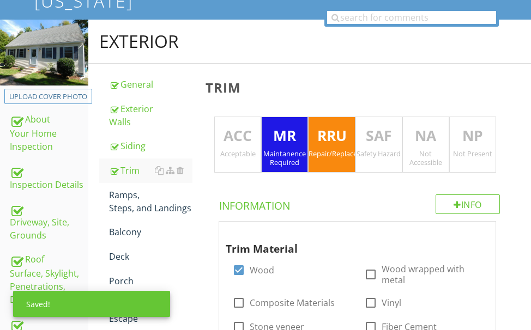
click at [282, 134] on p "MR" at bounding box center [285, 136] width 46 height 22
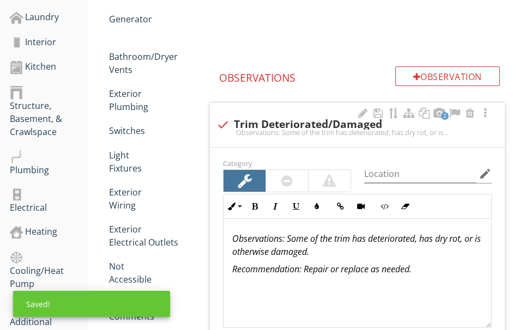
scroll to position [600, 0]
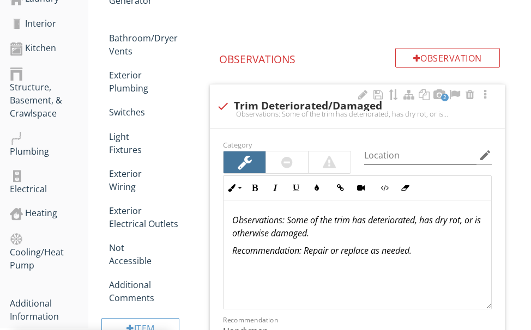
click at [288, 164] on div at bounding box center [286, 162] width 11 height 13
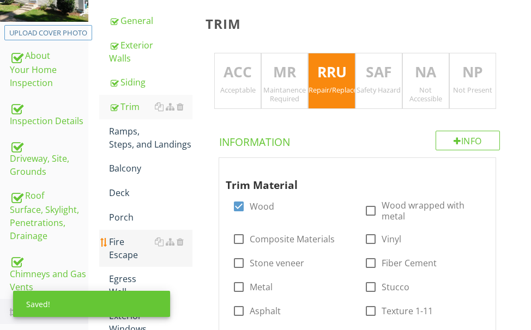
scroll to position [164, 0]
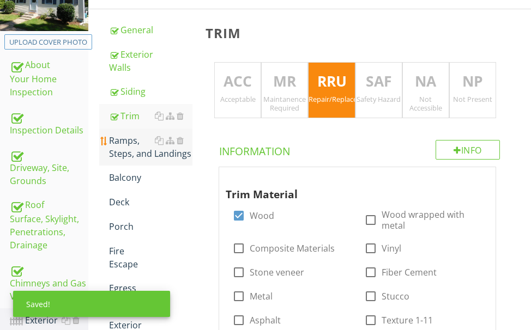
click at [140, 149] on div "Ramps, Steps, and Landings" at bounding box center [150, 147] width 83 height 26
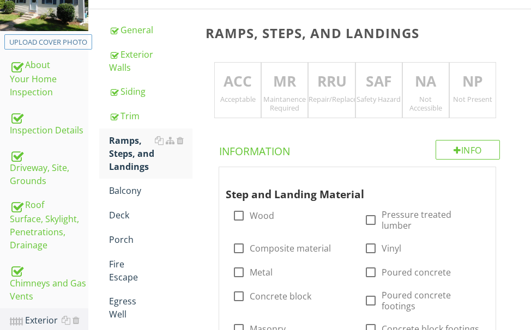
click at [327, 82] on p "RRU" at bounding box center [332, 82] width 46 height 22
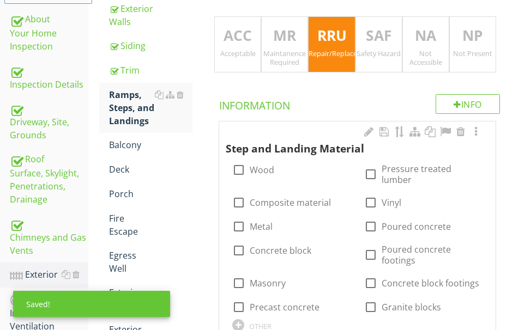
scroll to position [273, 0]
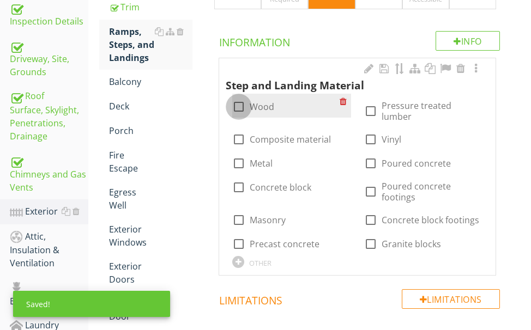
click at [242, 105] on div at bounding box center [239, 107] width 19 height 19
checkbox input "true"
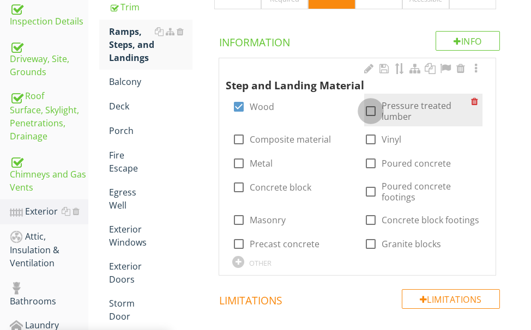
click at [370, 105] on div at bounding box center [371, 111] width 19 height 19
checkbox input "true"
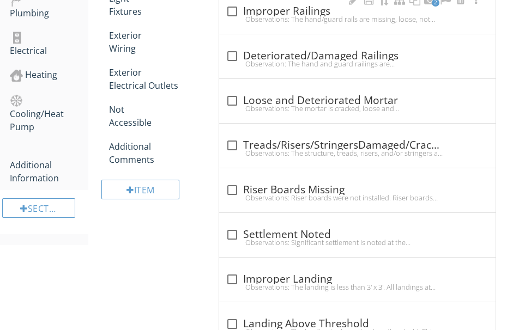
scroll to position [763, 0]
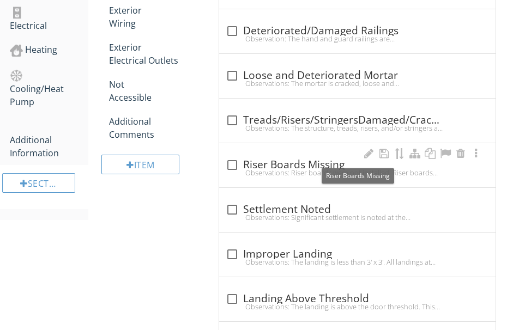
click at [287, 159] on div "check_box_outline_blank Riser Boards Missing" at bounding box center [357, 165] width 263 height 13
checkbox input "true"
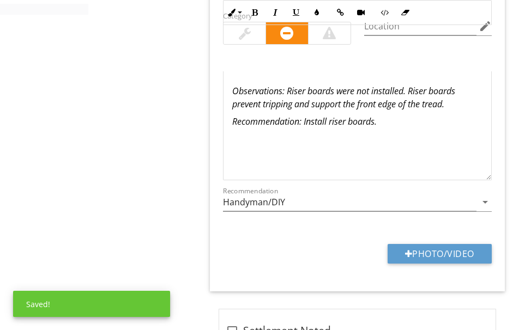
scroll to position [1036, 0]
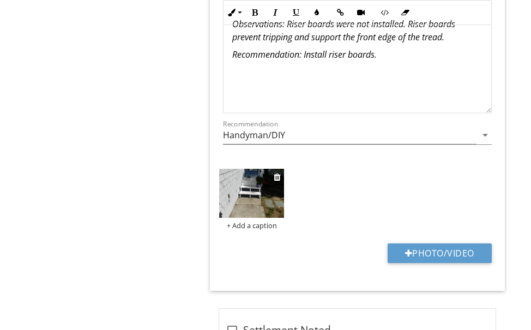
click at [262, 188] on img at bounding box center [251, 193] width 65 height 49
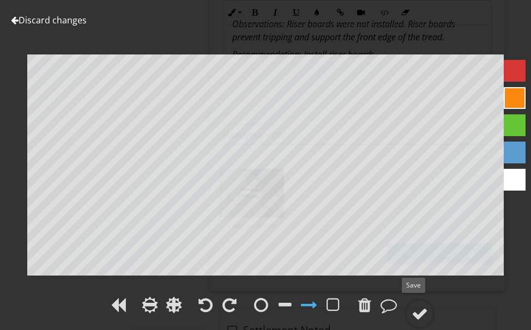
drag, startPoint x: 423, startPoint y: 309, endPoint x: 531, endPoint y: 232, distance: 132.2
click at [426, 303] on div at bounding box center [420, 314] width 31 height 31
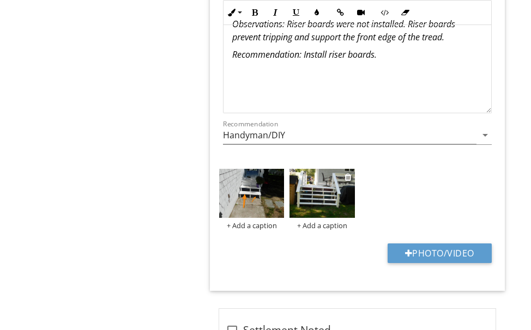
click at [333, 188] on img at bounding box center [322, 193] width 65 height 49
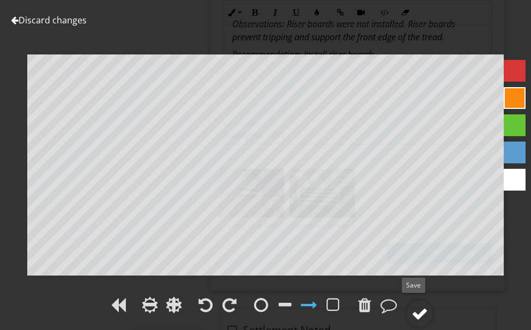
click at [423, 304] on div at bounding box center [420, 314] width 31 height 31
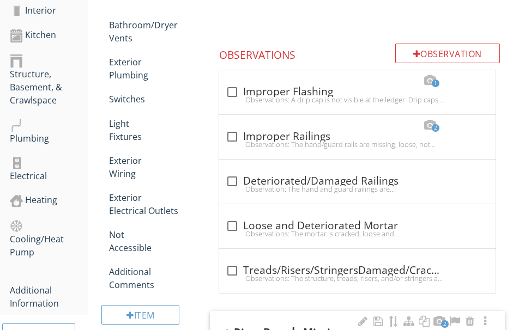
scroll to position [600, 0]
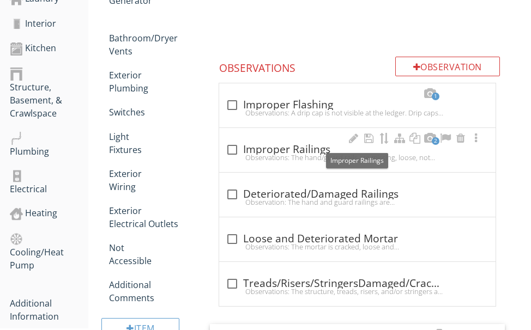
click at [291, 143] on div "check_box_outline_blank Improper Railings" at bounding box center [357, 149] width 263 height 13
checkbox input "true"
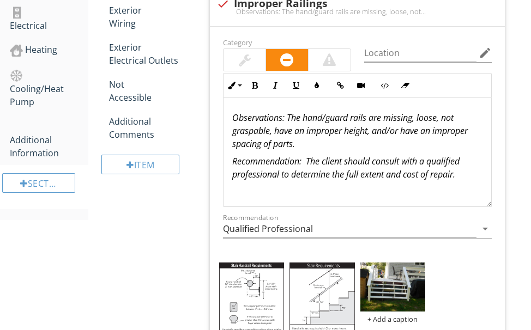
scroll to position [1, 0]
click at [393, 269] on img at bounding box center [392, 287] width 65 height 49
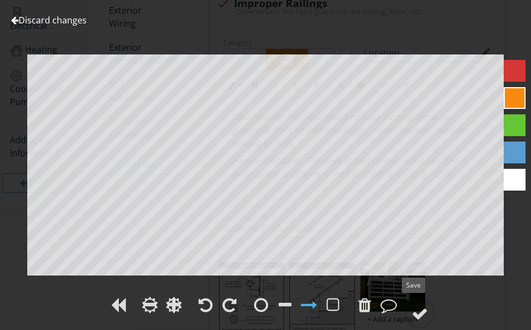
drag, startPoint x: 417, startPoint y: 310, endPoint x: 405, endPoint y: 291, distance: 22.3
click at [417, 309] on div at bounding box center [420, 314] width 16 height 16
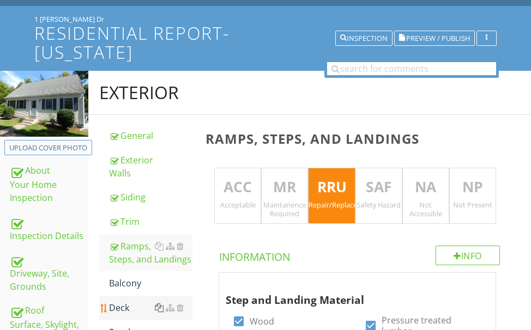
scroll to position [164, 0]
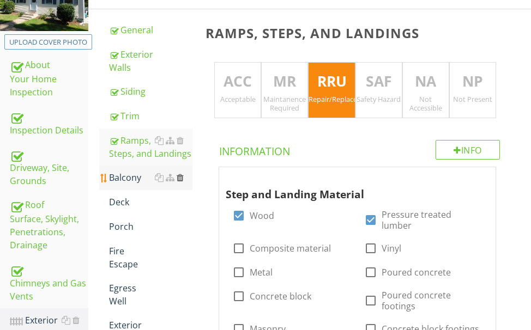
click at [182, 176] on div at bounding box center [180, 177] width 7 height 9
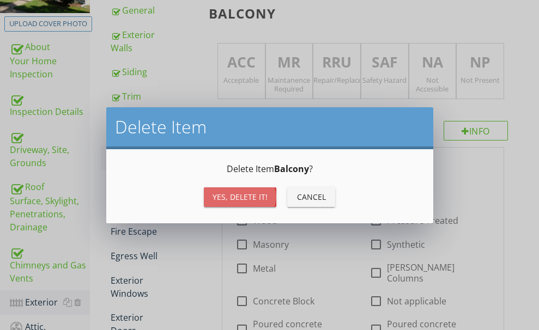
click at [222, 193] on div "Yes, Delete it!" at bounding box center [240, 196] width 55 height 11
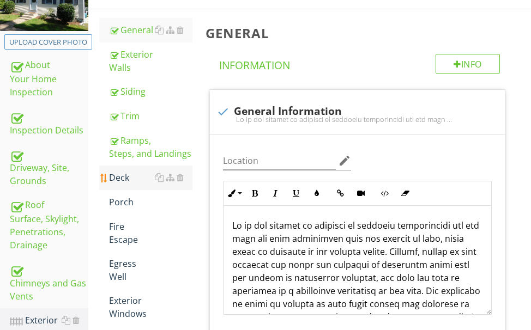
click at [119, 177] on div "Deck" at bounding box center [150, 177] width 83 height 13
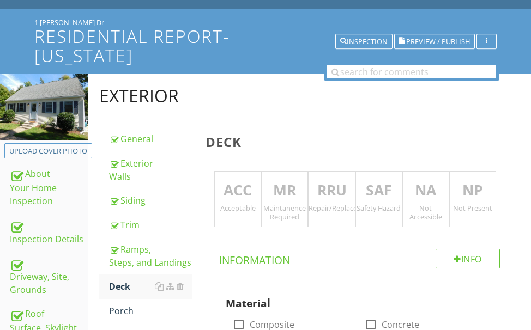
click at [322, 181] on p "RRU" at bounding box center [332, 191] width 46 height 22
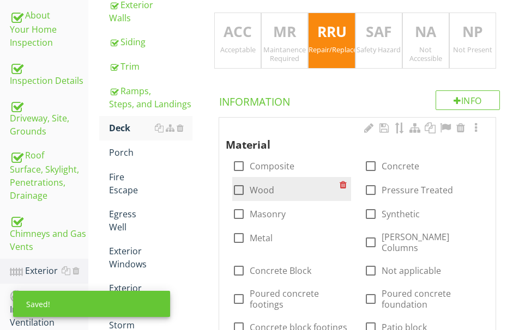
scroll to position [218, 0]
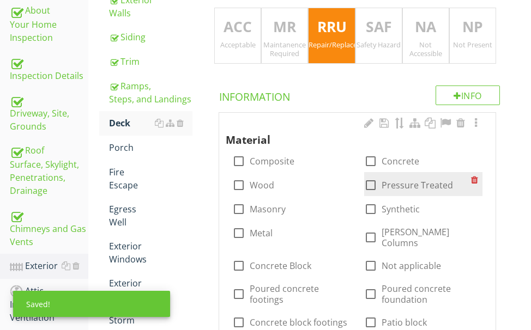
click at [369, 182] on div at bounding box center [371, 185] width 19 height 19
checkbox input "true"
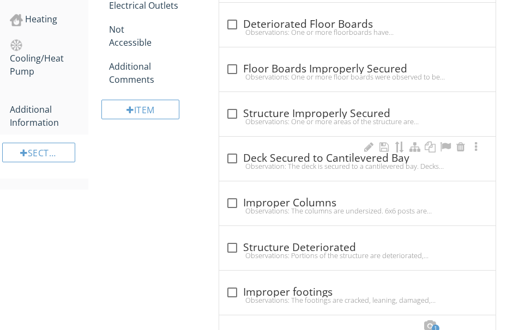
scroll to position [927, 0]
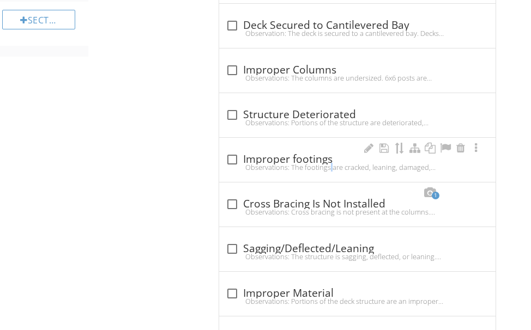
click at [297, 163] on div "Observations: The footings are cracked, leaning, damaged, covered with soil, an…" at bounding box center [357, 167] width 263 height 9
checkbox input "true"
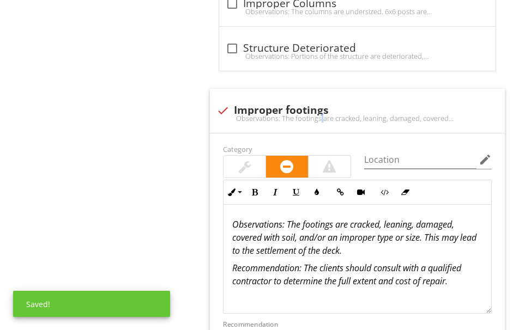
scroll to position [1036, 0]
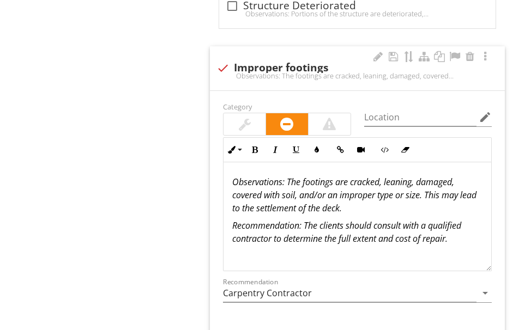
click at [427, 186] on em ": The footings are cracked, leaning, damaged, covered with soil, and/or an impr…" at bounding box center [354, 195] width 244 height 38
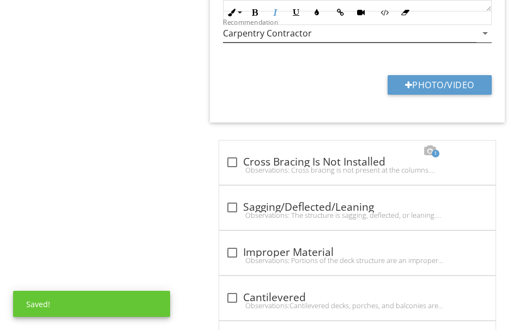
scroll to position [1309, 0]
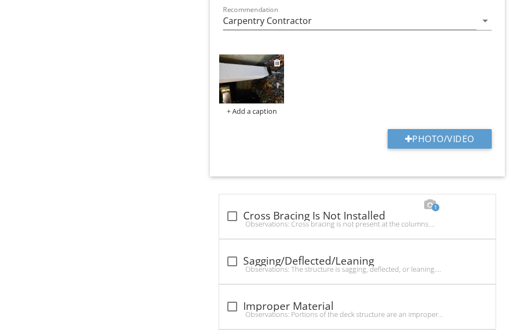
click at [256, 78] on img at bounding box center [251, 79] width 65 height 49
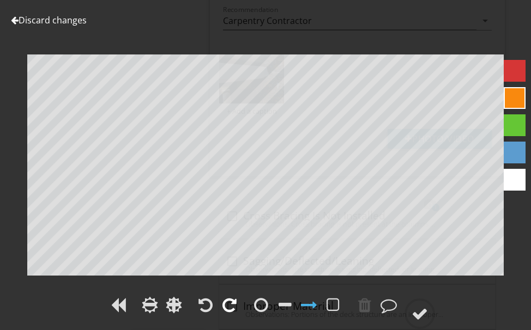
click at [229, 299] on div at bounding box center [229, 305] width 14 height 16
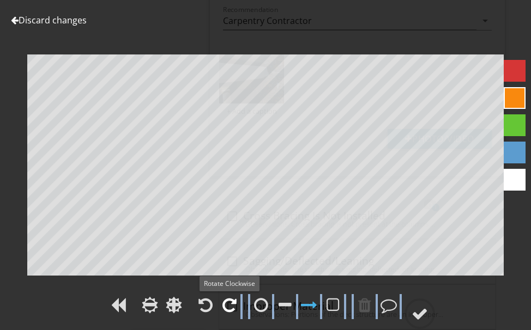
click at [229, 299] on div at bounding box center [229, 305] width 14 height 16
click at [230, 302] on div at bounding box center [229, 305] width 14 height 16
click at [229, 301] on div at bounding box center [229, 305] width 14 height 16
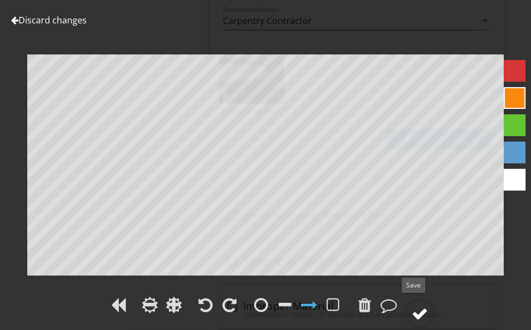
drag, startPoint x: 422, startPoint y: 310, endPoint x: 424, endPoint y: 299, distance: 11.2
click at [424, 299] on div at bounding box center [420, 314] width 31 height 31
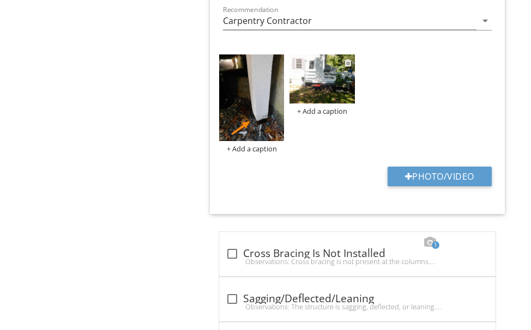
click at [328, 77] on img at bounding box center [322, 79] width 65 height 49
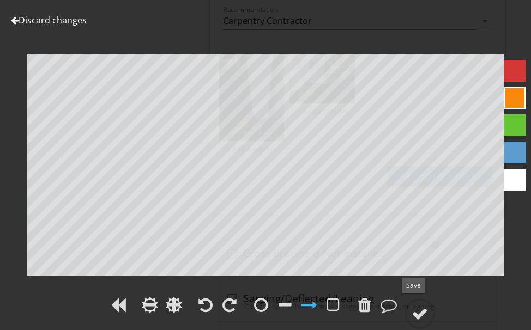
drag, startPoint x: 423, startPoint y: 308, endPoint x: 450, endPoint y: 278, distance: 39.8
click at [424, 303] on div at bounding box center [420, 314] width 31 height 31
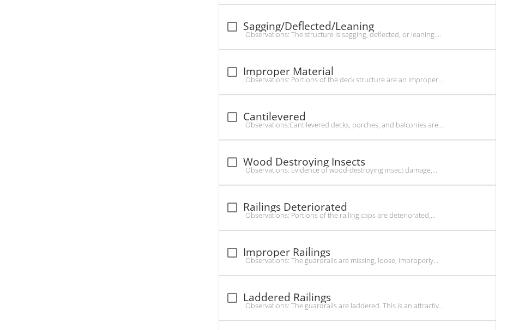
scroll to position [1636, 0]
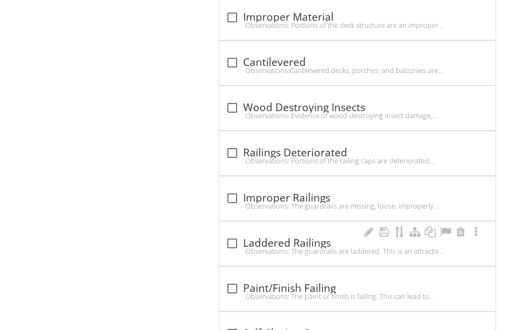
click at [279, 247] on div "Observations: The guardrails are laddered. This is an attractive nuisance for c…" at bounding box center [357, 251] width 263 height 9
checkbox input "true"
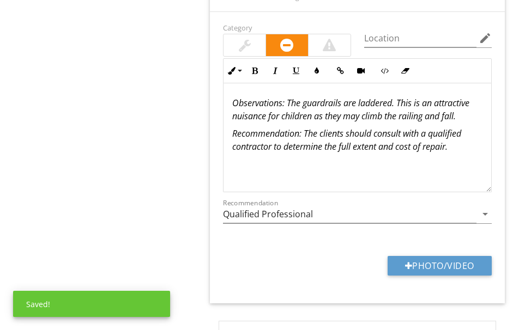
scroll to position [1909, 0]
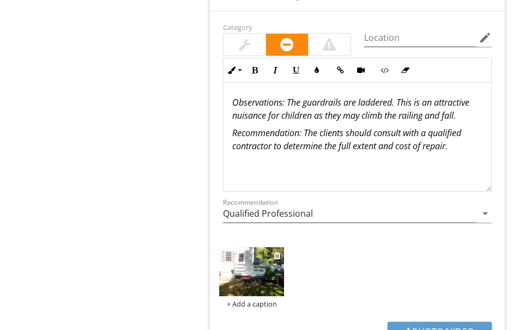
click at [253, 262] on img at bounding box center [251, 272] width 65 height 49
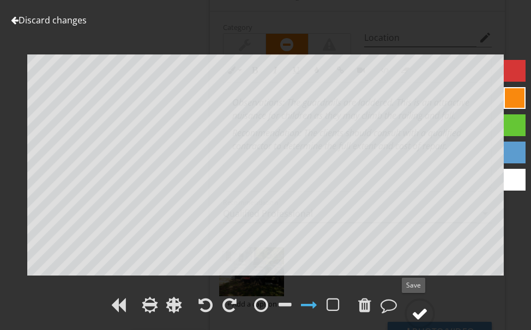
click at [423, 306] on div at bounding box center [420, 314] width 16 height 16
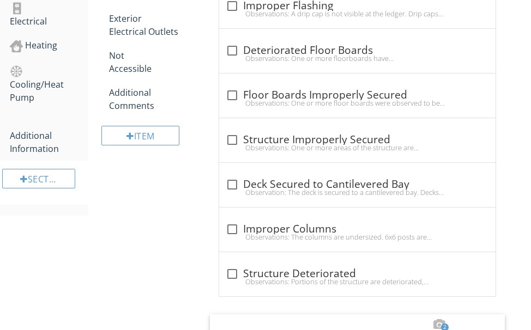
scroll to position [763, 0]
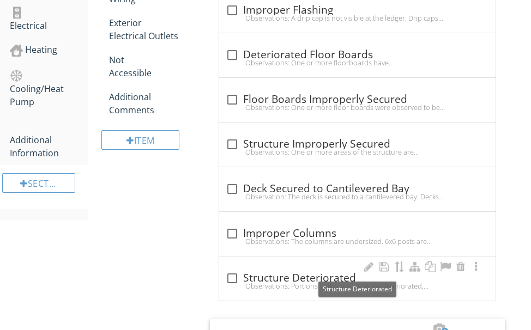
click at [281, 272] on div "check_box_outline_blank Structure Deteriorated" at bounding box center [357, 278] width 263 height 13
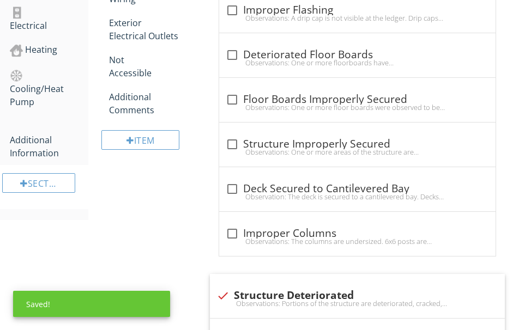
scroll to position [818, 0]
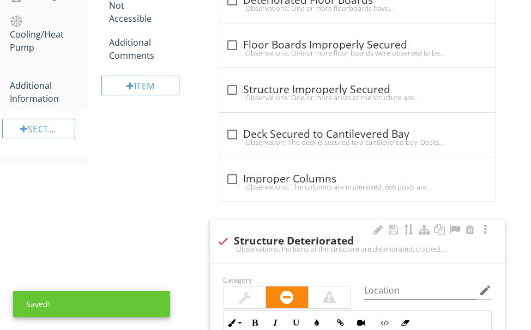
click at [220, 232] on div at bounding box center [223, 241] width 19 height 19
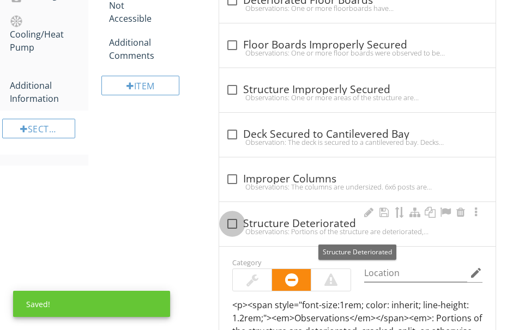
checkbox input "true"
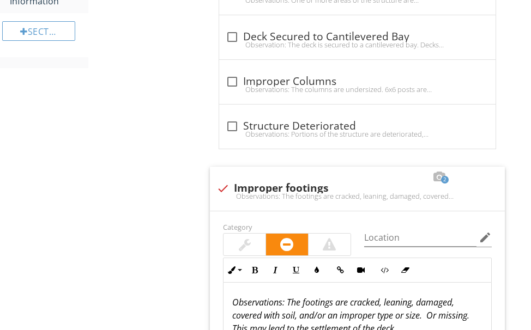
scroll to position [982, 0]
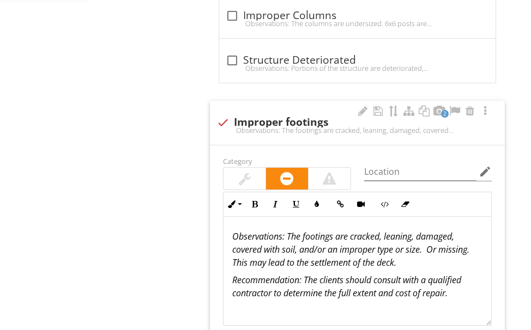
click at [270, 255] on em ": The footings are cracked, leaning, damaged, covered with soil, and/or an impr…" at bounding box center [351, 250] width 239 height 38
click at [266, 256] on em ": The footings are cracked, leaning, damaged, covered with soil, and/or an impr…" at bounding box center [351, 250] width 239 height 38
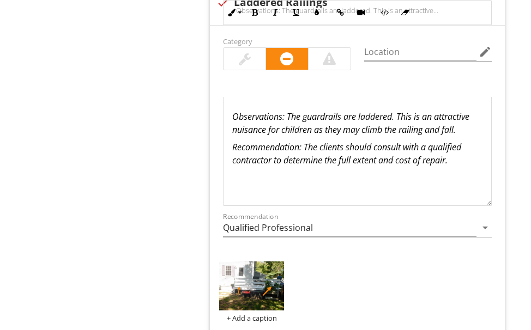
scroll to position [1963, 0]
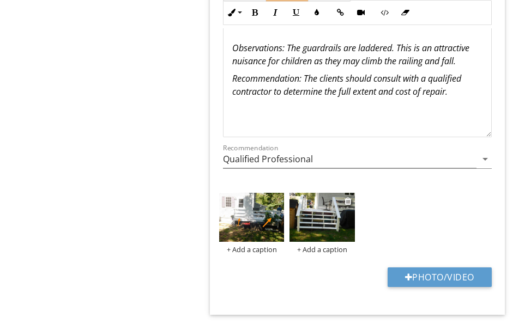
click at [322, 215] on img at bounding box center [322, 217] width 65 height 49
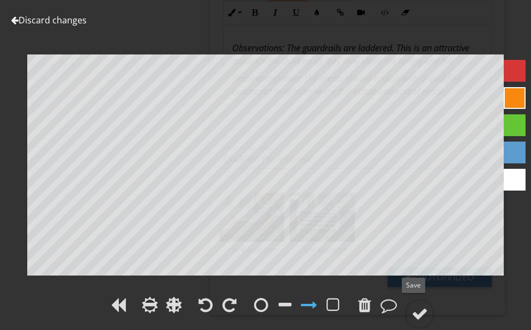
drag, startPoint x: 418, startPoint y: 309, endPoint x: 392, endPoint y: 294, distance: 30.2
click at [418, 308] on div at bounding box center [420, 314] width 16 height 16
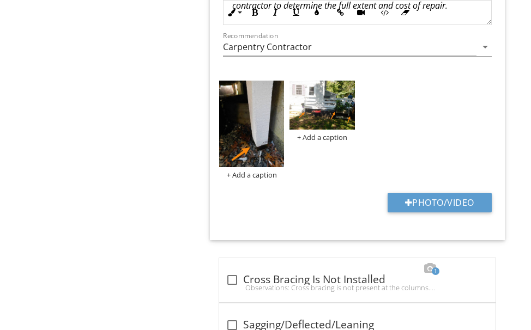
scroll to position [1256, 0]
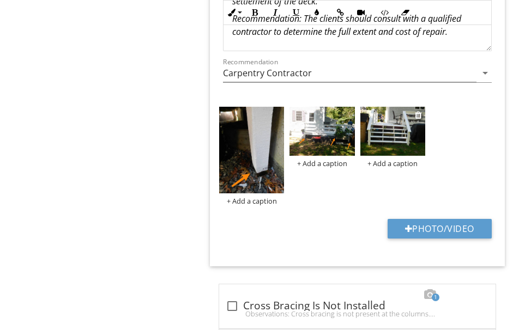
click at [383, 136] on img at bounding box center [392, 131] width 65 height 49
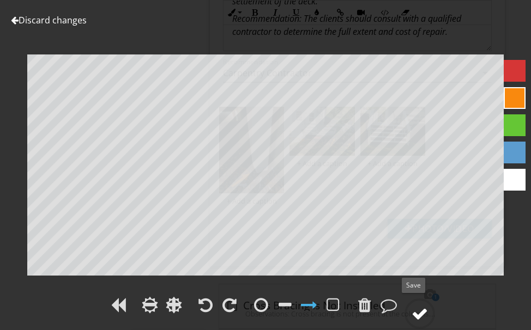
drag, startPoint x: 420, startPoint y: 308, endPoint x: 416, endPoint y: 302, distance: 7.8
click at [416, 302] on div at bounding box center [420, 314] width 31 height 31
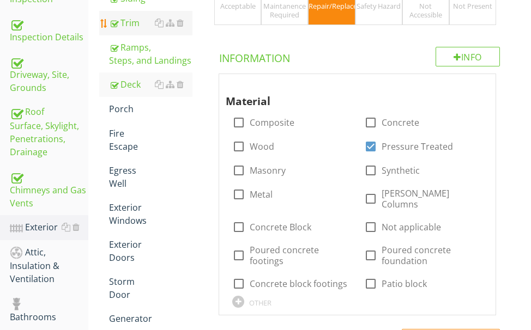
scroll to position [111, 0]
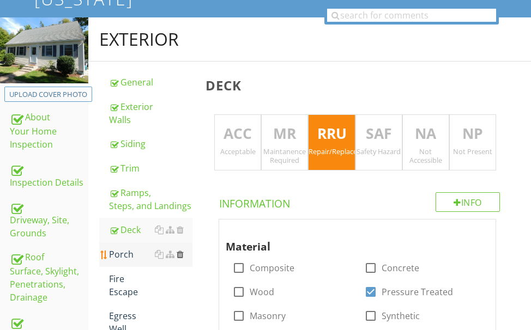
click at [181, 251] on div at bounding box center [180, 254] width 7 height 9
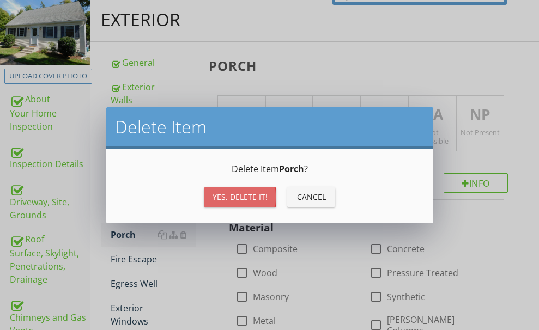
click at [220, 198] on div "Yes, Delete it!" at bounding box center [240, 196] width 55 height 11
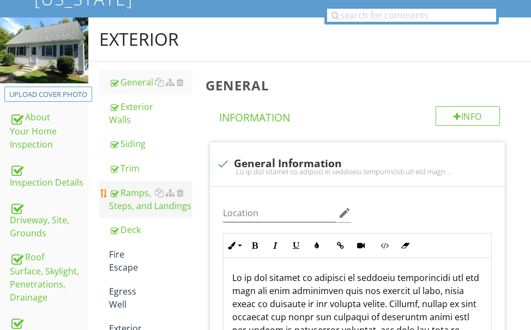
click at [134, 197] on div "Ramps, Steps, and Landings" at bounding box center [150, 199] width 83 height 26
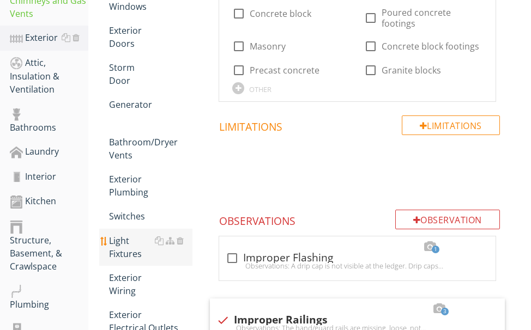
scroll to position [547, 0]
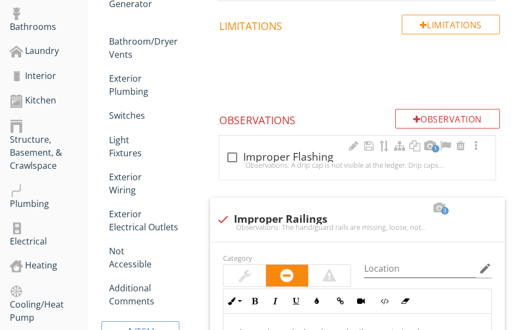
click at [275, 161] on div "Observations: A drip cap is not visible at the ledger. Drip caps prevent water …" at bounding box center [357, 165] width 263 height 9
checkbox input "true"
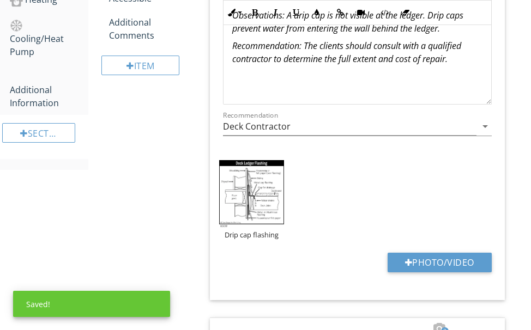
scroll to position [875, 0]
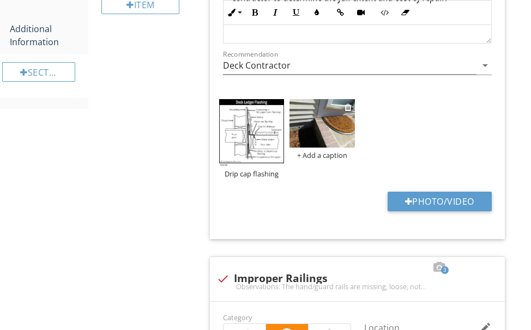
click at [323, 119] on img at bounding box center [322, 123] width 65 height 49
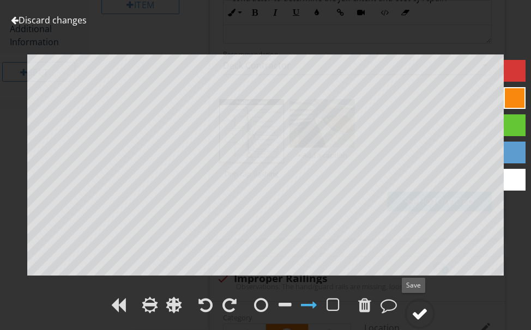
drag, startPoint x: 419, startPoint y: 309, endPoint x: 422, endPoint y: 301, distance: 8.6
click at [422, 301] on div at bounding box center [420, 314] width 31 height 31
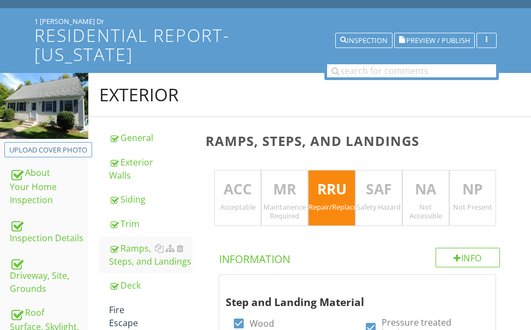
scroll to position [0, 0]
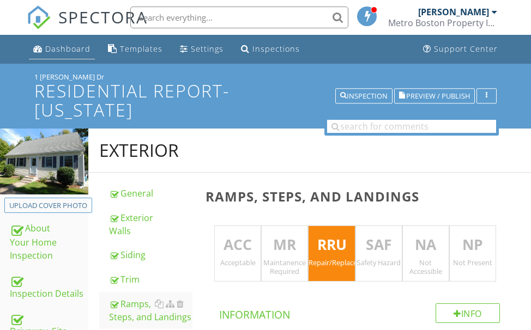
click at [62, 45] on div "Dashboard" at bounding box center [67, 49] width 45 height 10
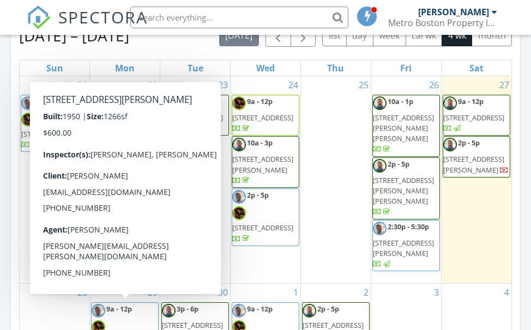
scroll to position [1091, 0]
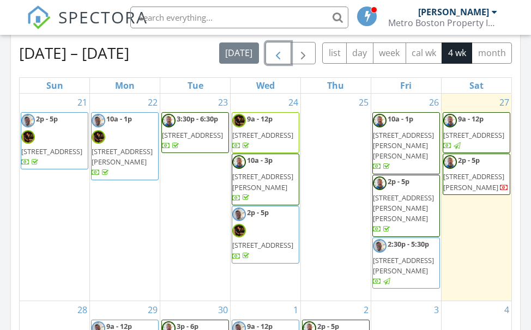
click at [283, 55] on span "button" at bounding box center [278, 53] width 13 height 13
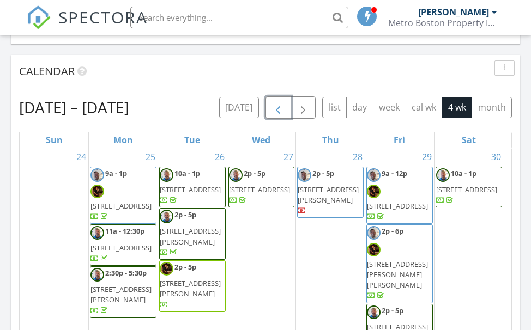
scroll to position [927, 0]
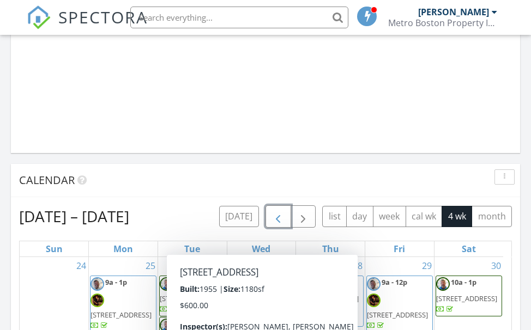
click at [278, 214] on span "button" at bounding box center [278, 216] width 13 height 13
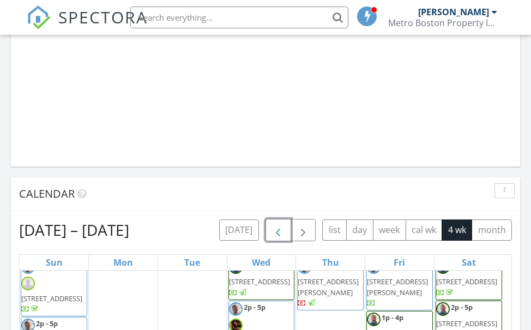
scroll to position [977, 0]
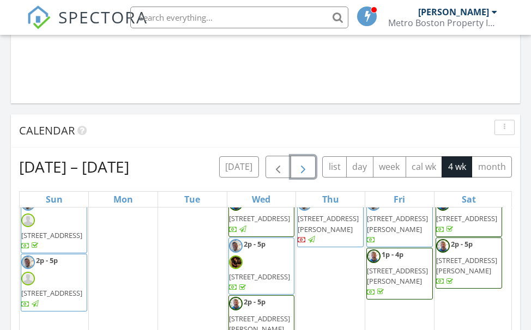
click at [300, 165] on span "button" at bounding box center [303, 167] width 13 height 13
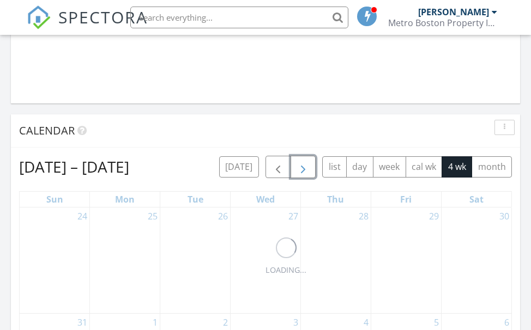
scroll to position [0, 0]
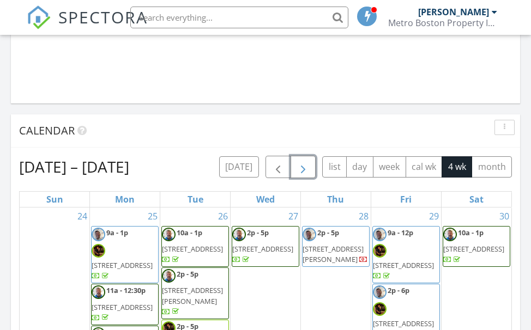
click at [300, 165] on span "button" at bounding box center [303, 167] width 13 height 13
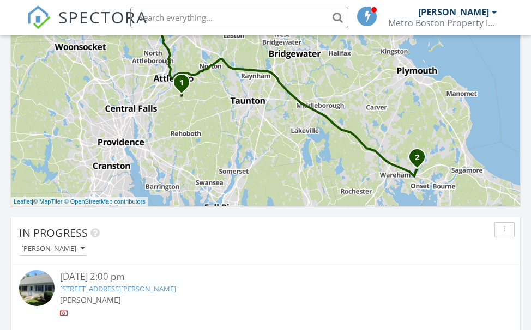
scroll to position [540, 0]
